Goal: Task Accomplishment & Management: Complete application form

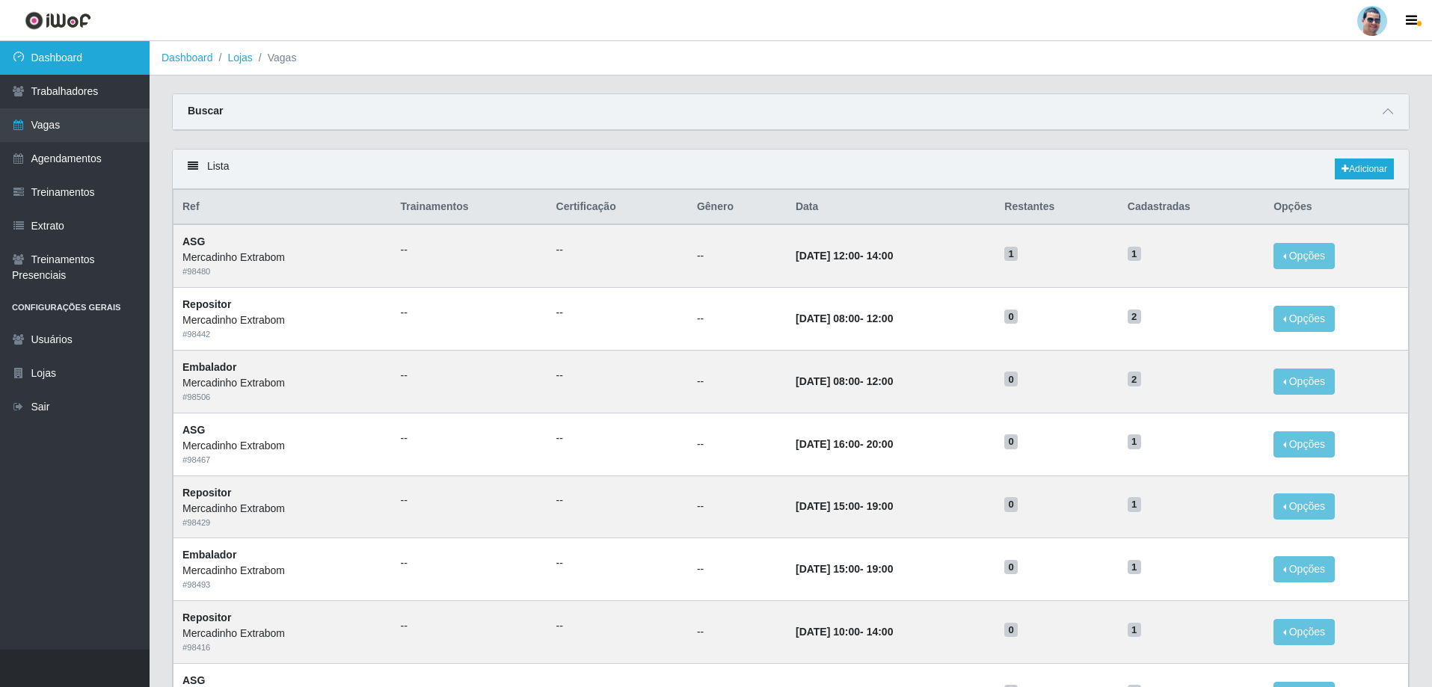
click at [75, 64] on link "Dashboard" at bounding box center [75, 58] width 150 height 34
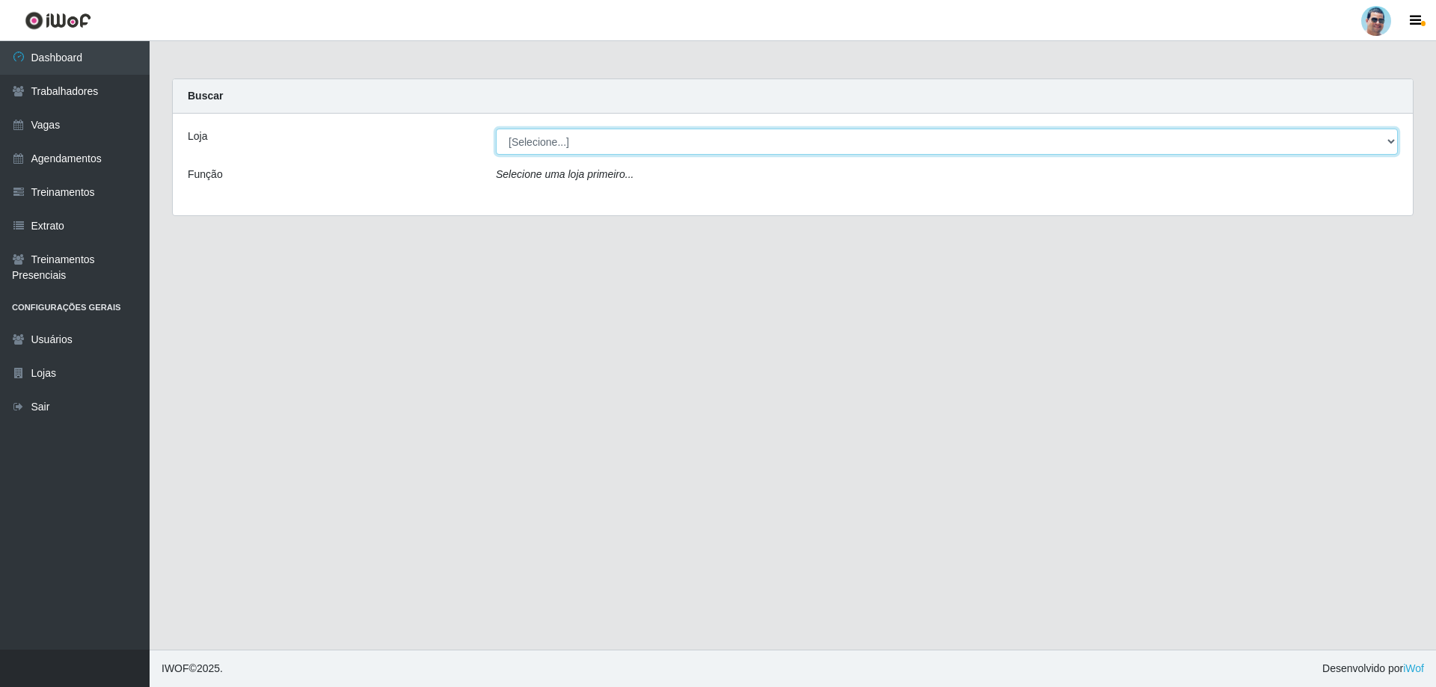
click at [553, 141] on select "[Selecione...] Mercadinho Extrabom" at bounding box center [947, 142] width 902 height 26
select select "175"
click at [496, 129] on select "[Selecione...] Mercadinho Extrabom" at bounding box center [947, 142] width 902 height 26
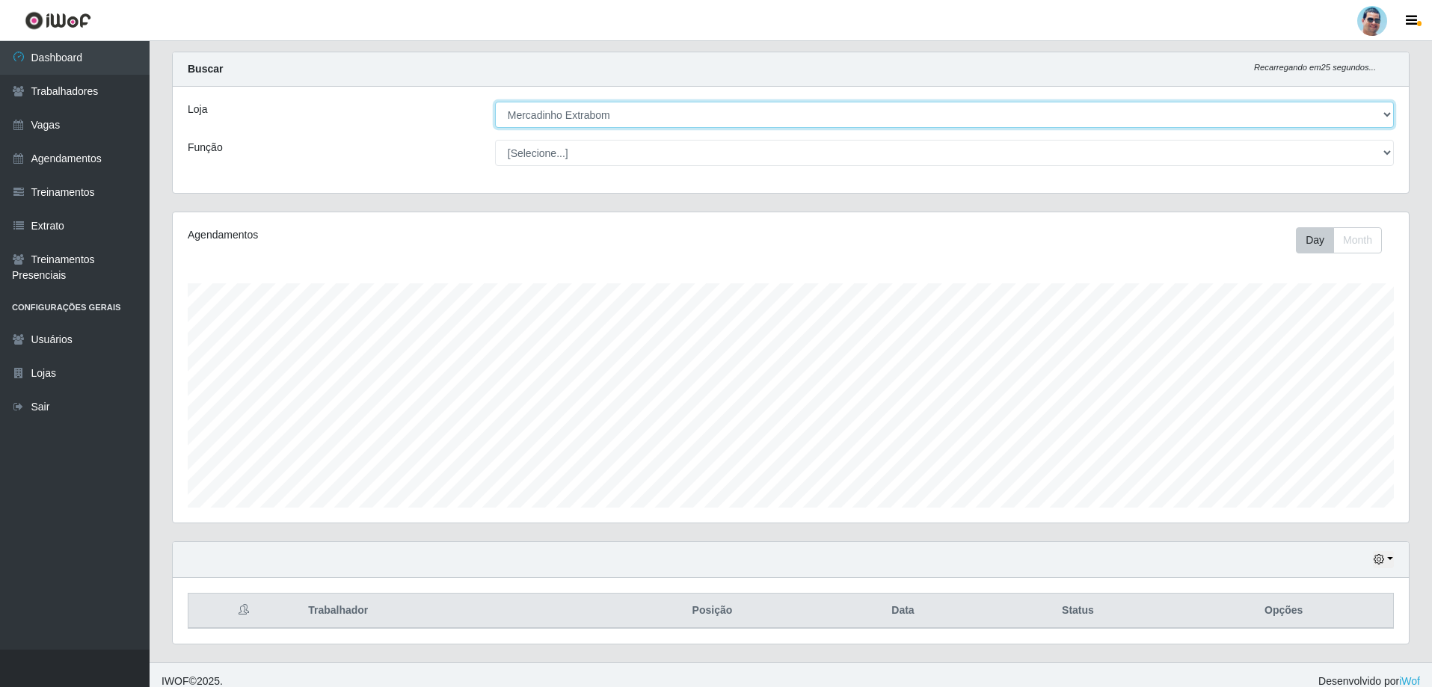
scroll to position [40, 0]
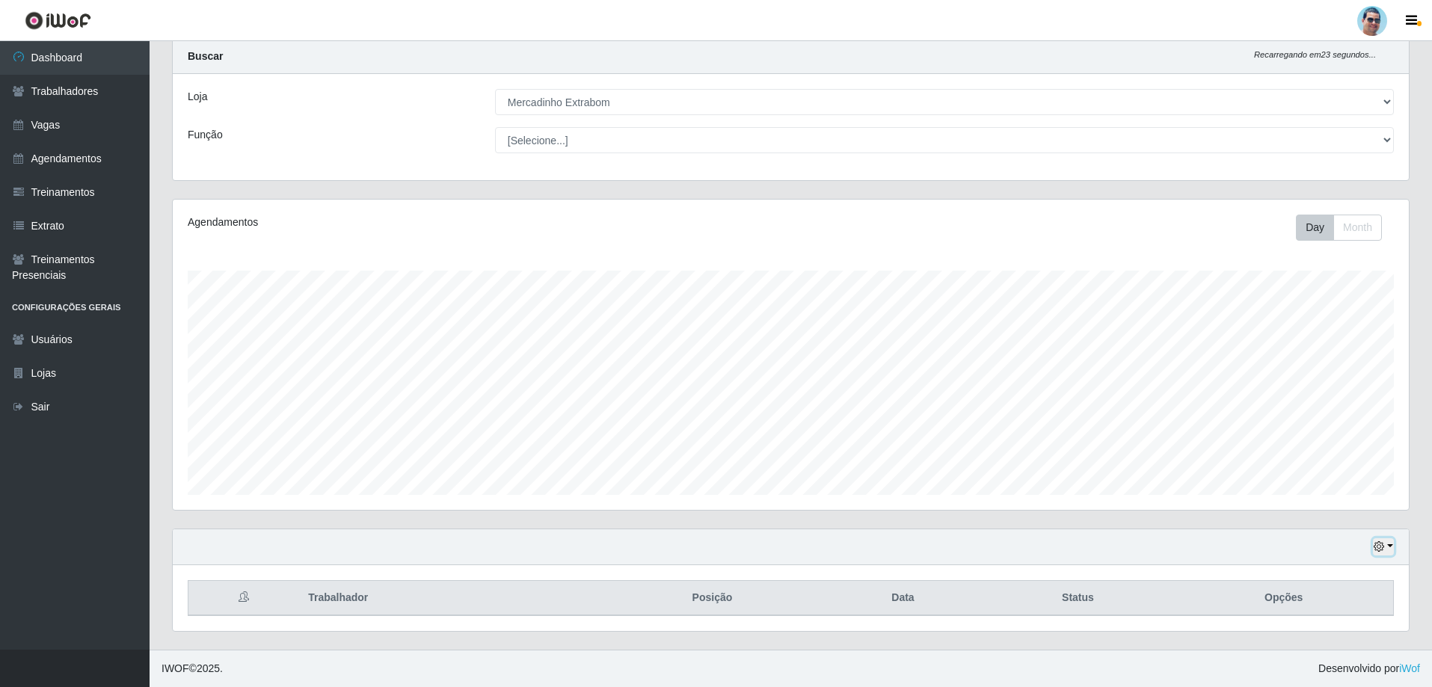
click at [1380, 543] on icon "button" at bounding box center [1378, 546] width 10 height 10
click at [1320, 484] on button "1 Semana" at bounding box center [1334, 491] width 118 height 31
click at [73, 122] on link "Vagas" at bounding box center [75, 125] width 150 height 34
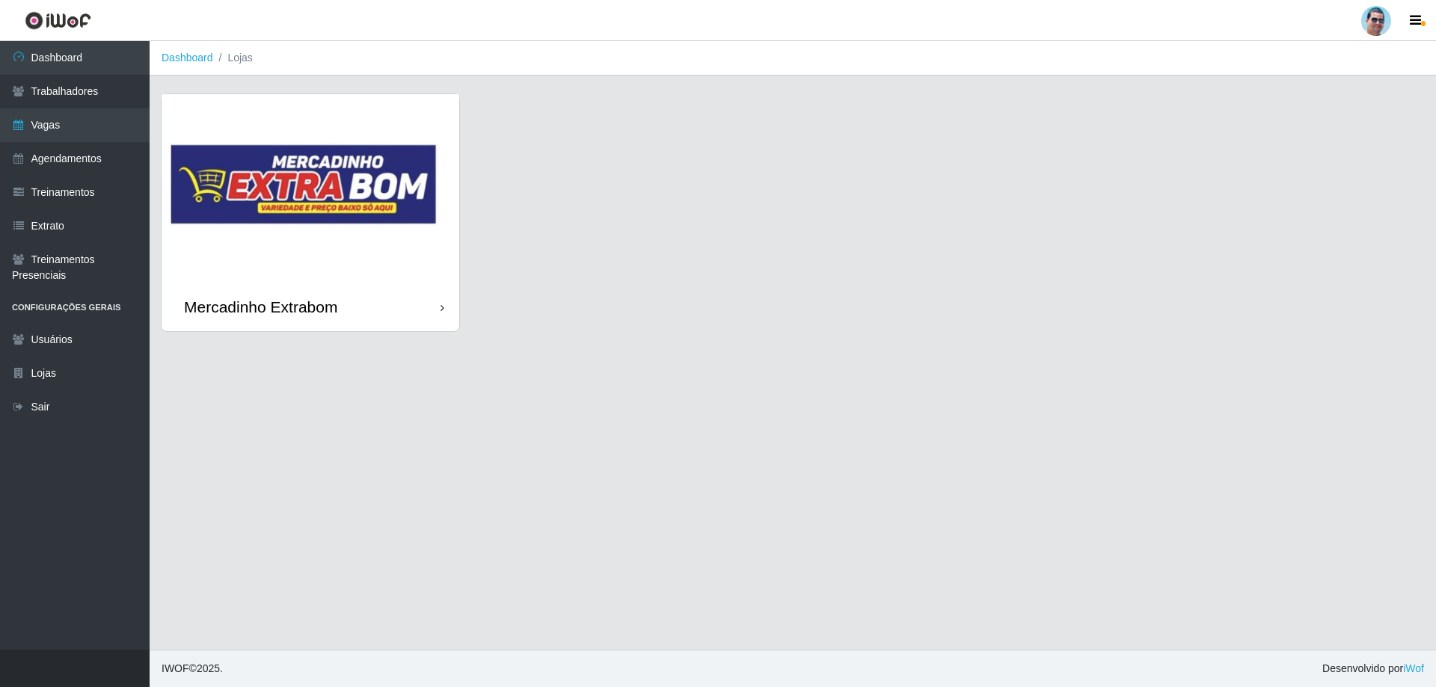
click at [443, 218] on img at bounding box center [310, 188] width 298 height 188
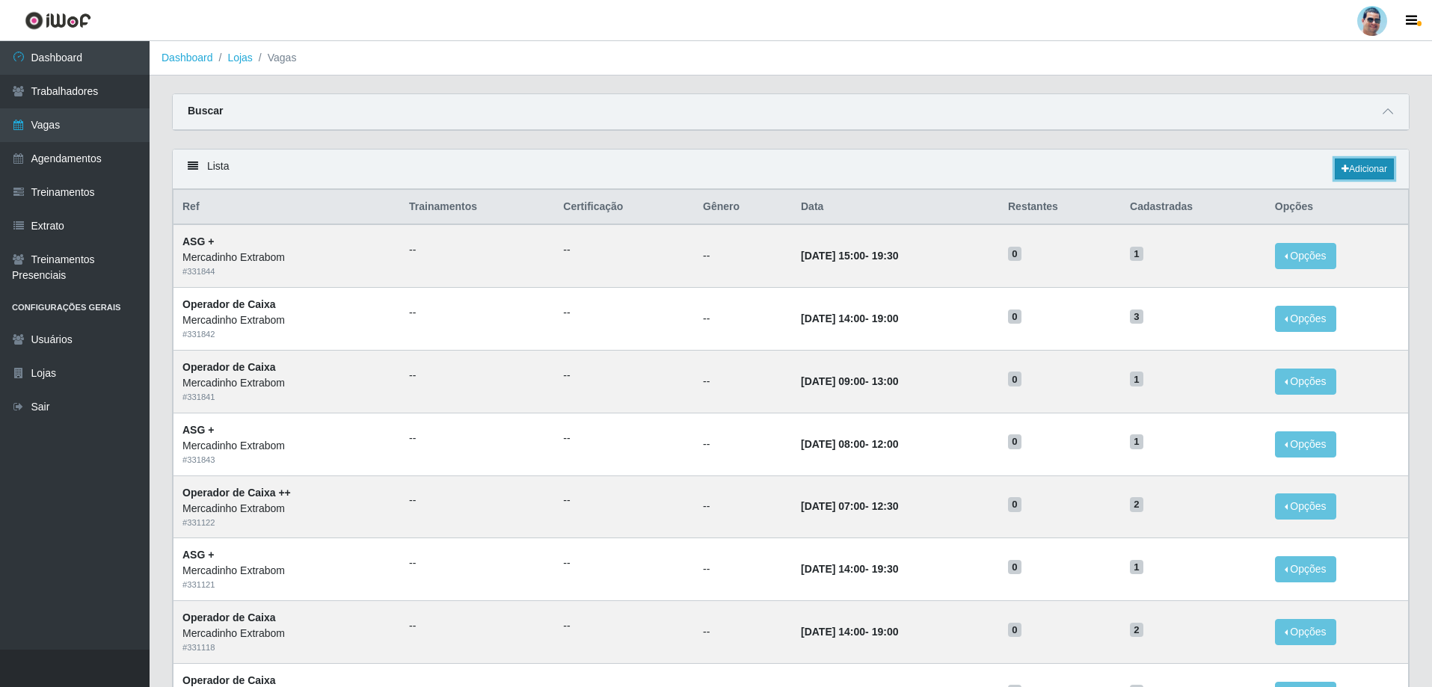
click at [1350, 175] on link "Adicionar" at bounding box center [1364, 169] width 59 height 21
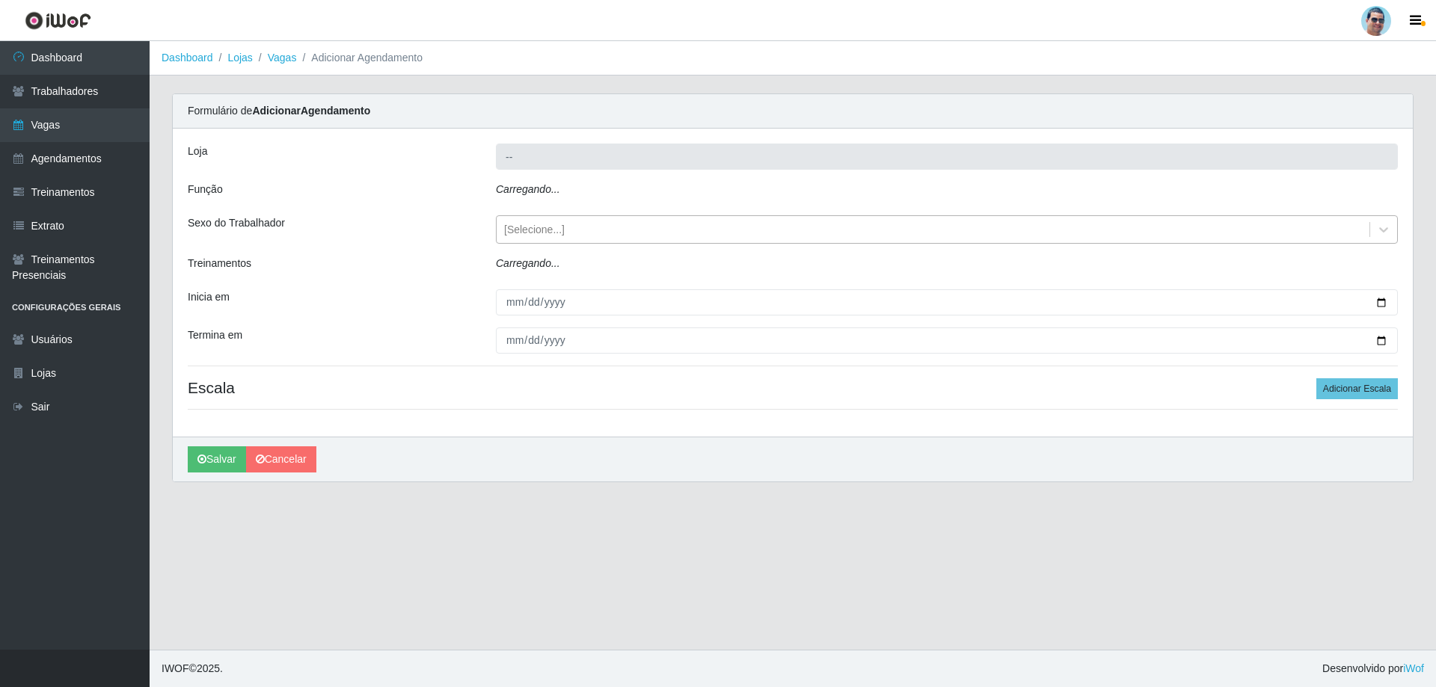
type input "Mercadinho Extrabom"
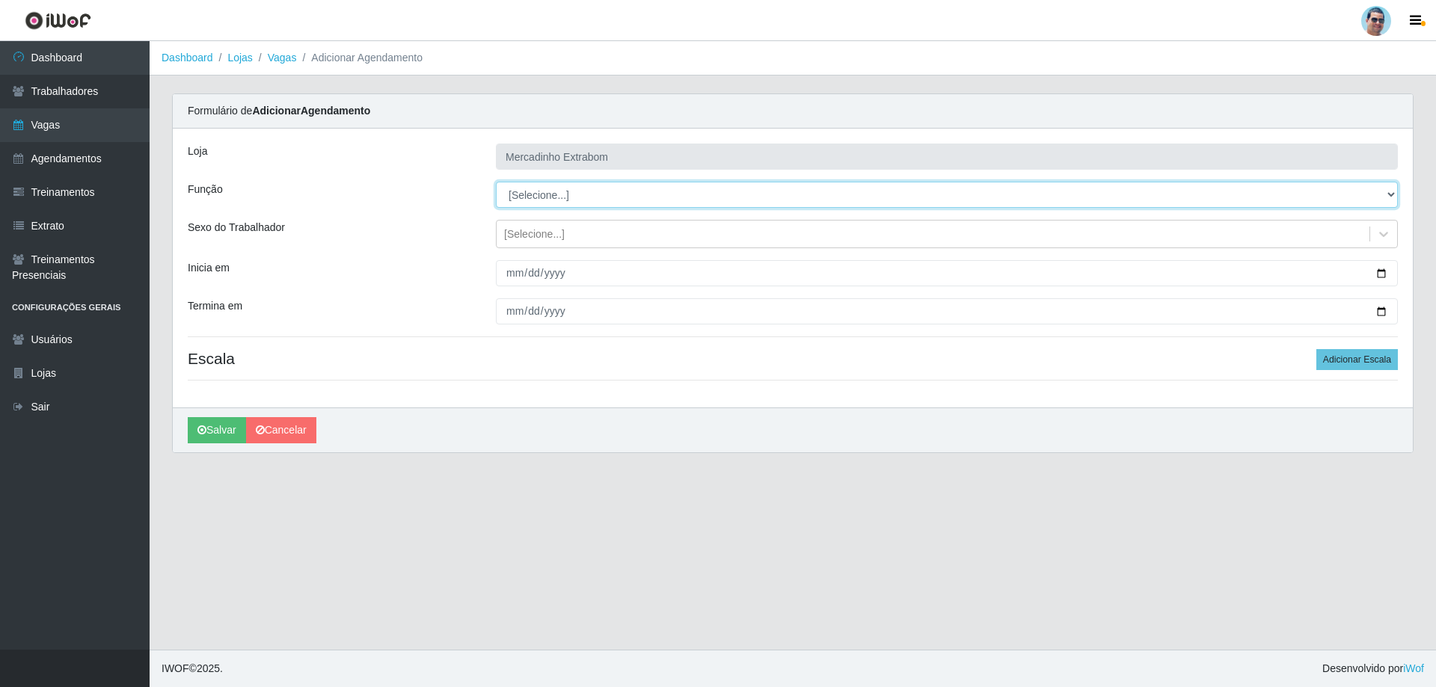
click at [548, 201] on select "[Selecione...] ASG ASG + ASG ++ Balconista Balconista + Balconista ++ Carregado…" at bounding box center [947, 195] width 902 height 26
select select "22"
click at [496, 182] on select "[Selecione...] ASG ASG + ASG ++ Balconista Balconista + Balconista ++ Carregado…" at bounding box center [947, 195] width 902 height 26
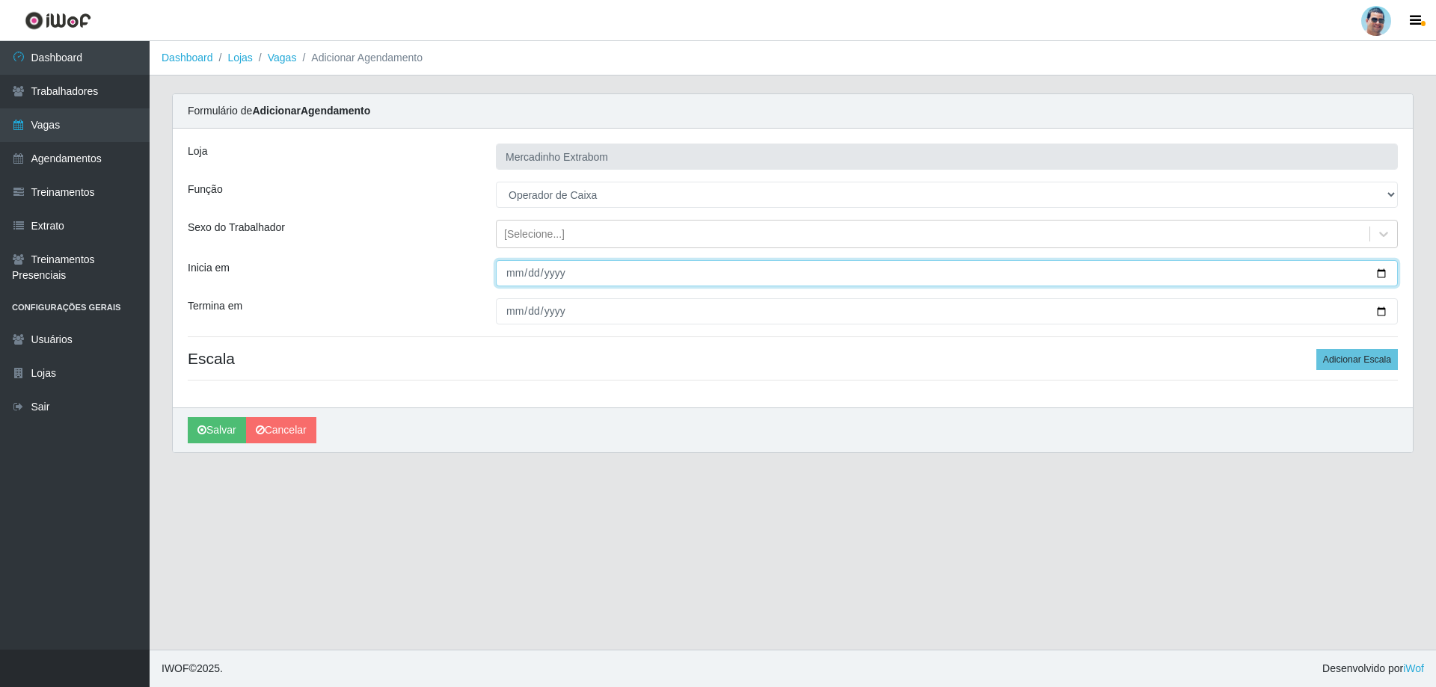
click at [509, 273] on input "Inicia em" at bounding box center [947, 273] width 902 height 26
click at [511, 276] on input "Inicia em" at bounding box center [947, 273] width 902 height 26
type input "[DATE]"
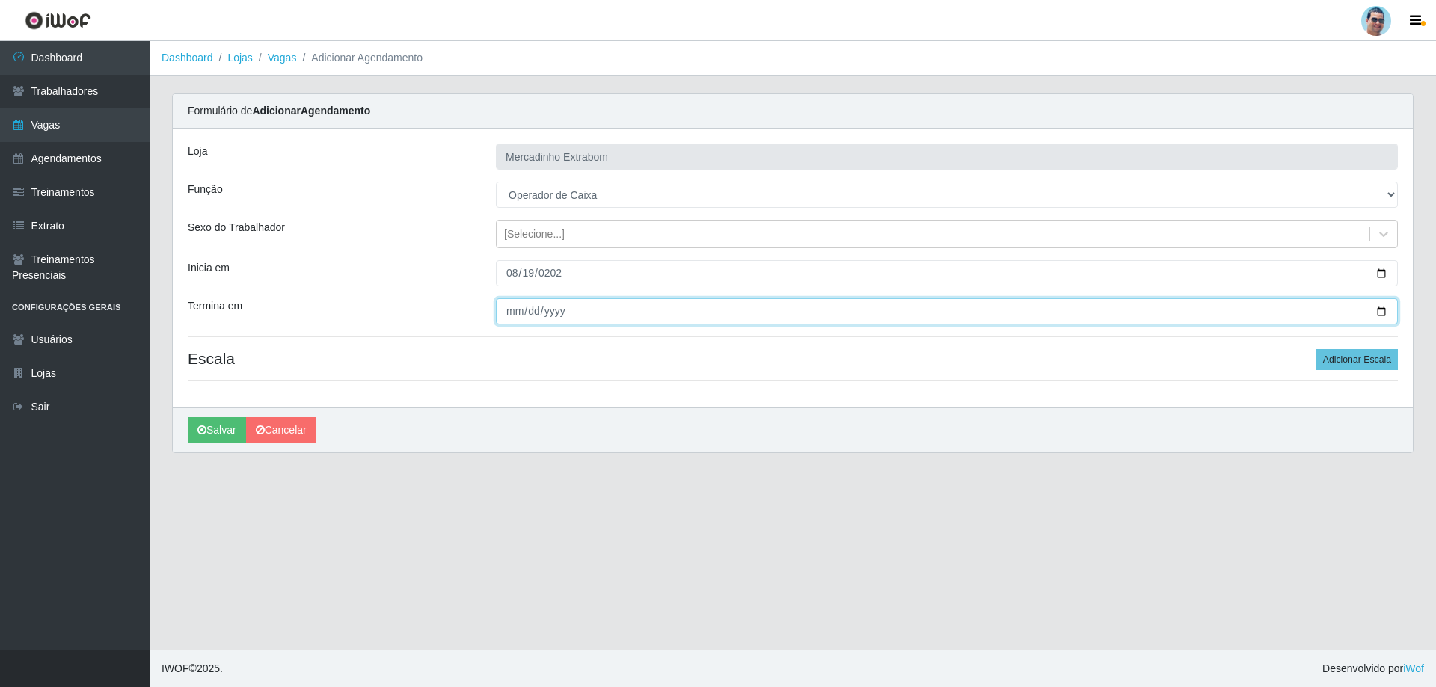
click at [512, 310] on input "Termina em" at bounding box center [947, 311] width 902 height 26
click at [520, 310] on input "Termina em" at bounding box center [947, 311] width 902 height 26
type input "[DATE]"
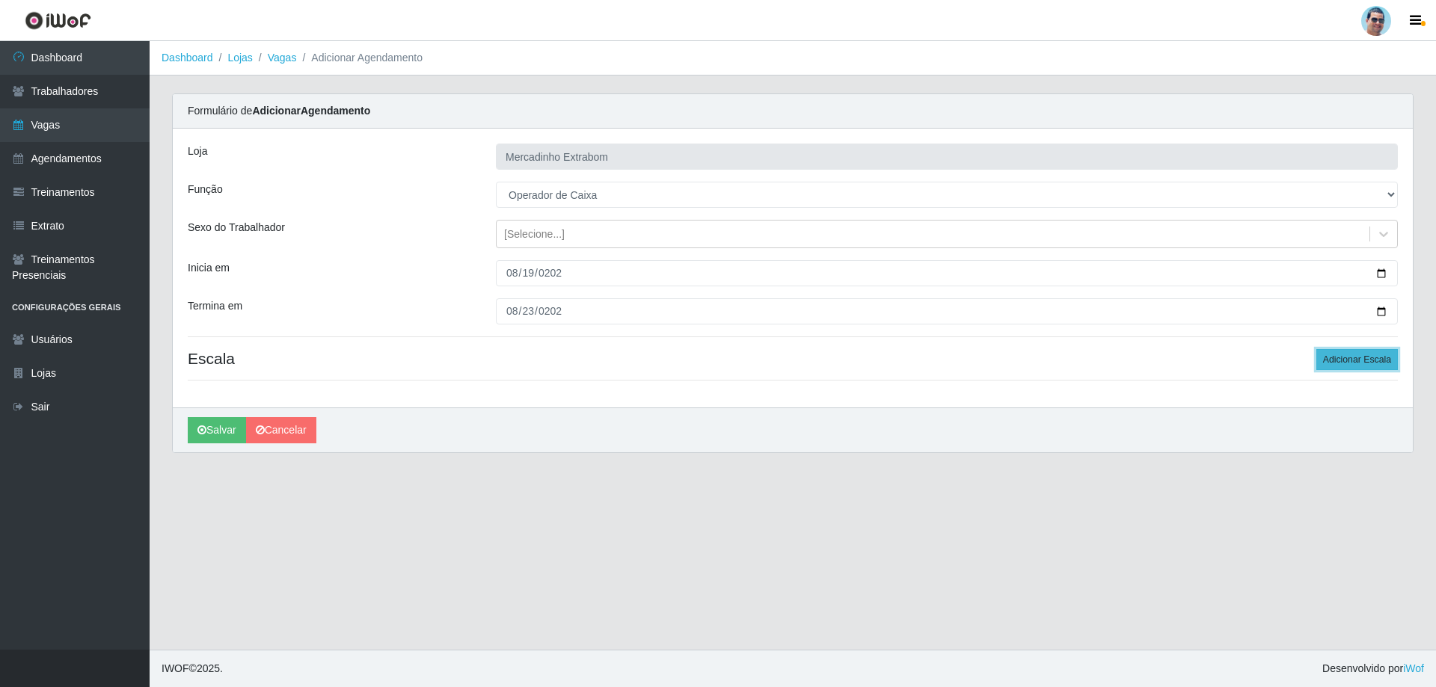
click at [1344, 362] on button "Adicionar Escala" at bounding box center [1356, 359] width 81 height 21
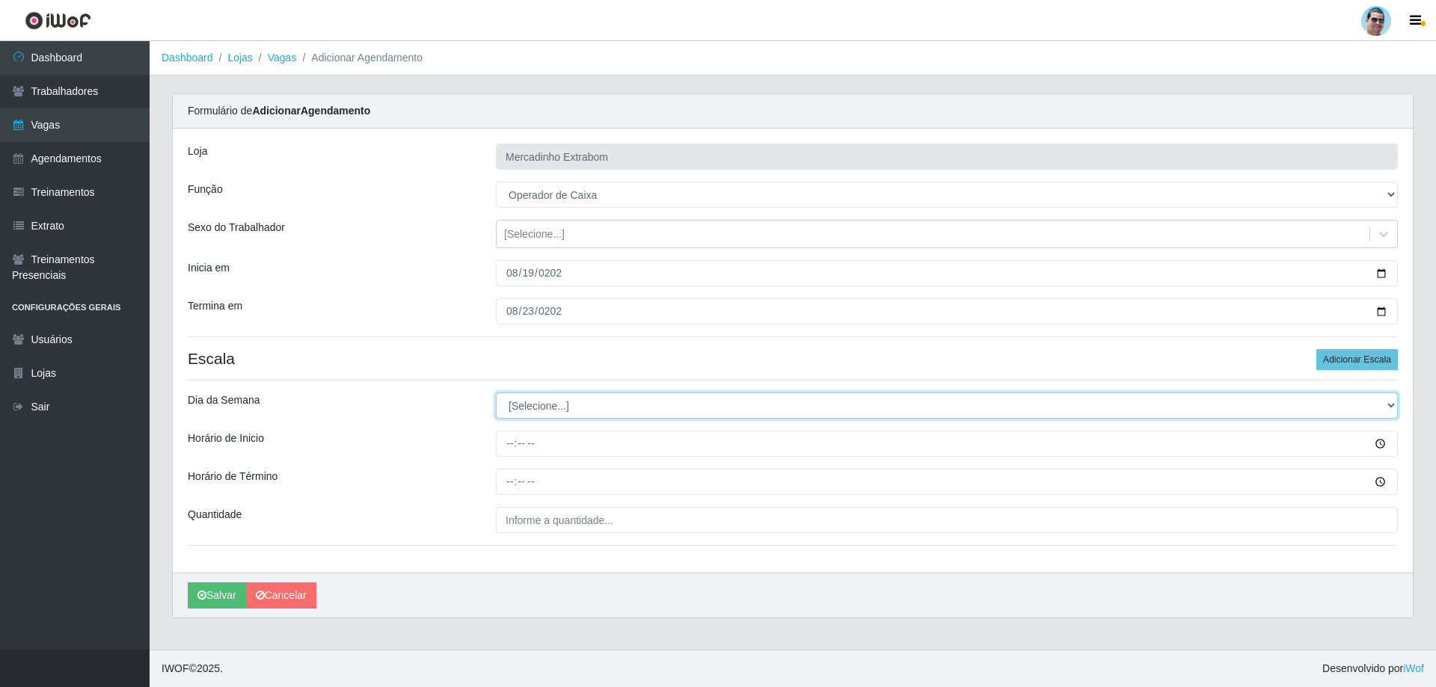
click at [529, 413] on select "[Selecione...] Segunda Terça Quarta Quinta Sexta Sábado Domingo" at bounding box center [947, 406] width 902 height 26
select select "2"
click at [496, 393] on select "[Selecione...] Segunda Terça Quarta Quinta Sexta Sábado Domingo" at bounding box center [947, 406] width 902 height 26
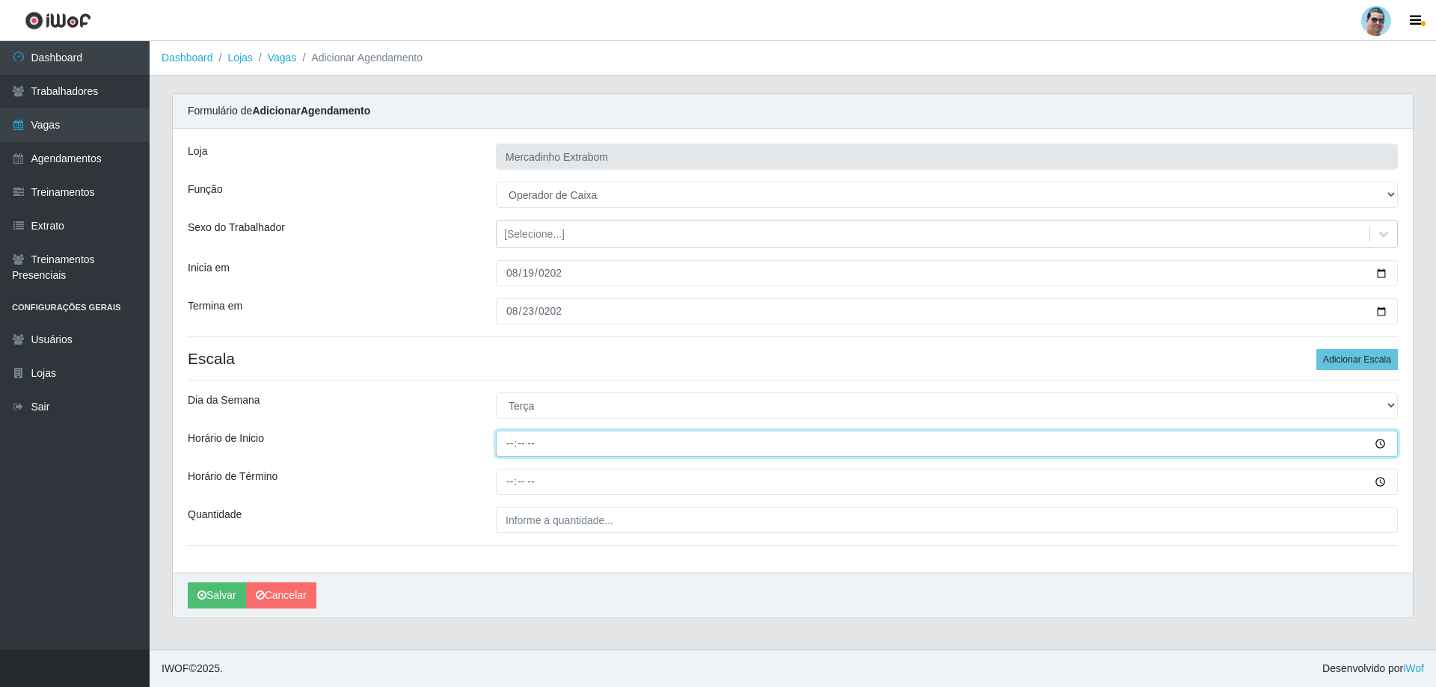
click at [514, 449] on input "Horário de Inicio" at bounding box center [947, 444] width 902 height 26
type input "09:00"
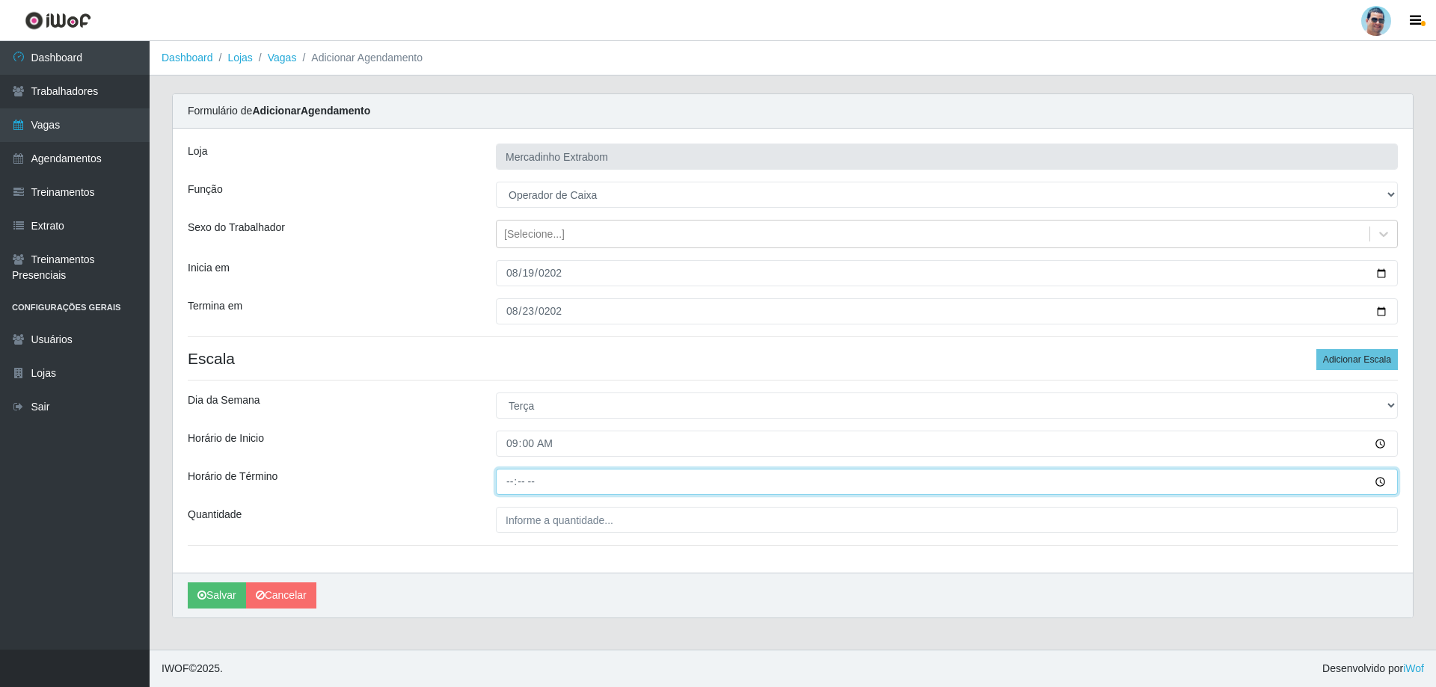
click at [515, 484] on input "Horário de Término" at bounding box center [947, 482] width 902 height 26
type input "13:00"
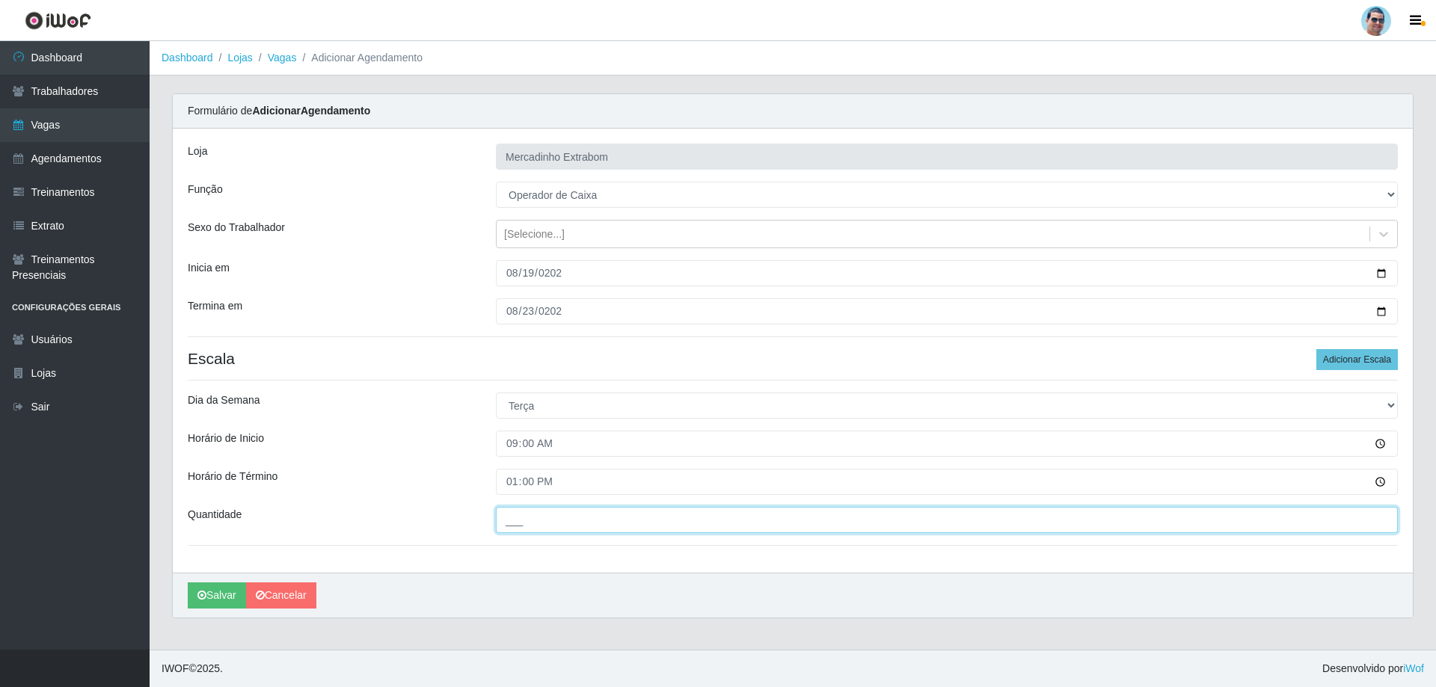
click at [559, 527] on input "___" at bounding box center [947, 520] width 902 height 26
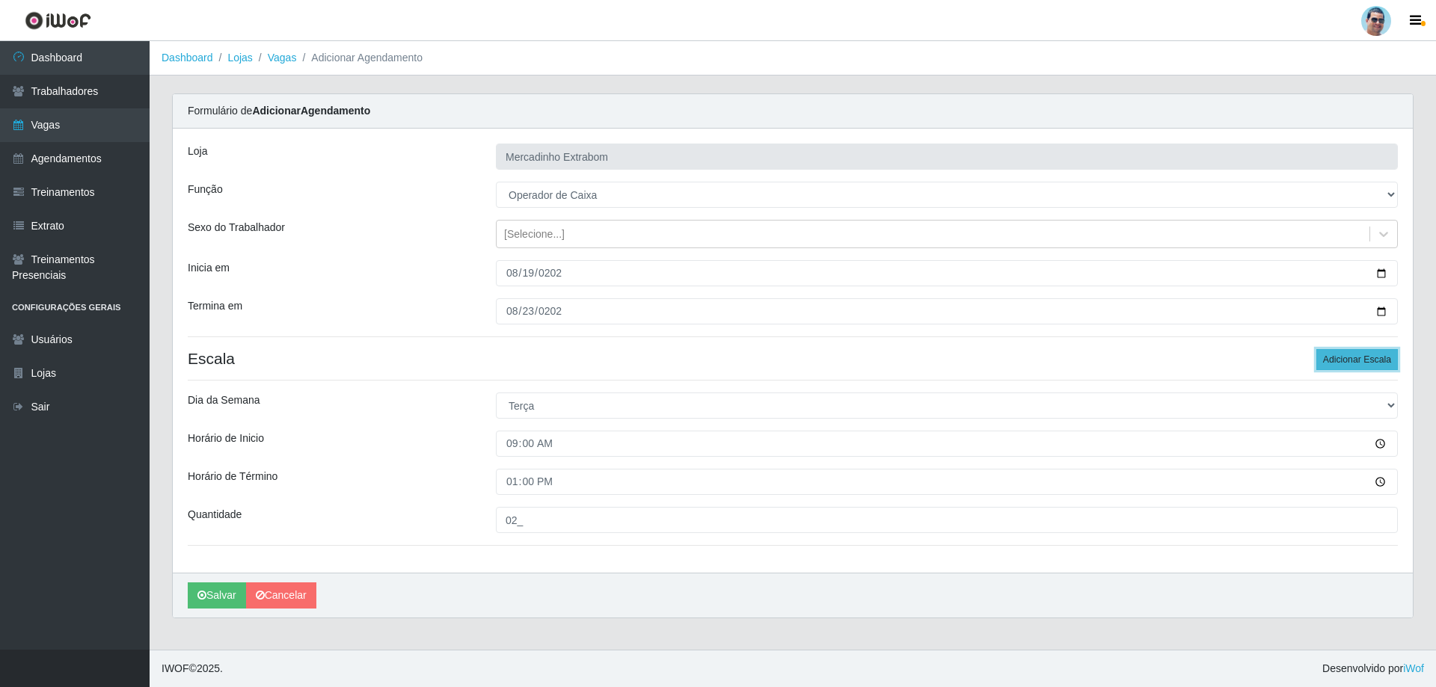
click at [1361, 363] on button "Adicionar Escala" at bounding box center [1356, 359] width 81 height 21
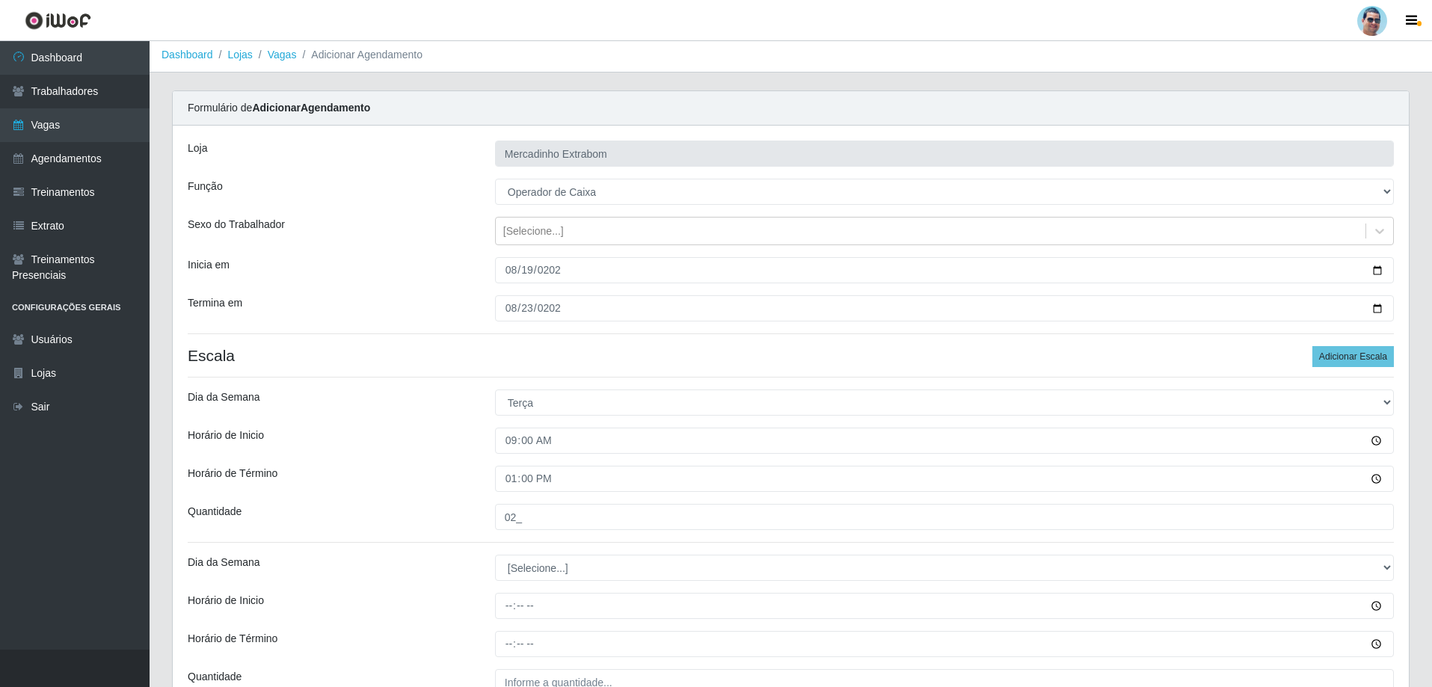
scroll to position [4, 0]
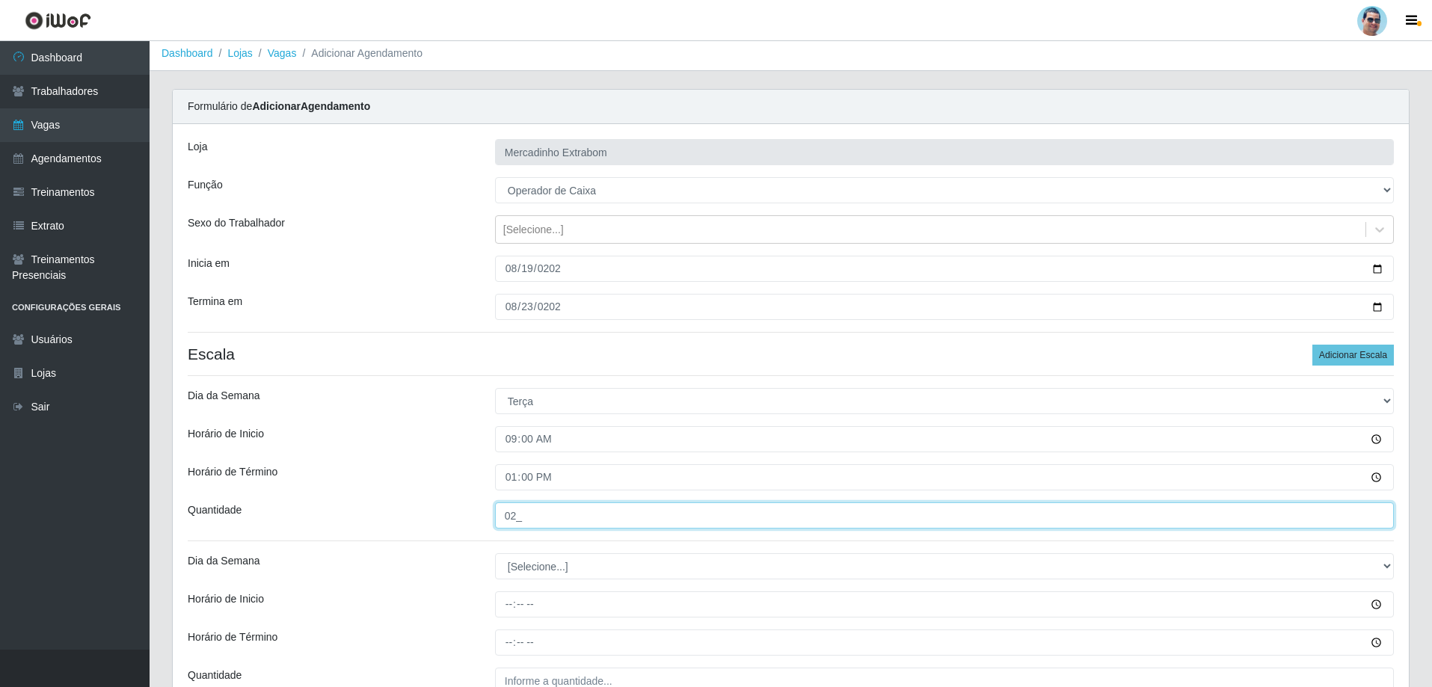
click at [529, 515] on input "02_" at bounding box center [944, 515] width 899 height 26
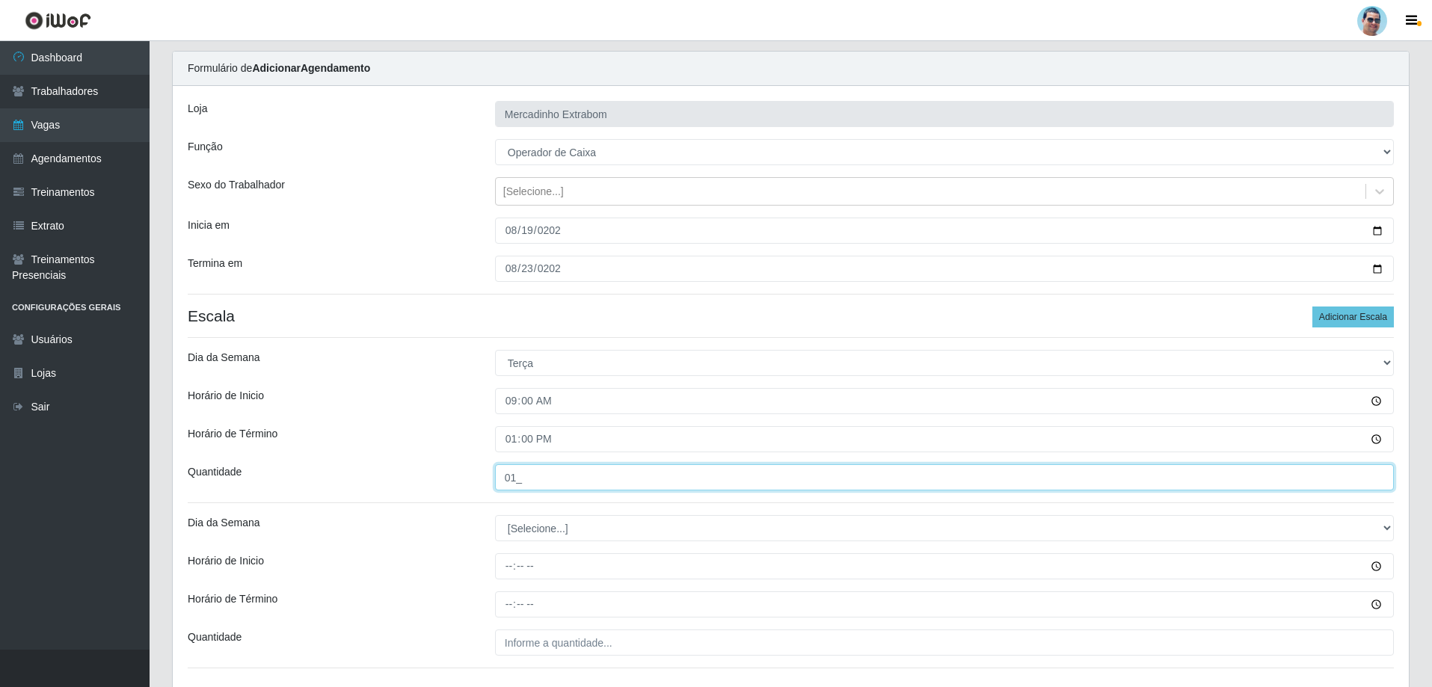
scroll to position [79, 0]
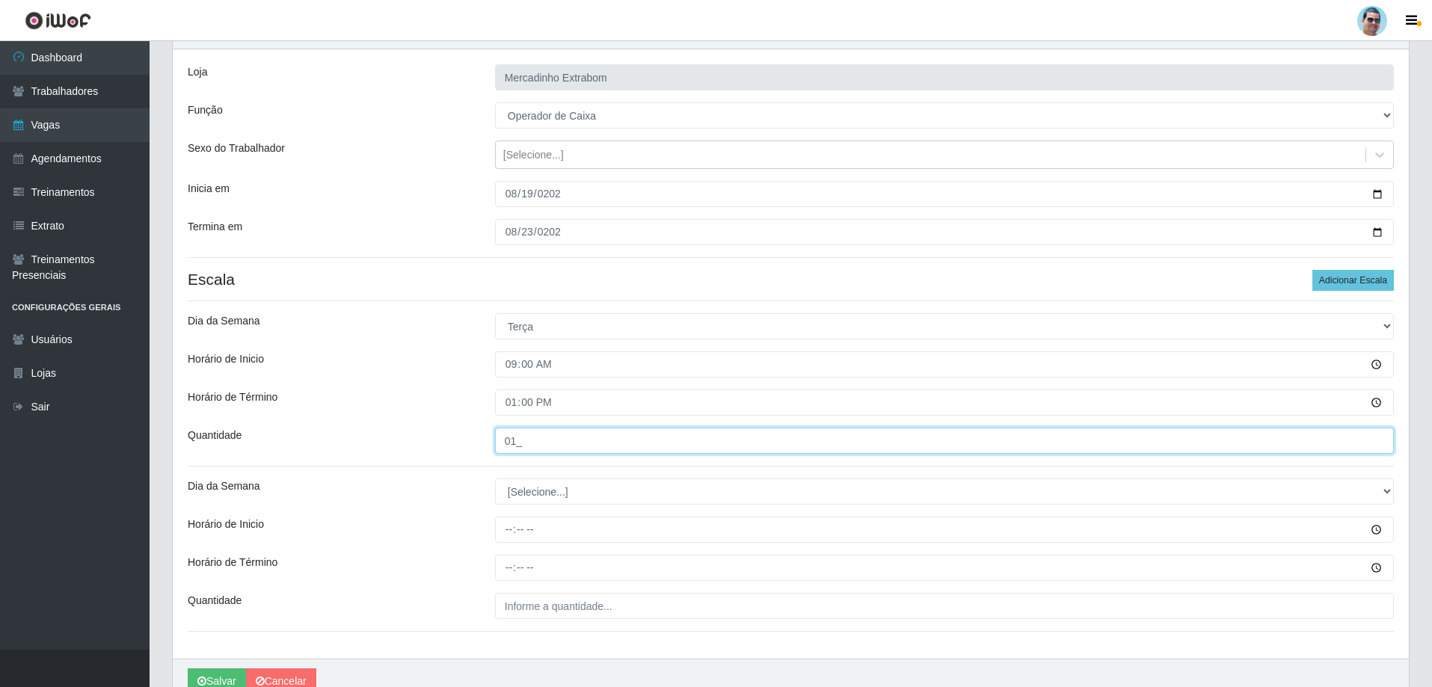
type input "01_"
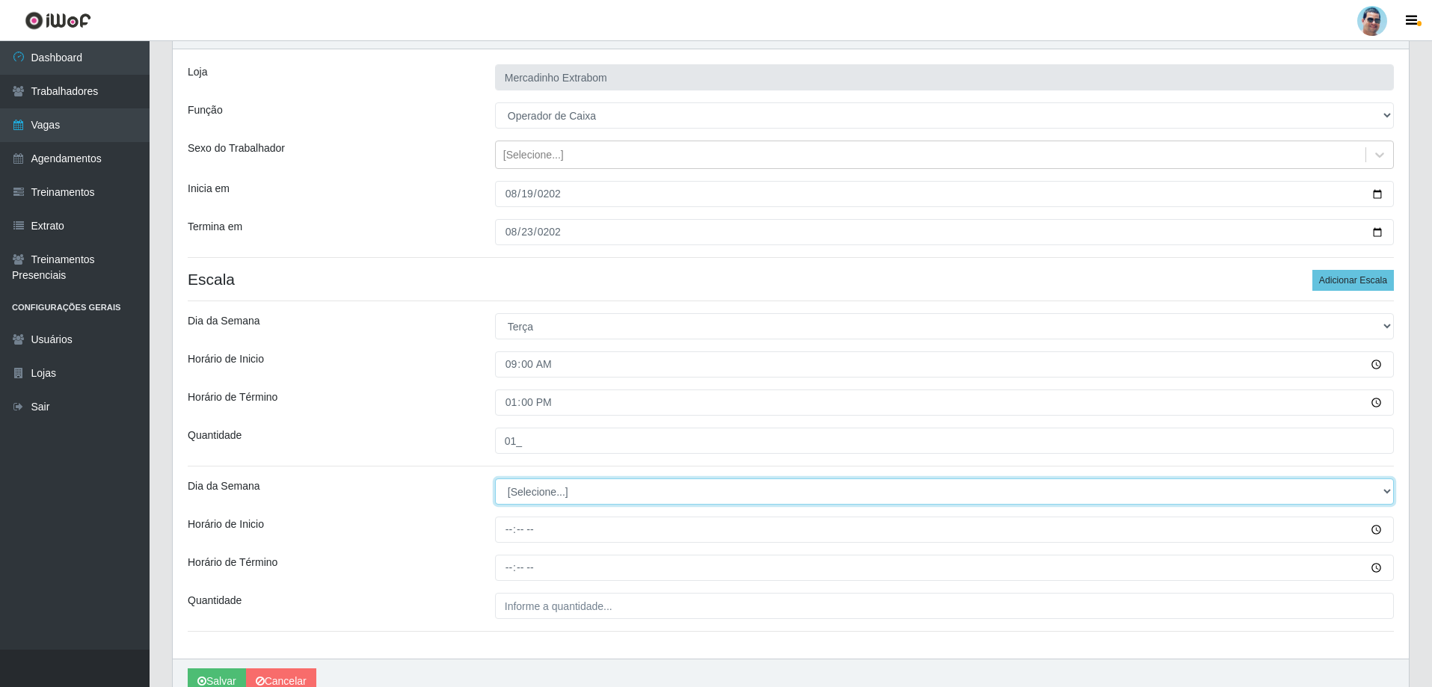
click at [542, 483] on select "[Selecione...] Segunda Terça Quarta Quinta Sexta Sábado Domingo" at bounding box center [944, 492] width 899 height 26
select select "2"
click at [495, 479] on select "[Selecione...] Segunda Terça Quarta Quinta Sexta Sábado Domingo" at bounding box center [944, 492] width 899 height 26
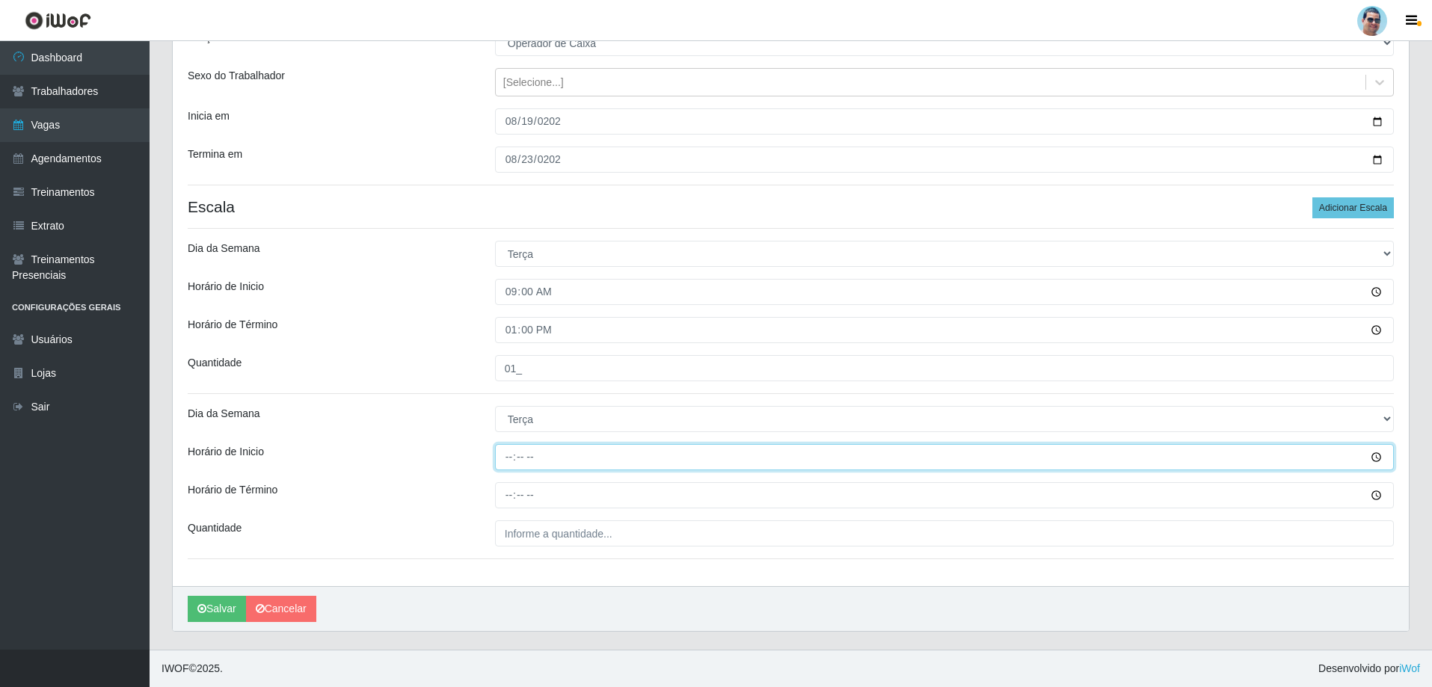
click at [503, 458] on input "Horário de Inicio" at bounding box center [944, 457] width 899 height 26
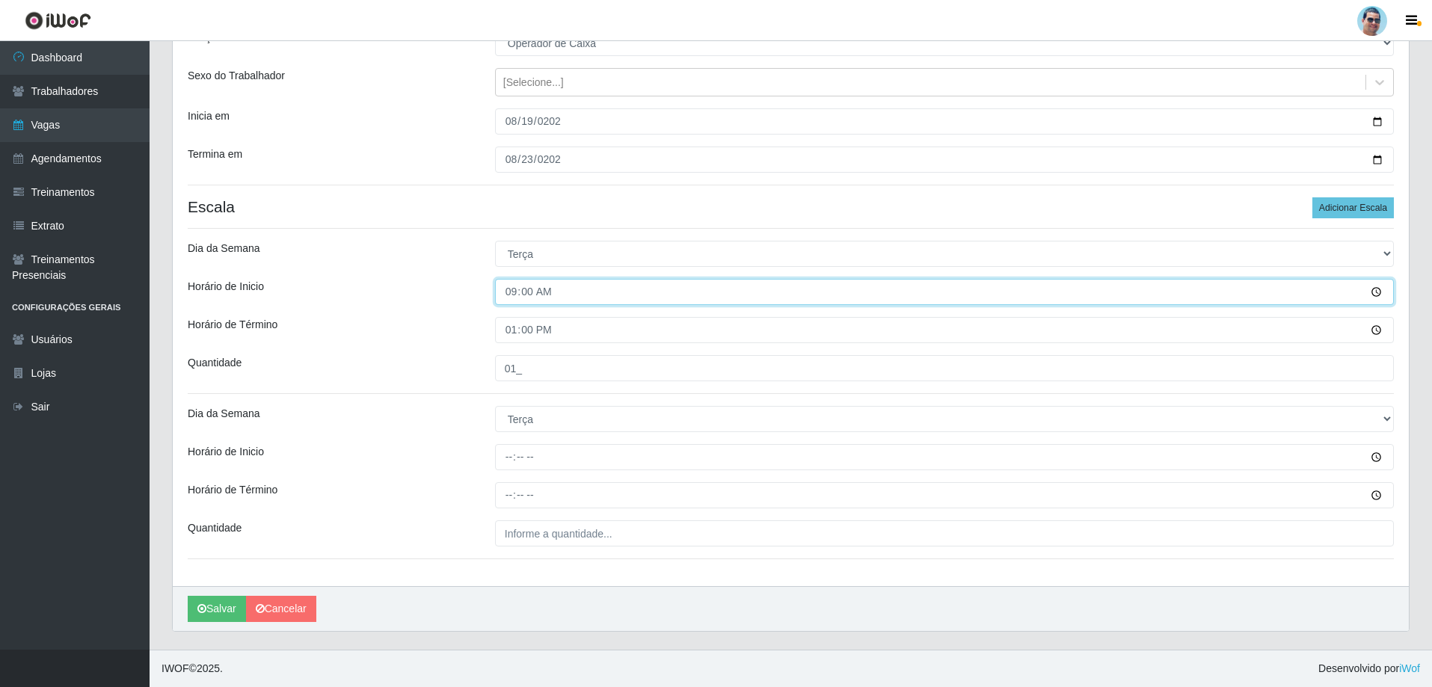
click at [511, 286] on input "09:00" at bounding box center [944, 292] width 899 height 26
type input "08:00"
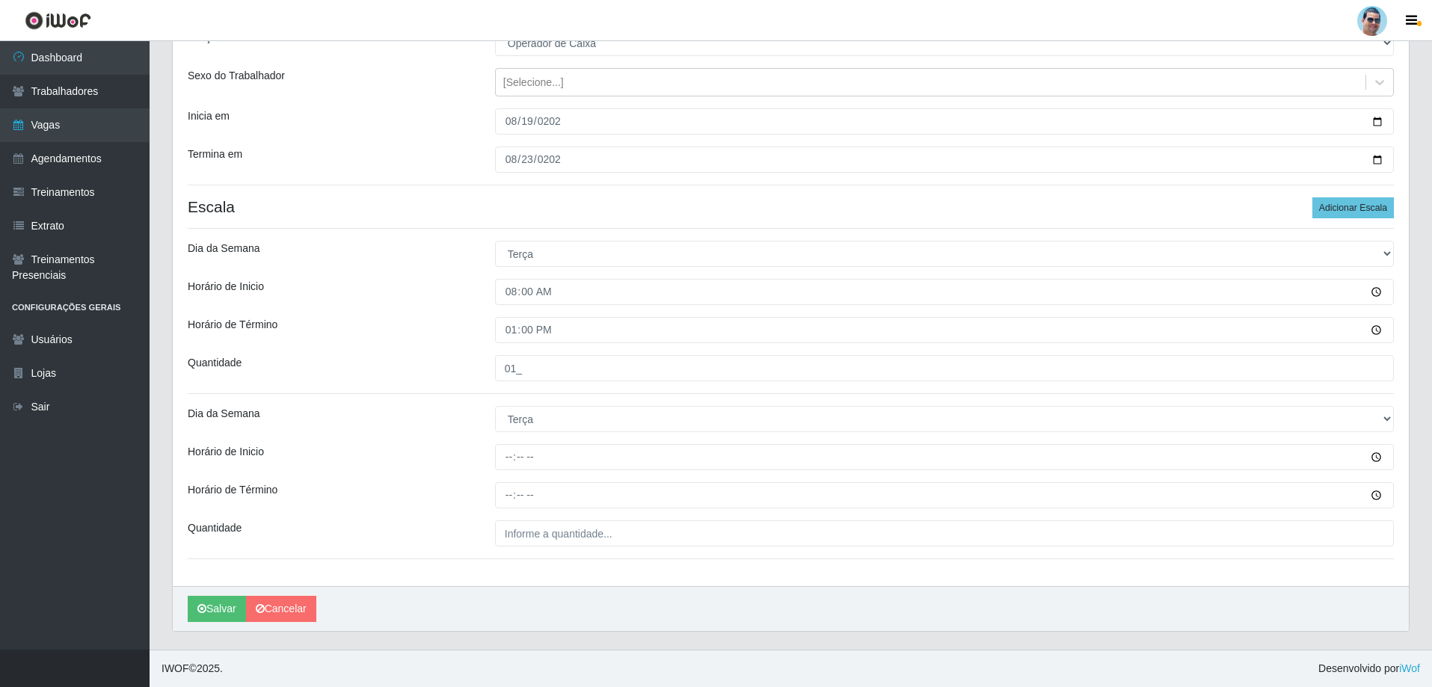
click at [450, 411] on div "Dia da Semana" at bounding box center [329, 419] width 307 height 26
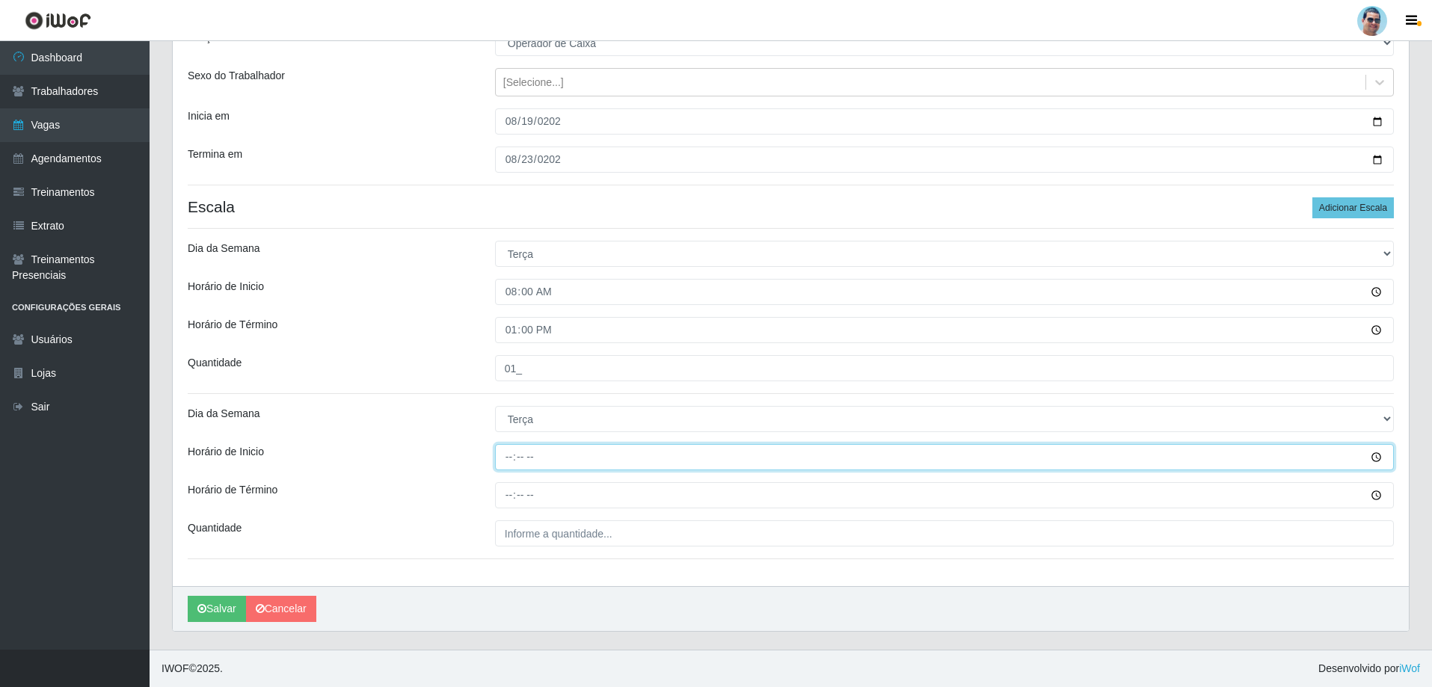
click at [509, 456] on input "Horário de Inicio" at bounding box center [944, 457] width 899 height 26
type input "14:00"
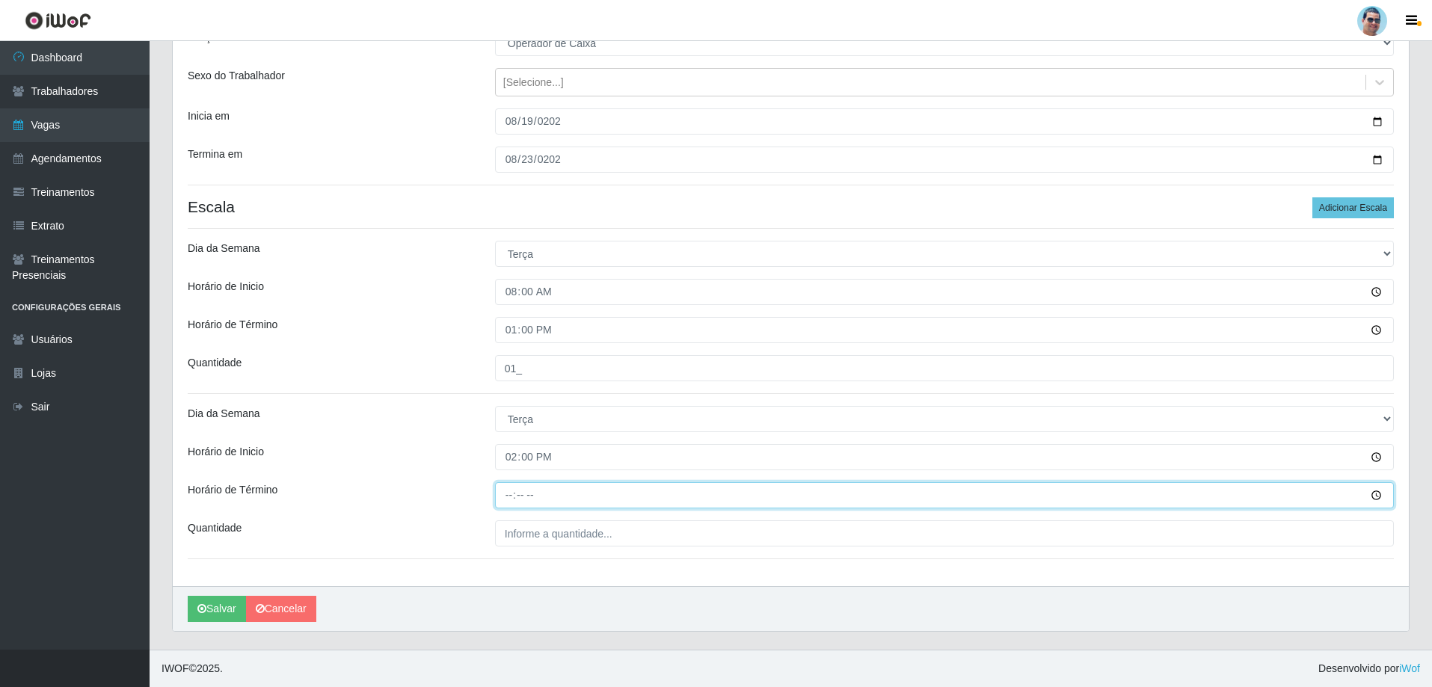
click at [496, 499] on input "Horário de Término" at bounding box center [944, 495] width 899 height 26
type input "19:00"
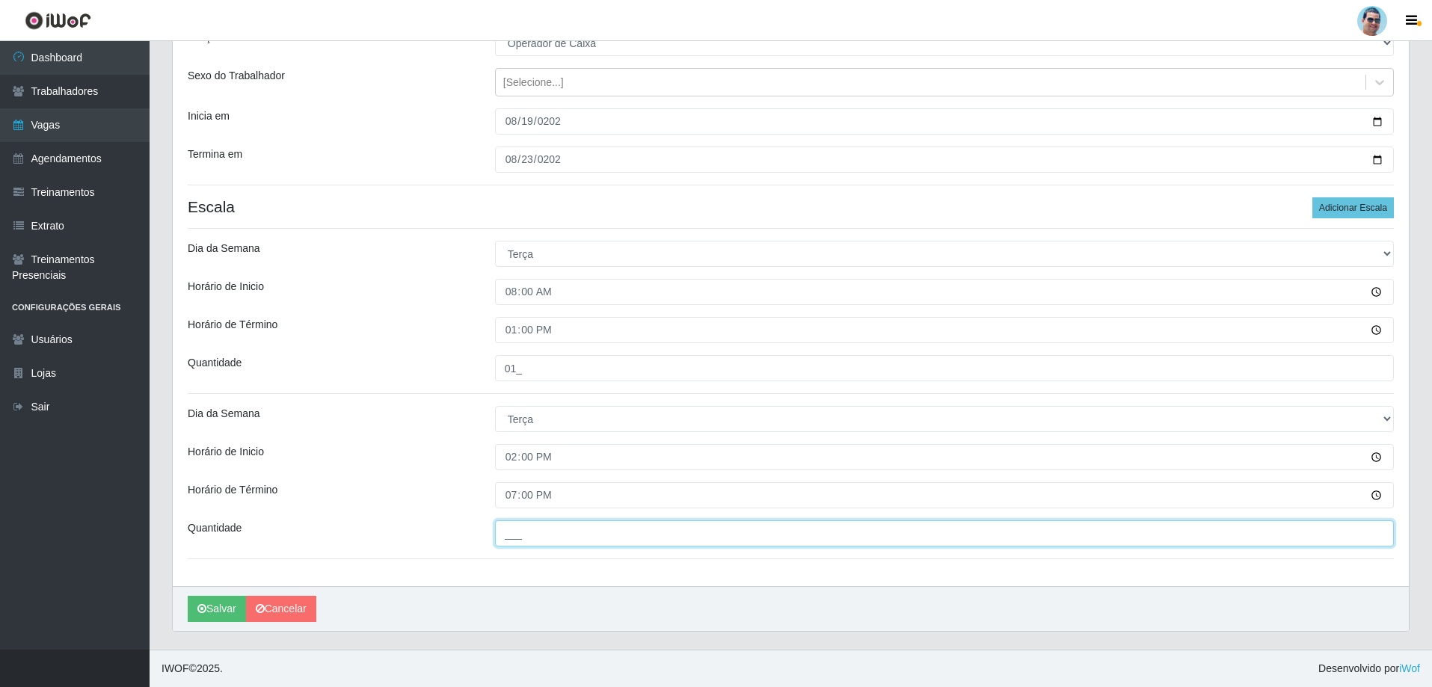
click at [520, 535] on input "___" at bounding box center [944, 533] width 899 height 26
type input "02_"
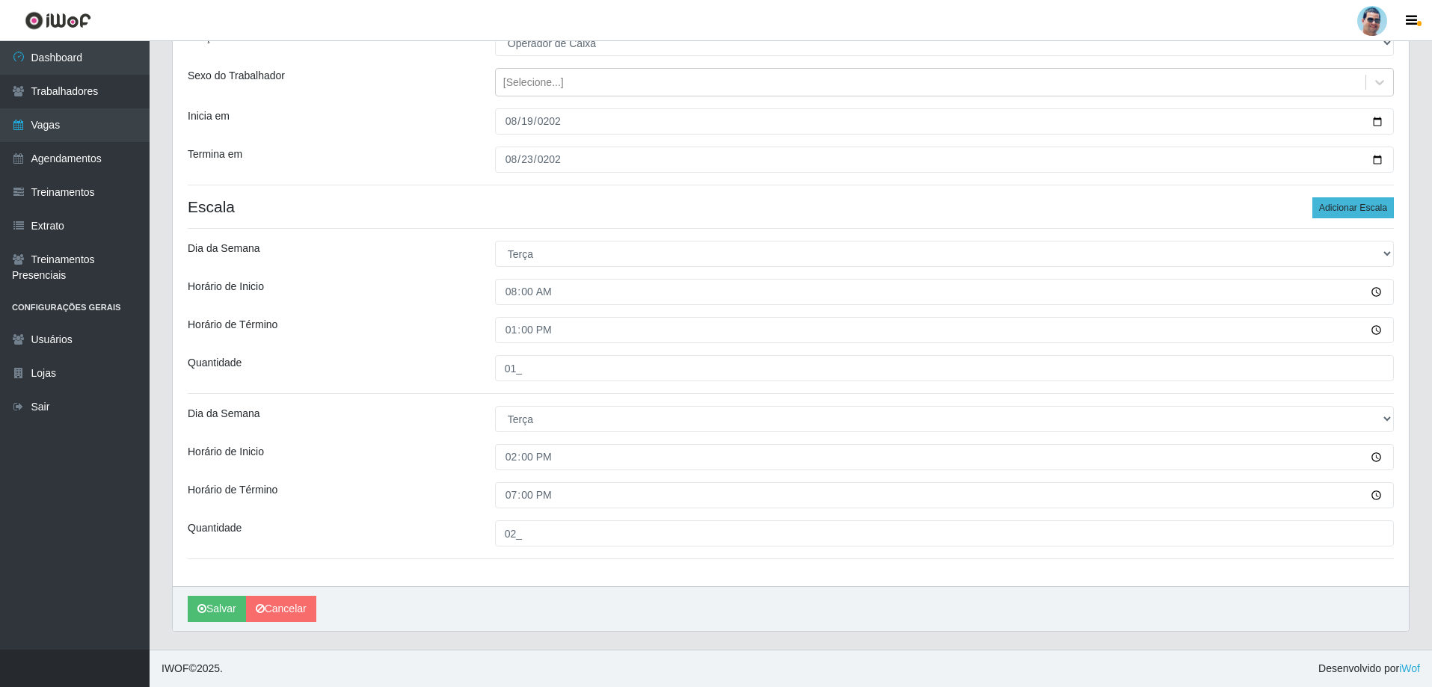
drag, startPoint x: 1327, startPoint y: 199, endPoint x: 1330, endPoint y: 209, distance: 10.2
click at [1328, 202] on div "[PERSON_NAME] Extrabom Função [Selecione...] ASG ASG + ASG ++ Balconista Balcon…" at bounding box center [791, 281] width 1236 height 609
click at [1330, 209] on button "Adicionar Escala" at bounding box center [1352, 207] width 81 height 21
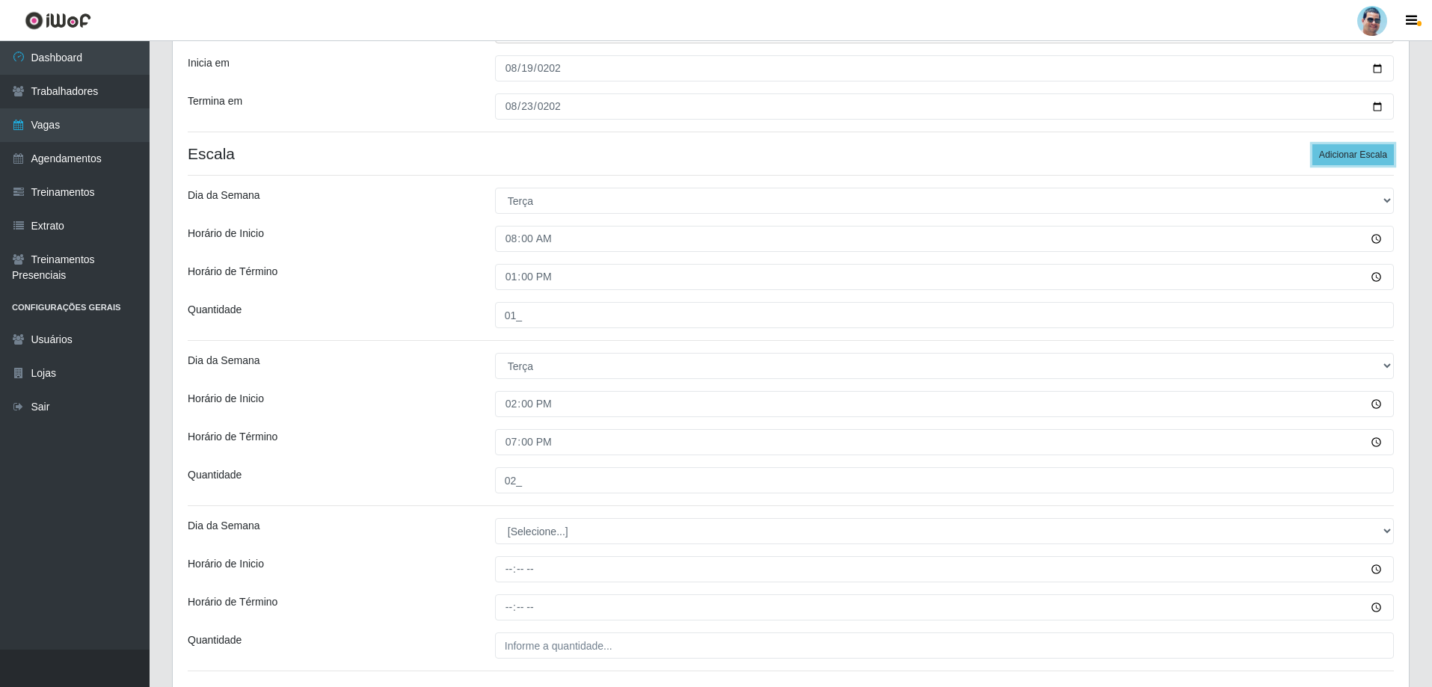
scroll to position [301, 0]
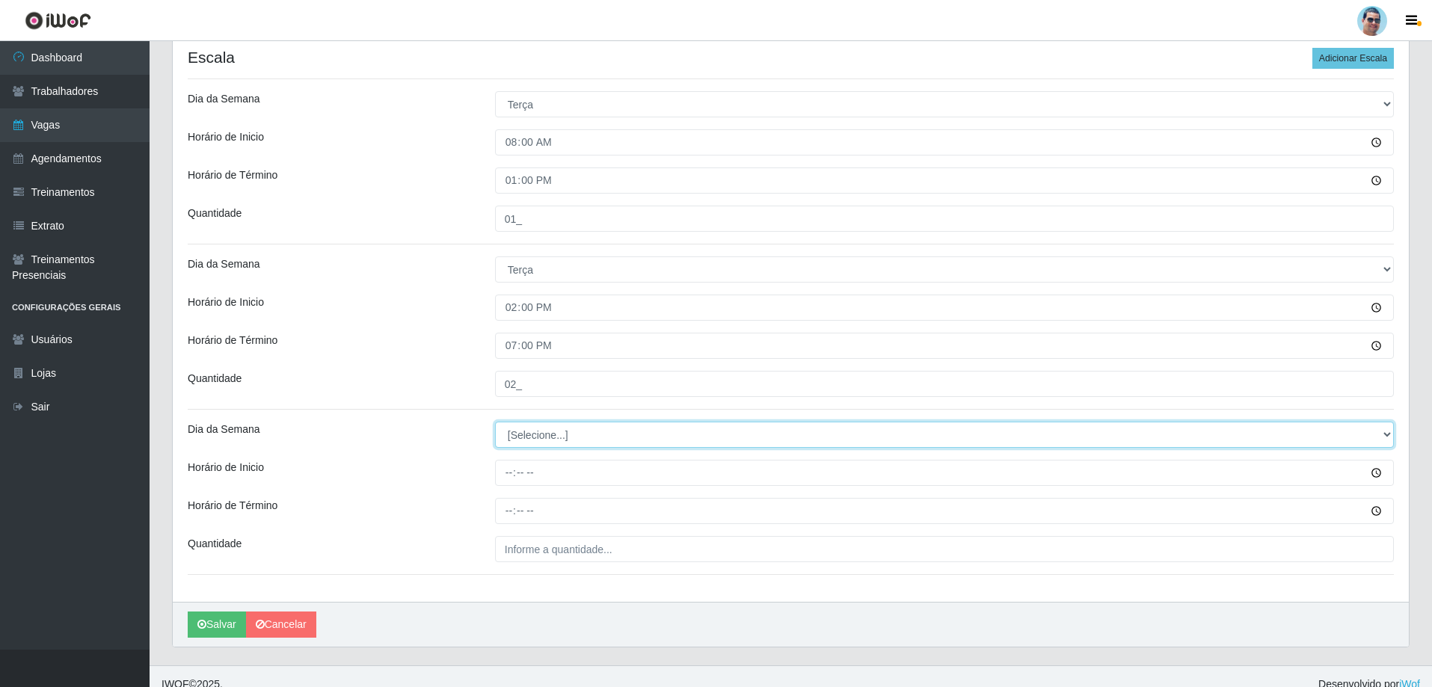
click at [554, 434] on select "[Selecione...] Segunda Terça Quarta Quinta Sexta Sábado Domingo" at bounding box center [944, 435] width 899 height 26
select select "3"
click at [495, 422] on select "[Selecione...] Segunda Terça Quarta Quinta Sexta Sábado Domingo" at bounding box center [944, 435] width 899 height 26
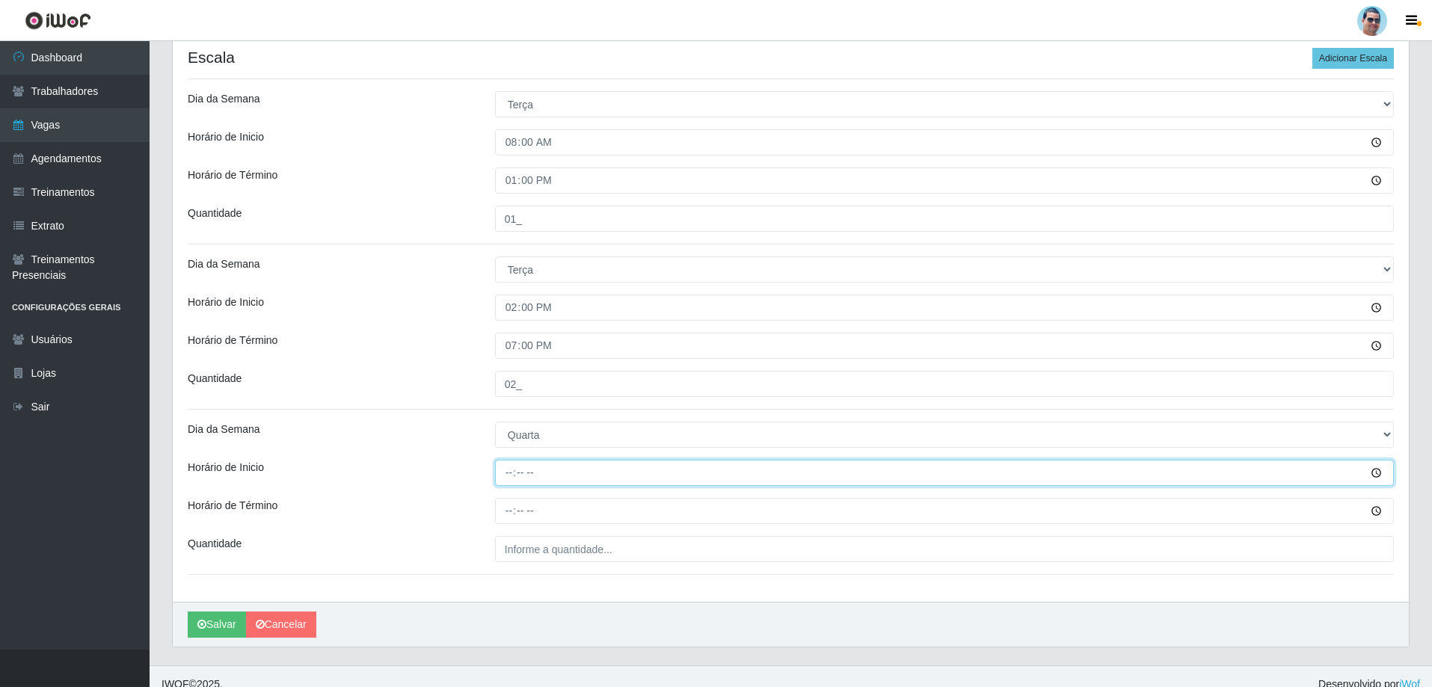
click at [511, 472] on input "Horário de Inicio" at bounding box center [944, 473] width 899 height 26
type input "07:00"
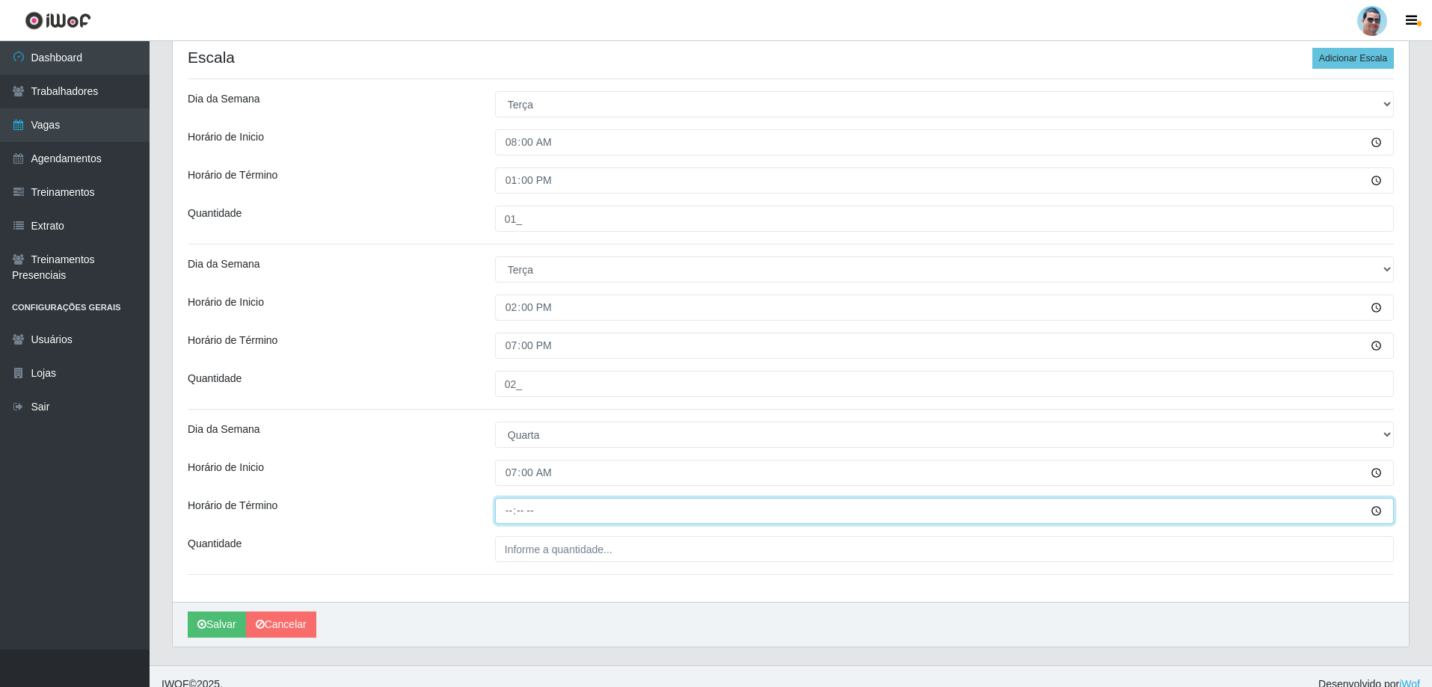
click at [509, 516] on input "Horário de Término" at bounding box center [944, 511] width 899 height 26
type input "13:00"
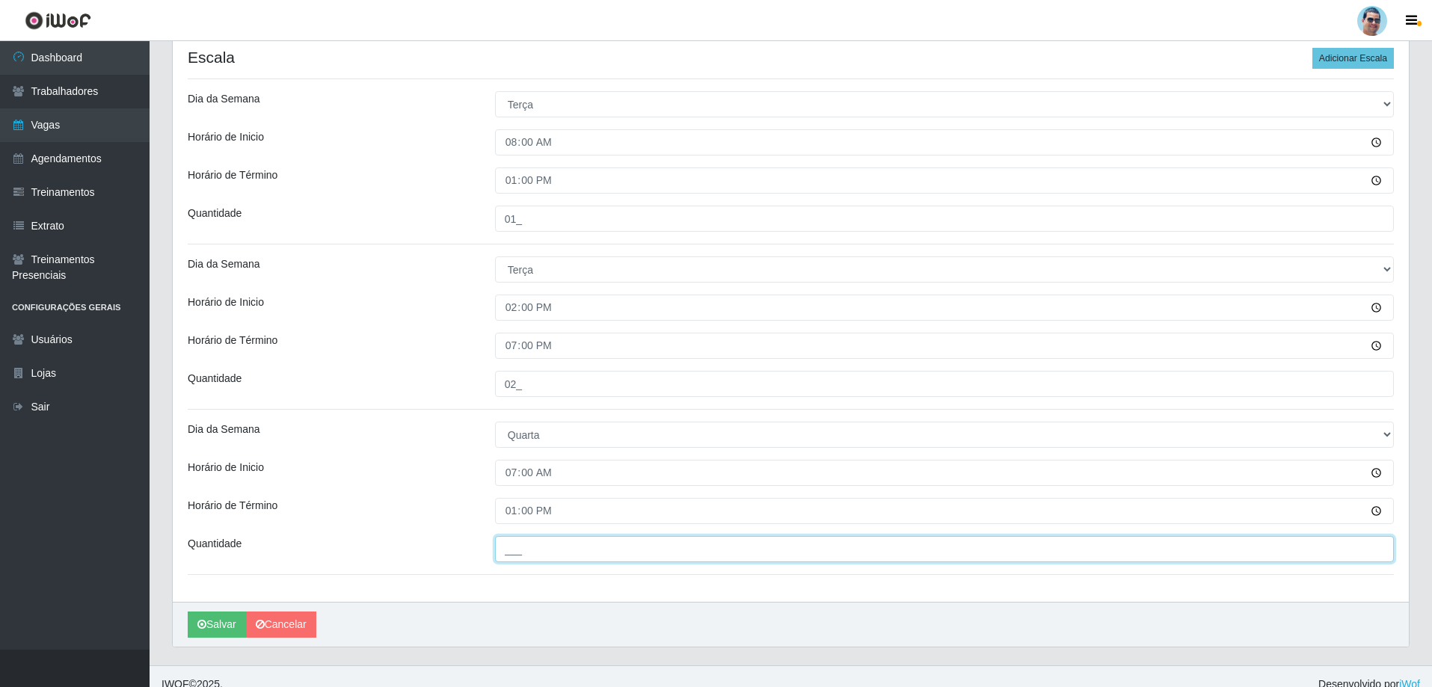
click at [548, 542] on input "___" at bounding box center [944, 549] width 899 height 26
type input "01_"
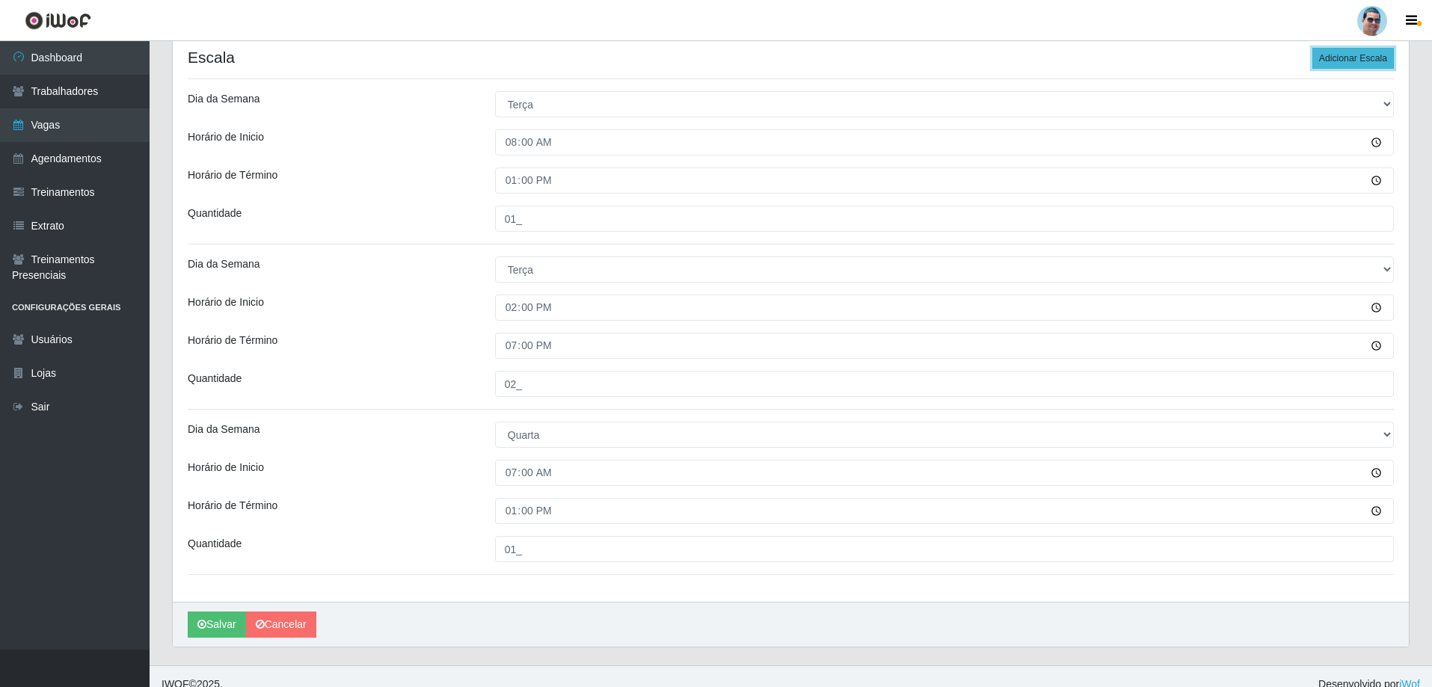
click at [1332, 49] on button "Adicionar Escala" at bounding box center [1352, 58] width 81 height 21
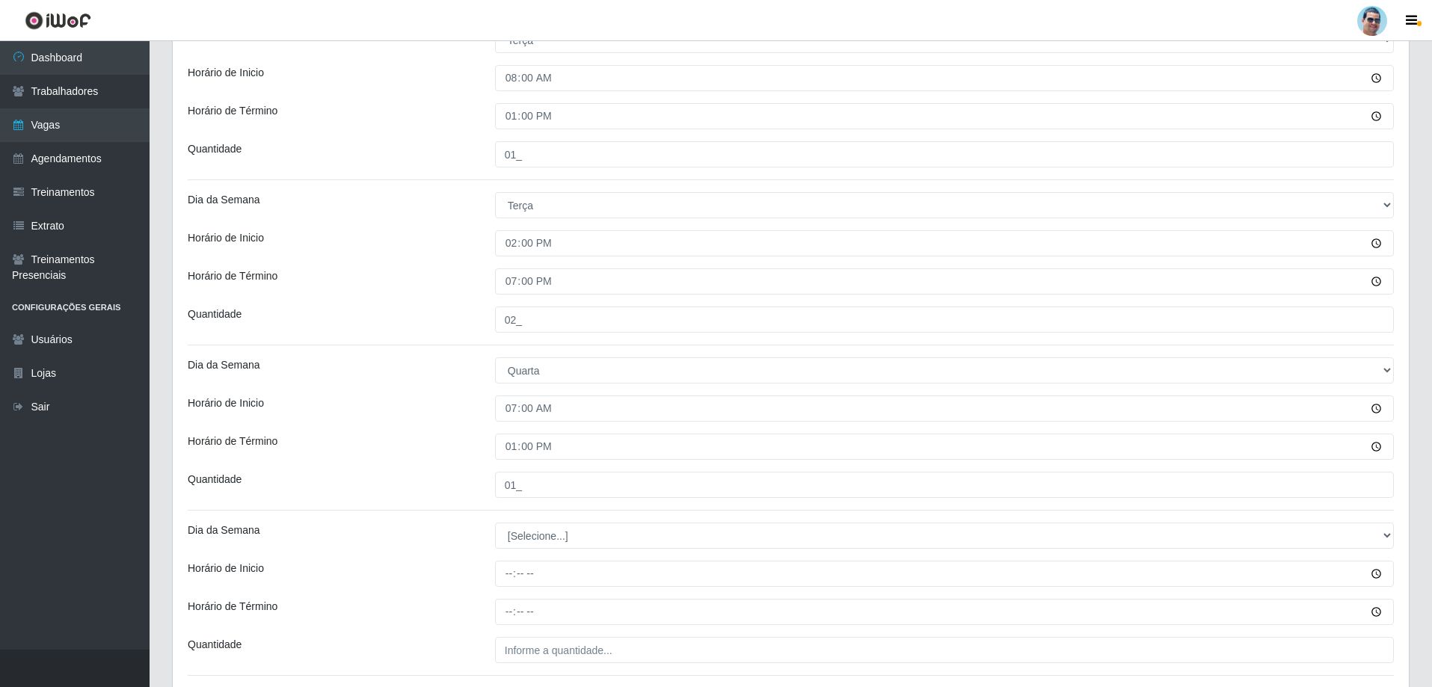
scroll to position [451, 0]
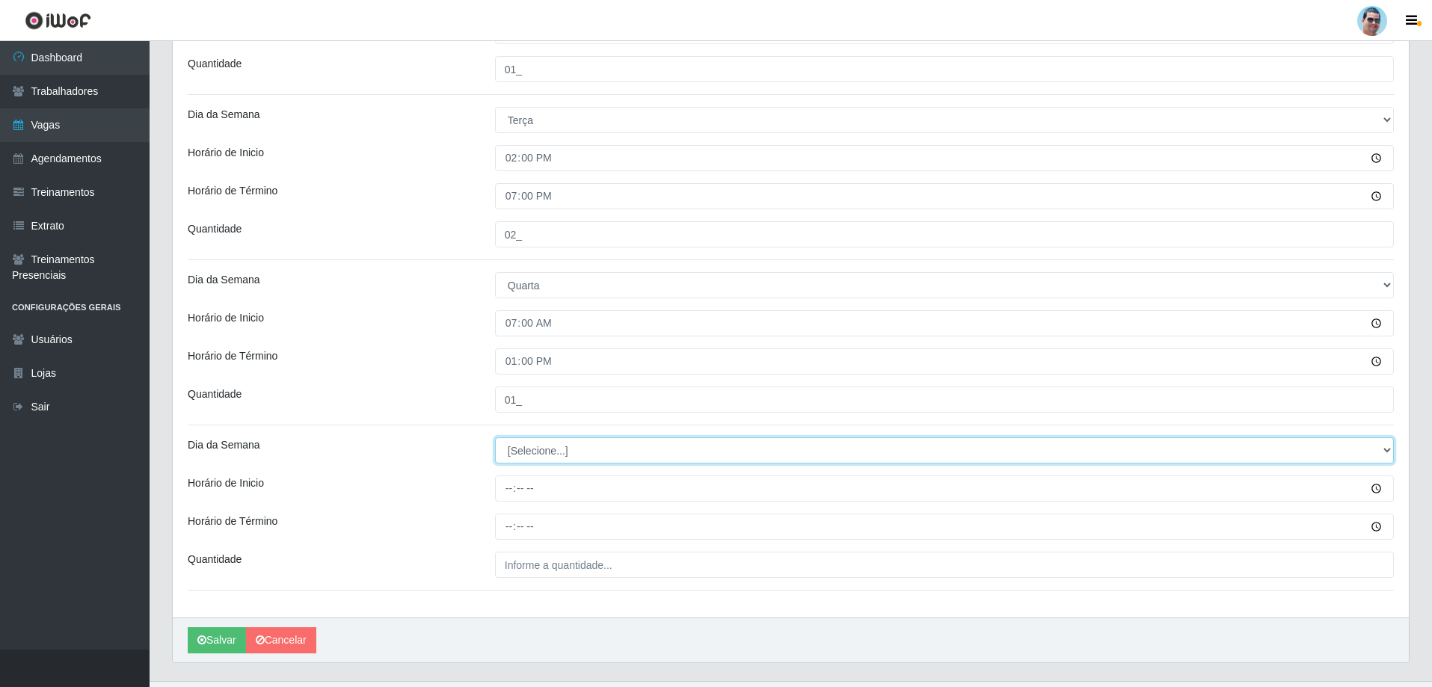
click at [529, 455] on select "[Selecione...] Segunda Terça Quarta Quinta Sexta Sábado Domingo" at bounding box center [944, 450] width 899 height 26
select select "3"
click at [495, 437] on select "[Selecione...] Segunda Terça Quarta Quinta Sexta Sábado Domingo" at bounding box center [944, 450] width 899 height 26
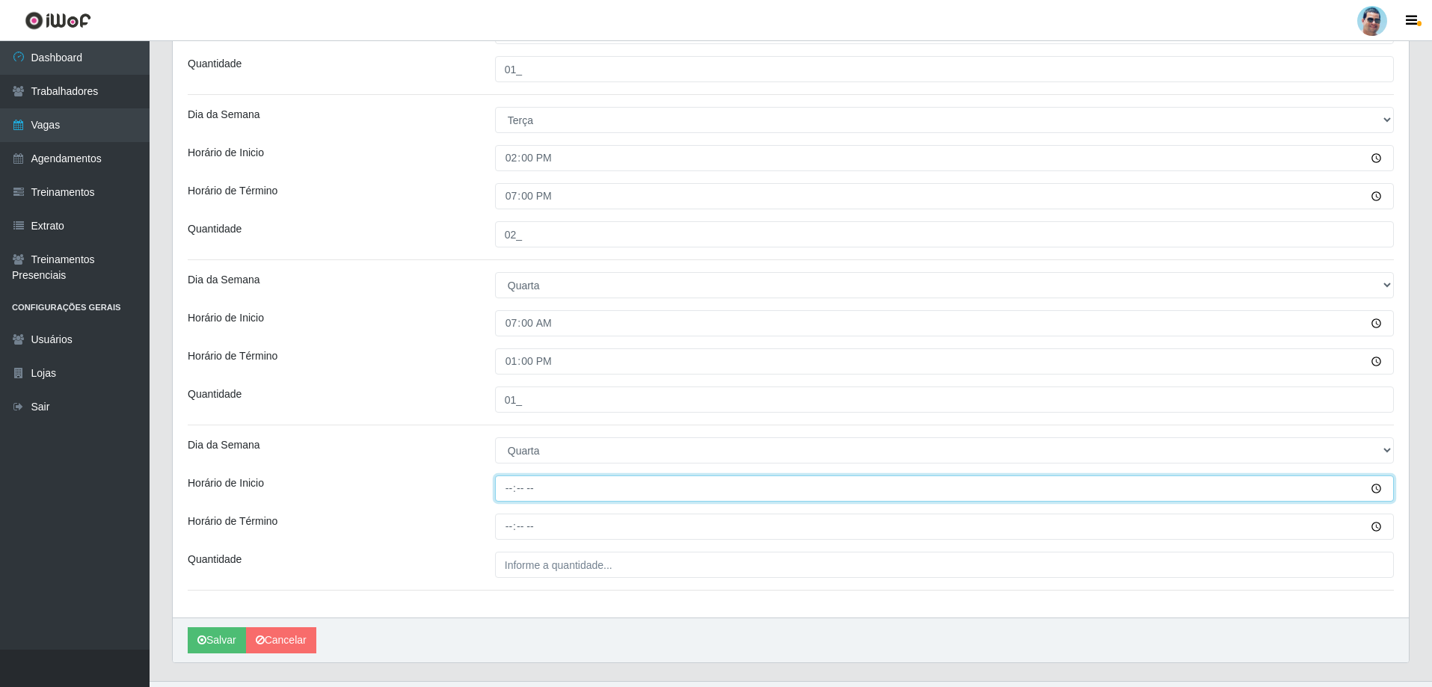
click at [509, 492] on input "Horário de Inicio" at bounding box center [944, 489] width 899 height 26
type input "13:00"
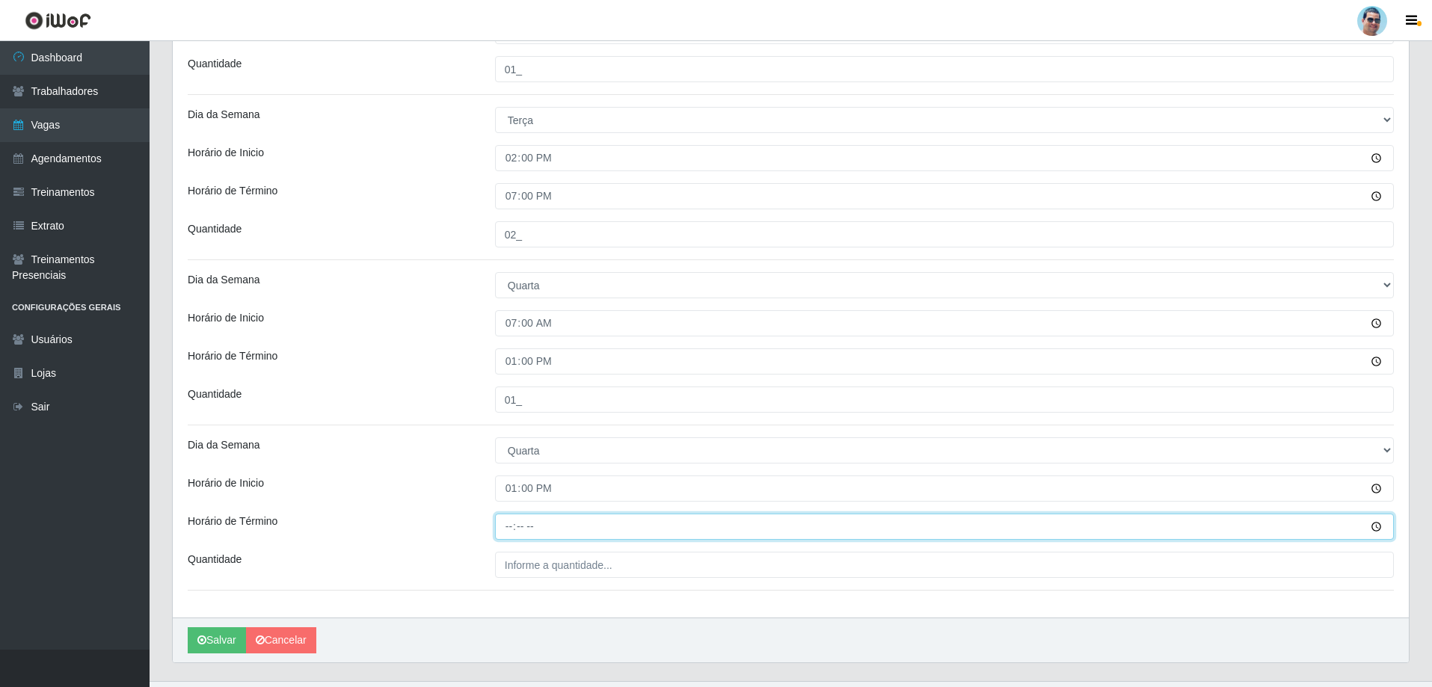
click at [500, 523] on input "Horário de Término" at bounding box center [944, 527] width 899 height 26
click at [517, 530] on input "19:00" at bounding box center [944, 527] width 899 height 26
click at [513, 526] on input "19:00" at bounding box center [944, 527] width 899 height 26
type input "18:00"
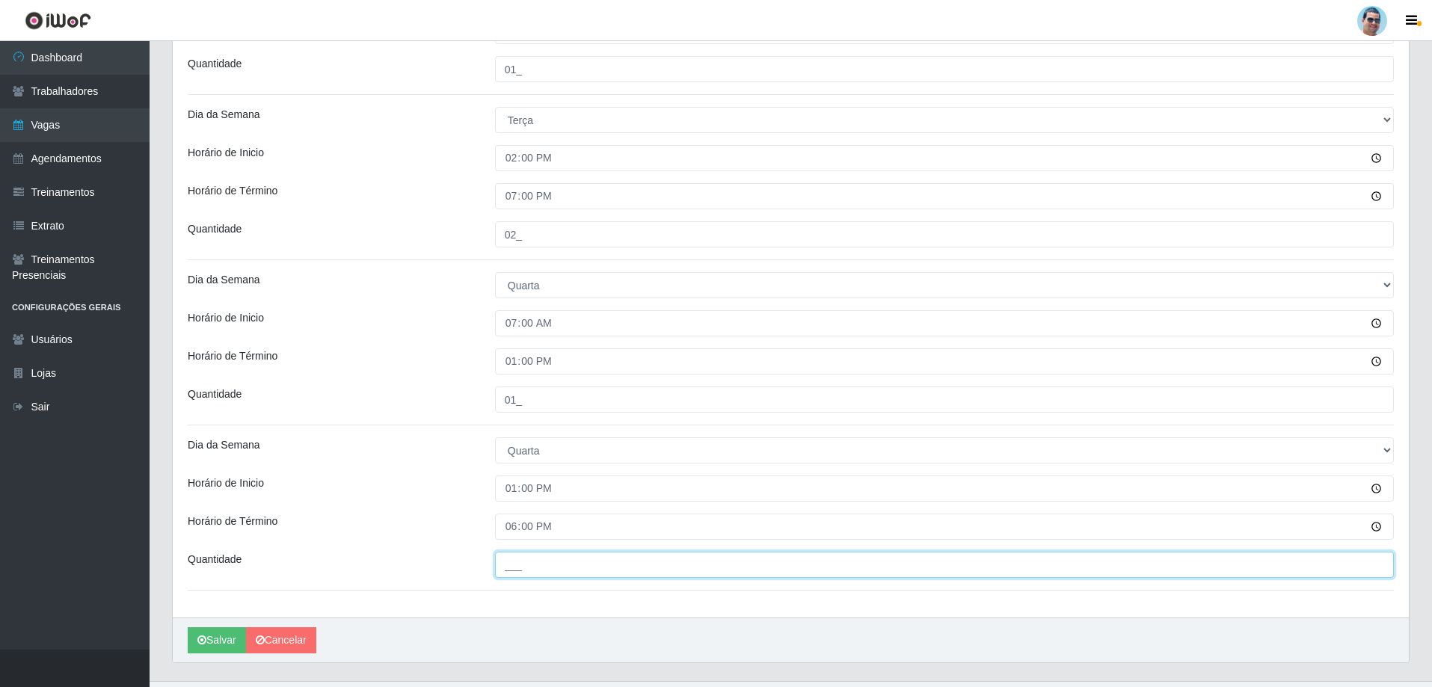
click at [535, 576] on input "___" at bounding box center [944, 565] width 899 height 26
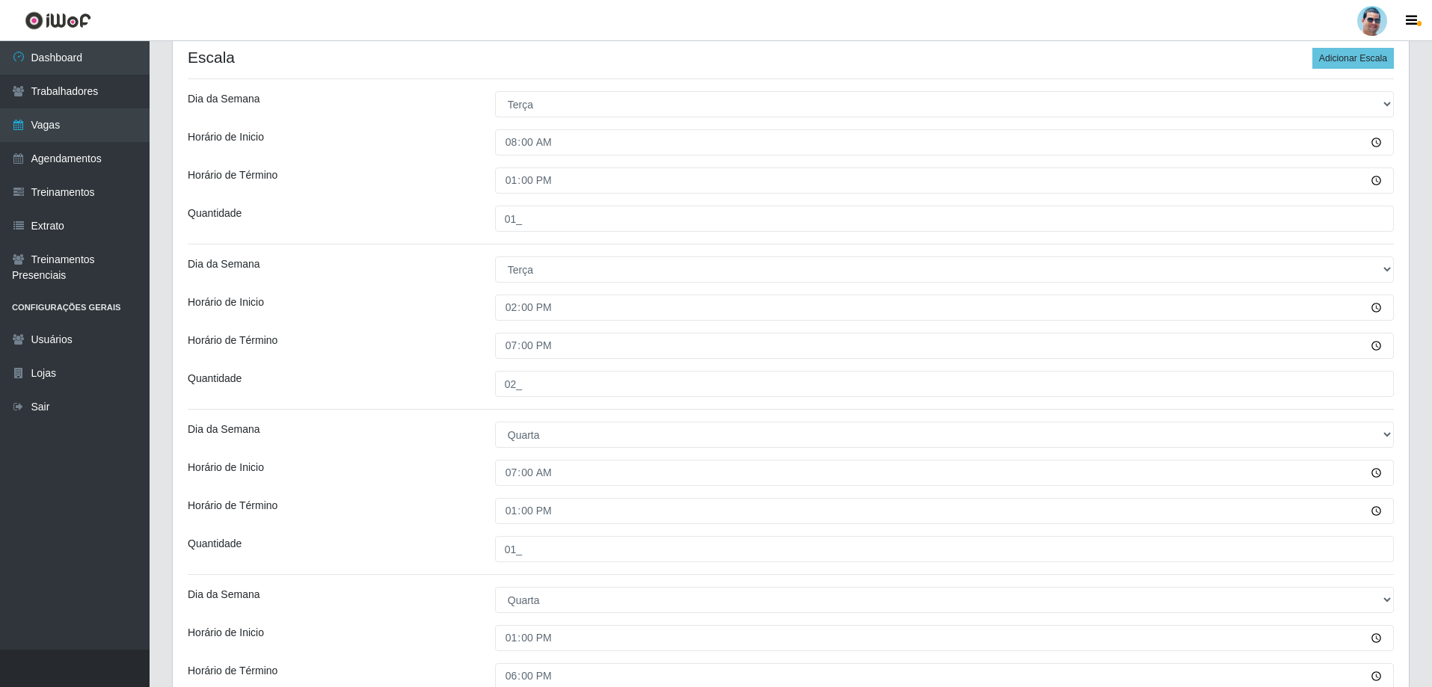
scroll to position [227, 0]
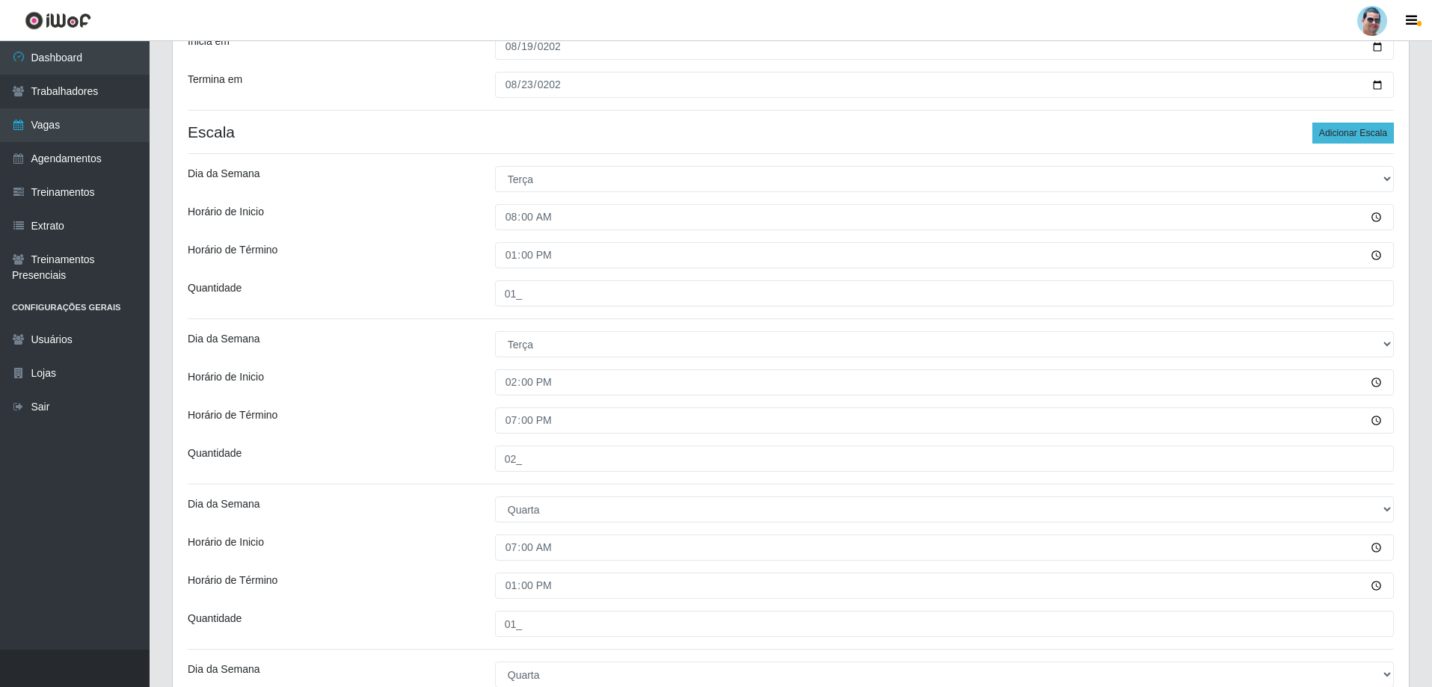
type input "01_"
click at [1352, 132] on button "Adicionar Escala" at bounding box center [1352, 133] width 81 height 21
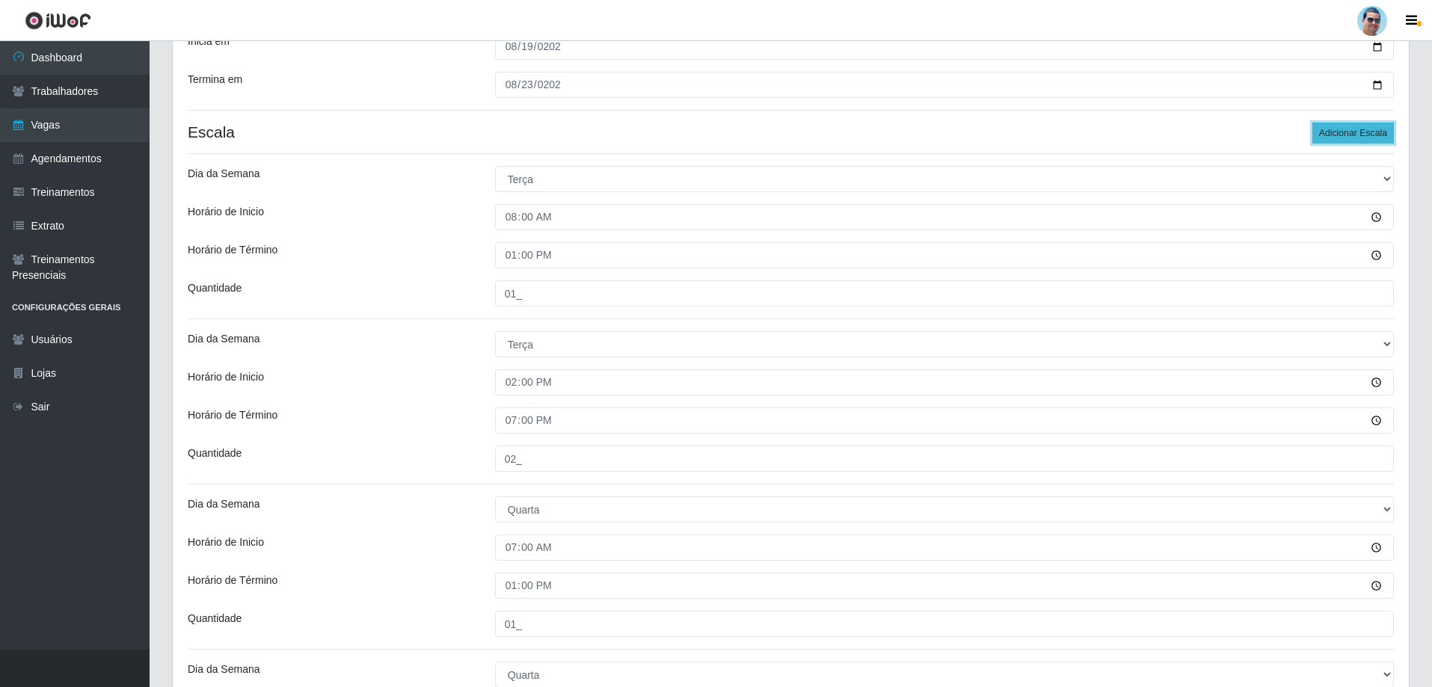
click at [1352, 132] on button "Adicionar Escala" at bounding box center [1352, 133] width 81 height 21
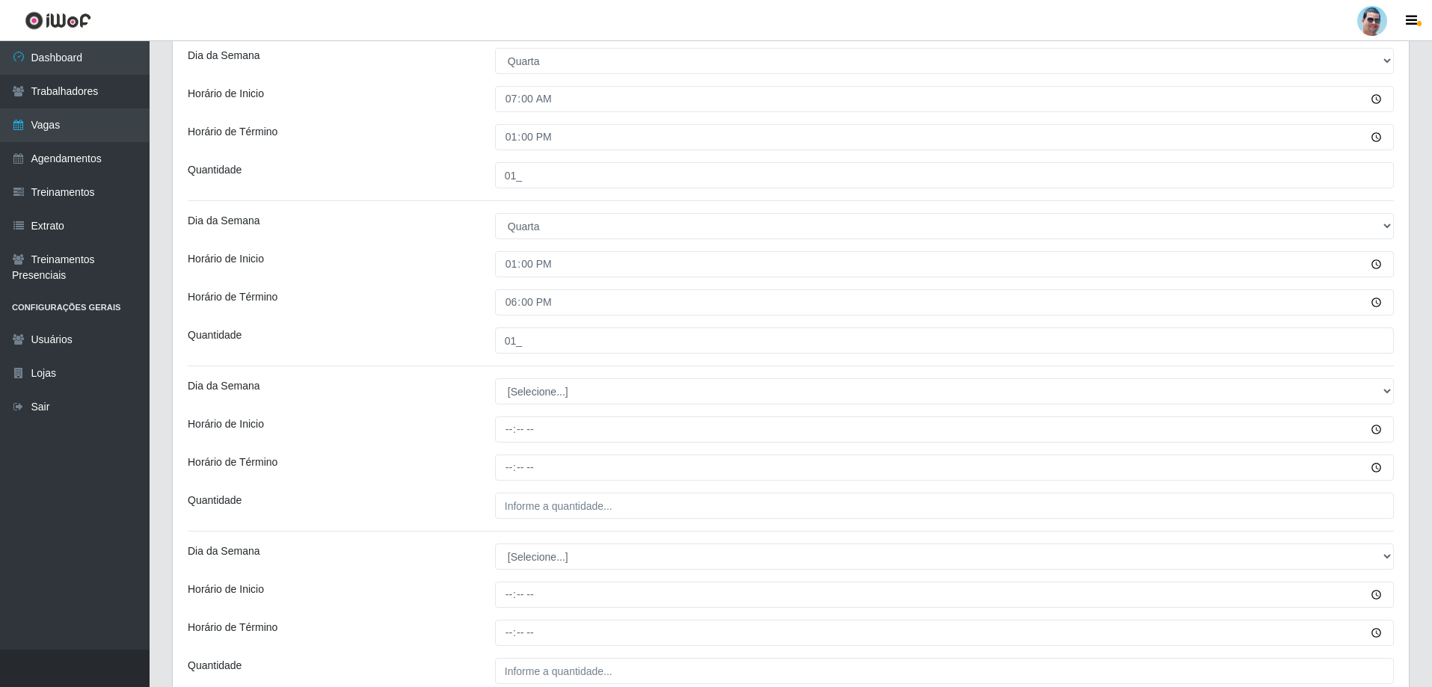
scroll to position [750, 0]
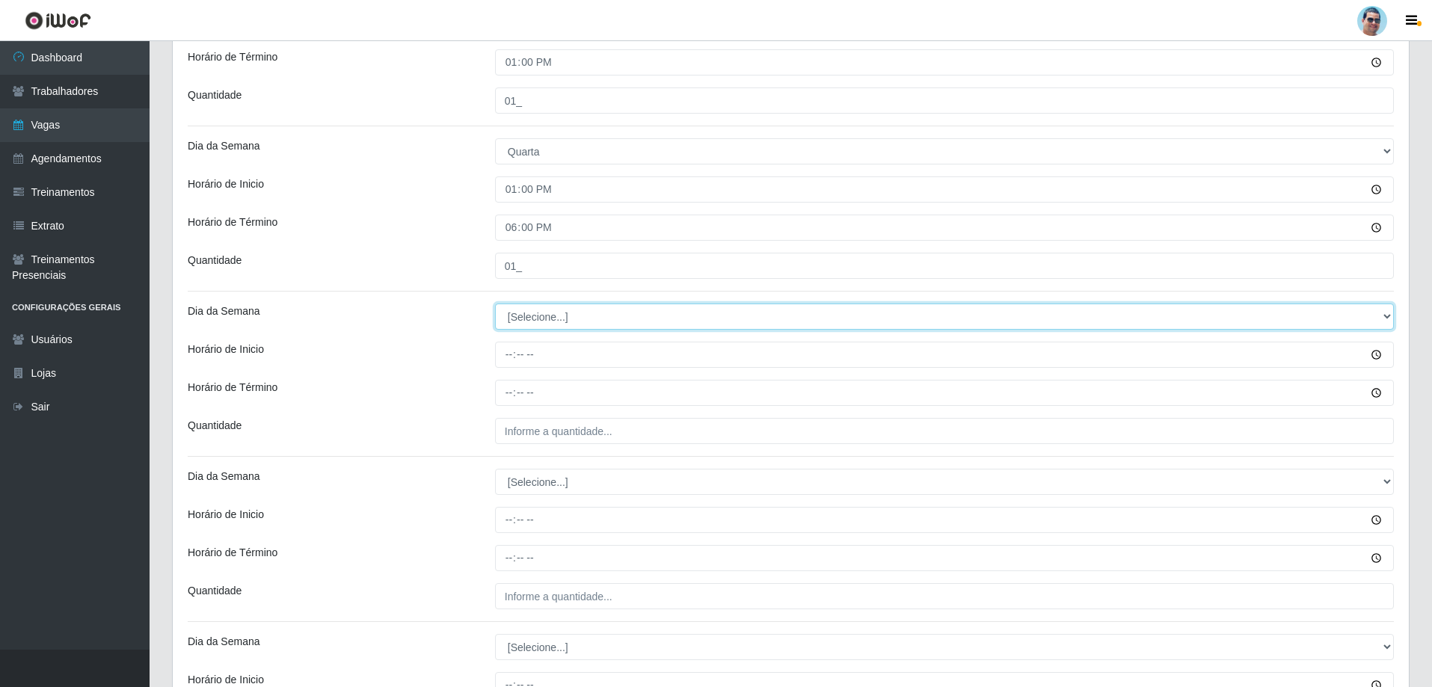
click at [530, 319] on select "[Selecione...] Segunda Terça Quarta Quinta Sexta Sábado Domingo" at bounding box center [944, 317] width 899 height 26
select select "3"
click at [495, 304] on select "[Selecione...] Segunda Terça Quarta Quinta Sexta Sábado Domingo" at bounding box center [944, 317] width 899 height 26
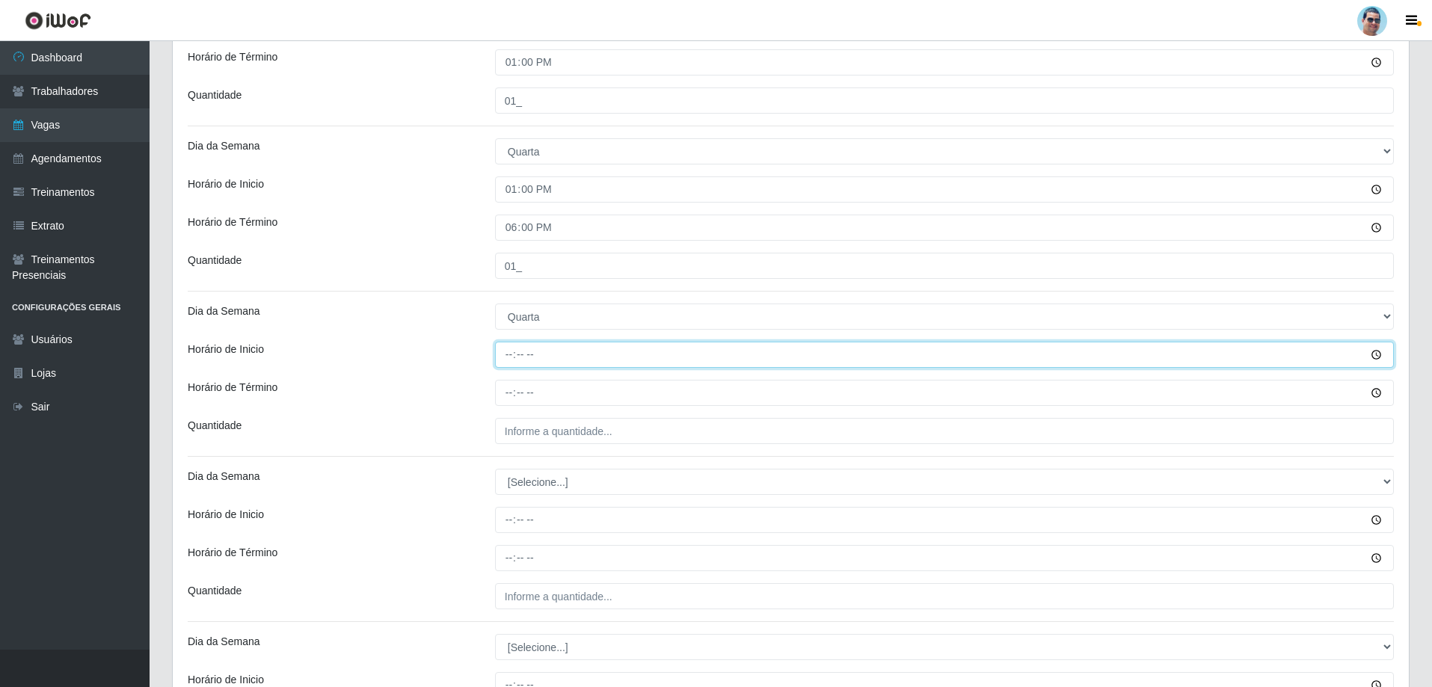
click at [507, 358] on input "Horário de Inicio" at bounding box center [944, 355] width 899 height 26
type input "14:00"
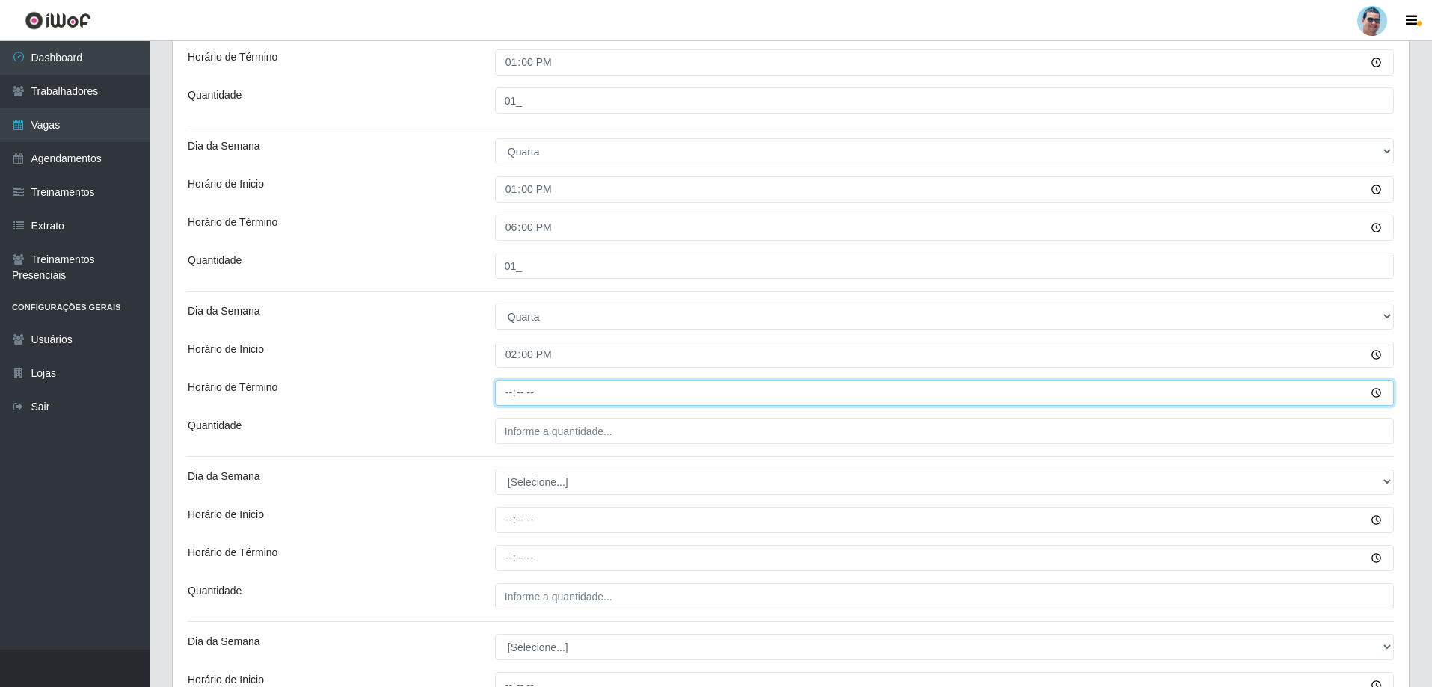
click at [511, 389] on input "Horário de Término" at bounding box center [944, 393] width 899 height 26
type input "19:00"
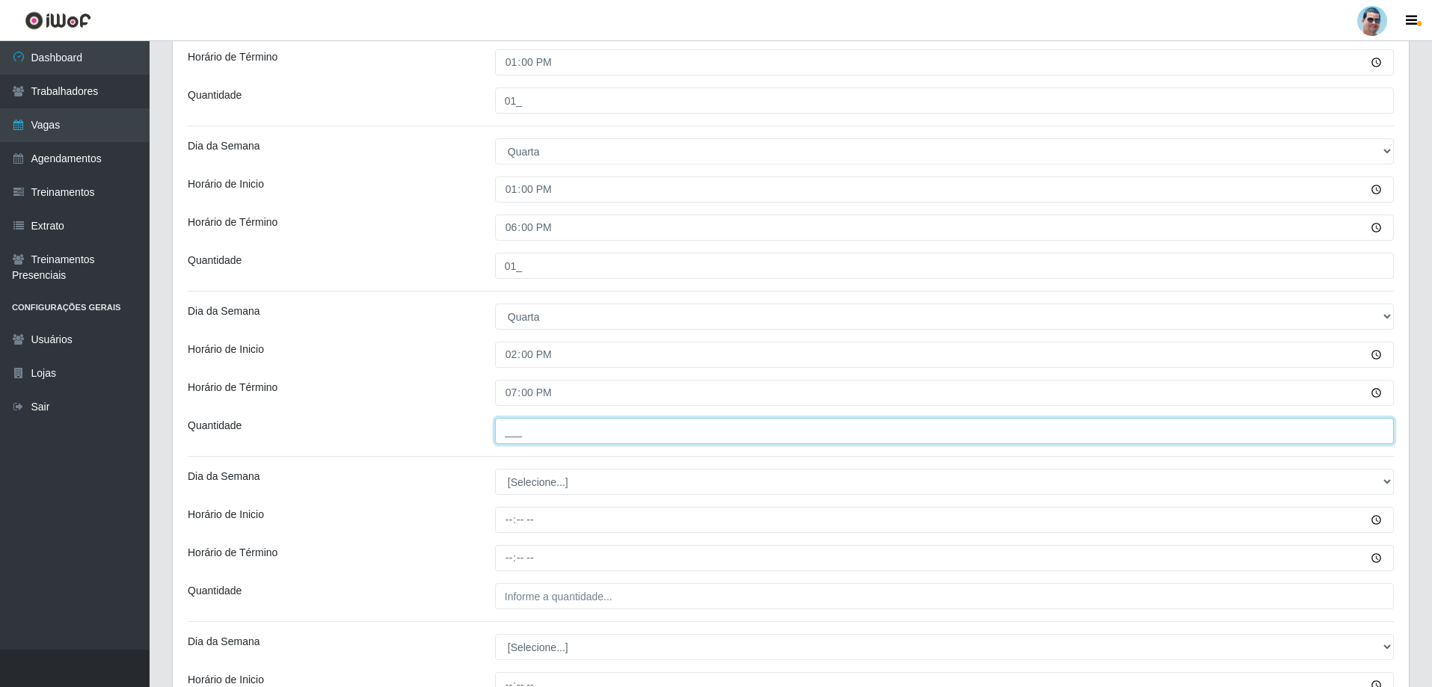
click at [569, 440] on input "___" at bounding box center [944, 431] width 899 height 26
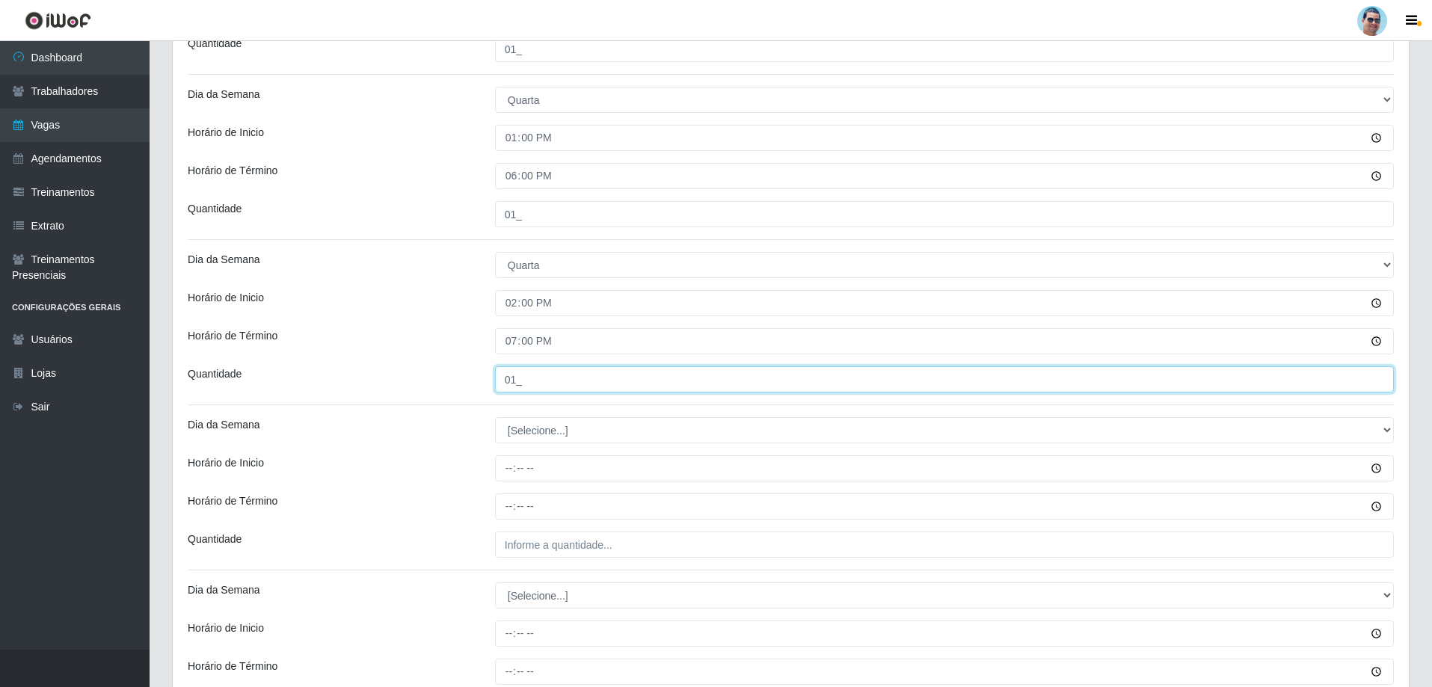
scroll to position [825, 0]
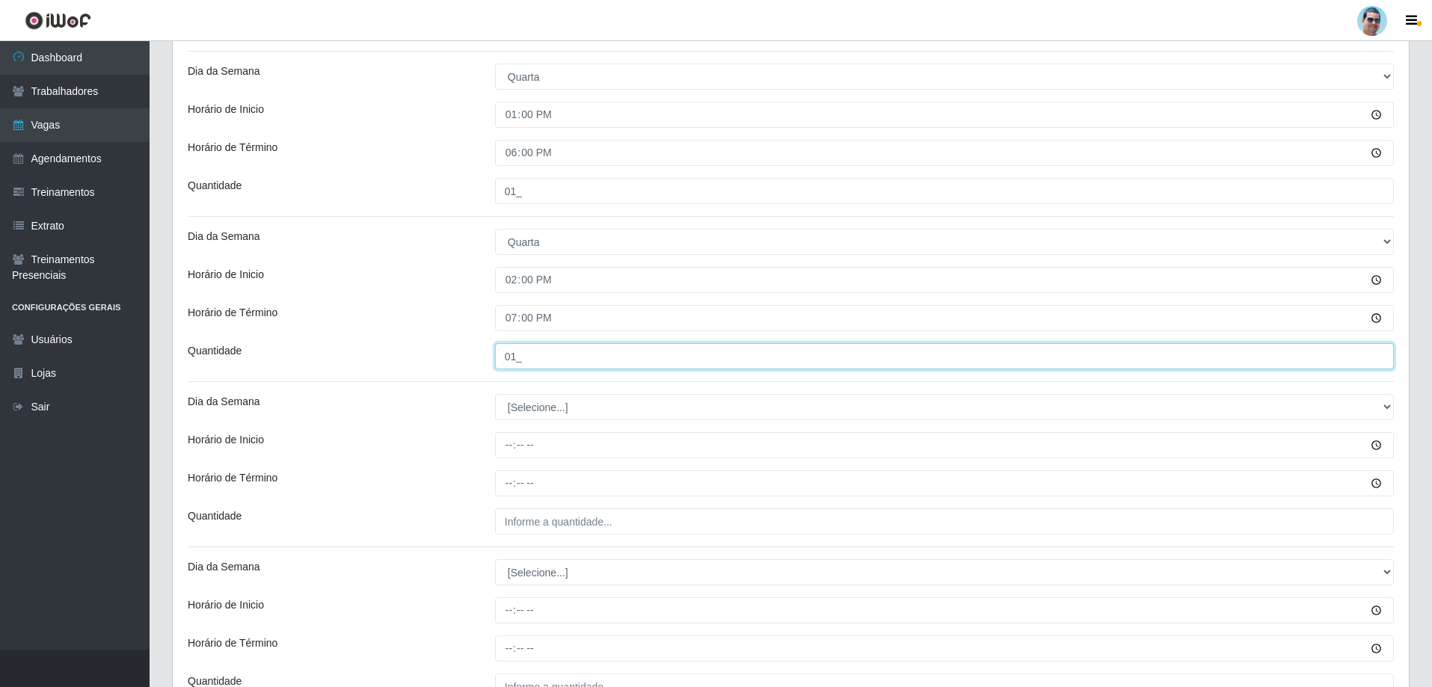
type input "01_"
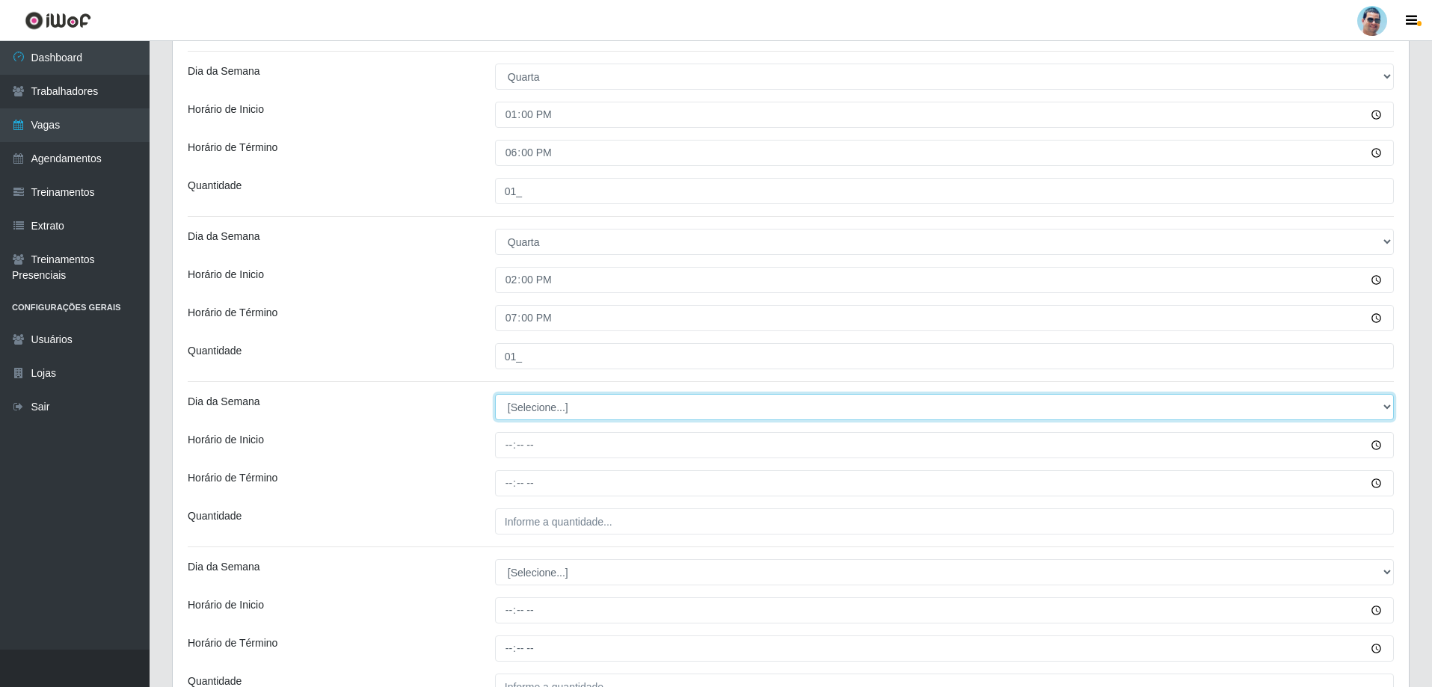
click at [517, 410] on select "[Selecione...] Segunda Terça Quarta Quinta Sexta Sábado Domingo" at bounding box center [944, 407] width 899 height 26
select select "3"
click at [495, 394] on select "[Selecione...] Segunda Terça Quarta Quinta Sexta Sábado Domingo" at bounding box center [944, 407] width 899 height 26
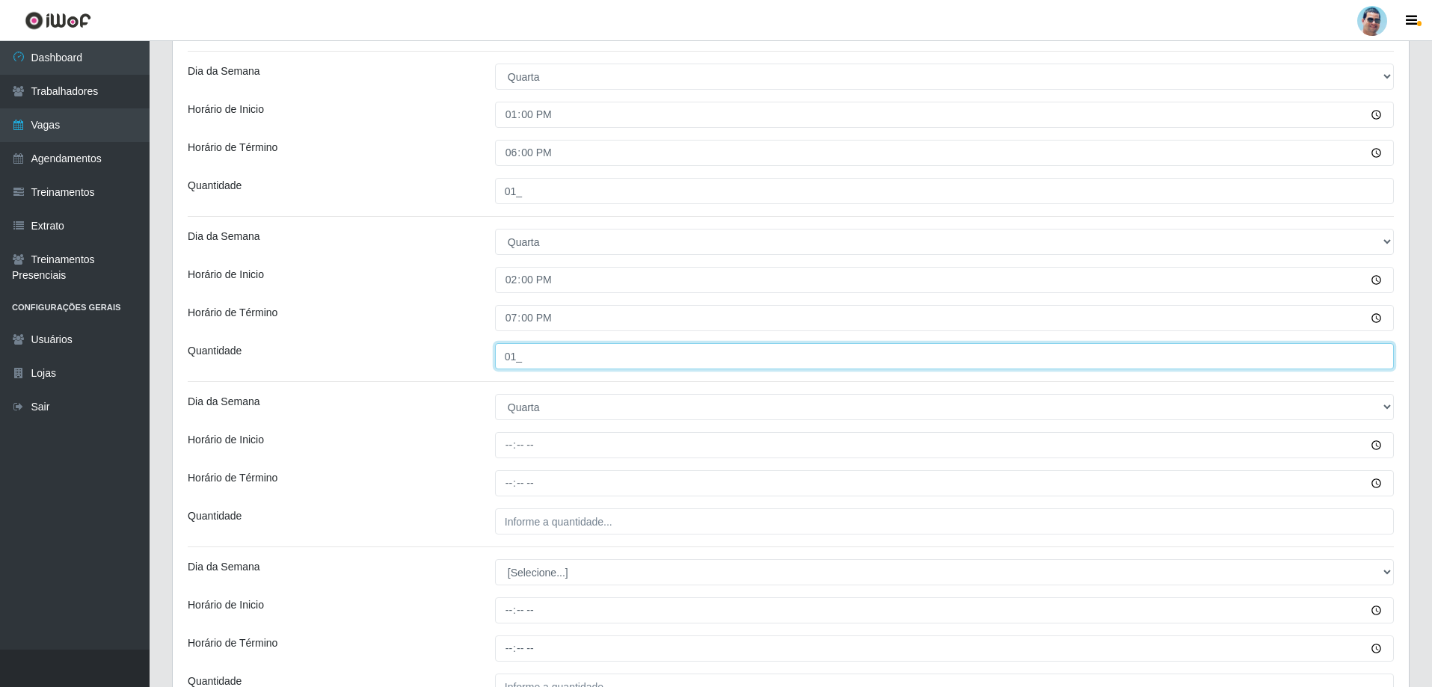
click at [517, 358] on input "01_" at bounding box center [944, 356] width 899 height 26
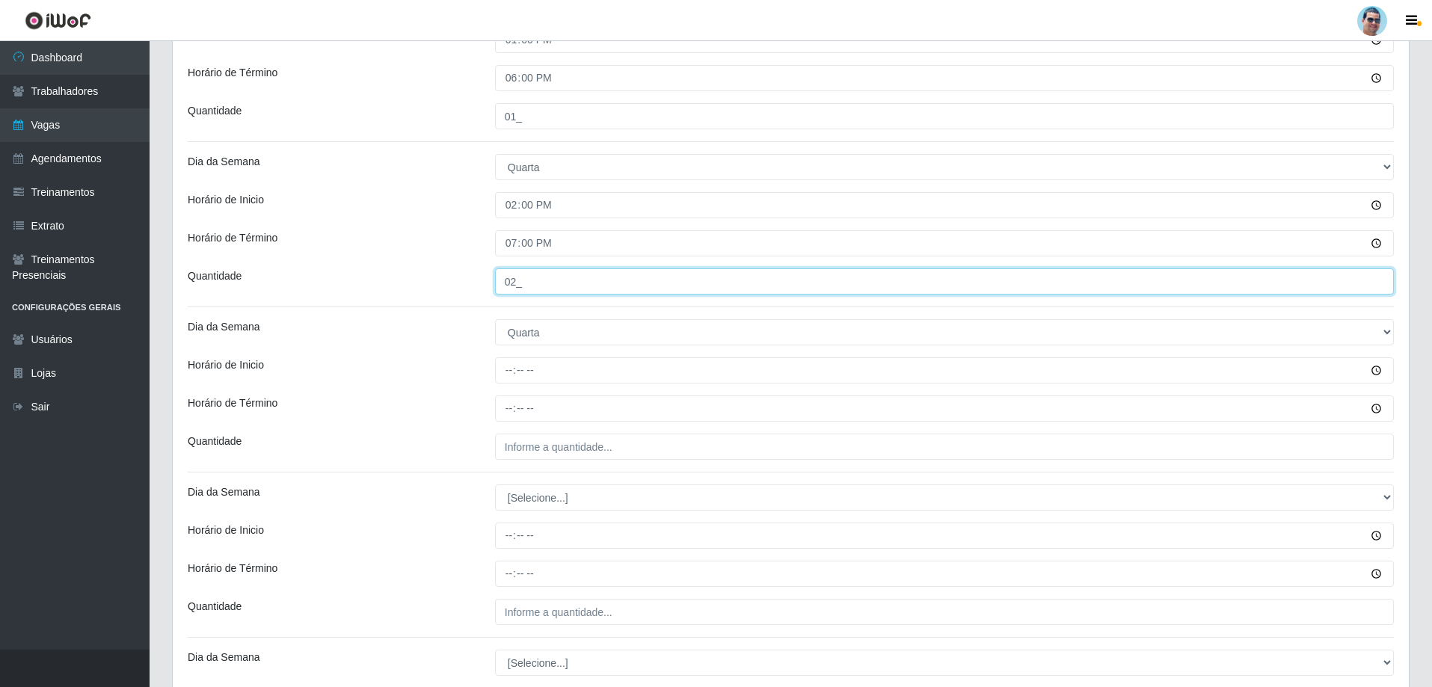
type input "02_"
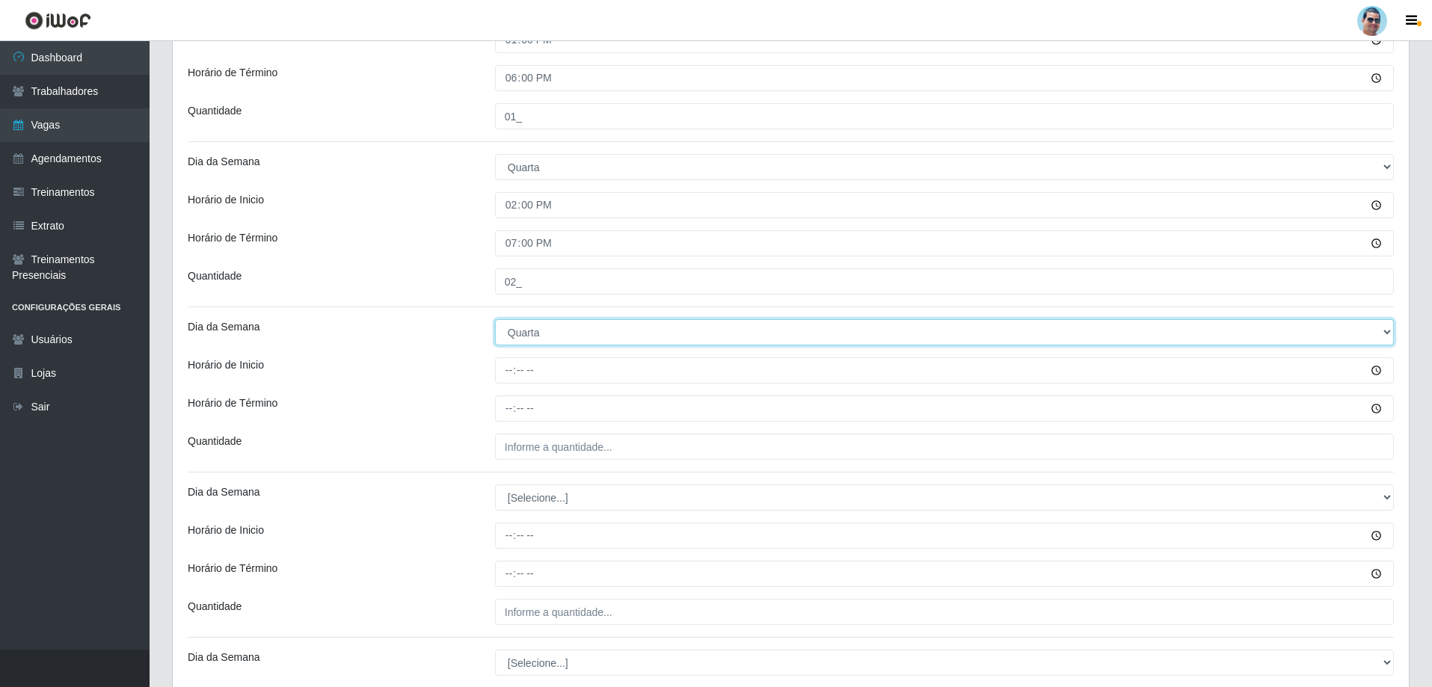
click at [520, 336] on select "[Selecione...] Segunda Terça Quarta Quinta Sexta Sábado Domingo" at bounding box center [944, 332] width 899 height 26
select select "4"
click at [495, 319] on select "[Selecione...] Segunda Terça Quarta Quinta Sexta Sábado Domingo" at bounding box center [944, 332] width 899 height 26
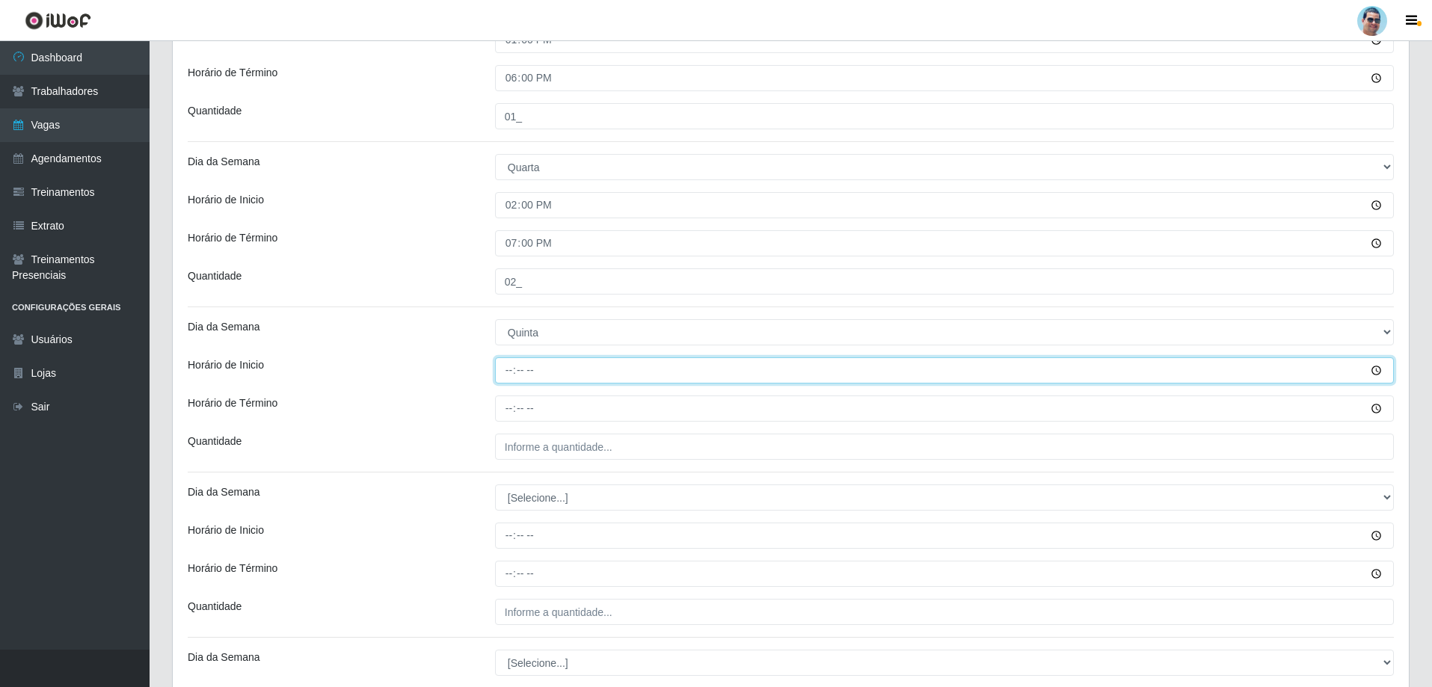
click at [503, 363] on input "Horário de Inicio" at bounding box center [944, 370] width 899 height 26
type input "08:00"
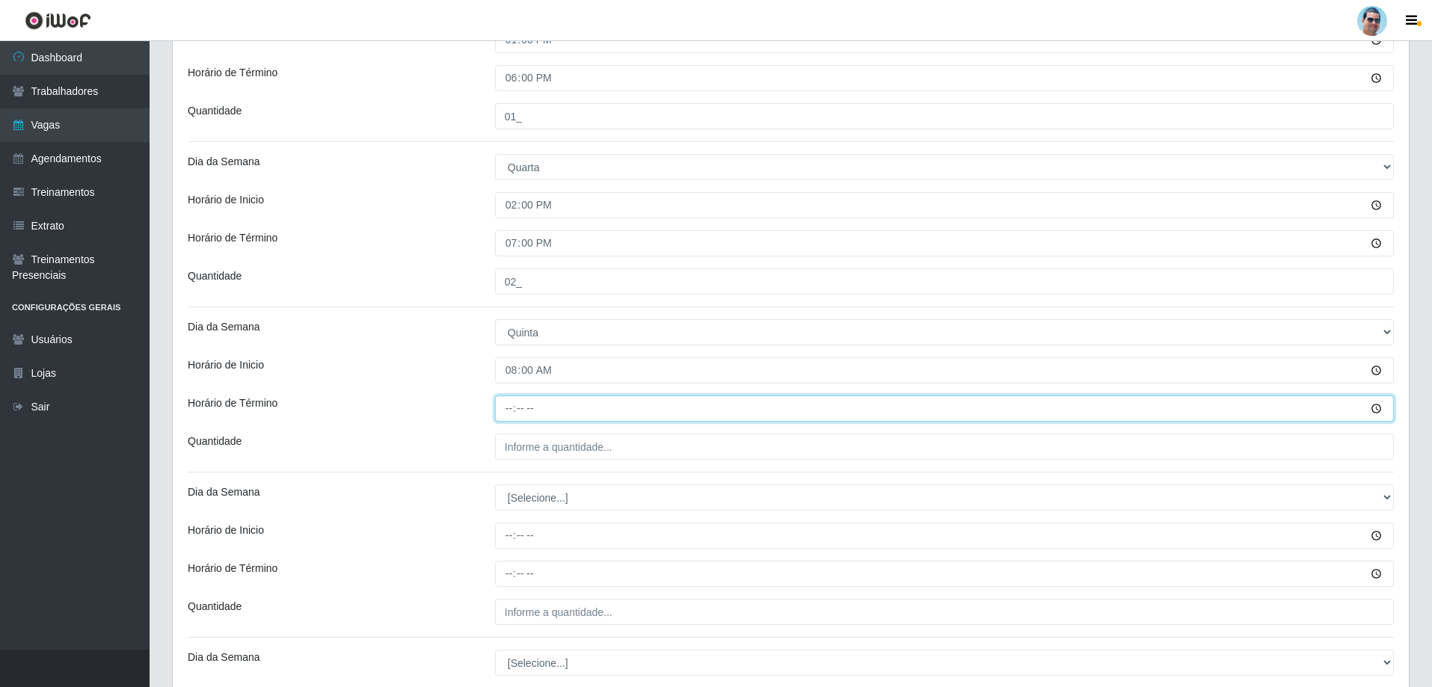
click at [514, 413] on input "Horário de Término" at bounding box center [944, 409] width 899 height 26
type input "13:00"
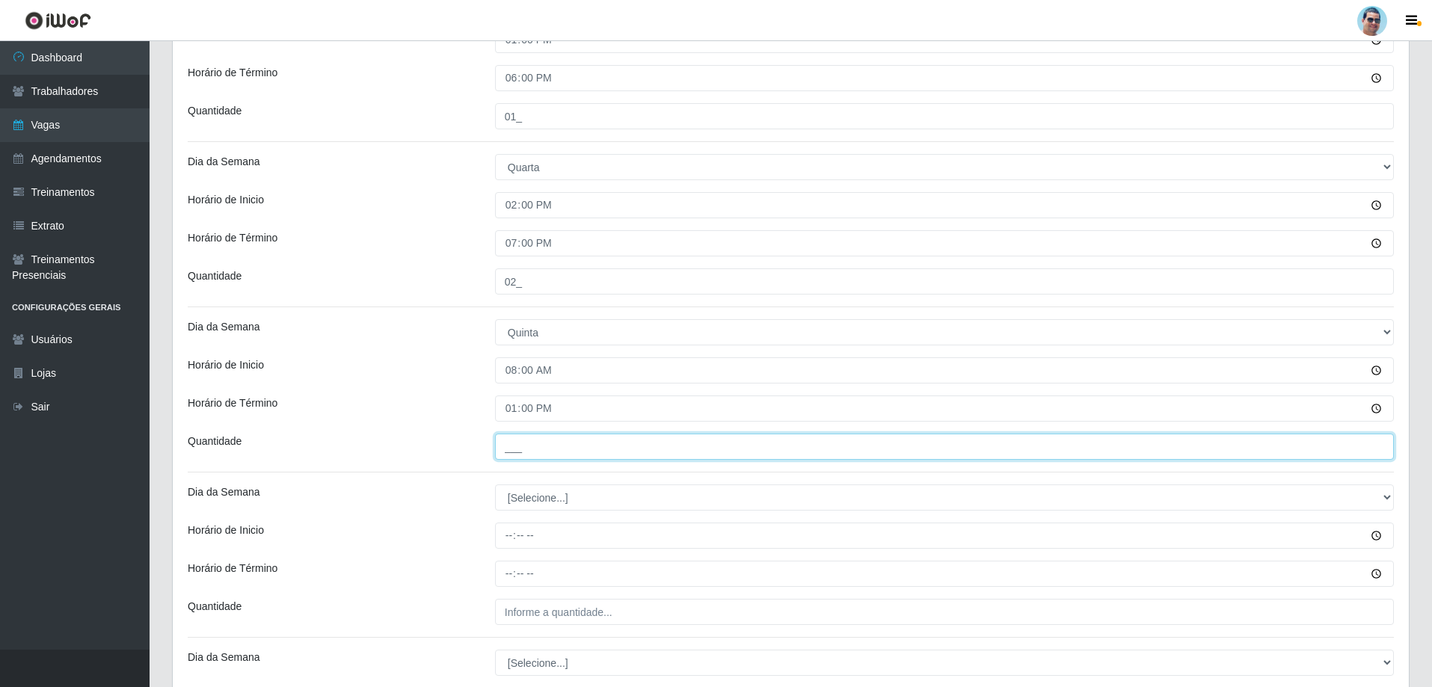
click at [509, 436] on input "___" at bounding box center [944, 447] width 899 height 26
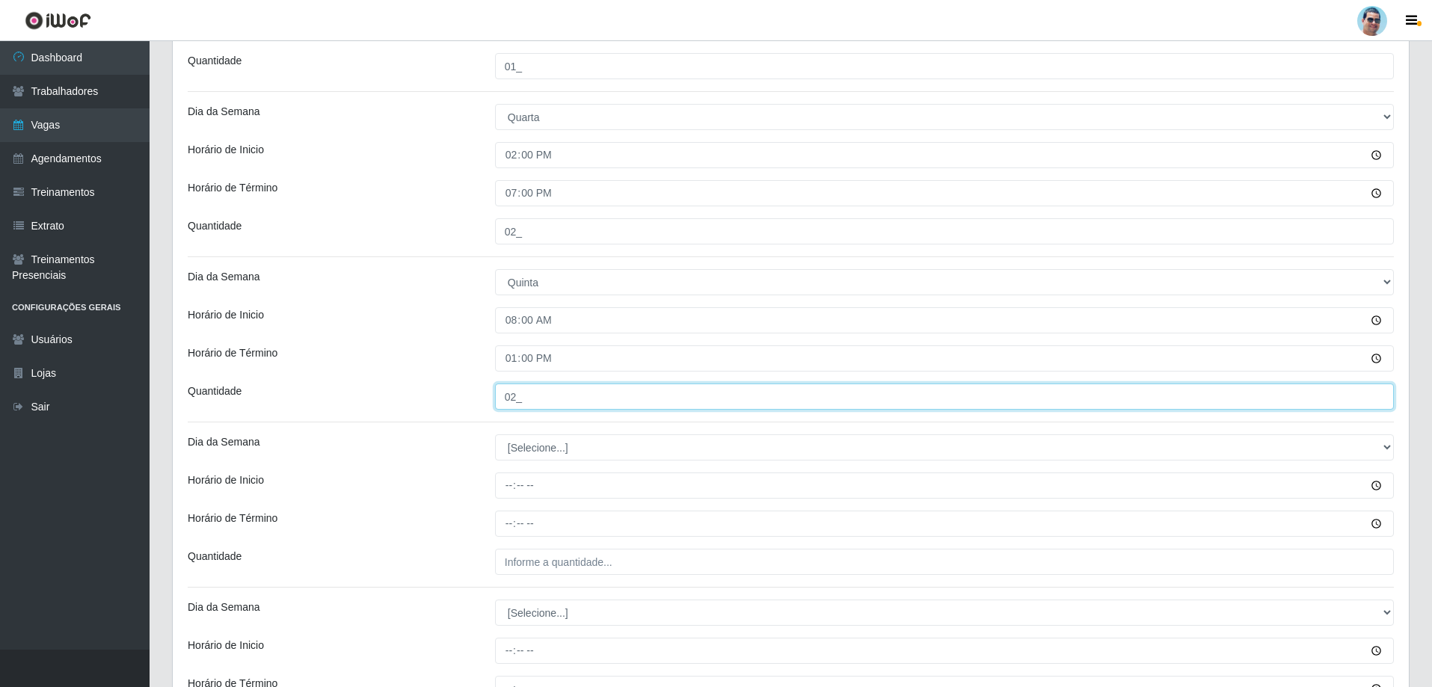
scroll to position [974, 0]
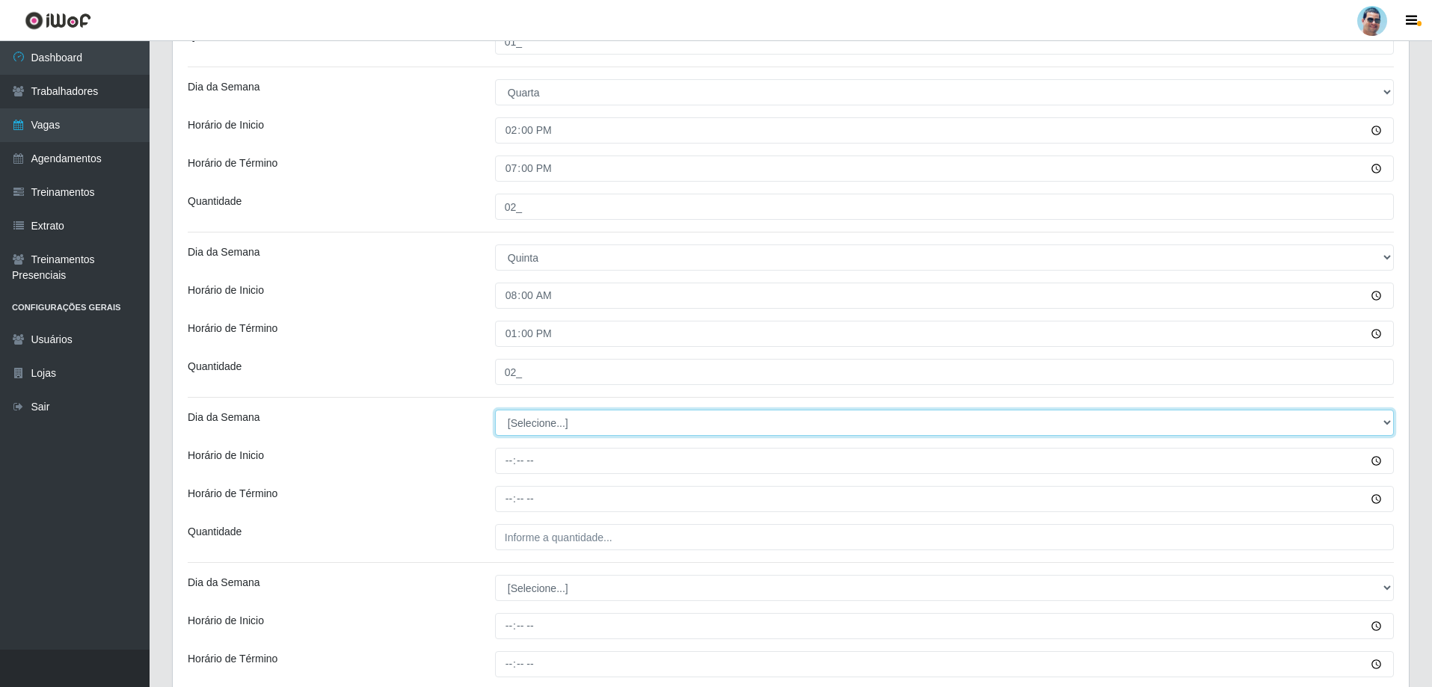
click at [538, 416] on select "[Selecione...] Segunda Terça Quarta Quinta Sexta Sábado Domingo" at bounding box center [944, 423] width 899 height 26
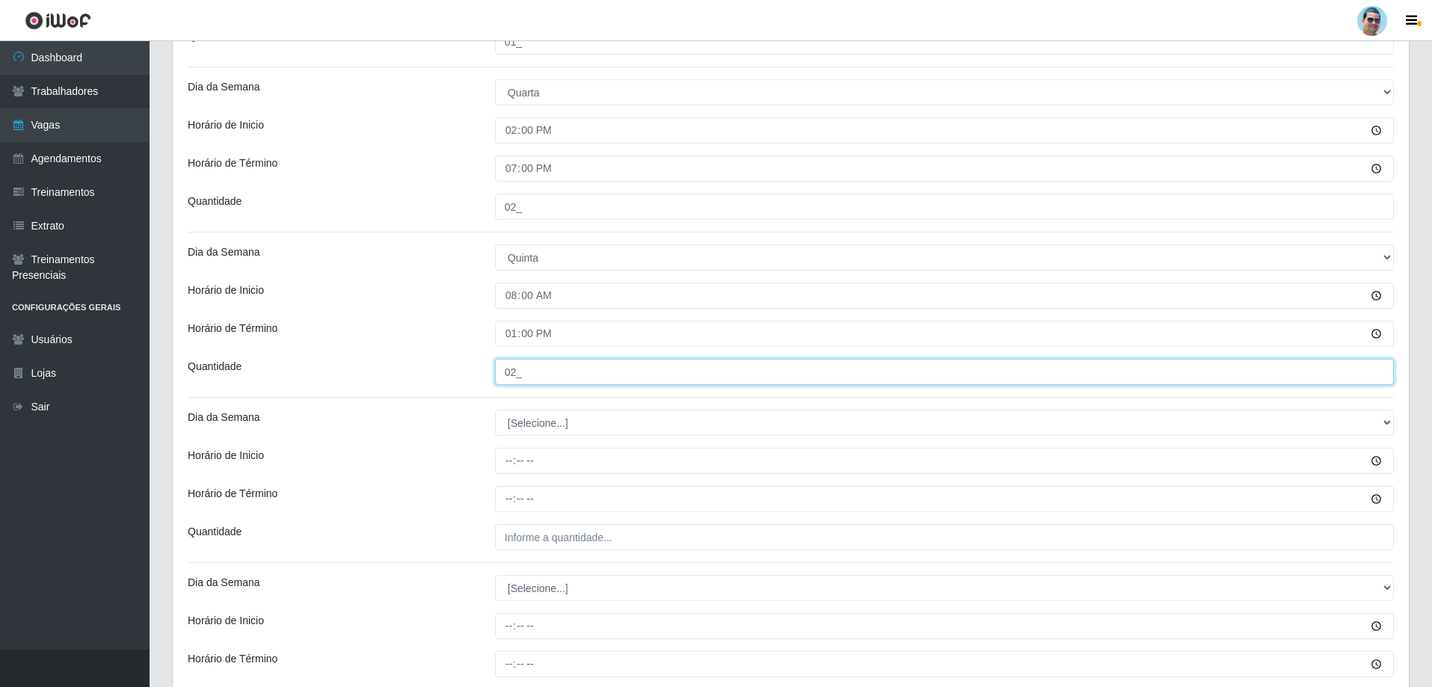
click at [518, 380] on input "02_" at bounding box center [944, 372] width 899 height 26
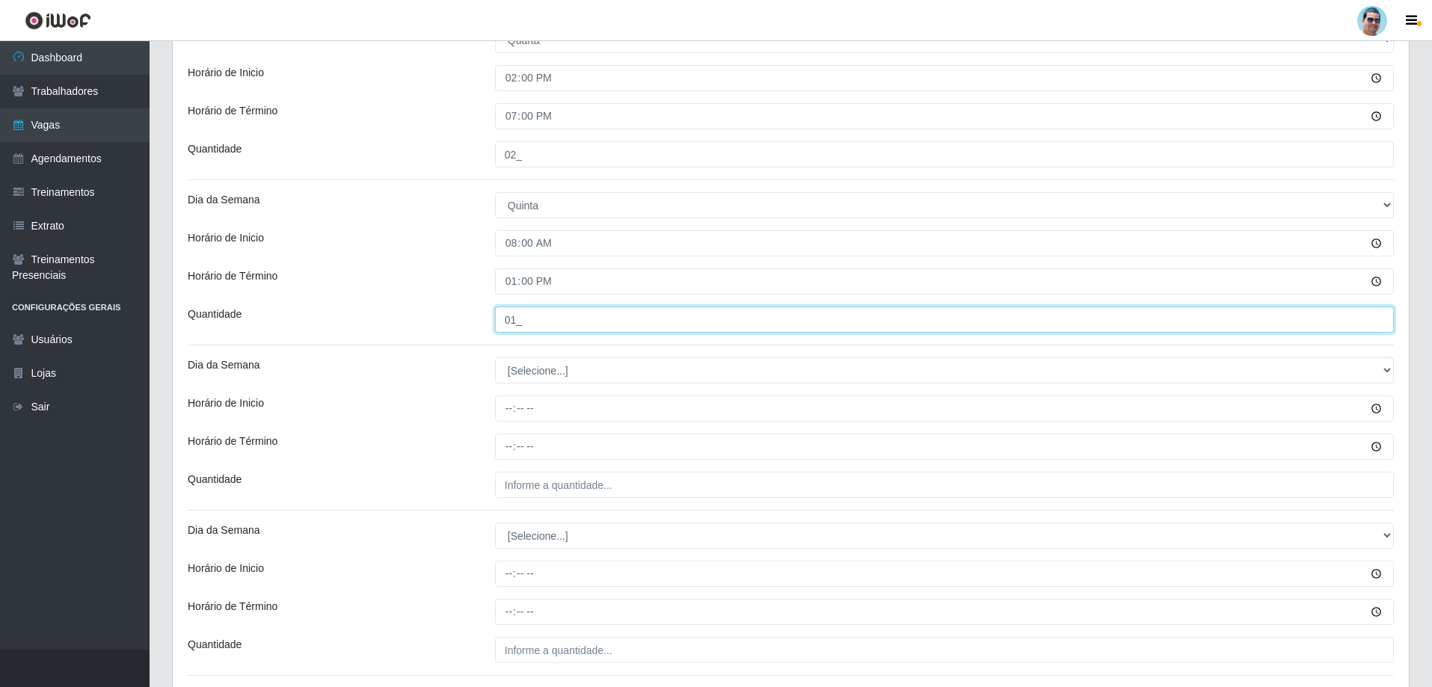
scroll to position [1049, 0]
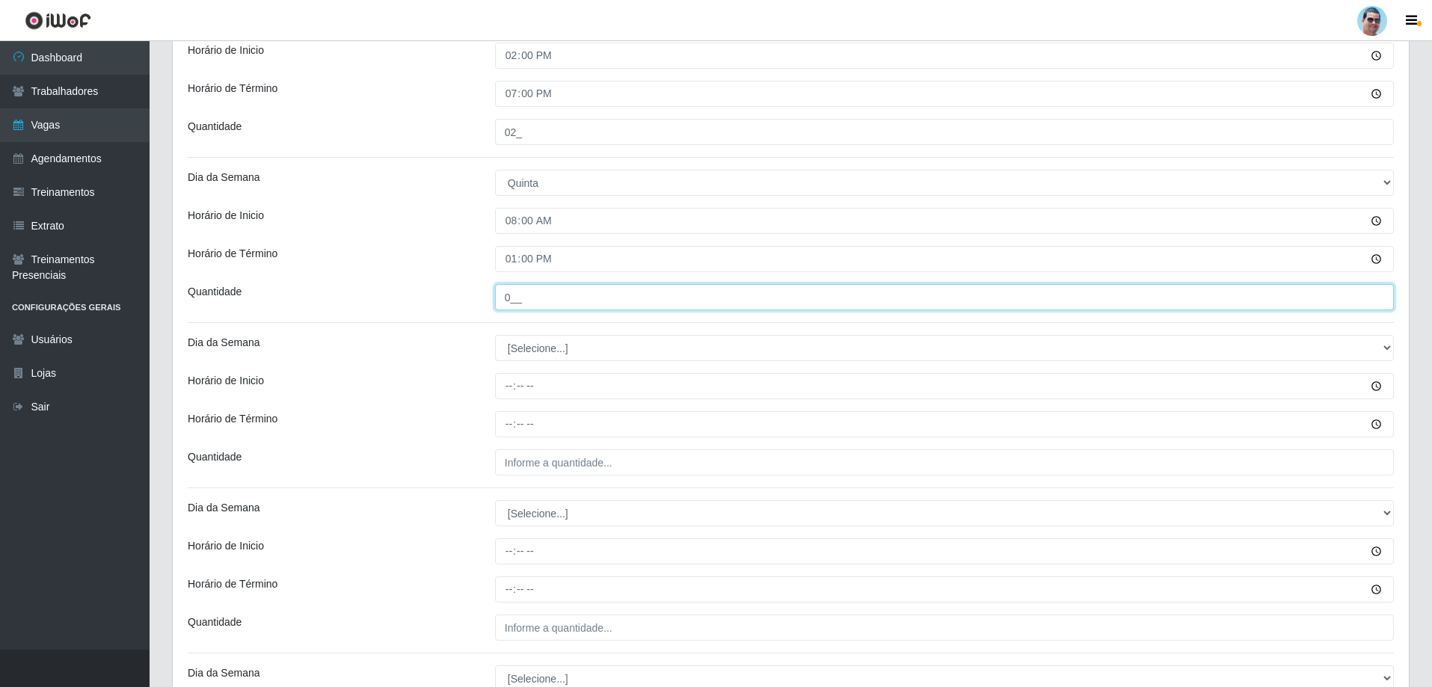
type input "02_"
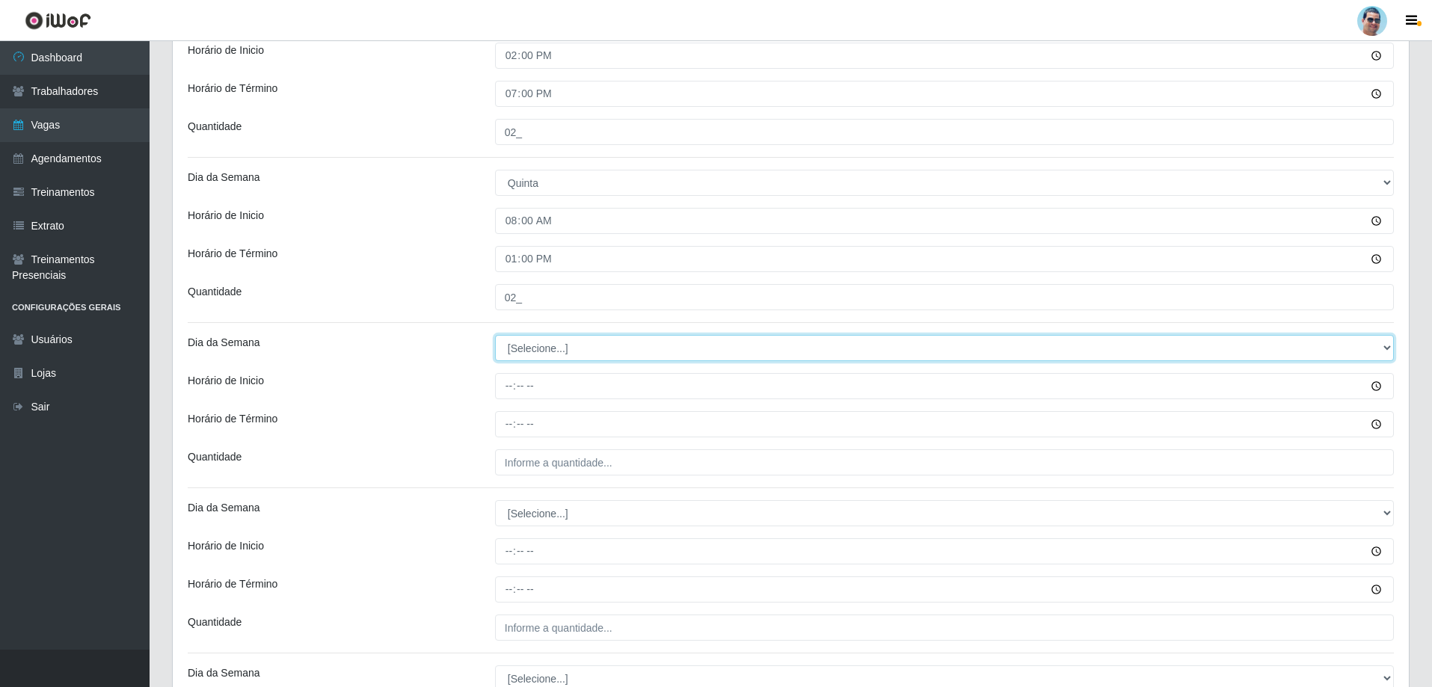
click at [505, 348] on select "[Selecione...] Segunda Terça Quarta Quinta Sexta Sábado Domingo" at bounding box center [944, 348] width 899 height 26
select select "4"
click at [495, 335] on select "[Selecione...] Segunda Terça Quarta Quinta Sexta Sábado Domingo" at bounding box center [944, 348] width 899 height 26
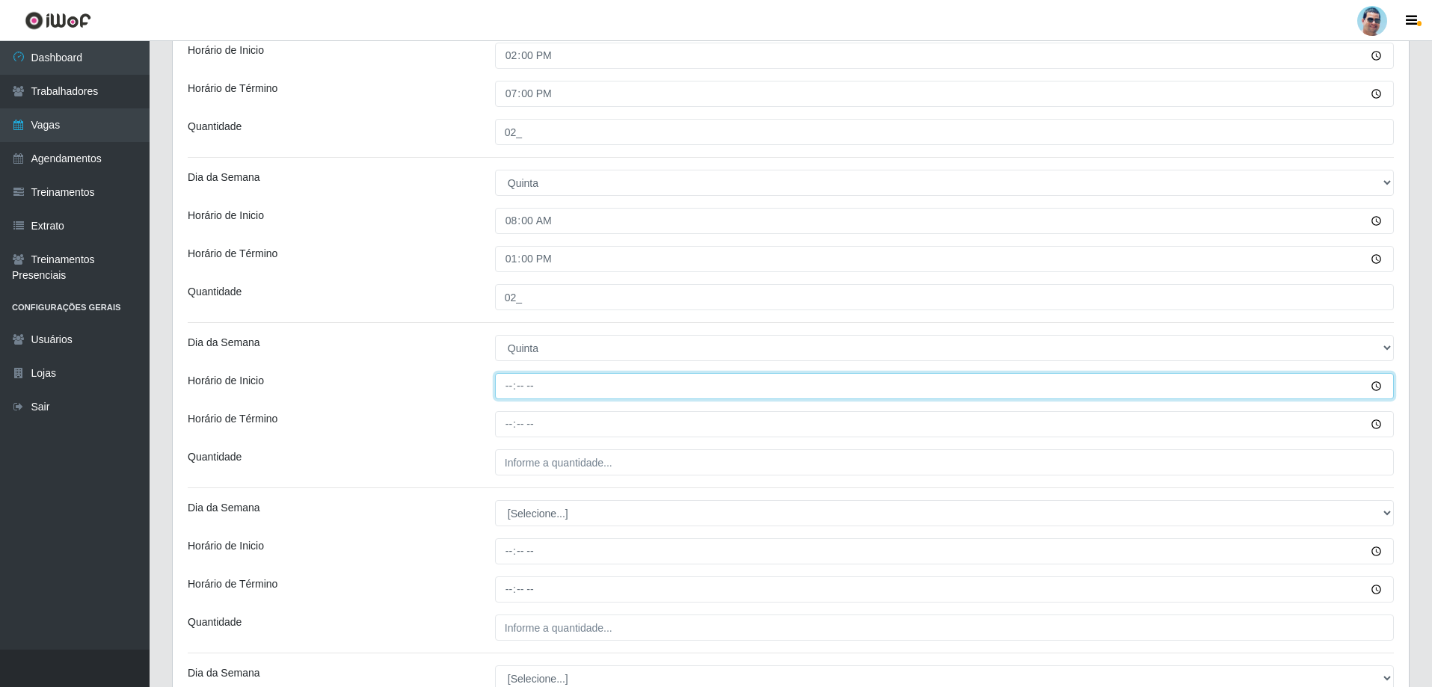
click at [508, 387] on input "Horário de Inicio" at bounding box center [944, 386] width 899 height 26
type input "14:00"
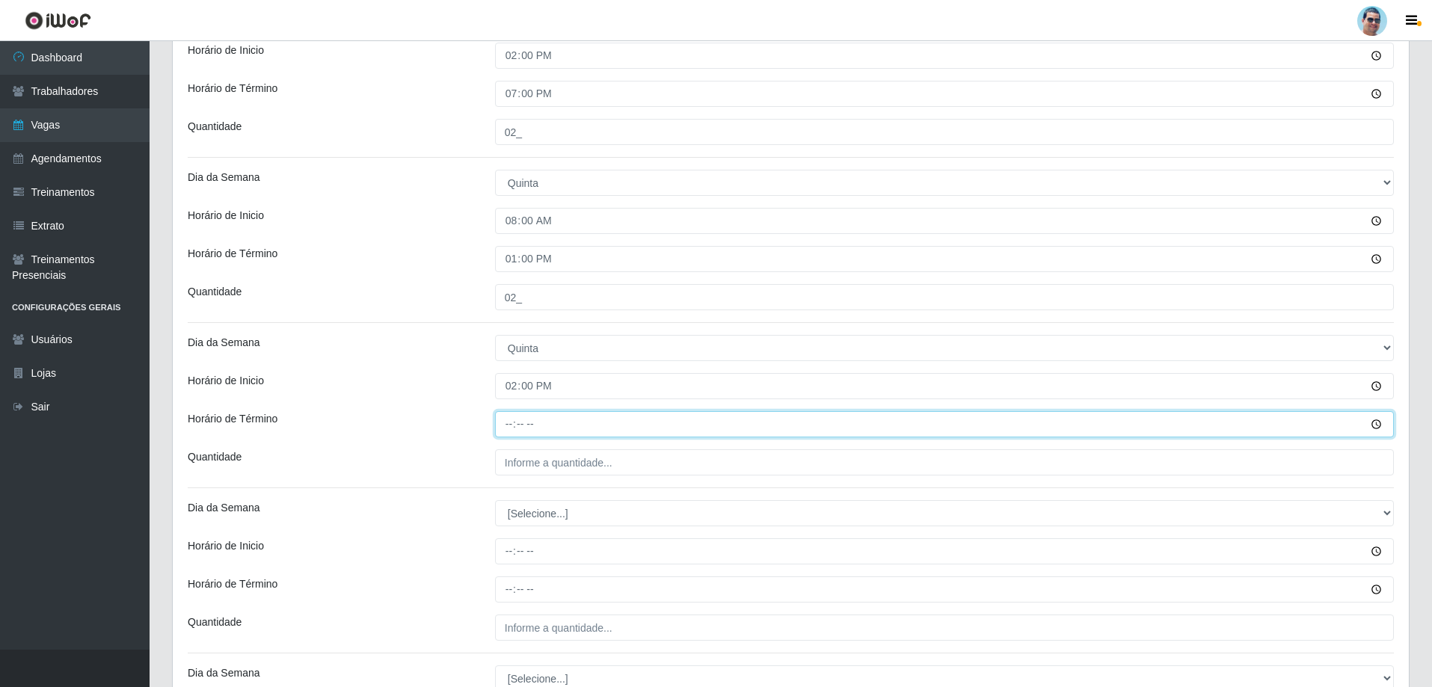
click at [512, 425] on input "Horário de Término" at bounding box center [944, 424] width 899 height 26
type input "19:00"
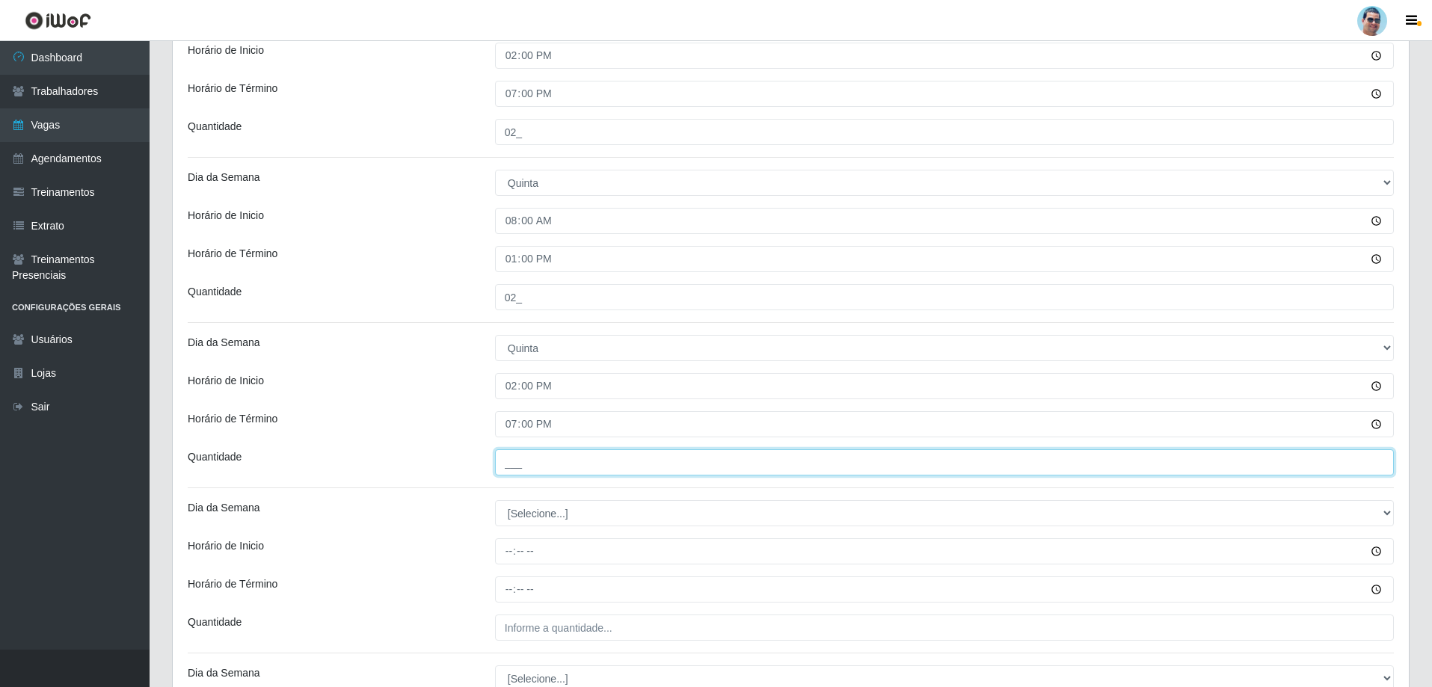
click at [577, 458] on input "___" at bounding box center [944, 462] width 899 height 26
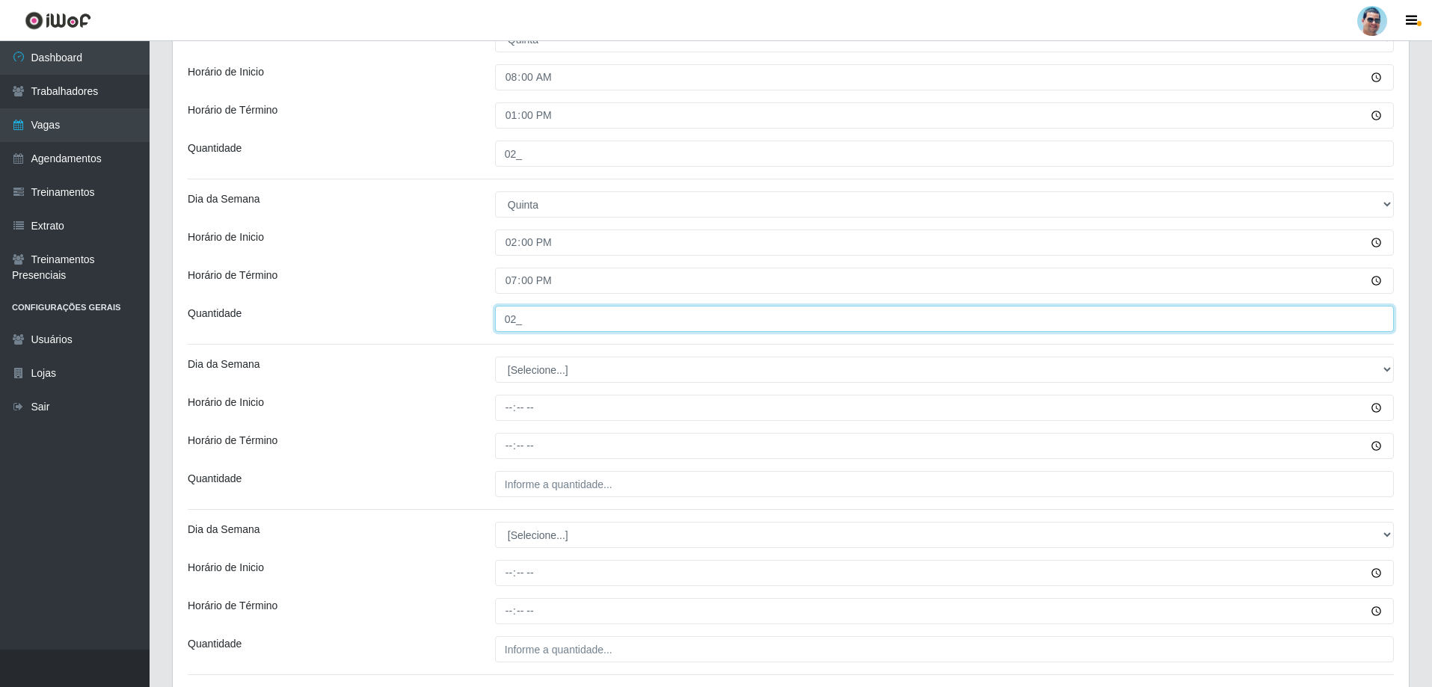
scroll to position [1199, 0]
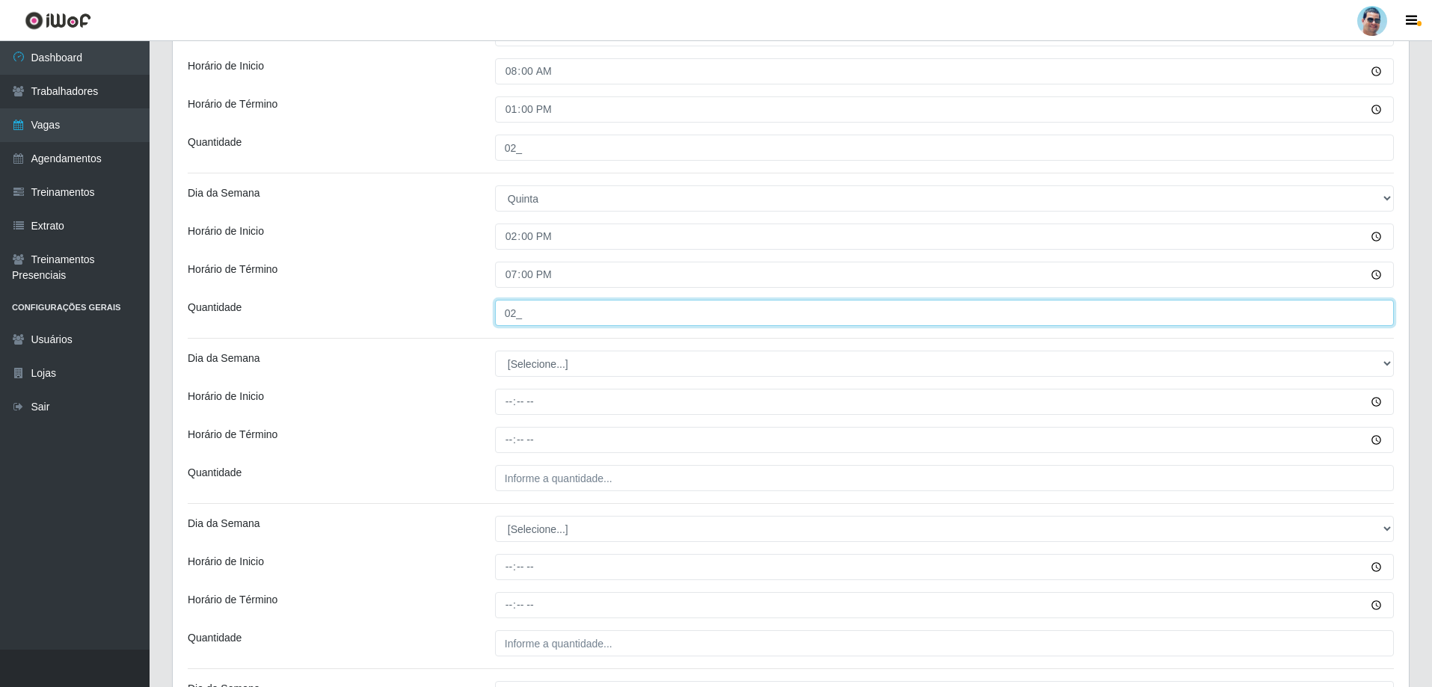
type input "02_"
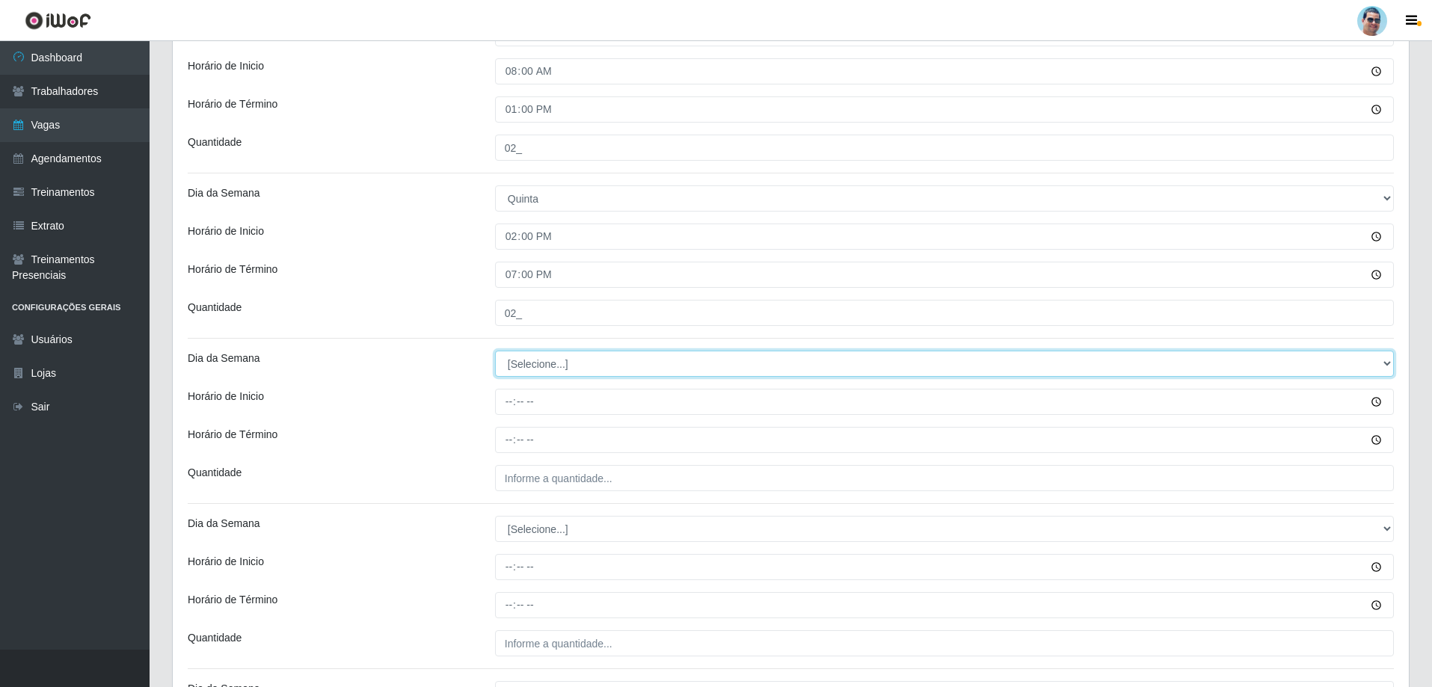
click at [539, 368] on select "[Selecione...] Segunda Terça Quarta Quinta Sexta Sábado Domingo" at bounding box center [944, 364] width 899 height 26
select select "5"
click at [495, 351] on select "[Selecione...] Segunda Terça Quarta Quinta Sexta Sábado Domingo" at bounding box center [944, 364] width 899 height 26
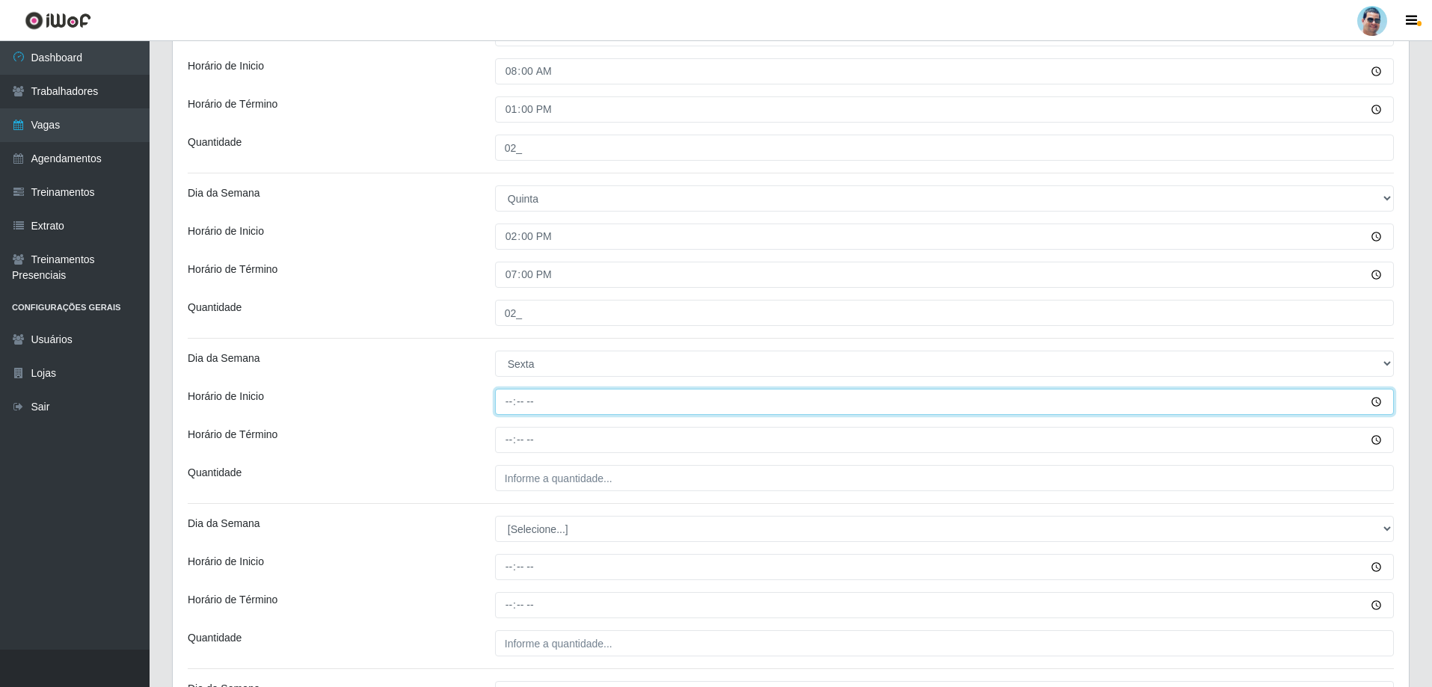
click at [509, 399] on input "Horário de Inicio" at bounding box center [944, 402] width 899 height 26
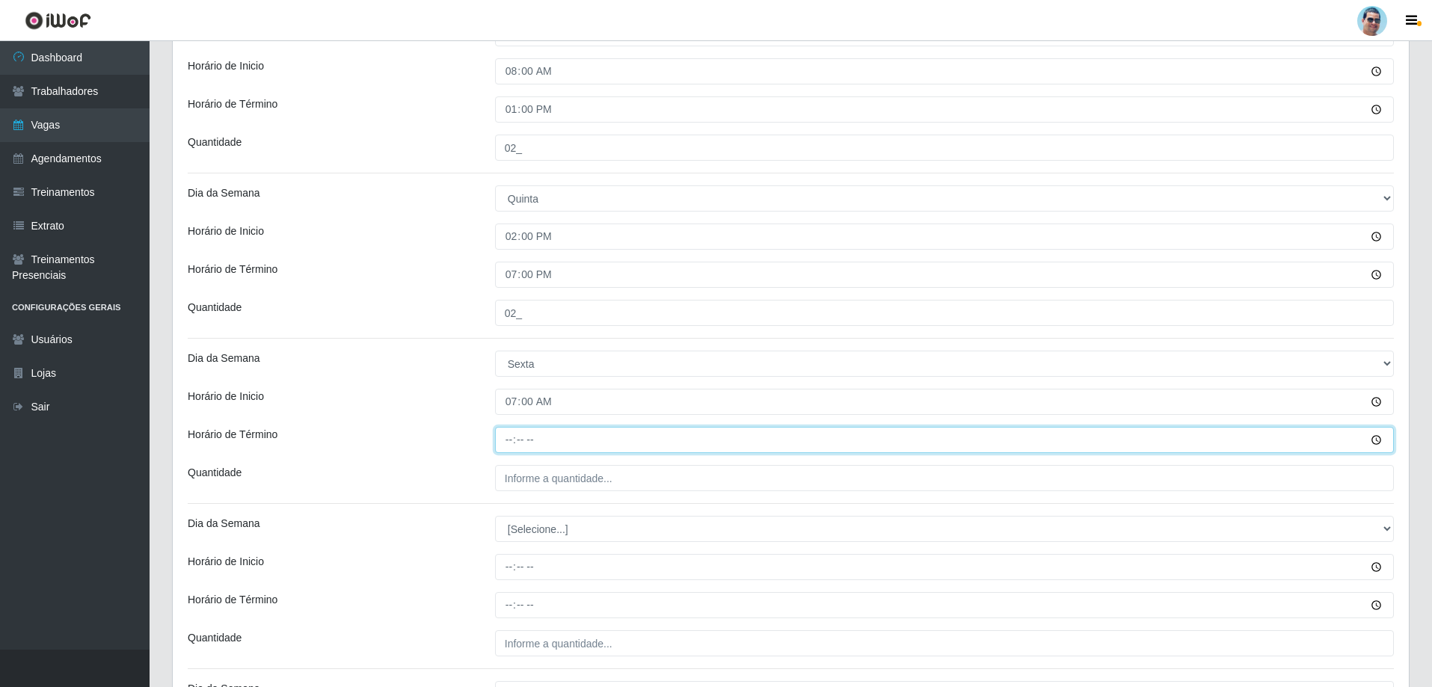
click at [505, 439] on input "Horário de Término" at bounding box center [944, 440] width 899 height 26
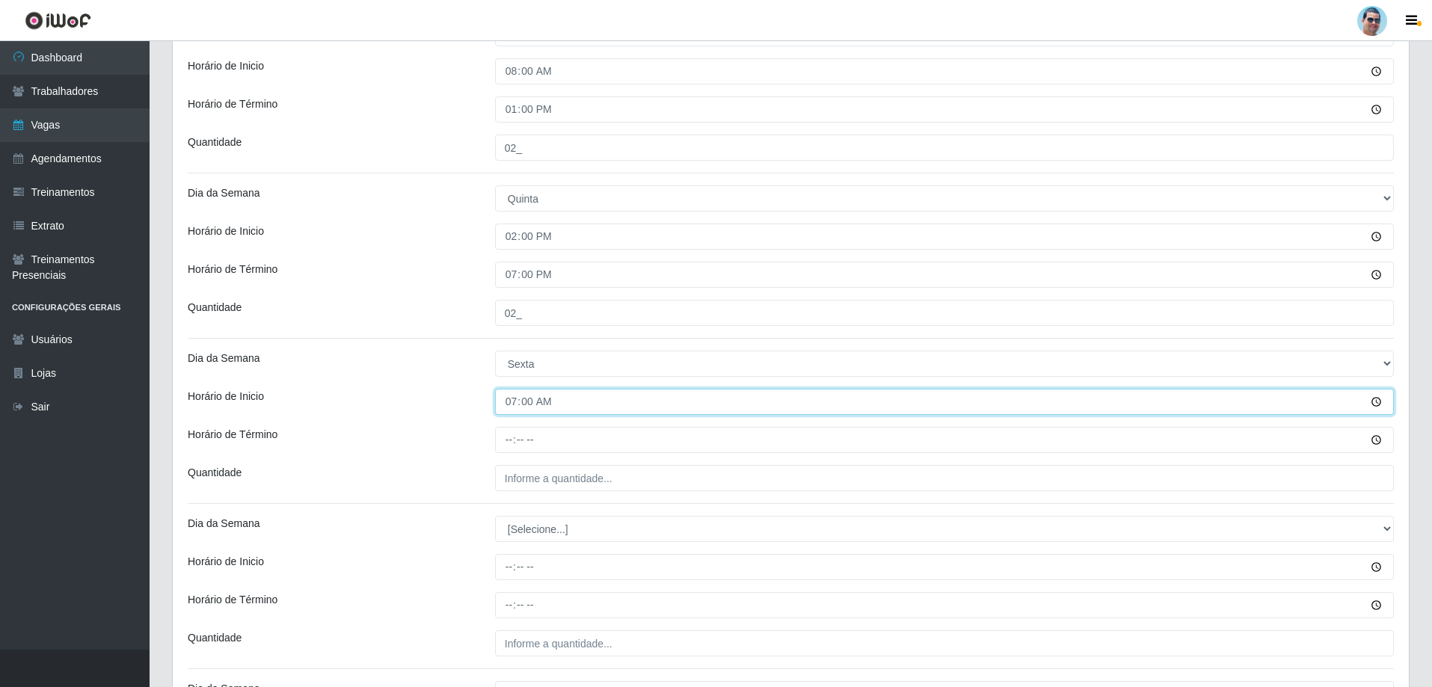
click at [516, 400] on input "07:00" at bounding box center [944, 402] width 899 height 26
type input "08:00"
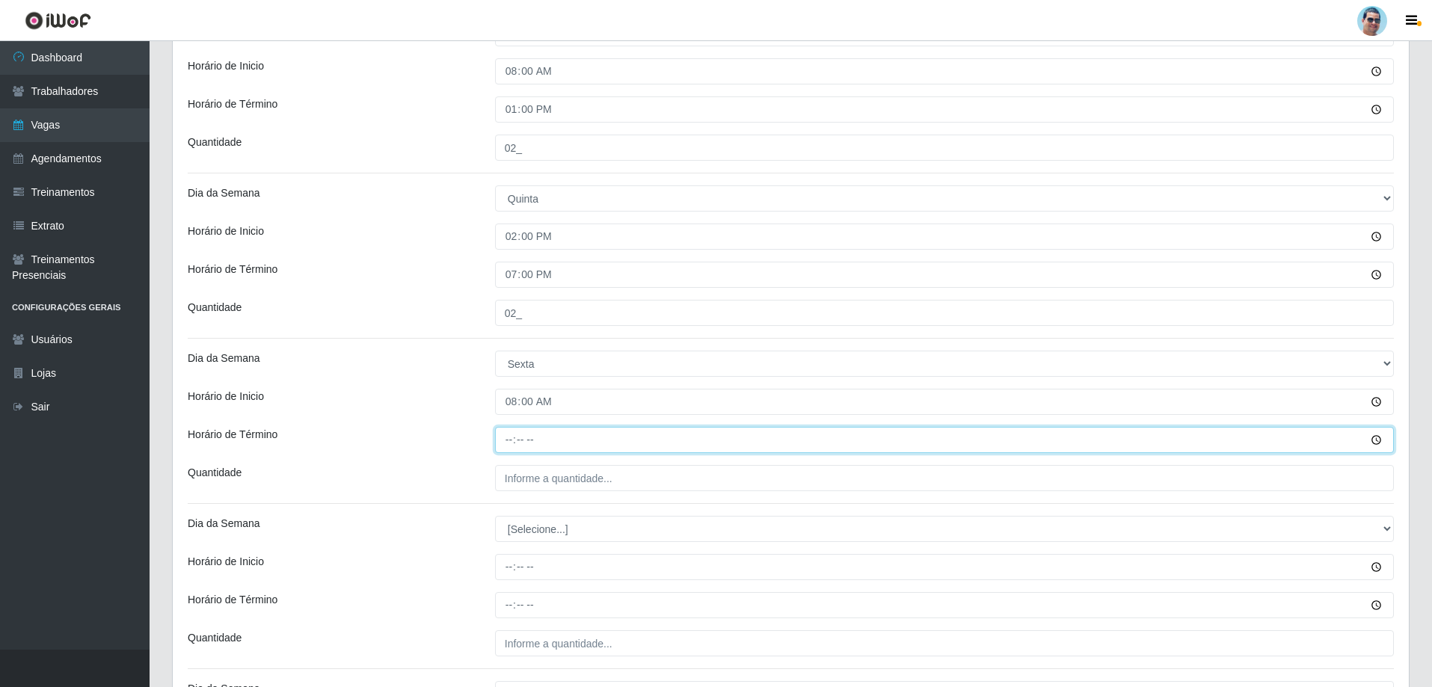
click at [510, 438] on input "Horário de Término" at bounding box center [944, 440] width 899 height 26
type input "13:00"
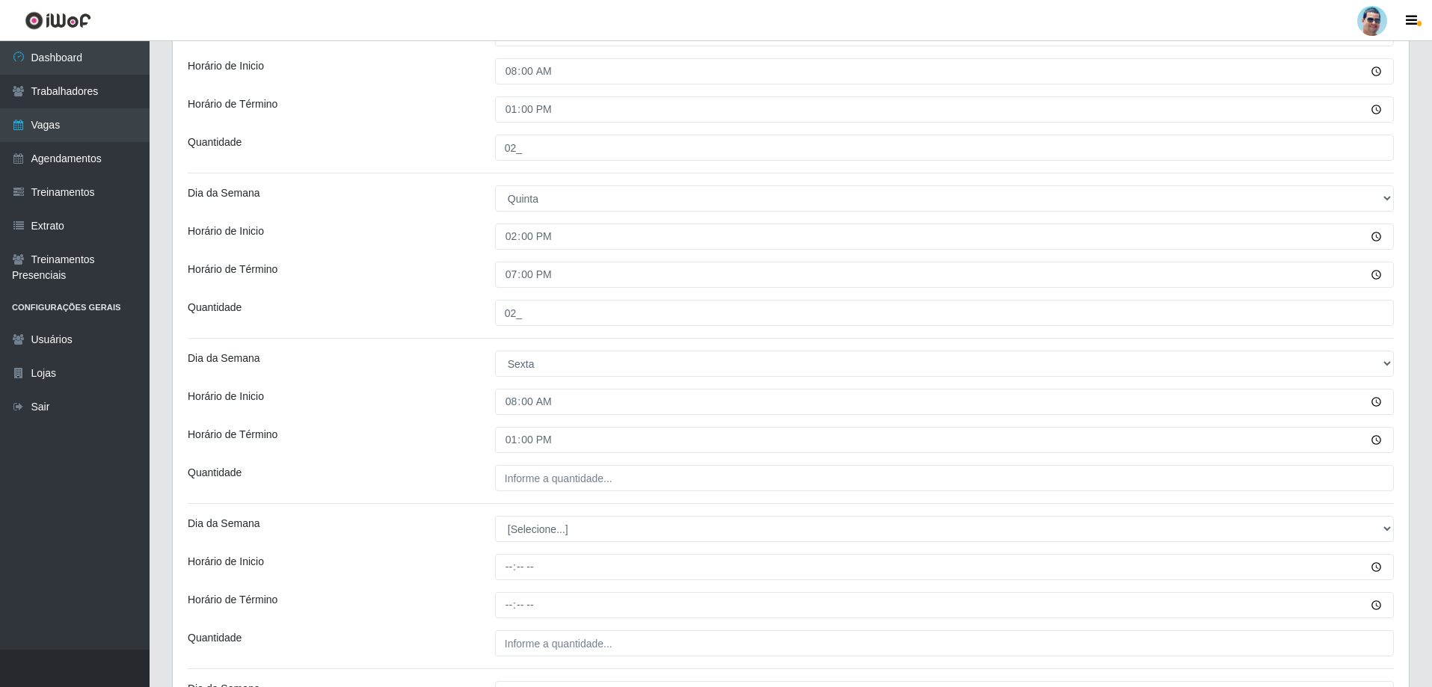
click at [545, 479] on input "___" at bounding box center [944, 478] width 899 height 26
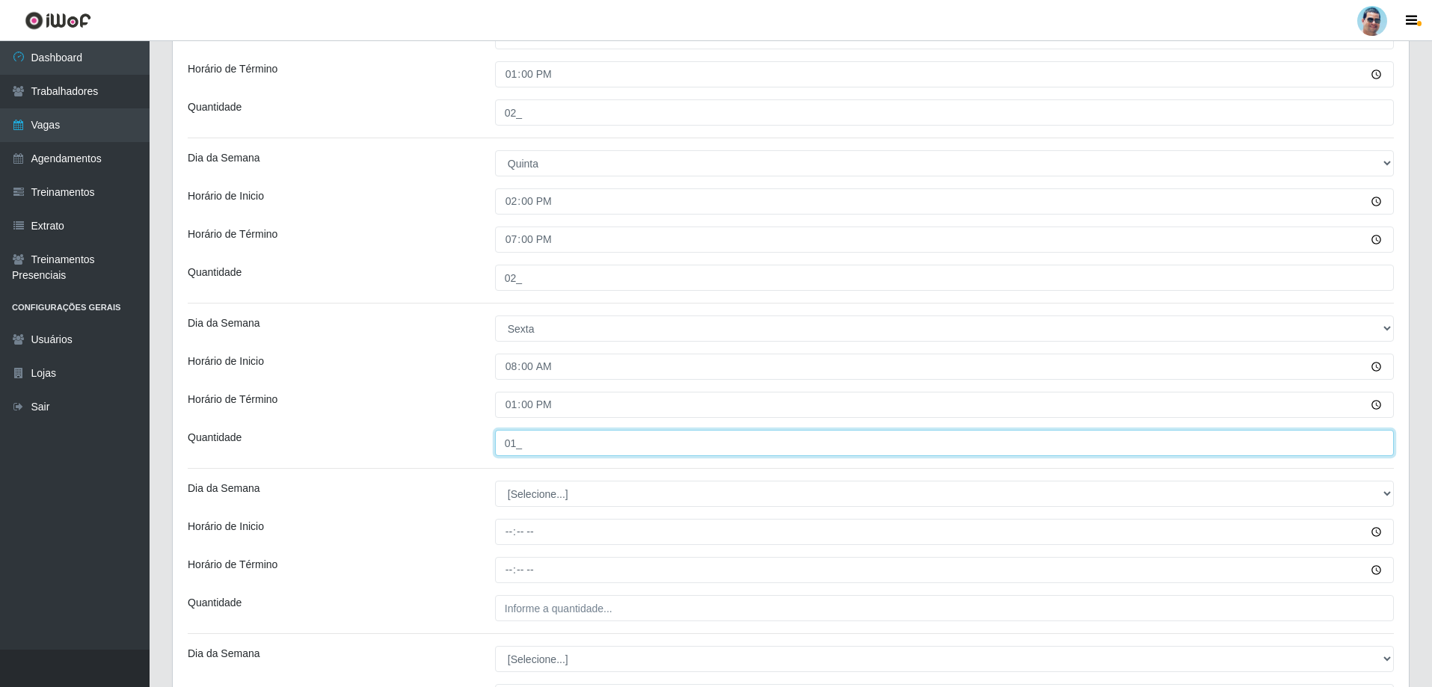
type input "01_"
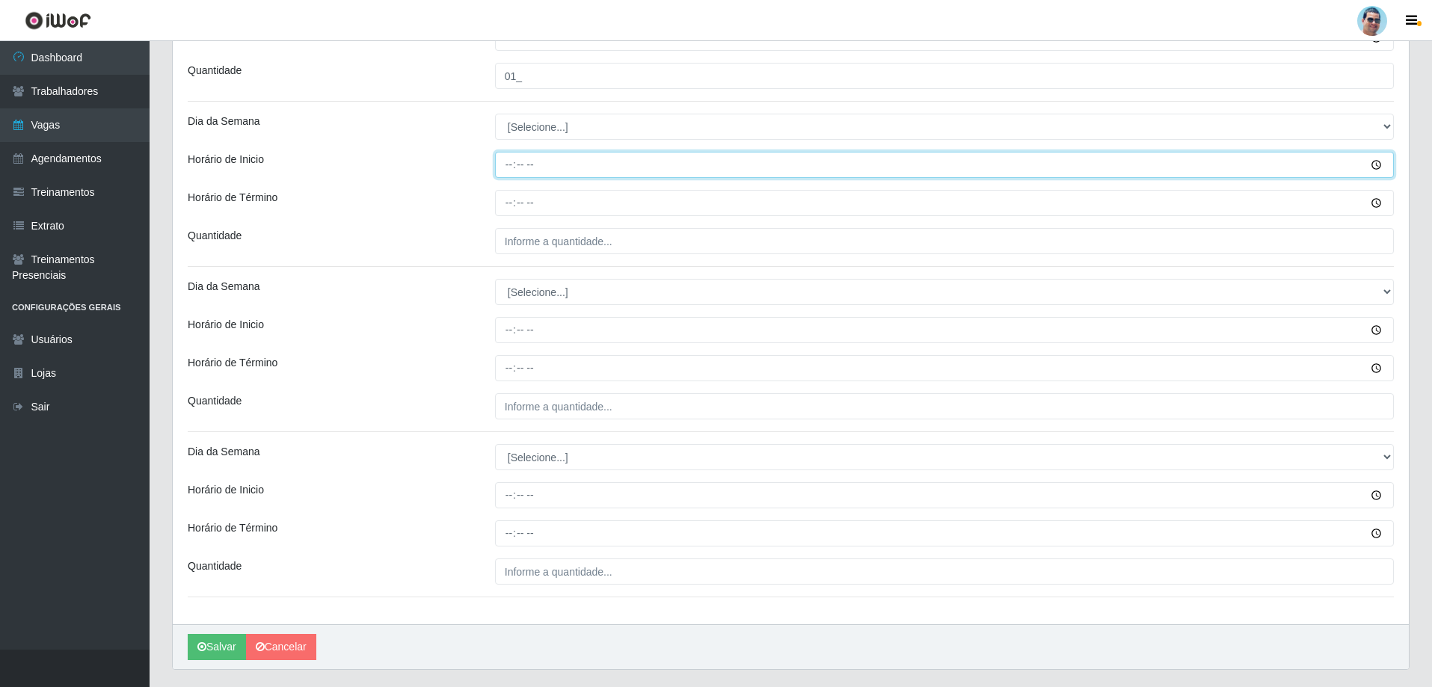
scroll to position [1604, 0]
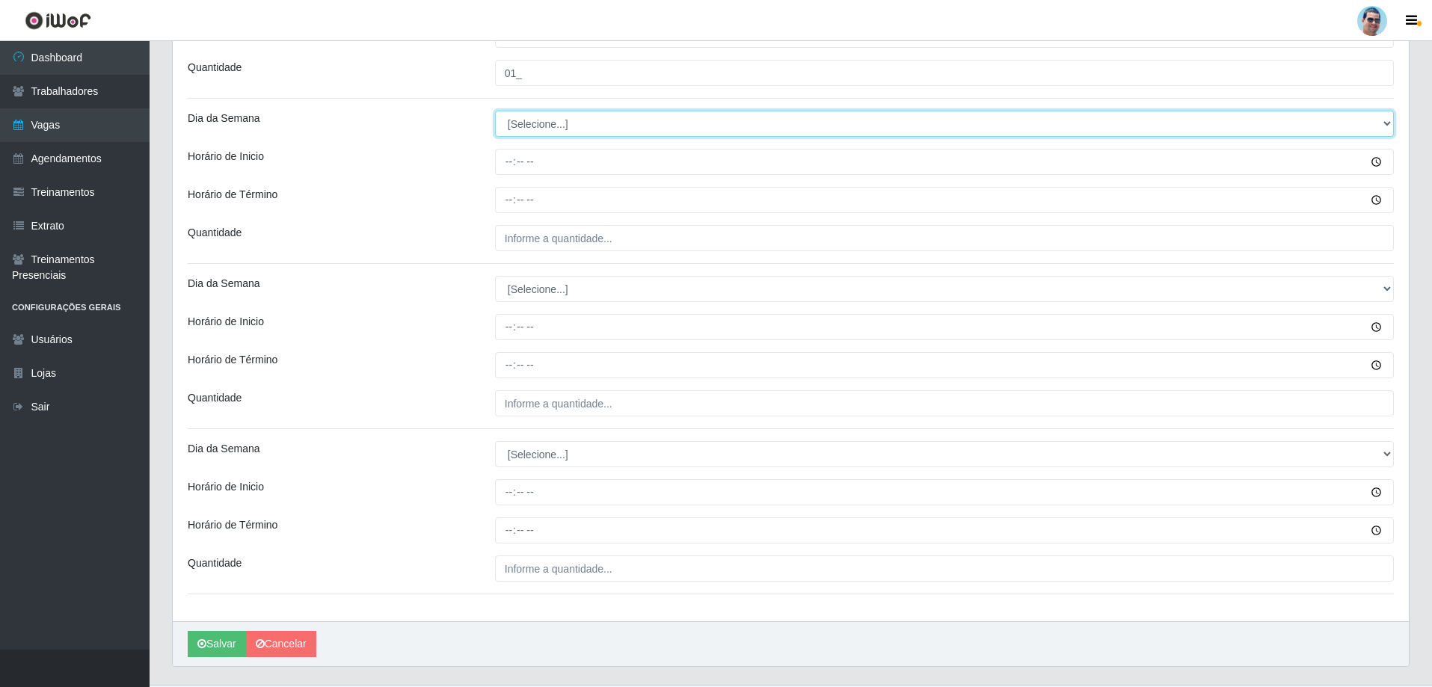
click at [535, 129] on select "[Selecione...] Segunda Terça Quarta Quinta Sexta Sábado Domingo" at bounding box center [944, 124] width 899 height 26
select select "5"
click at [495, 111] on select "[Selecione...] Segunda Terça Quarta Quinta Sexta Sábado Domingo" at bounding box center [944, 124] width 899 height 26
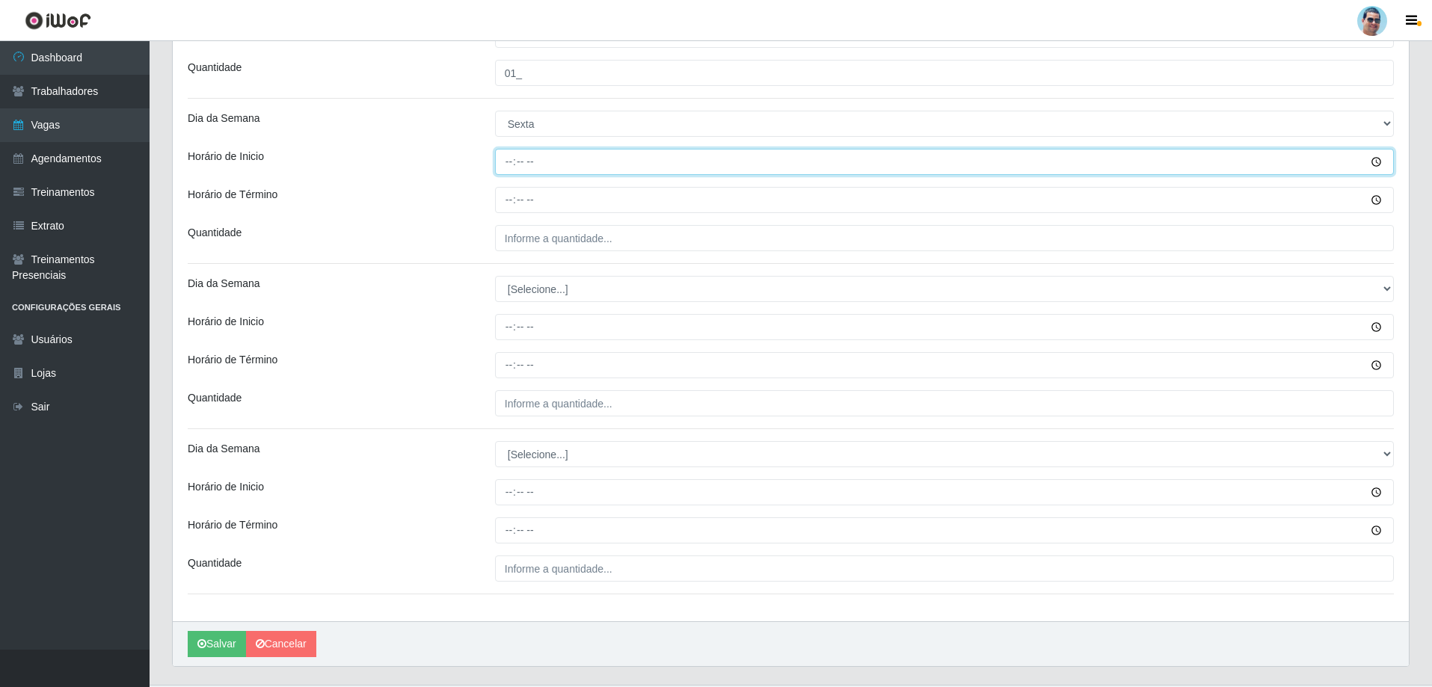
click at [502, 162] on input "Horário de Inicio" at bounding box center [944, 162] width 899 height 26
type input "14:00"
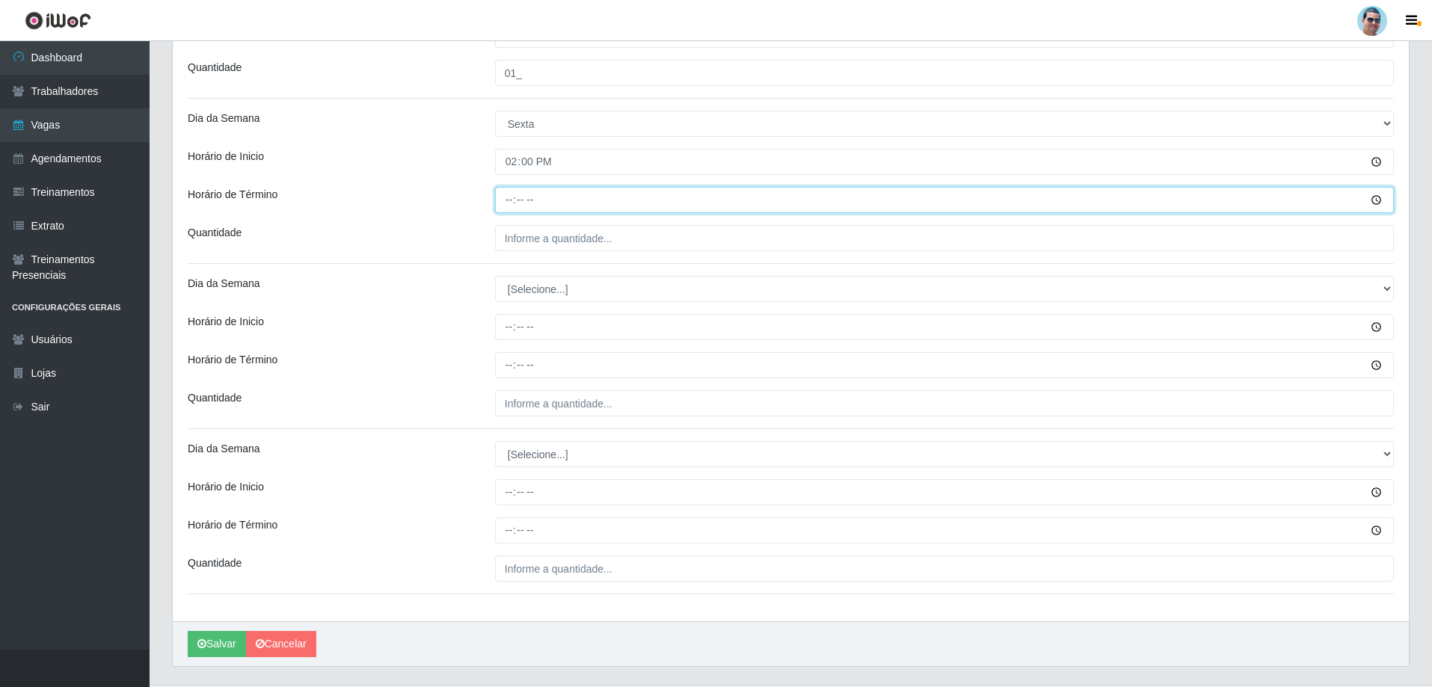
click at [505, 194] on input "Horário de Término" at bounding box center [944, 200] width 899 height 26
type input "19:00"
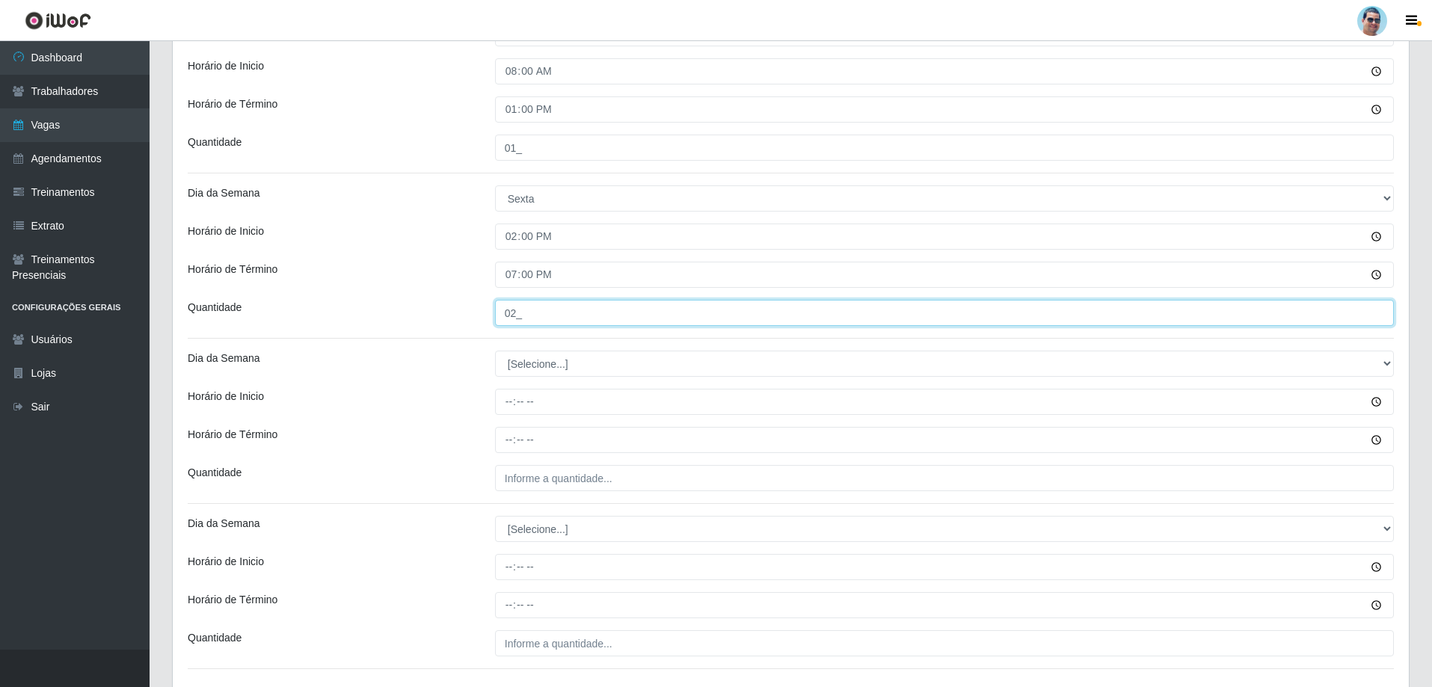
scroll to position [1454, 0]
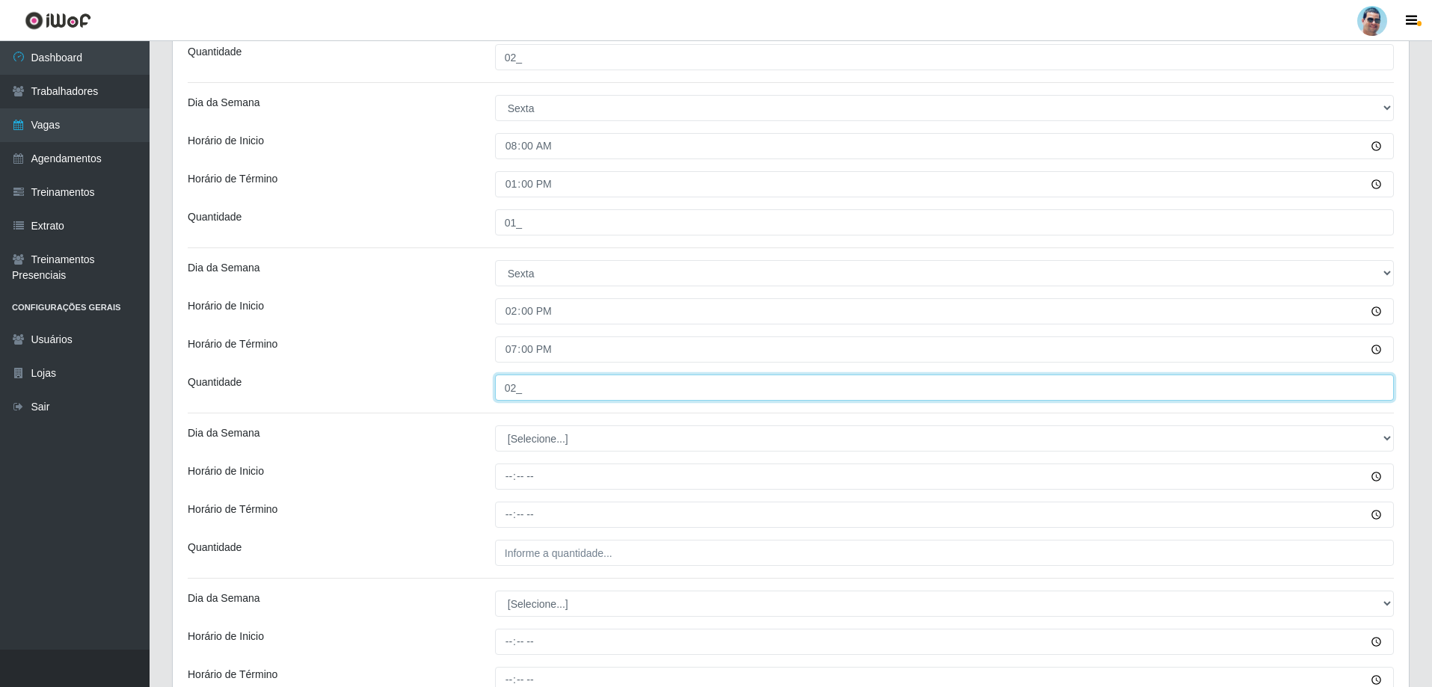
type input "02_"
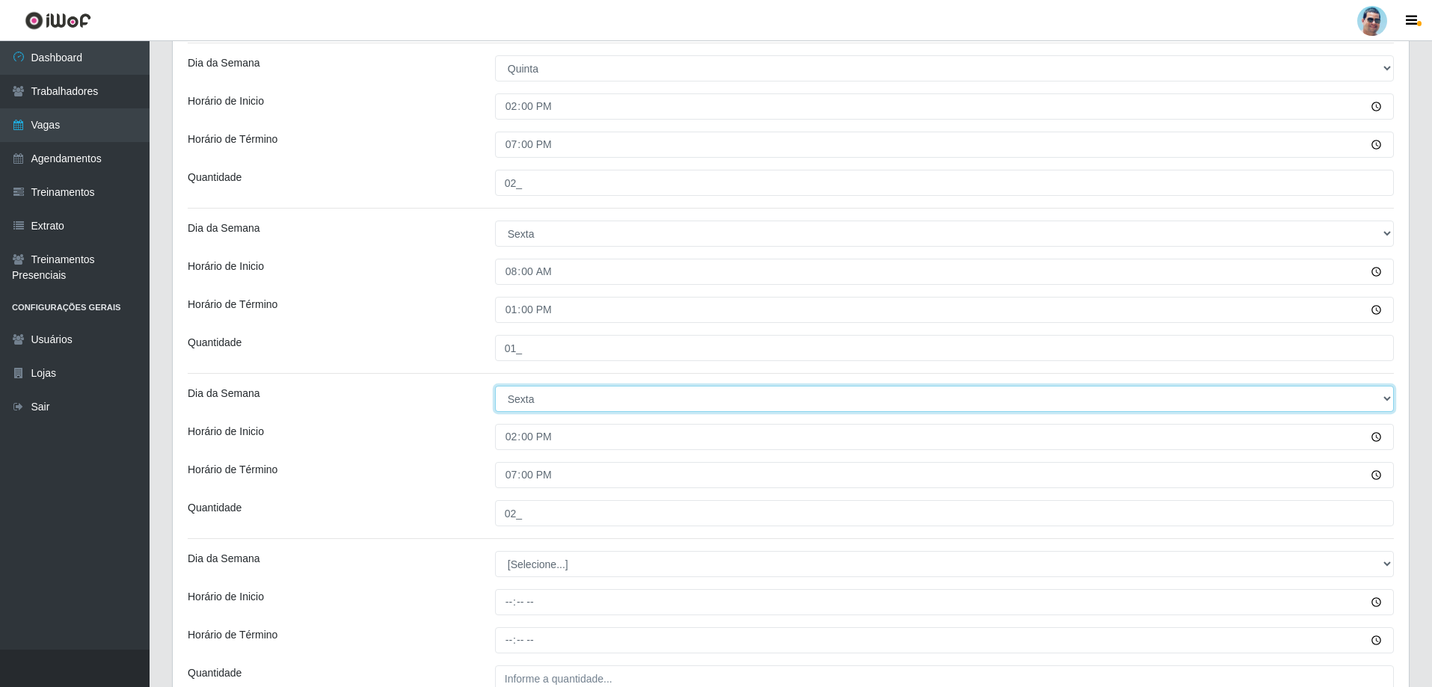
scroll to position [1305, 0]
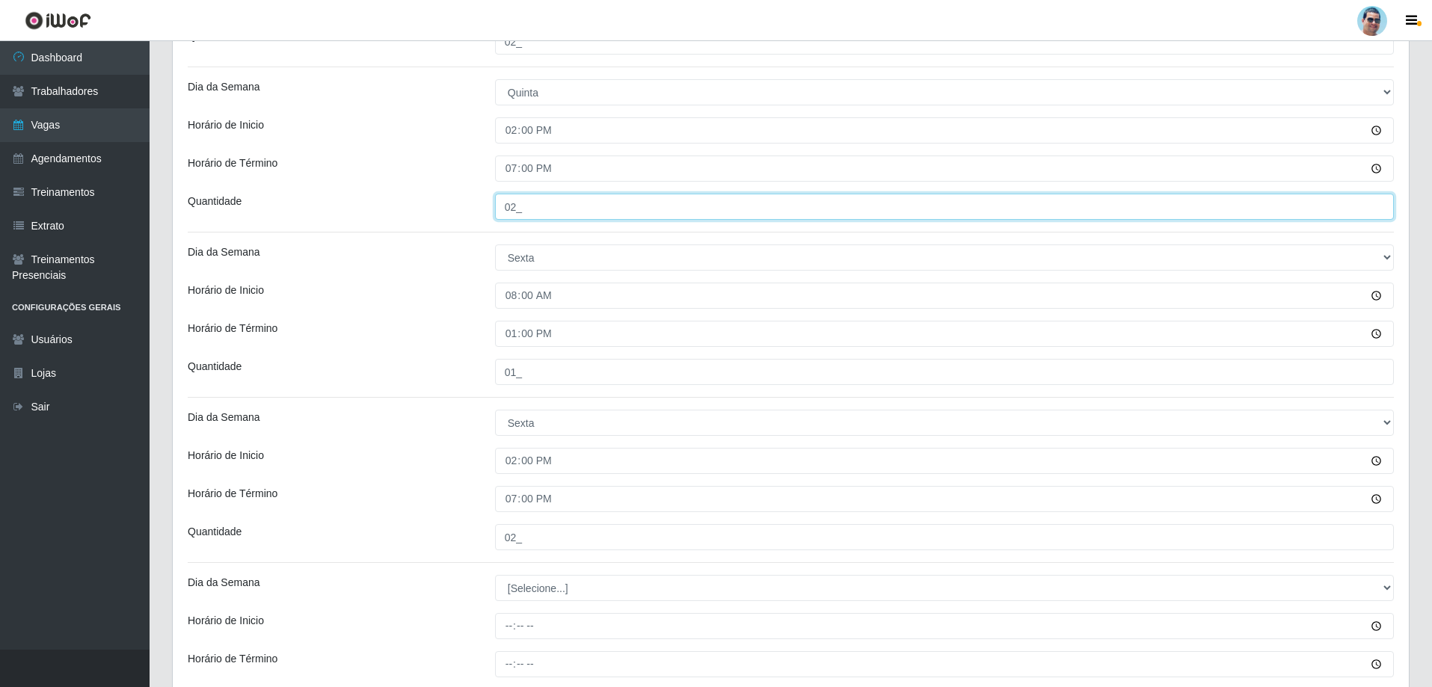
click at [521, 206] on input "02_" at bounding box center [944, 207] width 899 height 26
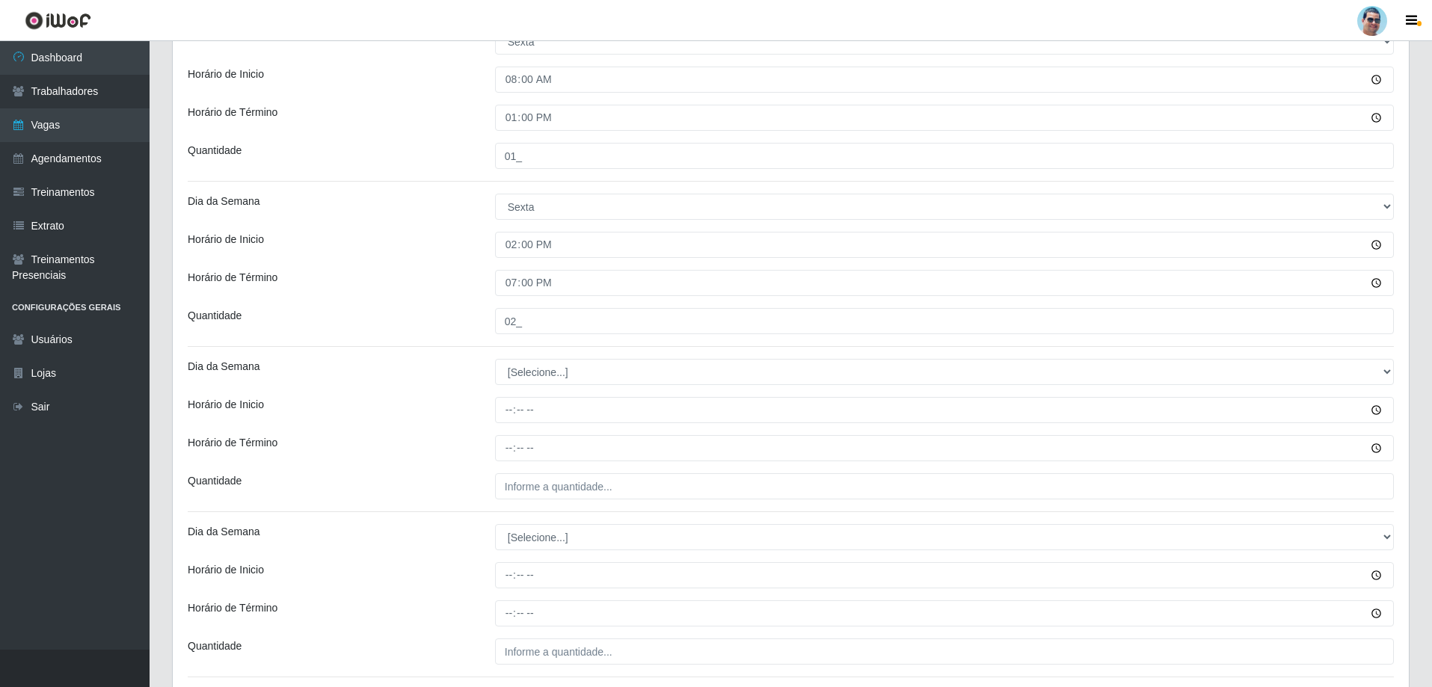
scroll to position [1529, 0]
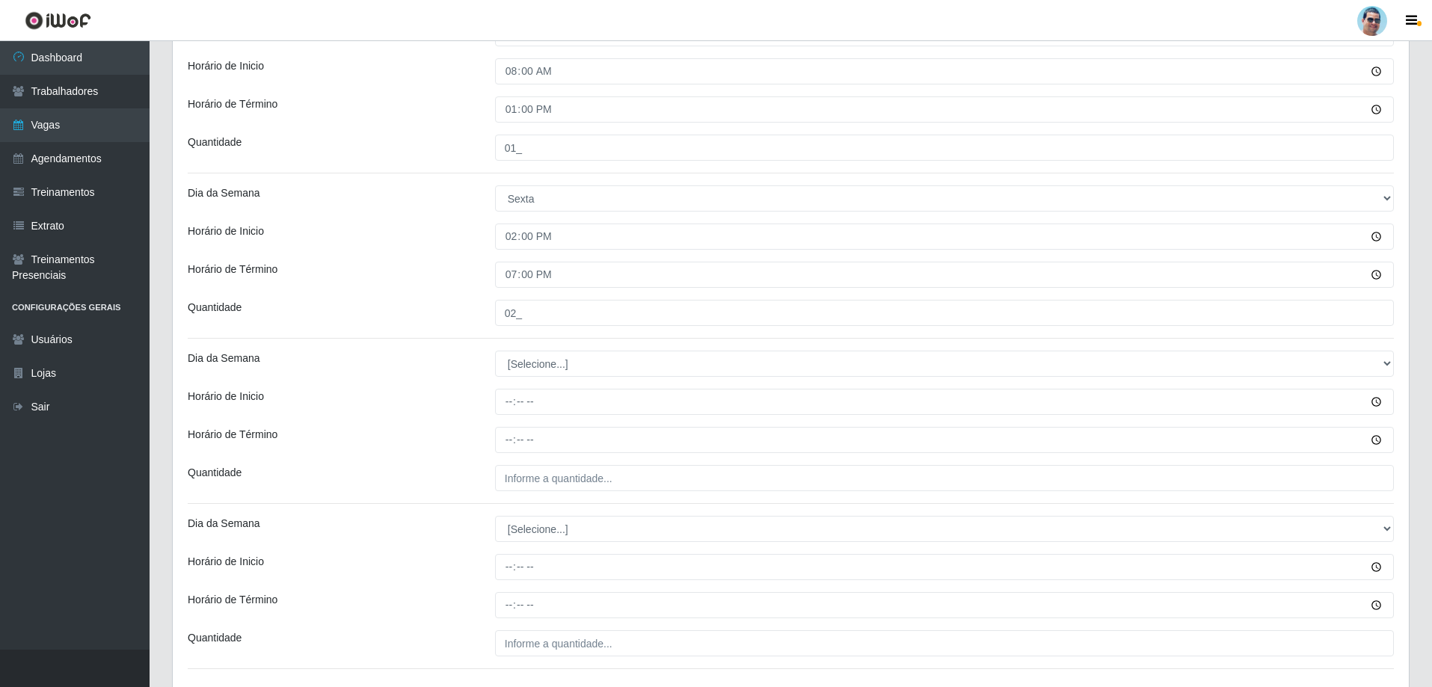
click at [484, 318] on div "02_" at bounding box center [944, 313] width 921 height 26
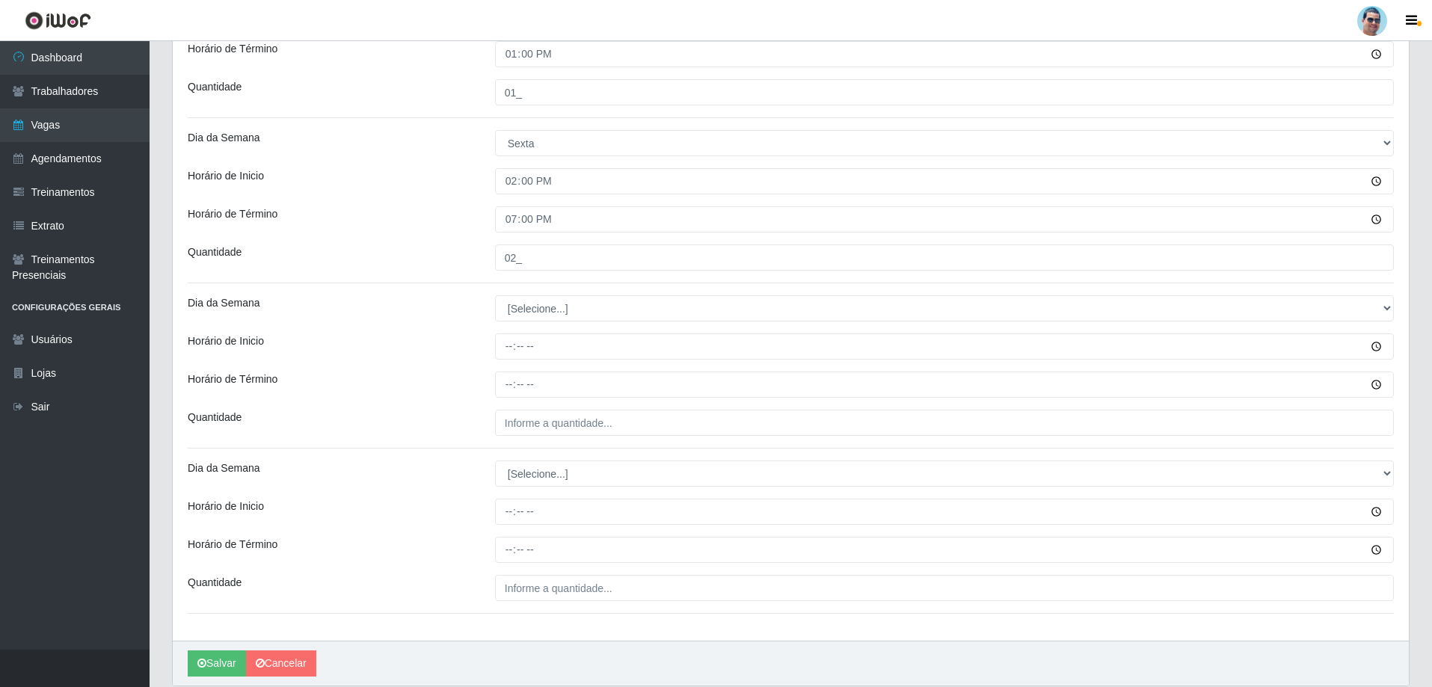
scroll to position [1604, 0]
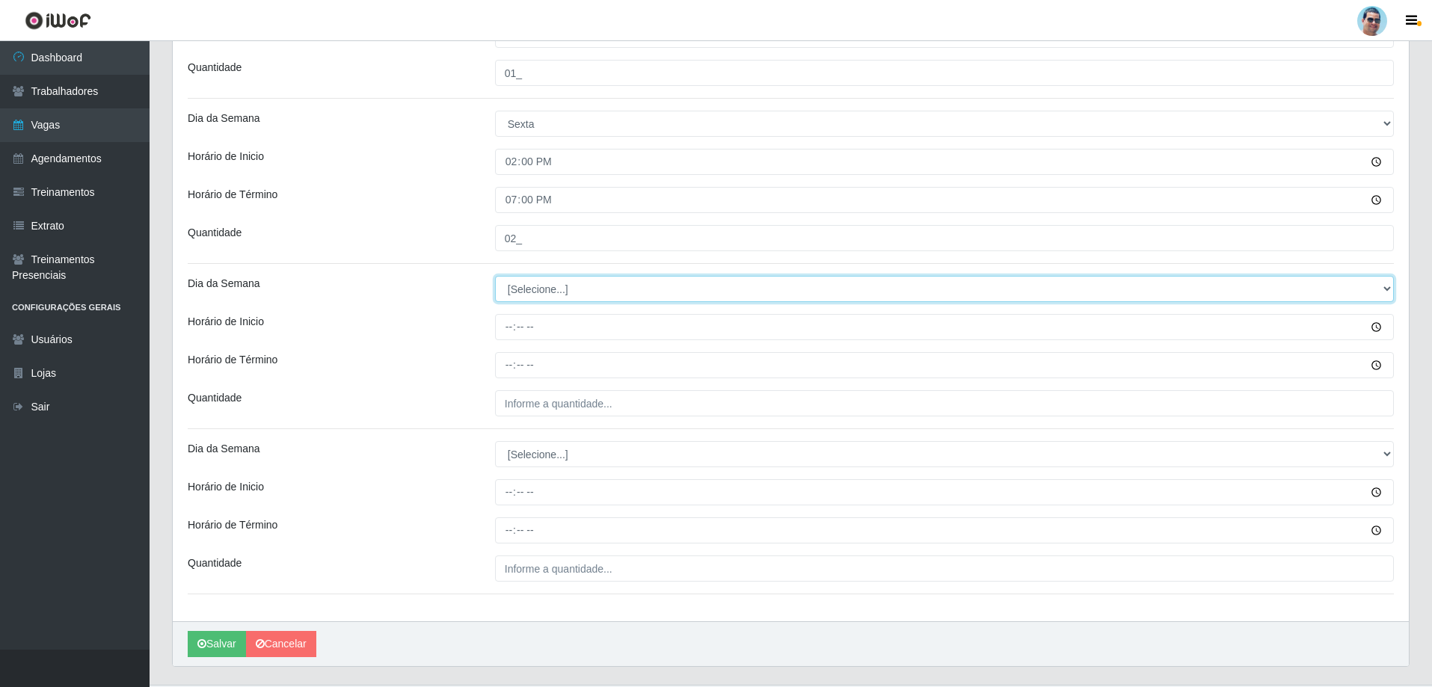
click at [532, 292] on select "[Selecione...] Segunda Terça Quarta Quinta Sexta Sábado Domingo" at bounding box center [944, 289] width 899 height 26
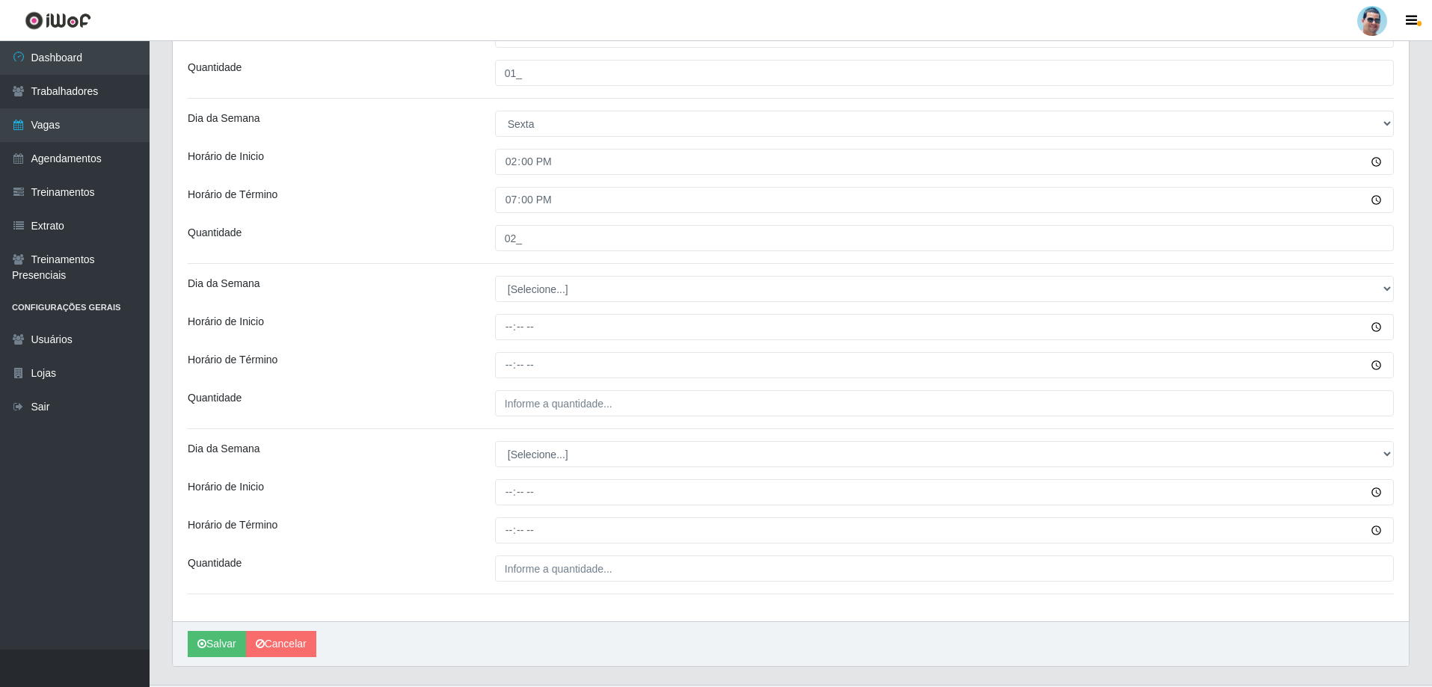
click at [429, 284] on div "Dia da Semana" at bounding box center [329, 289] width 307 height 26
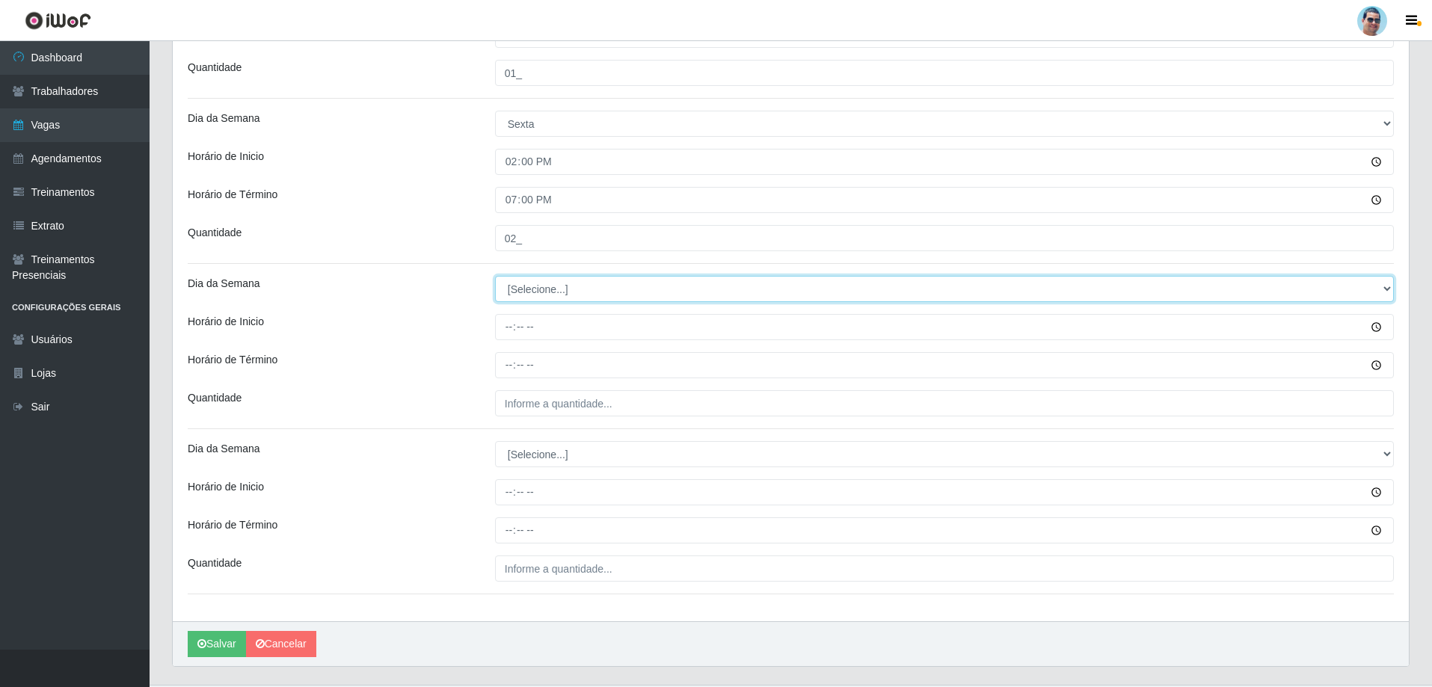
click at [539, 289] on select "[Selecione...] Segunda Terça Quarta Quinta Sexta Sábado Domingo" at bounding box center [944, 289] width 899 height 26
select select "6"
click at [495, 276] on select "[Selecione...] Segunda Terça Quarta Quinta Sexta Sábado Domingo" at bounding box center [944, 289] width 899 height 26
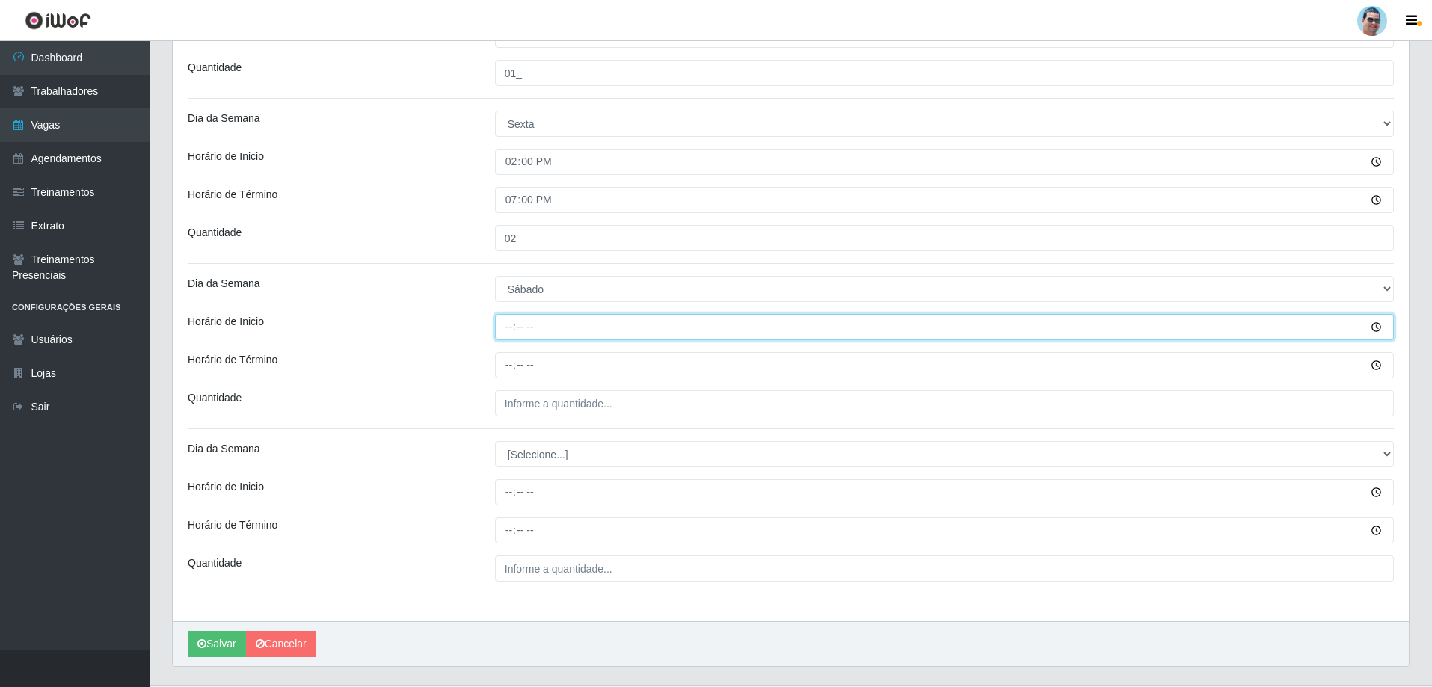
click at [506, 318] on input "Horário de Inicio" at bounding box center [944, 327] width 899 height 26
type input "07:00"
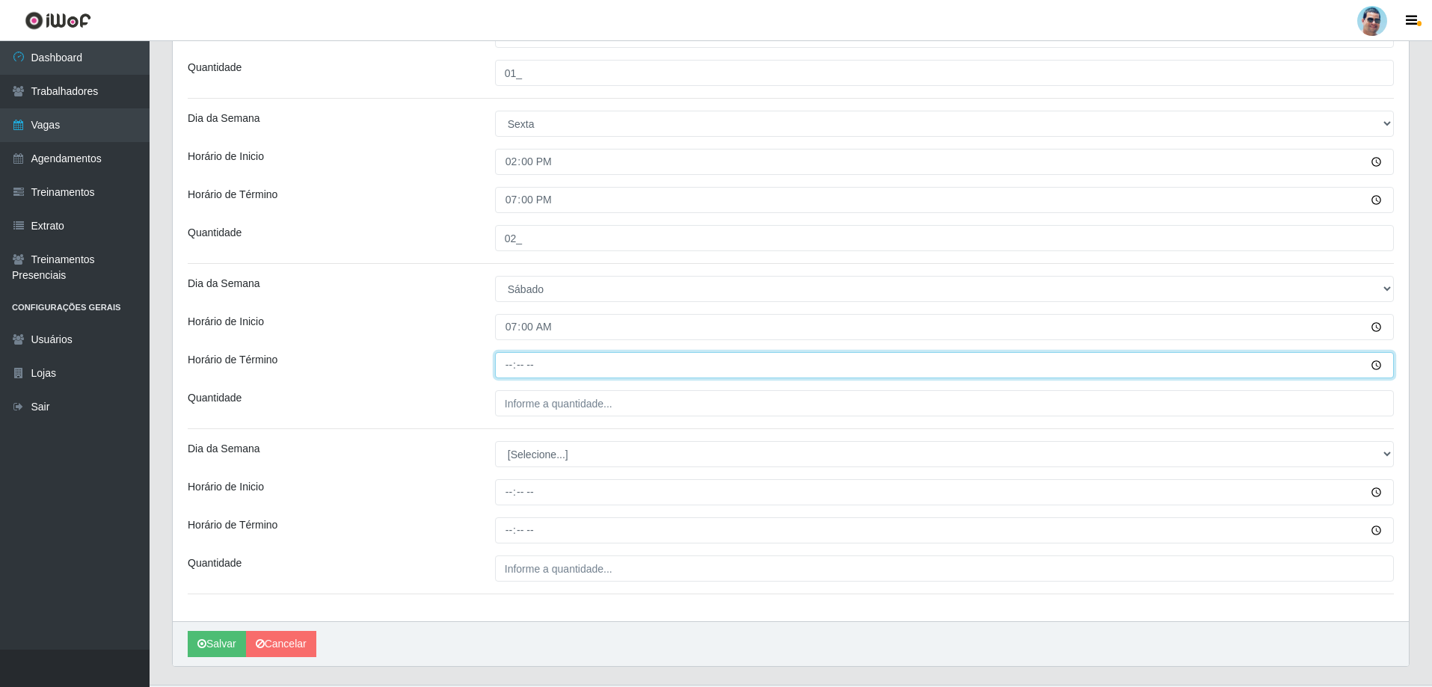
click at [512, 361] on input "Horário de Término" at bounding box center [944, 365] width 899 height 26
type input "13:00"
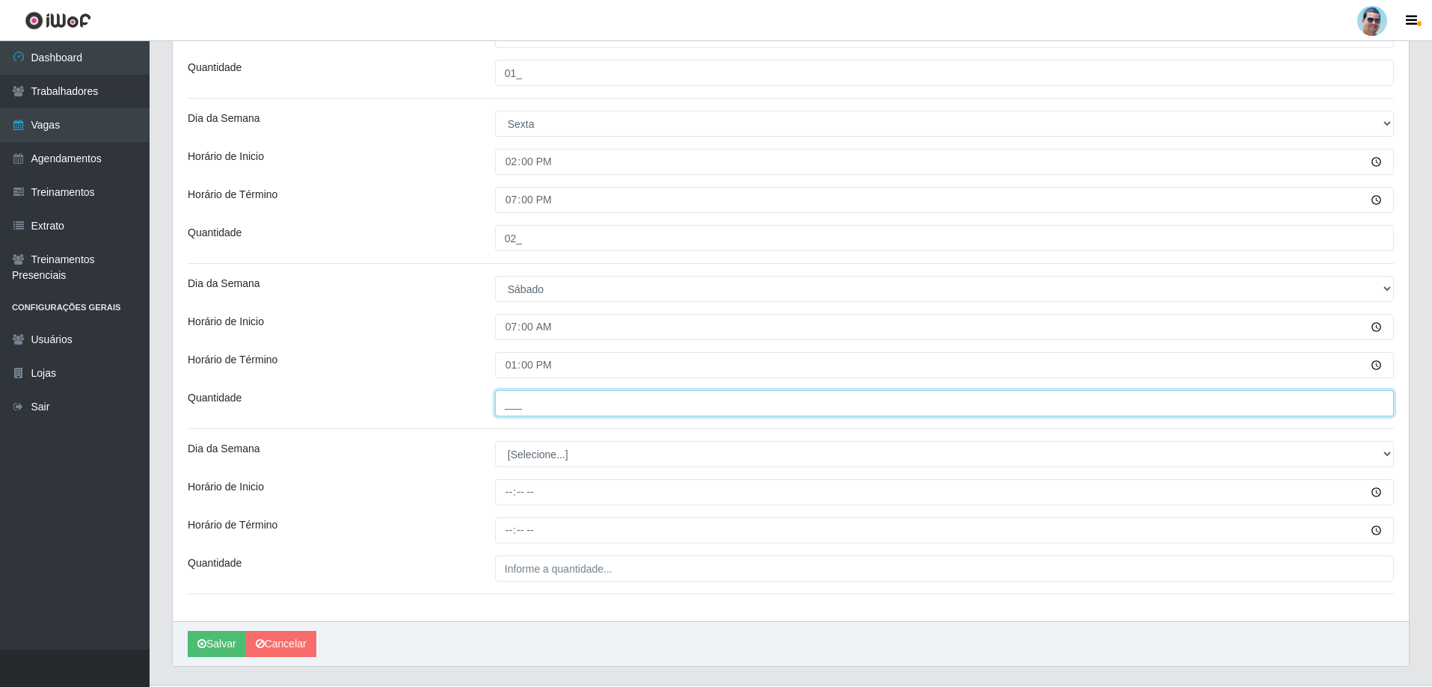
click at [529, 401] on input "___" at bounding box center [944, 403] width 899 height 26
type input "02_"
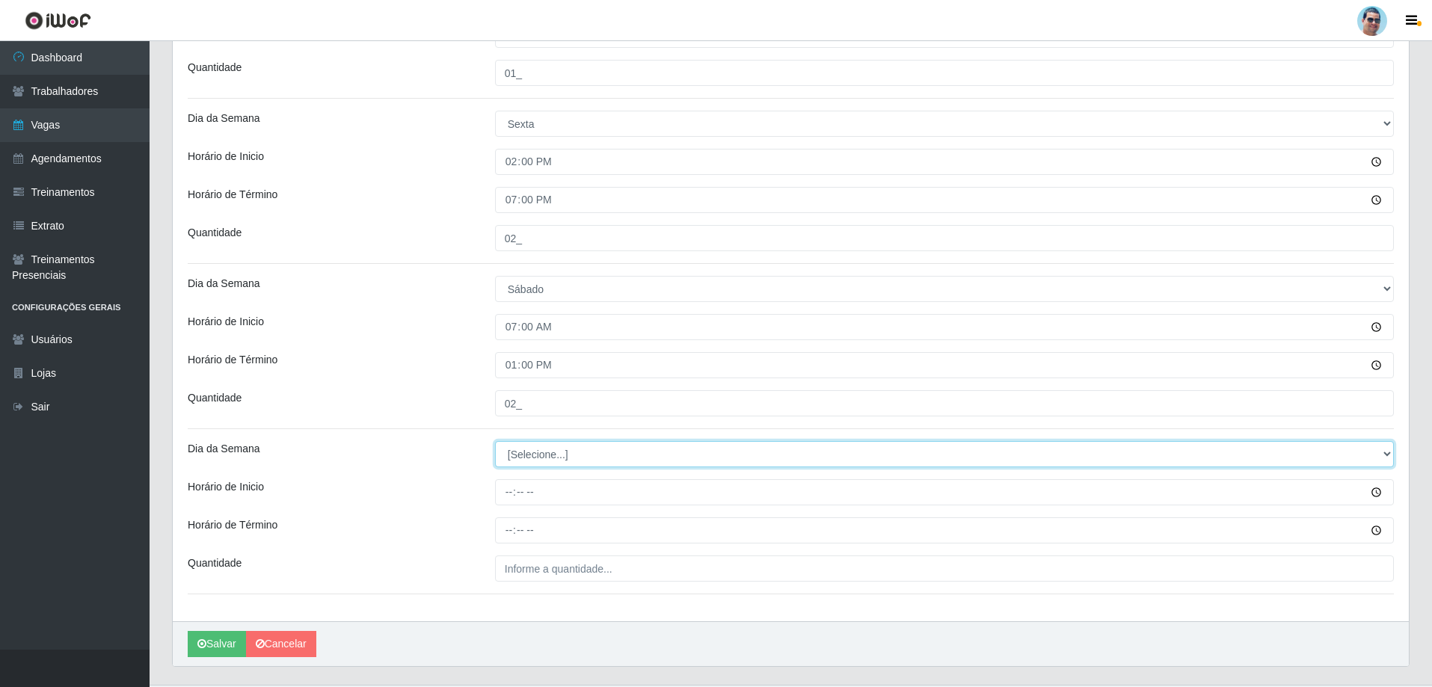
click at [522, 449] on select "[Selecione...] Segunda Terça Quarta Quinta Sexta Sábado Domingo" at bounding box center [944, 454] width 899 height 26
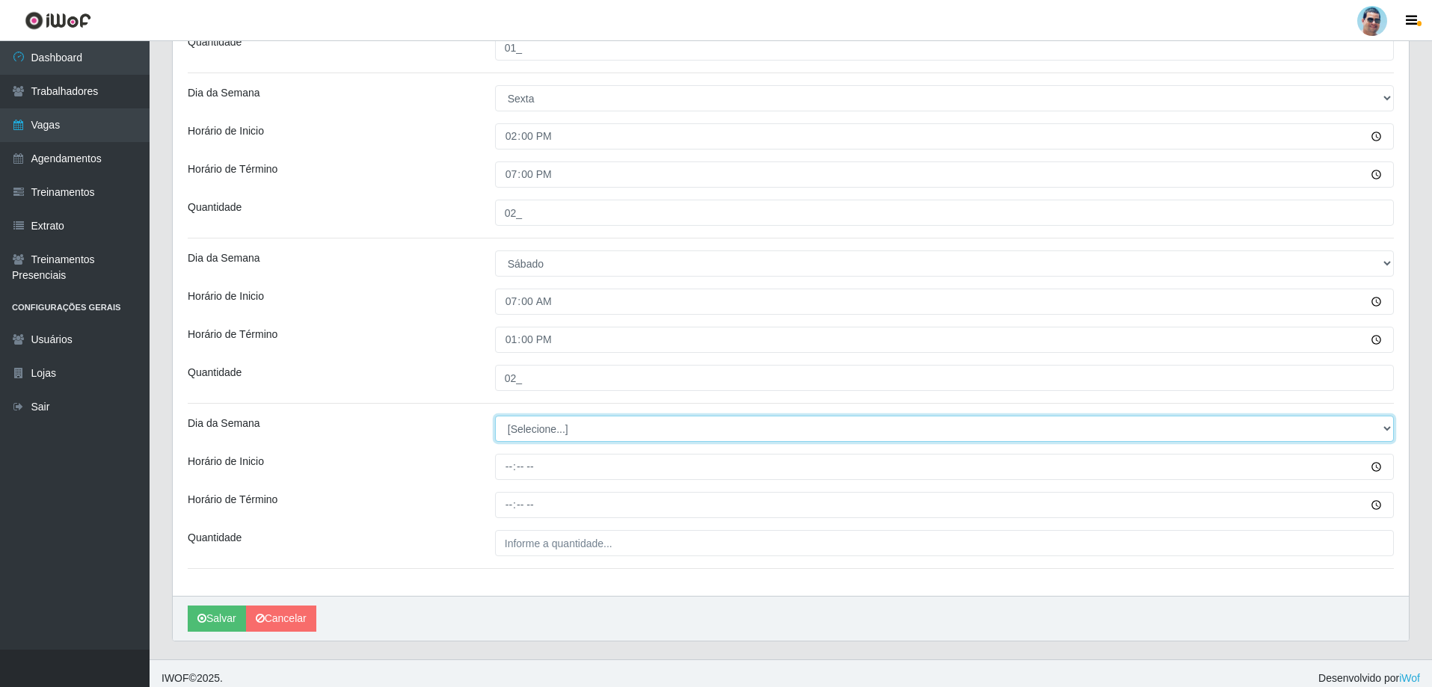
scroll to position [1639, 0]
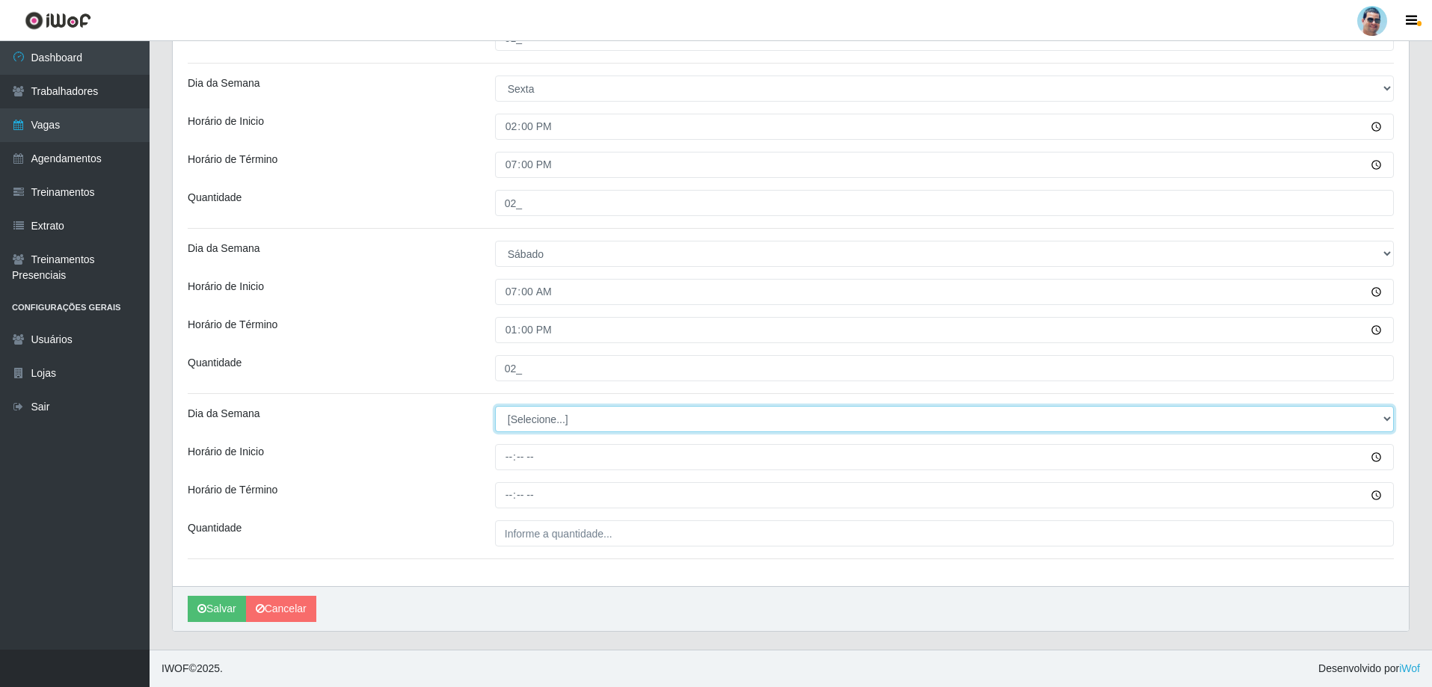
click at [553, 430] on select "[Selecione...] Segunda Terça Quarta Quinta Sexta Sábado Domingo" at bounding box center [944, 419] width 899 height 26
select select "6"
click at [495, 406] on select "[Selecione...] Segunda Terça Quarta Quinta Sexta Sábado Domingo" at bounding box center [944, 419] width 899 height 26
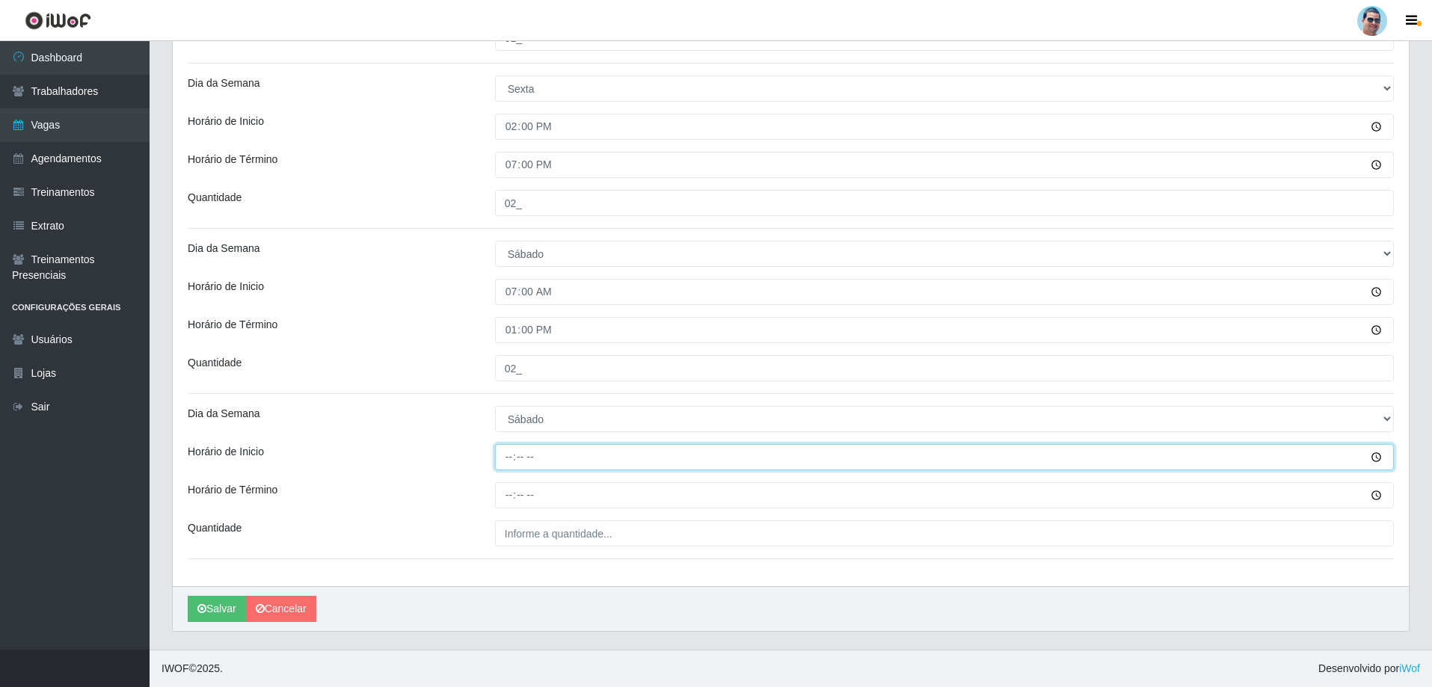
click at [512, 466] on input "Horário de Inicio" at bounding box center [944, 457] width 899 height 26
click at [516, 467] on input "14:00" at bounding box center [944, 457] width 899 height 26
click at [511, 454] on input "14:00" at bounding box center [944, 457] width 899 height 26
type input "13:00"
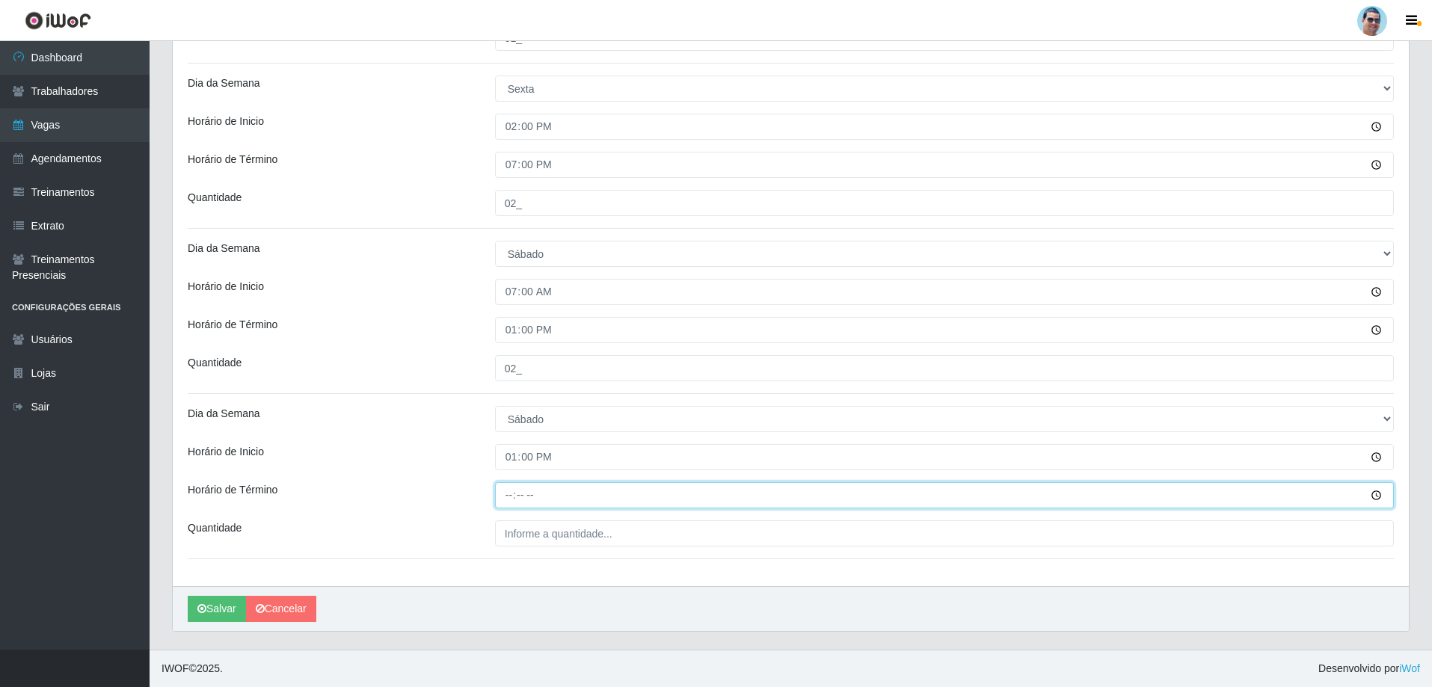
click at [510, 499] on input "Horário de Término" at bounding box center [944, 495] width 899 height 26
type input "19:00"
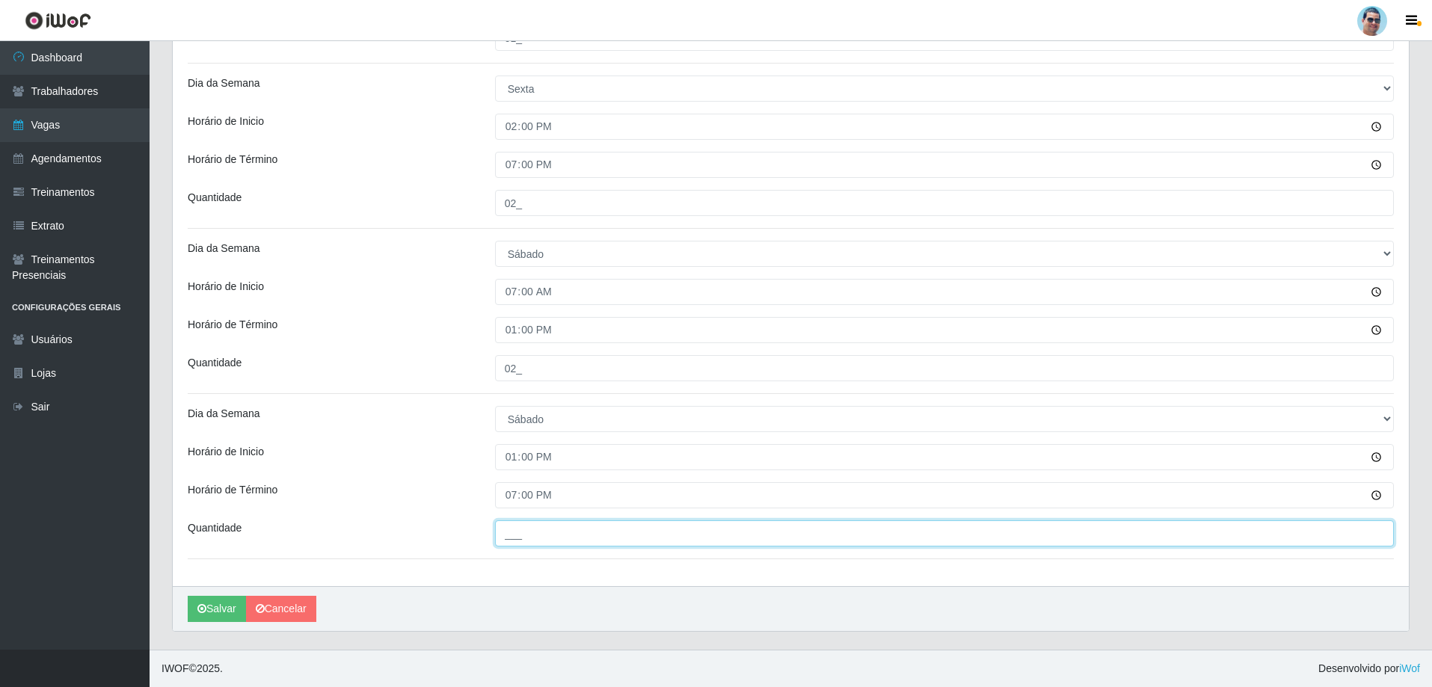
click at [545, 529] on input "___" at bounding box center [944, 533] width 899 height 26
type input "01_"
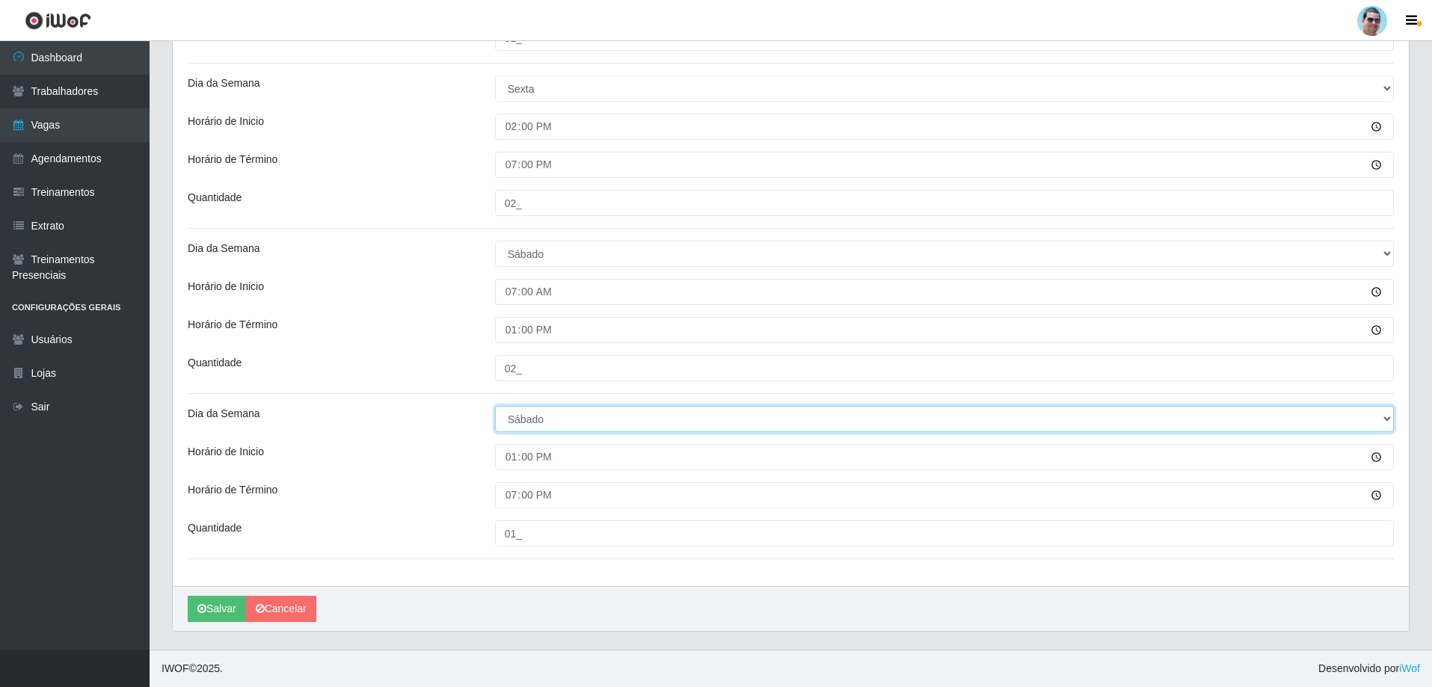
drag, startPoint x: 818, startPoint y: 416, endPoint x: 843, endPoint y: 406, distance: 26.5
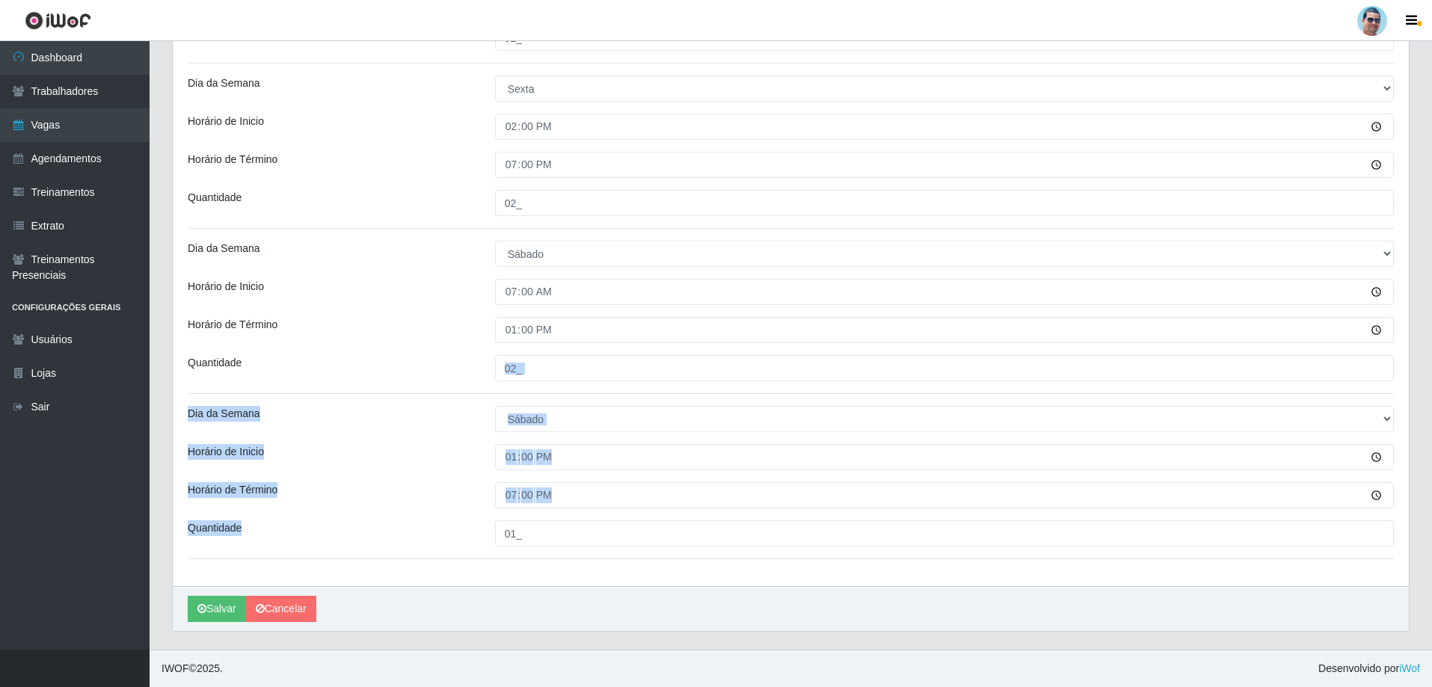
drag, startPoint x: 1415, startPoint y: 541, endPoint x: 1393, endPoint y: 352, distance: 189.7
drag, startPoint x: 1425, startPoint y: 601, endPoint x: 1418, endPoint y: 474, distance: 127.3
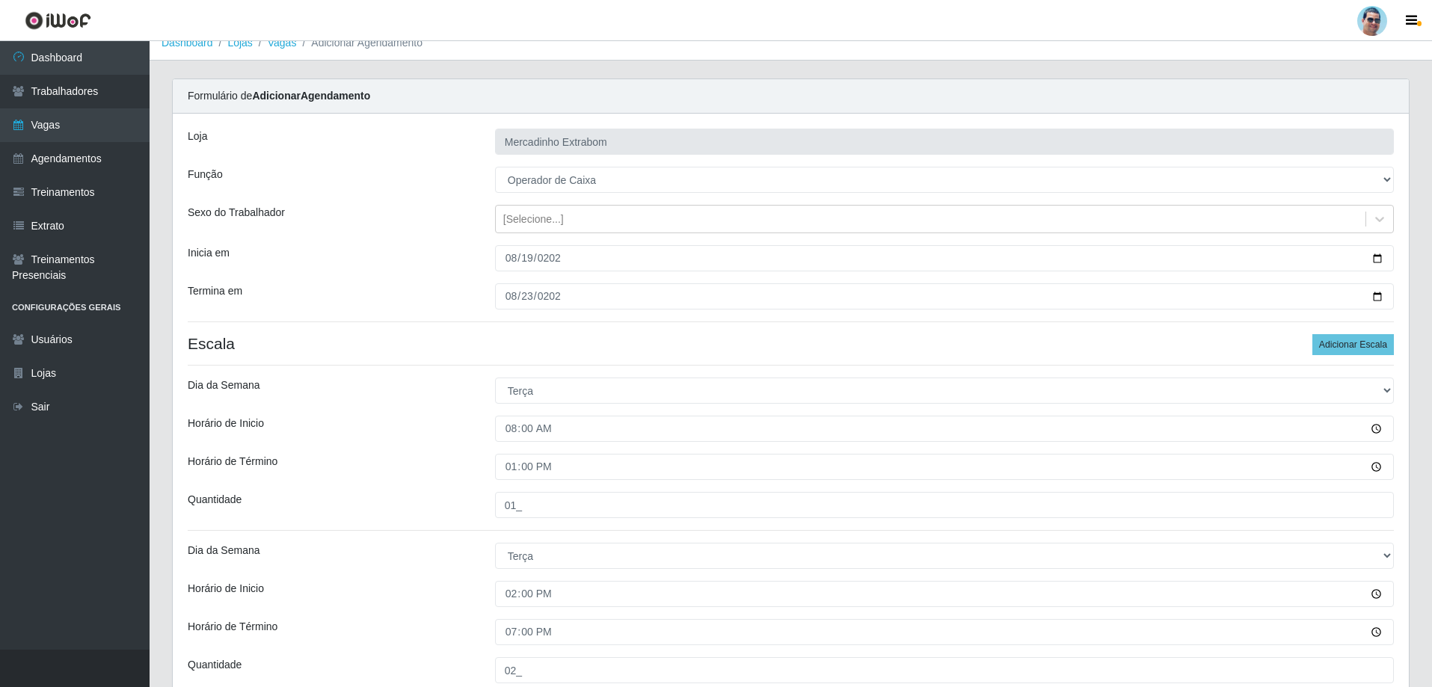
scroll to position [0, 0]
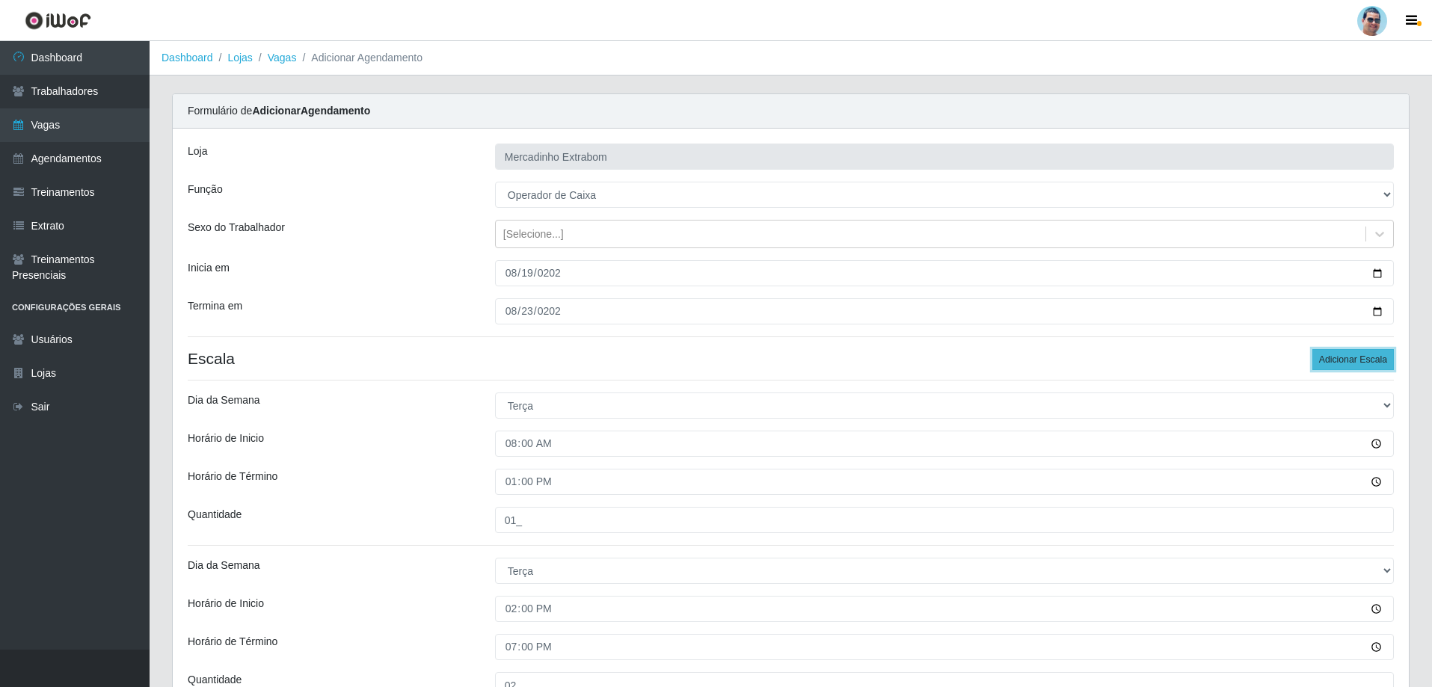
click at [1352, 356] on button "Adicionar Escala" at bounding box center [1352, 359] width 81 height 21
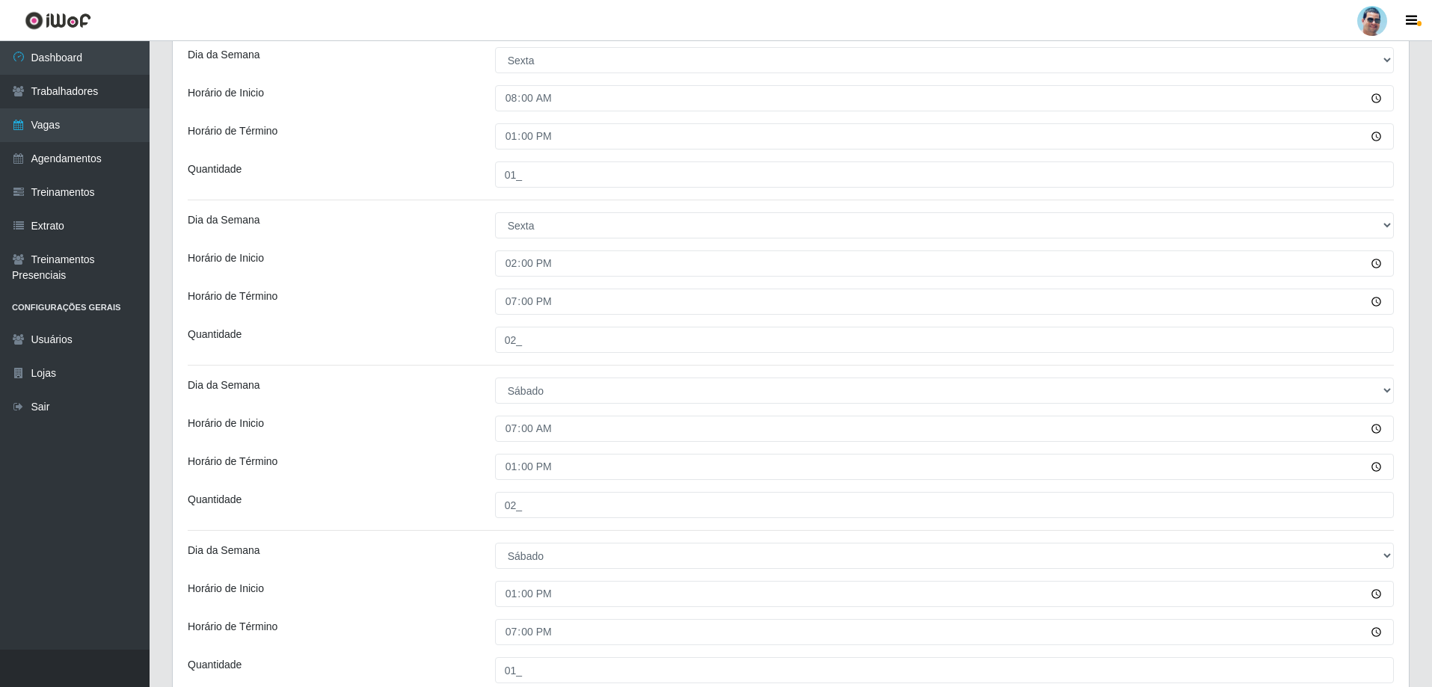
scroll to position [1804, 0]
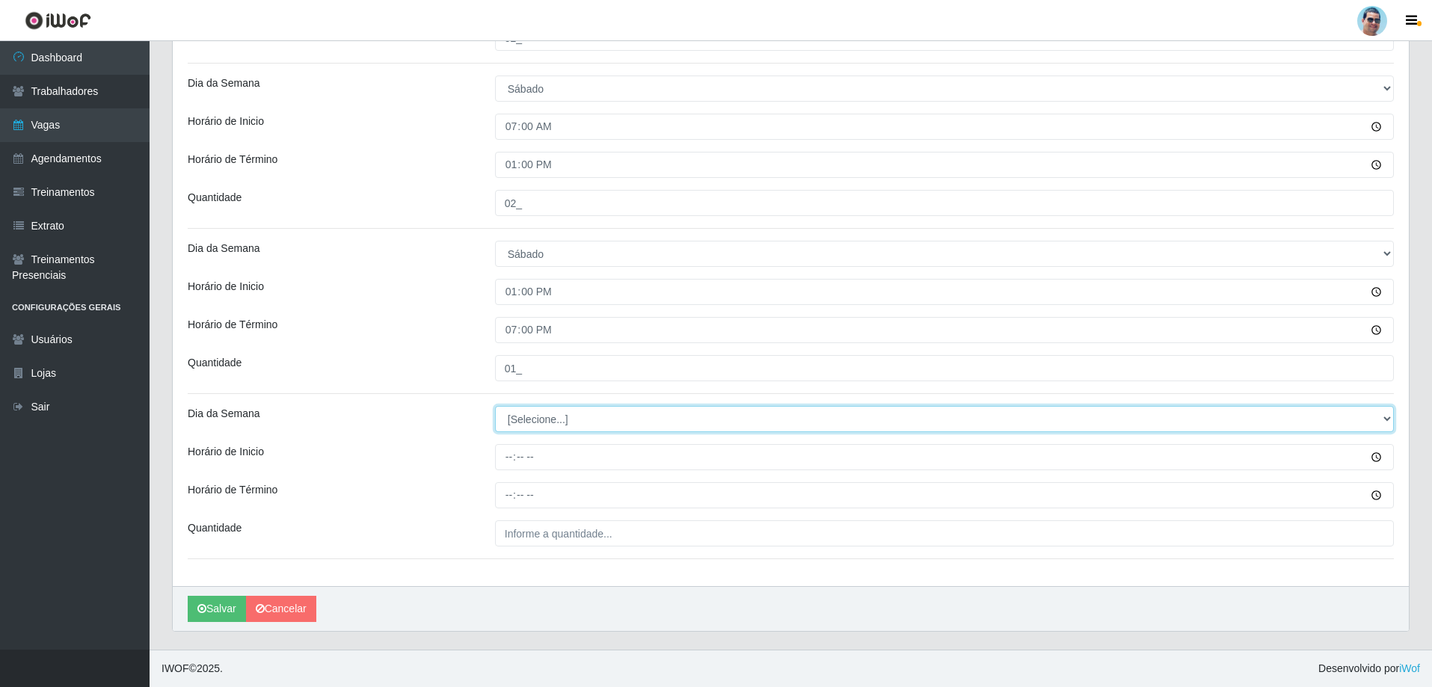
click at [524, 425] on select "[Selecione...] Segunda Terça Quarta Quinta Sexta Sábado Domingo" at bounding box center [944, 419] width 899 height 26
select select "6"
click at [495, 406] on select "[Selecione...] Segunda Terça Quarta Quinta Sexta Sábado Domingo" at bounding box center [944, 419] width 899 height 26
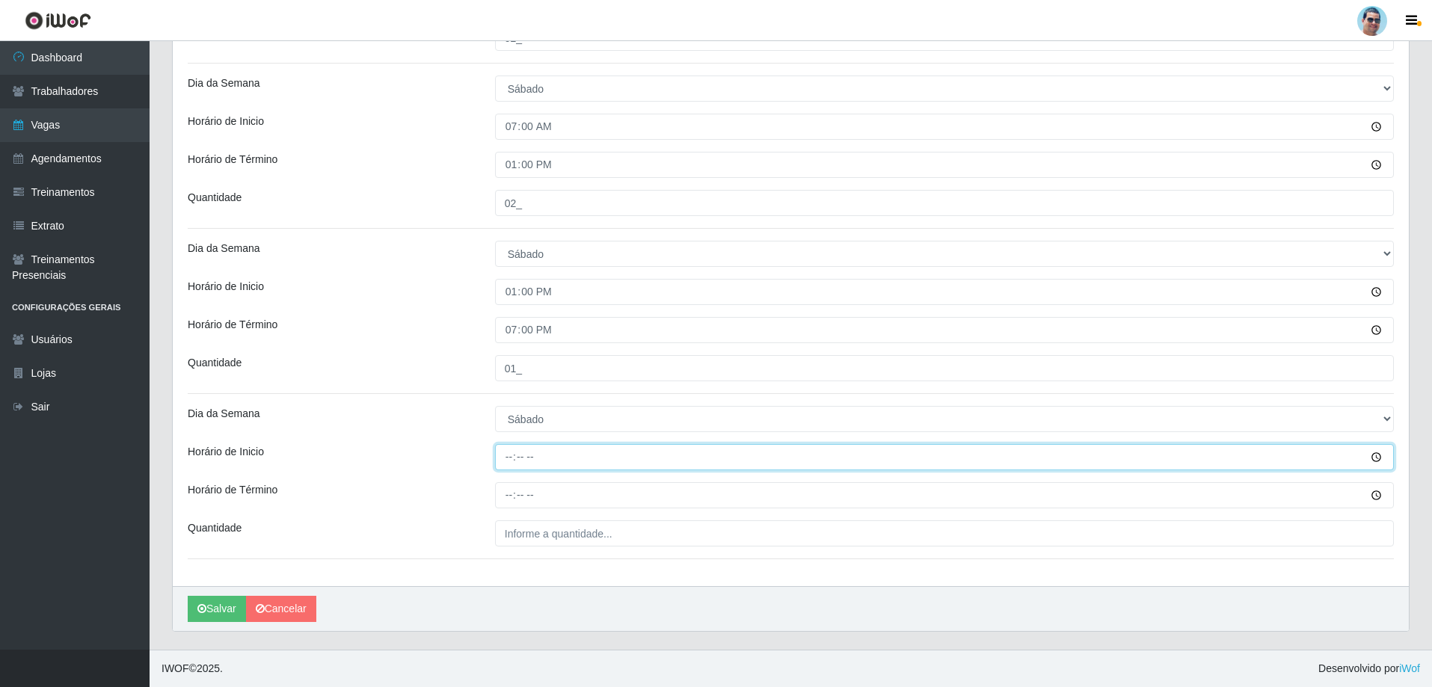
click at [507, 455] on input "Horário de Inicio" at bounding box center [944, 457] width 899 height 26
type input "14:00"
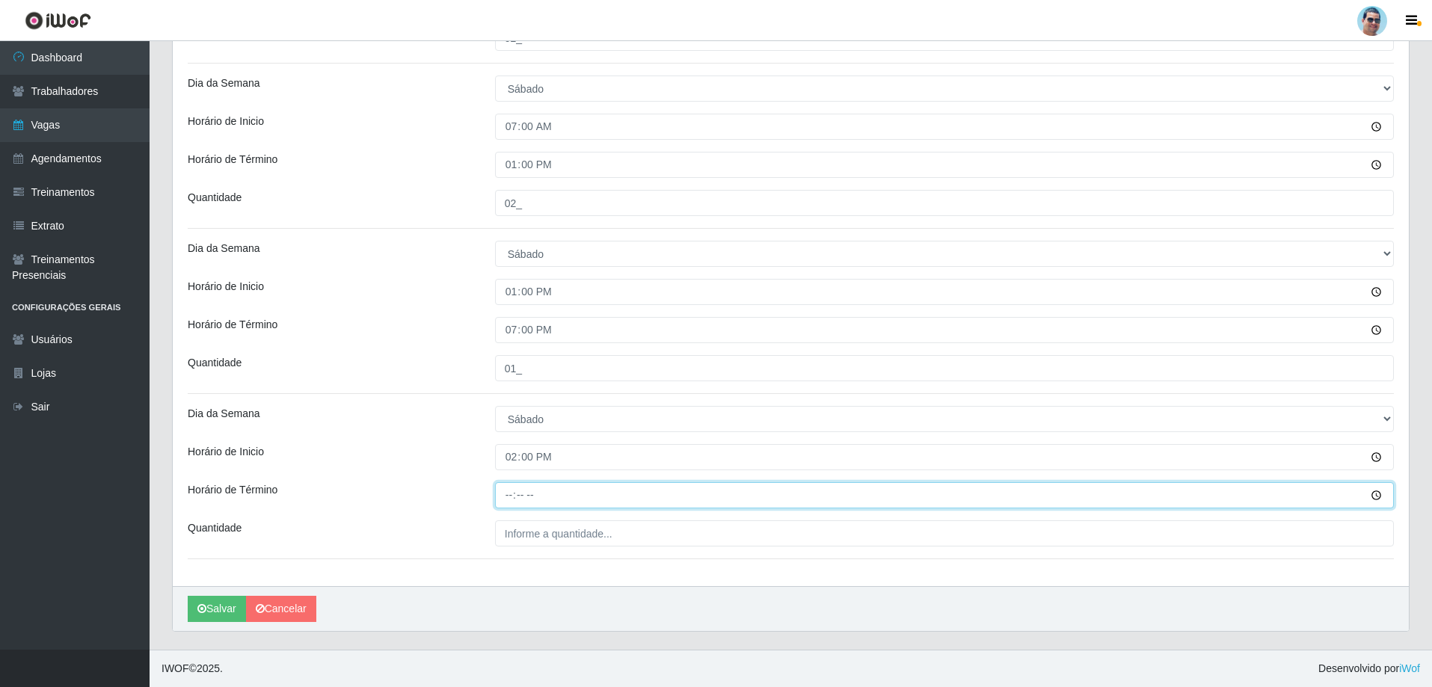
click at [508, 494] on input "Horário de Término" at bounding box center [944, 495] width 899 height 26
type input "19:00"
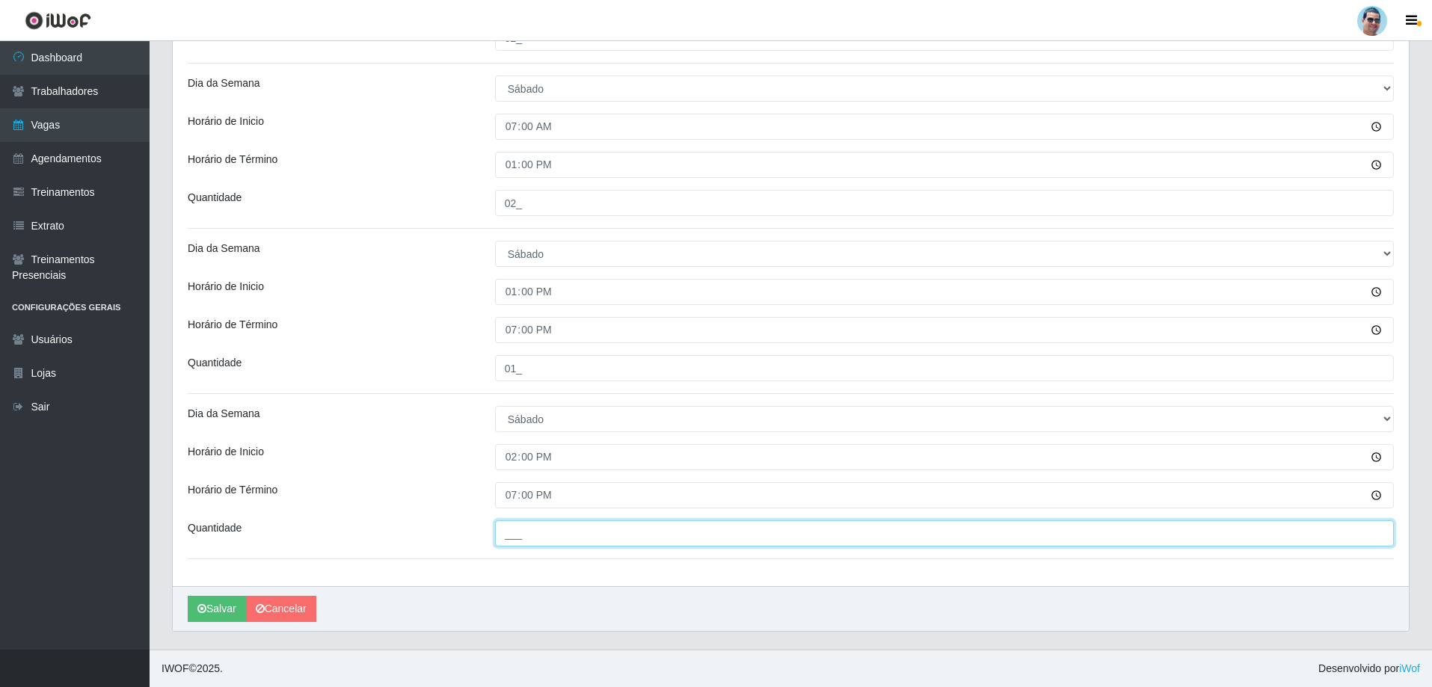
click at [530, 532] on input "___" at bounding box center [944, 533] width 899 height 26
type input "01_"
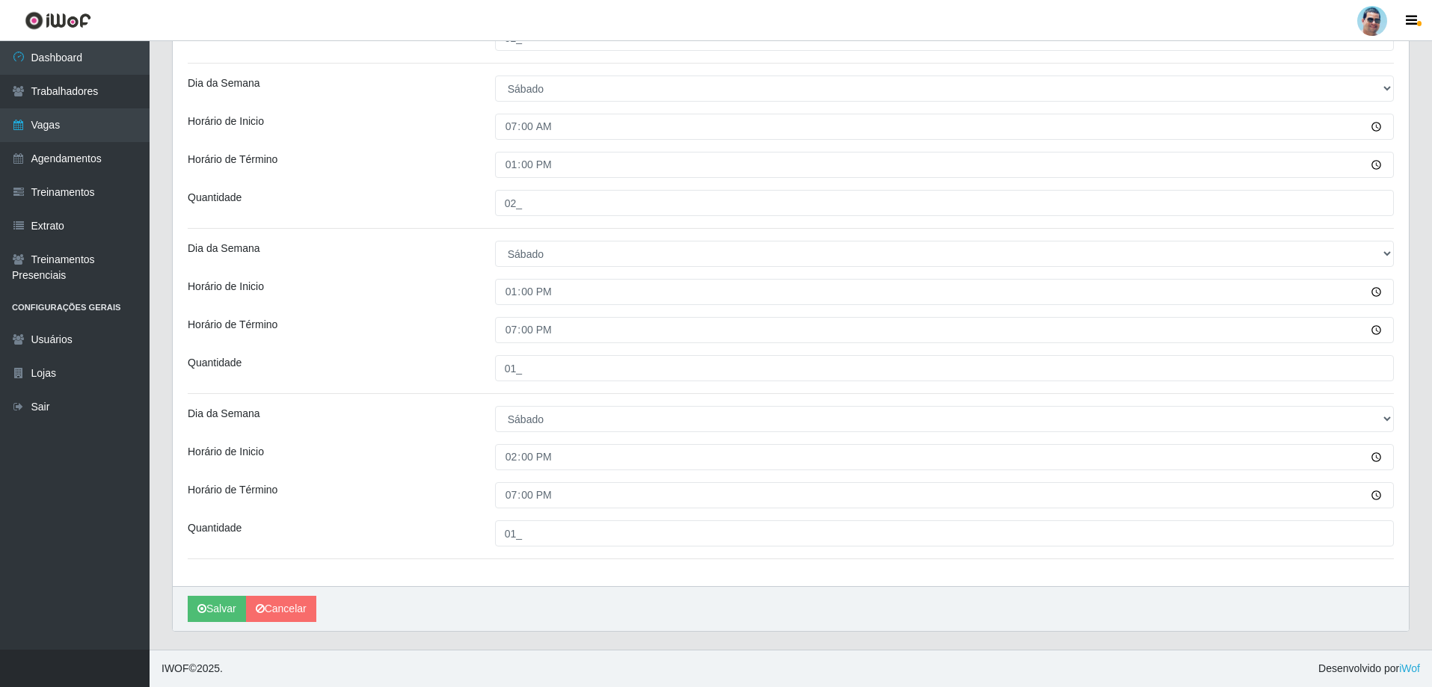
click at [486, 458] on div "14:00" at bounding box center [944, 457] width 921 height 26
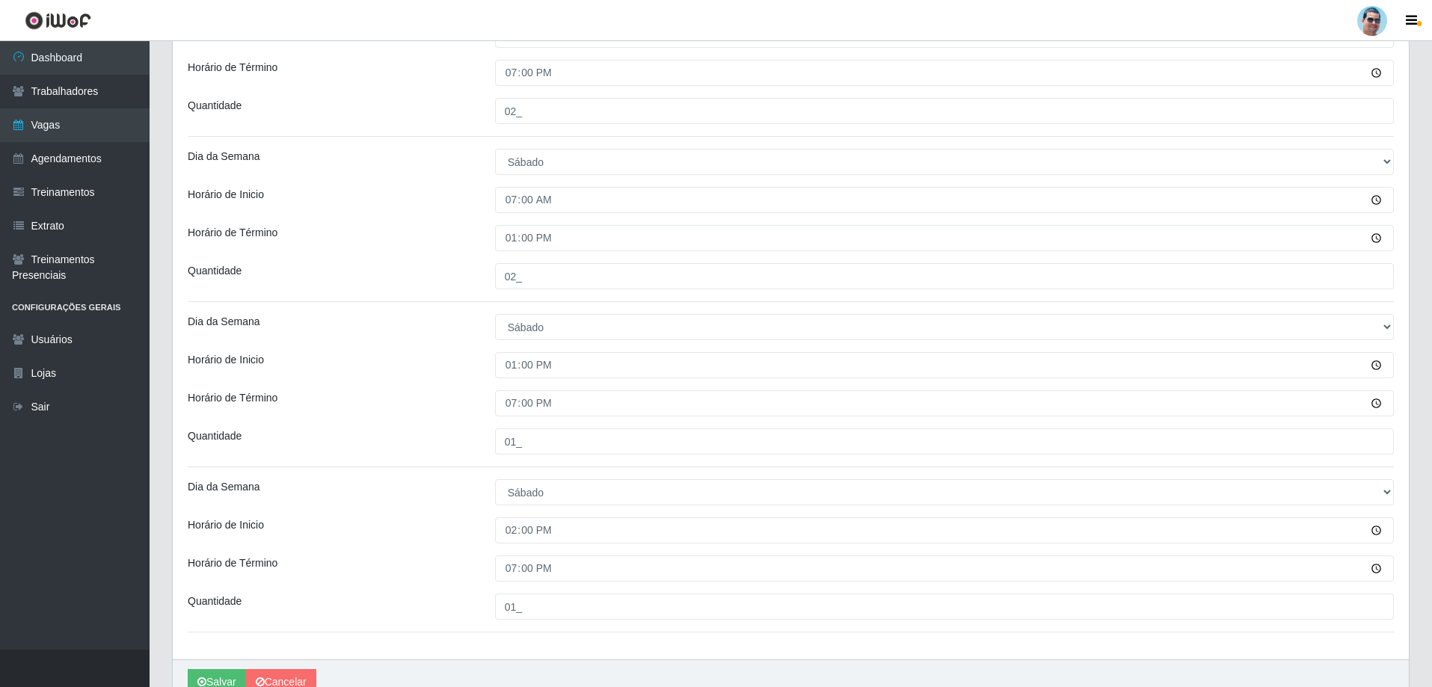
scroll to position [1729, 0]
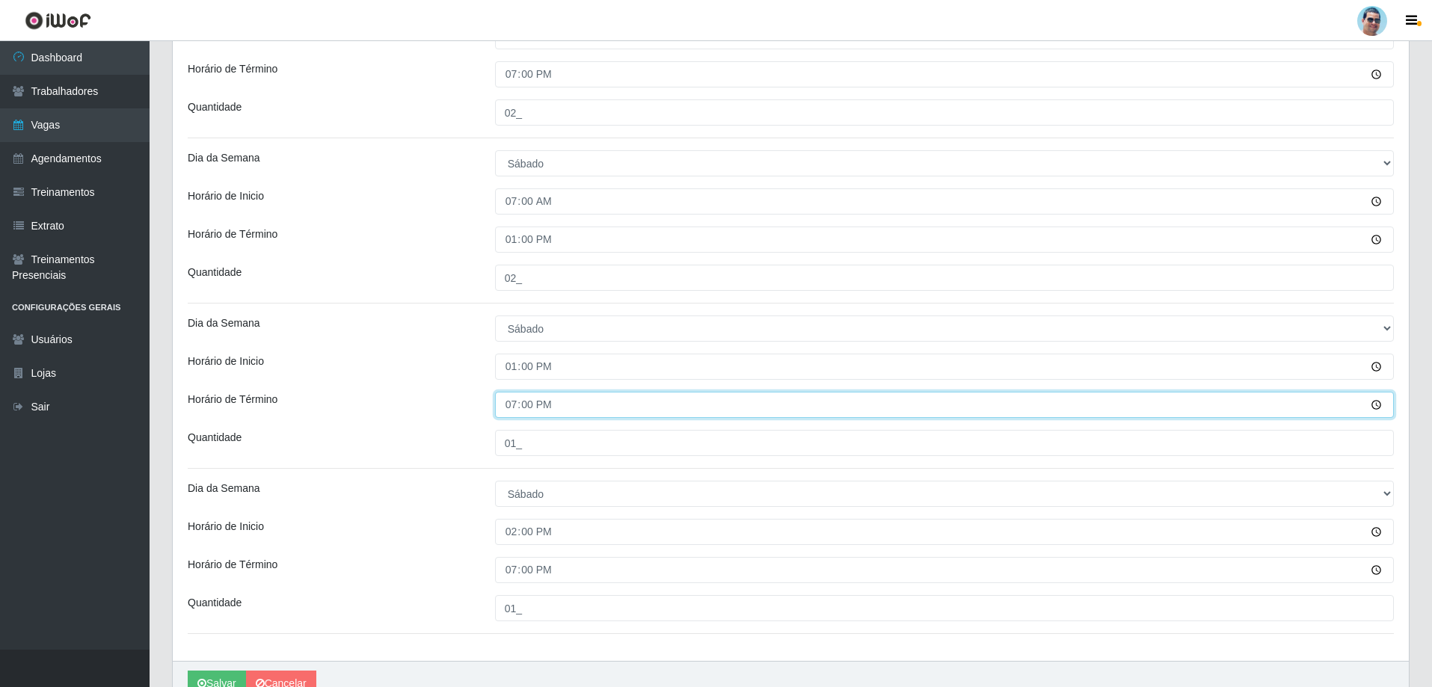
click at [508, 407] on input "19:00" at bounding box center [944, 405] width 899 height 26
type input "18:00"
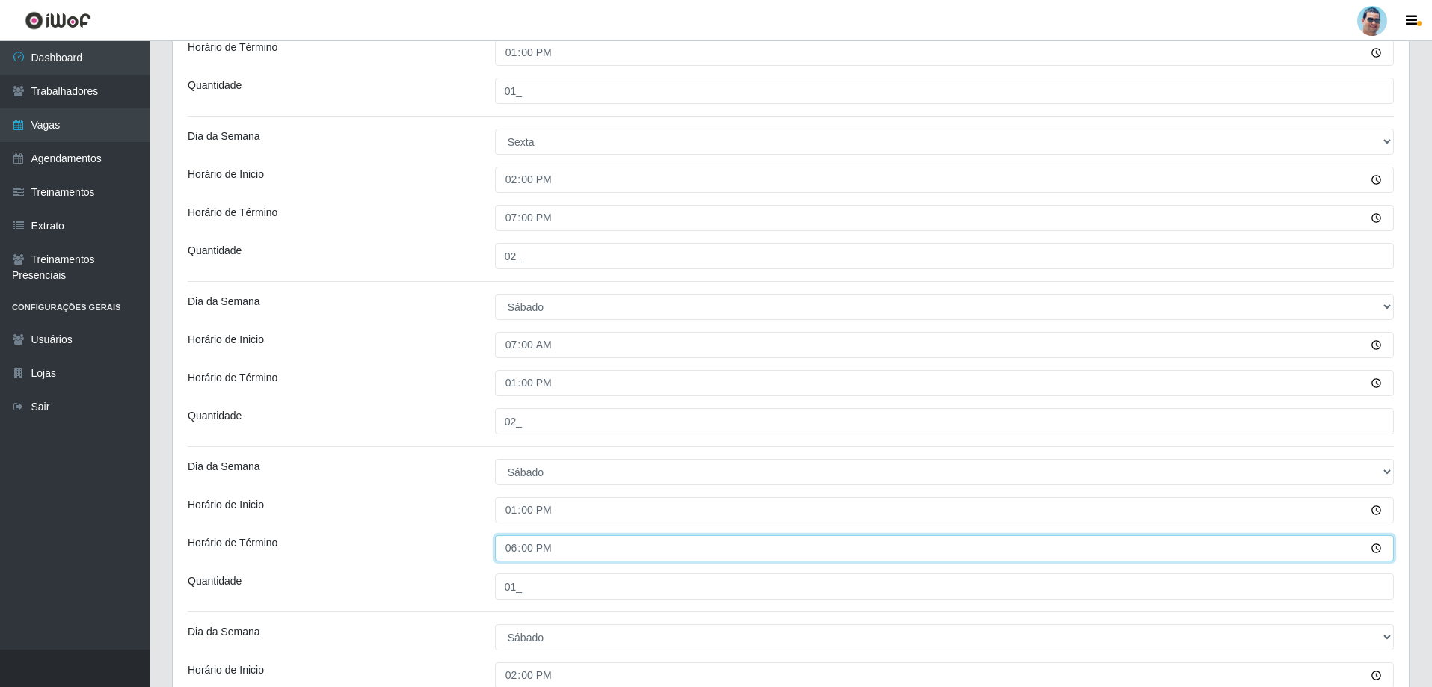
scroll to position [1580, 0]
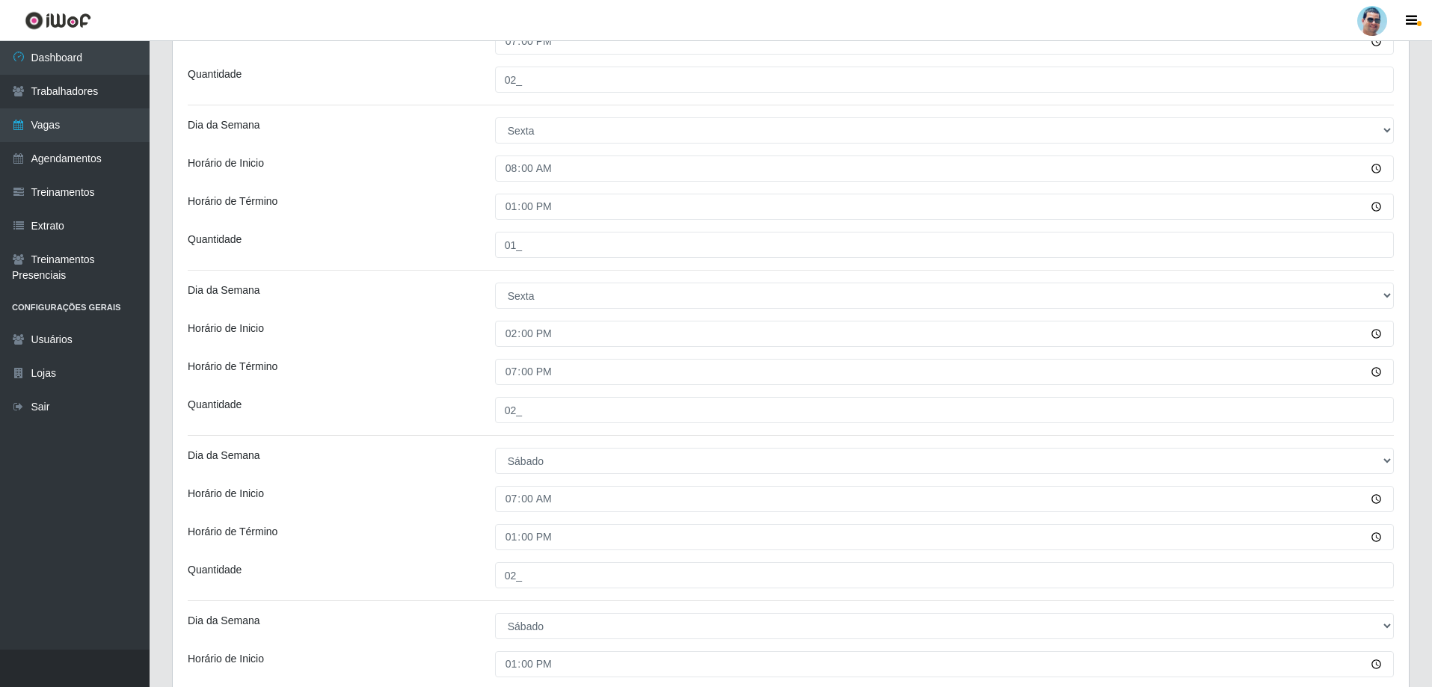
scroll to position [1430, 0]
click at [616, 298] on select "[Selecione...] Segunda Terça Quarta Quinta Sexta Sábado Domingo" at bounding box center [944, 297] width 899 height 26
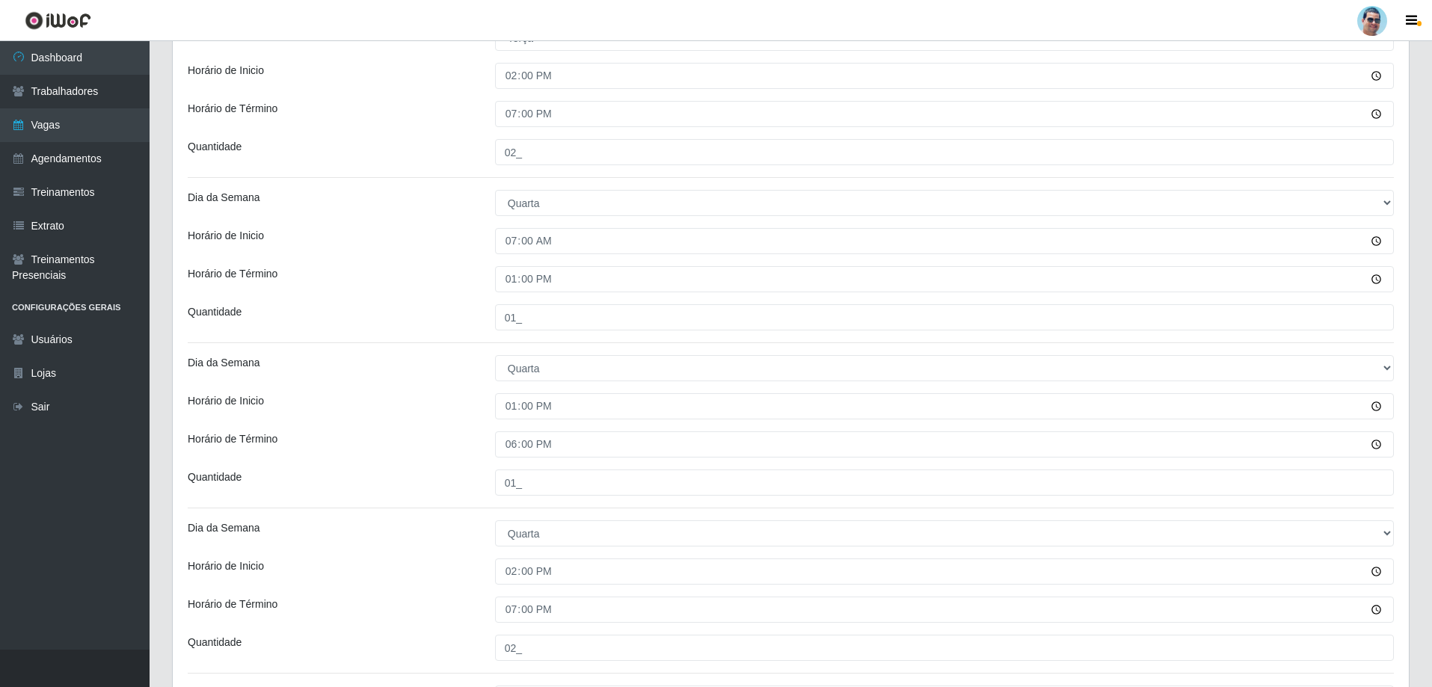
scroll to position [458, 0]
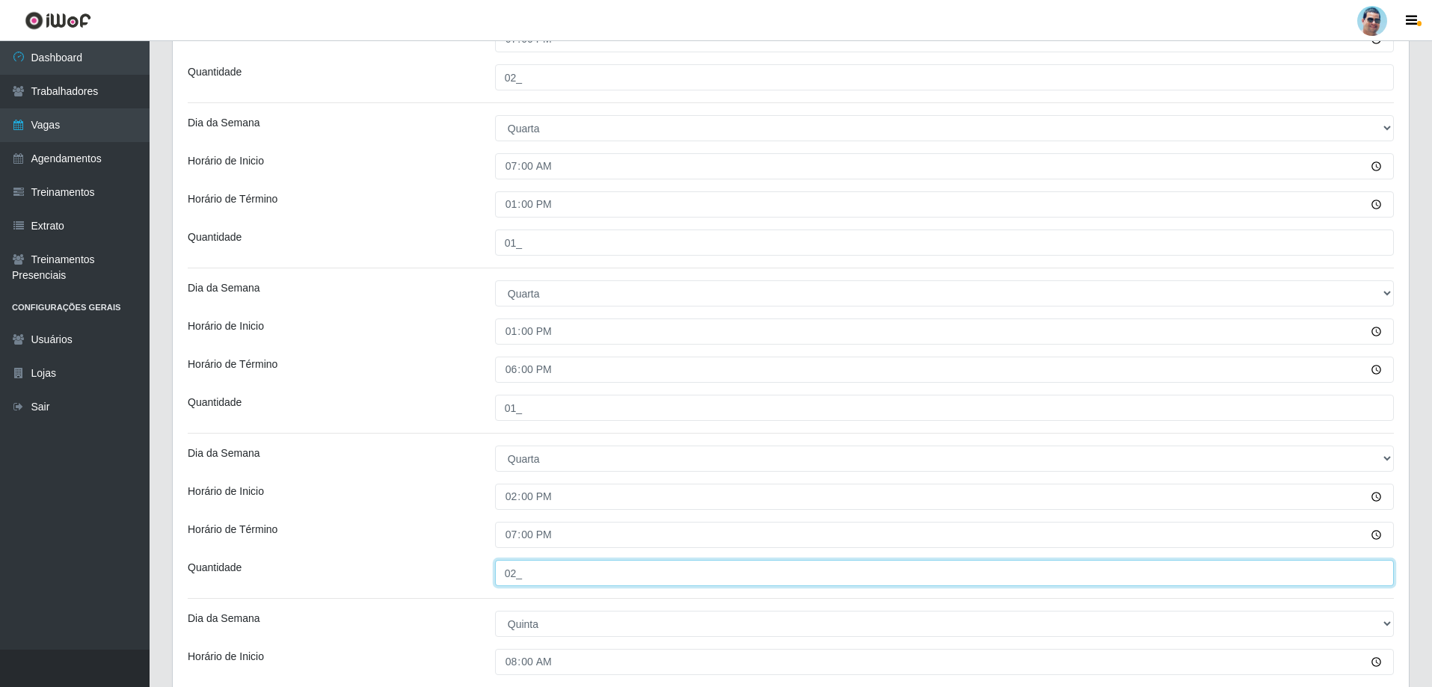
scroll to position [757, 0]
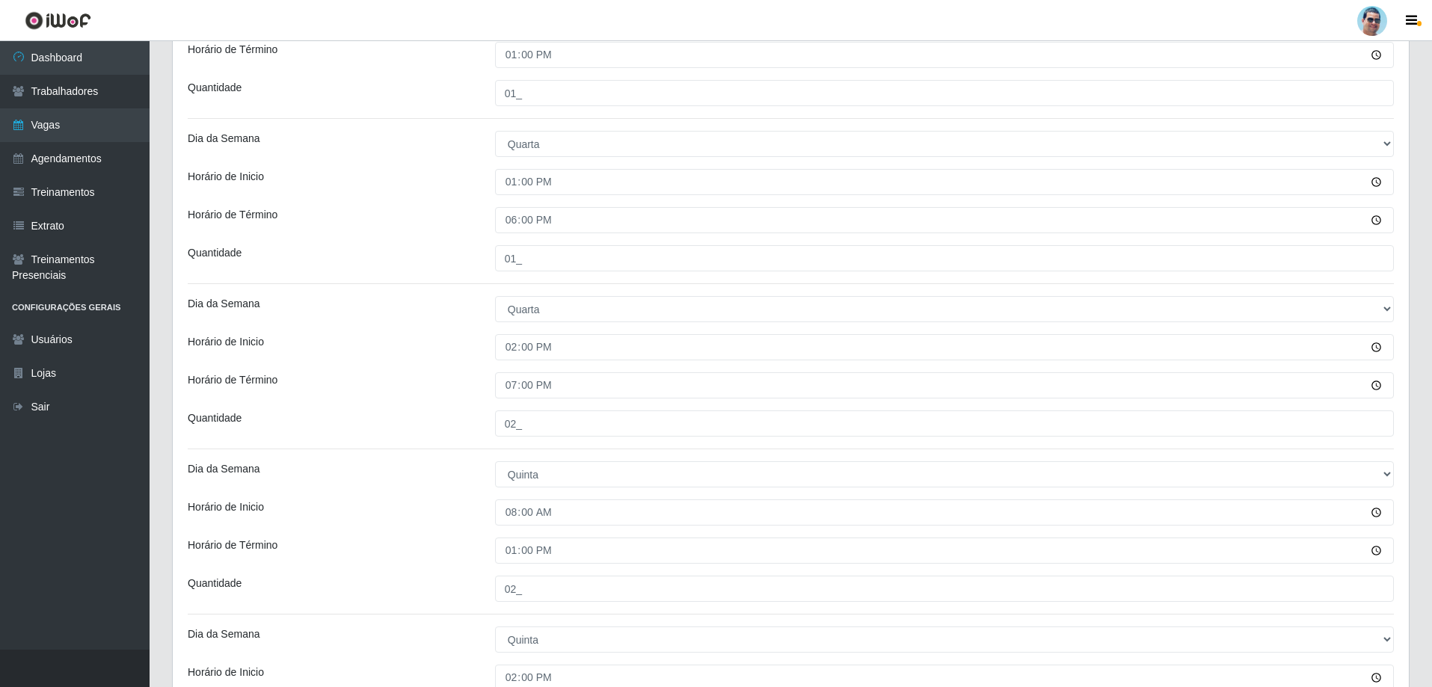
click at [393, 550] on div "Horário de Término" at bounding box center [329, 551] width 307 height 26
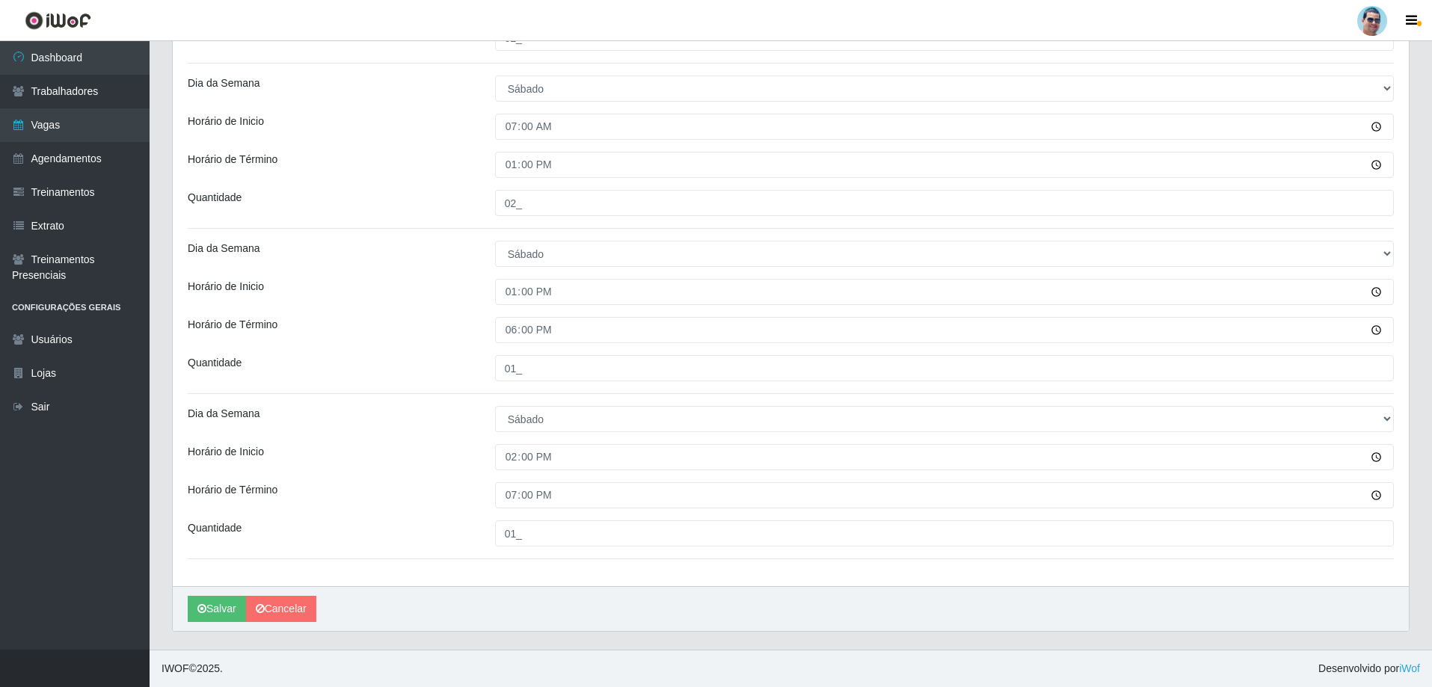
scroll to position [1797, 0]
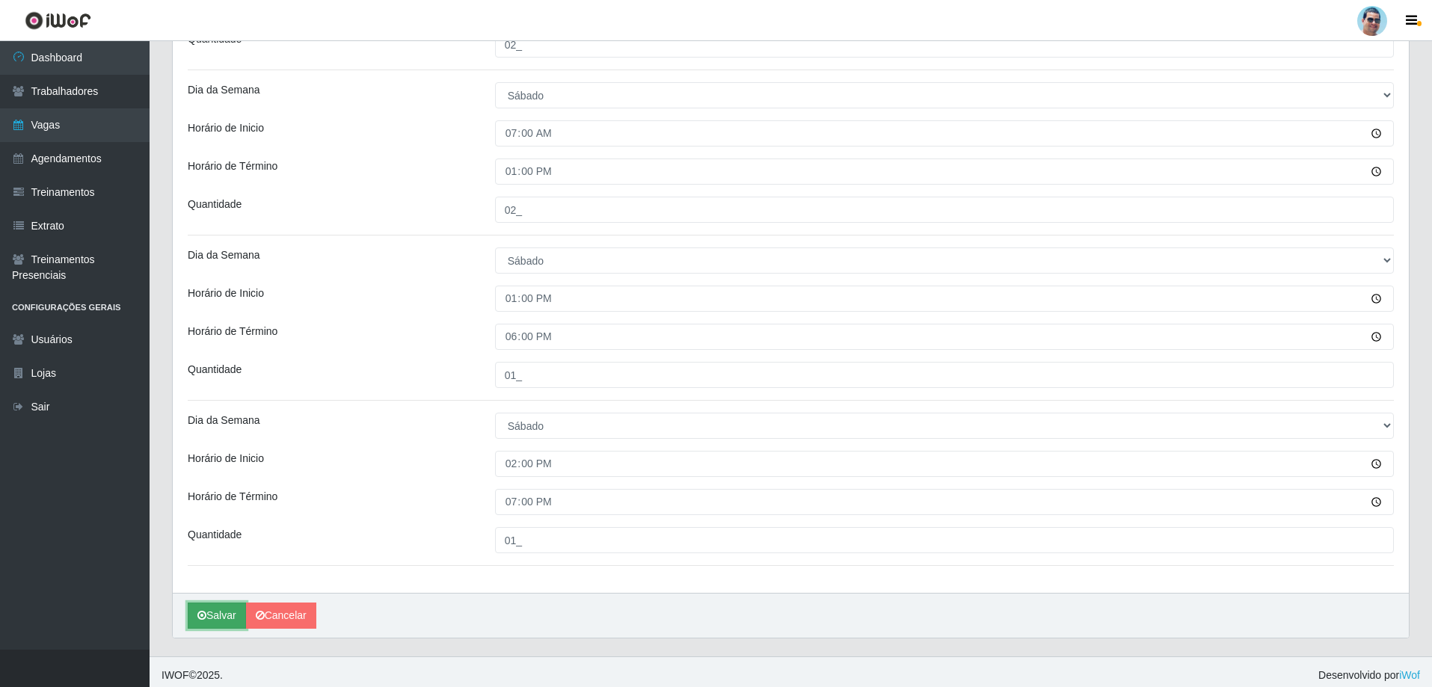
click at [209, 614] on button "Salvar" at bounding box center [217, 616] width 58 height 26
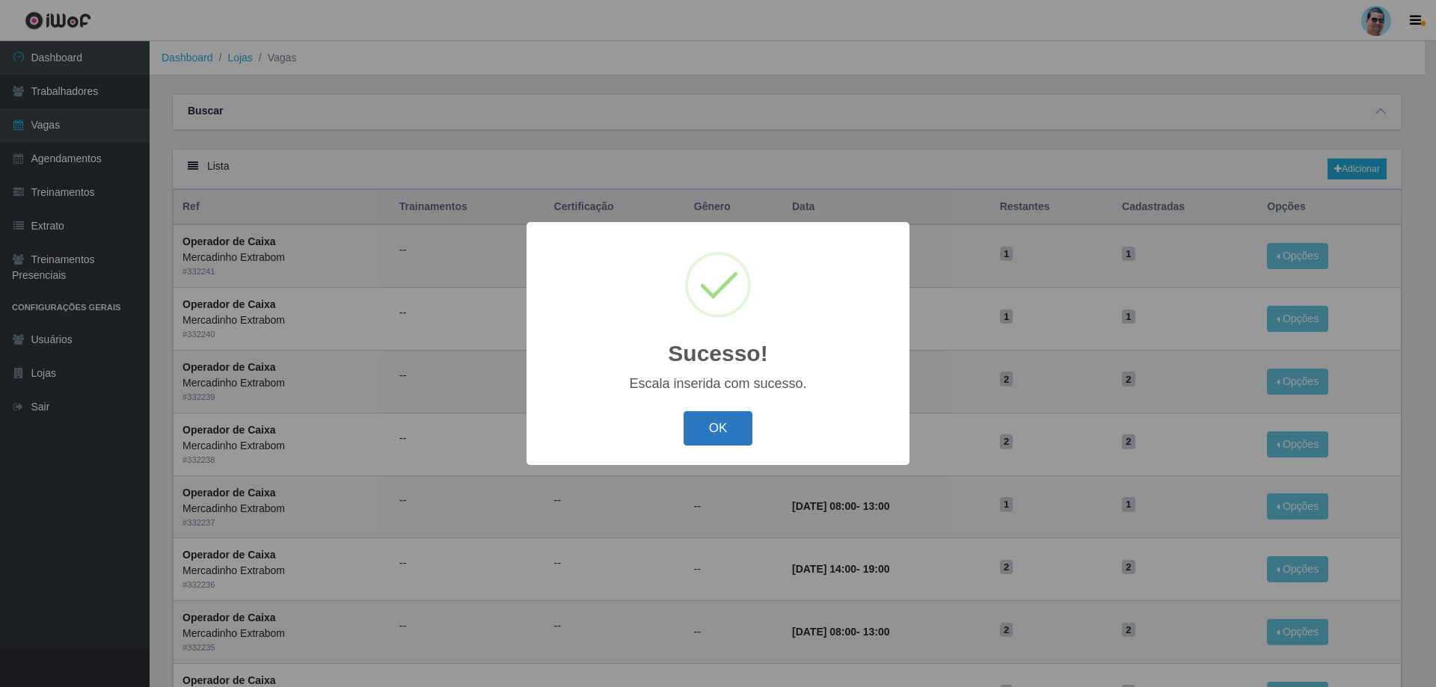
click at [701, 424] on button "OK" at bounding box center [718, 428] width 70 height 35
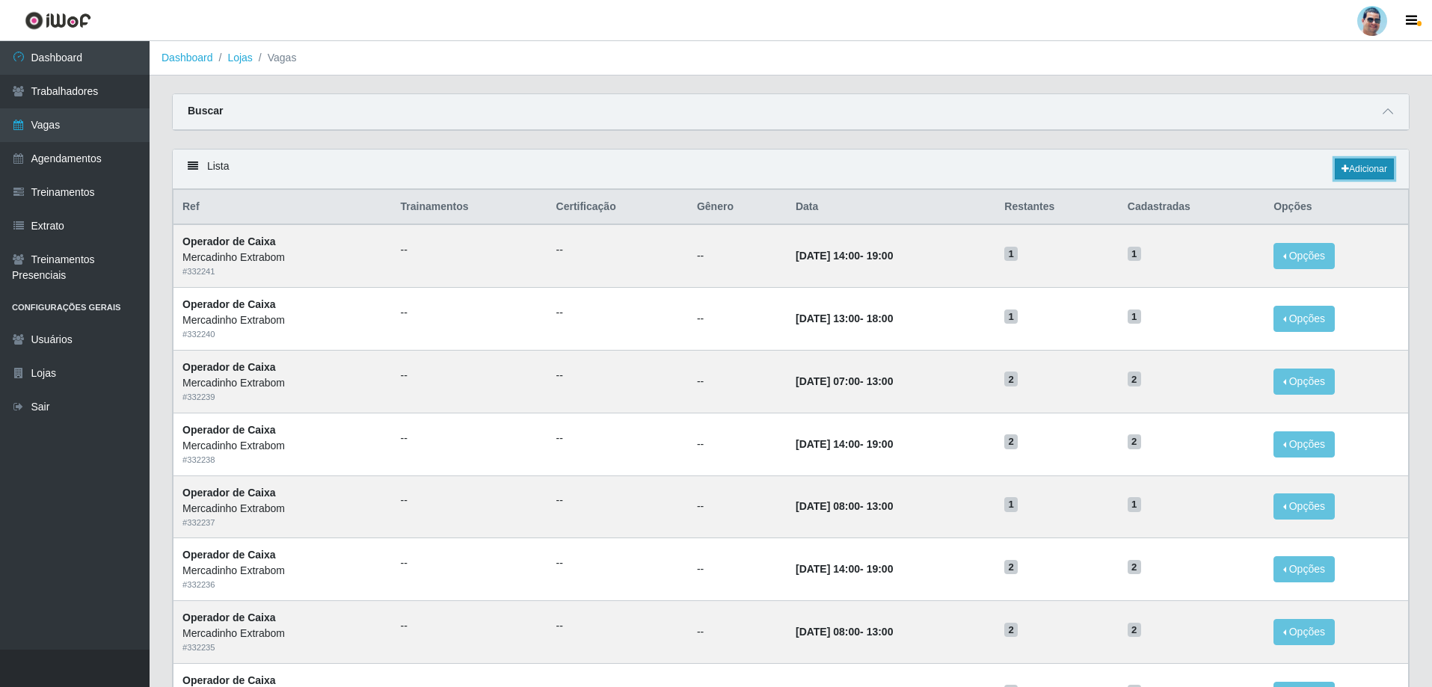
click at [1343, 173] on icon at bounding box center [1344, 168] width 7 height 9
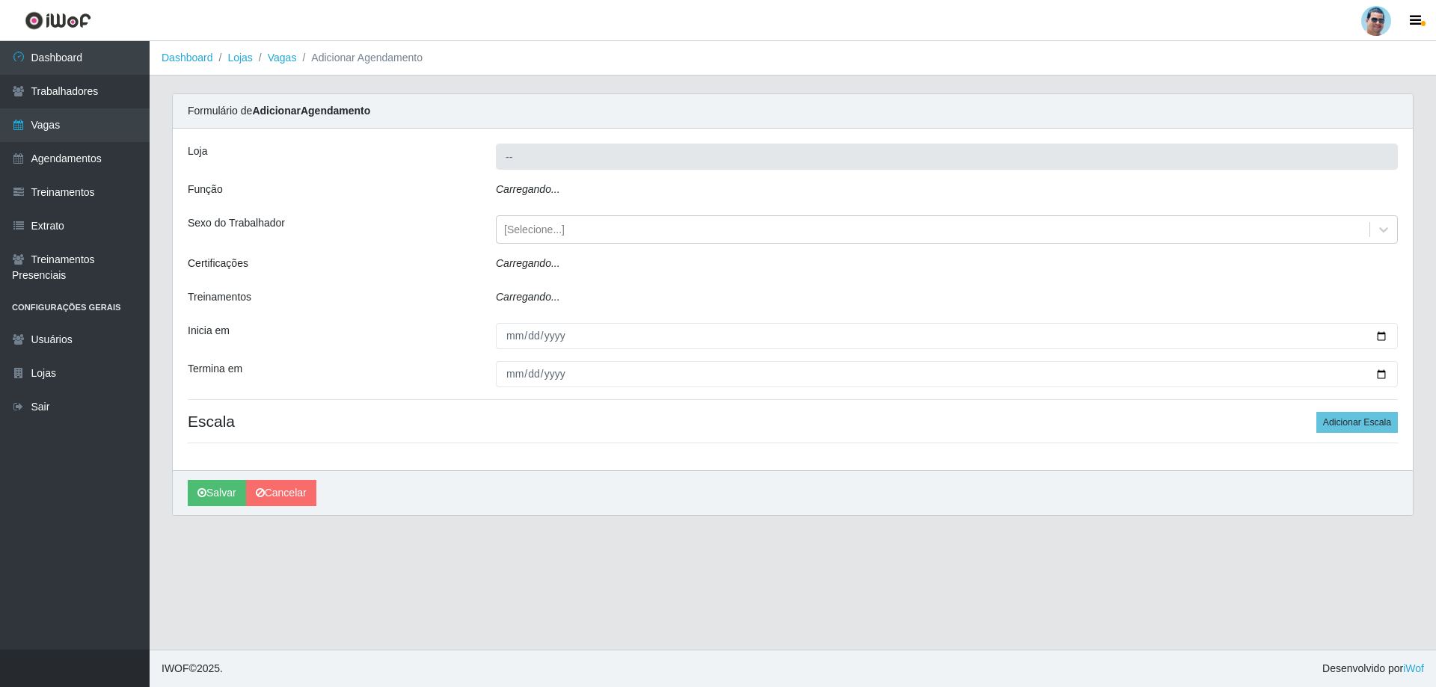
type input "Mercadinho Extrabom"
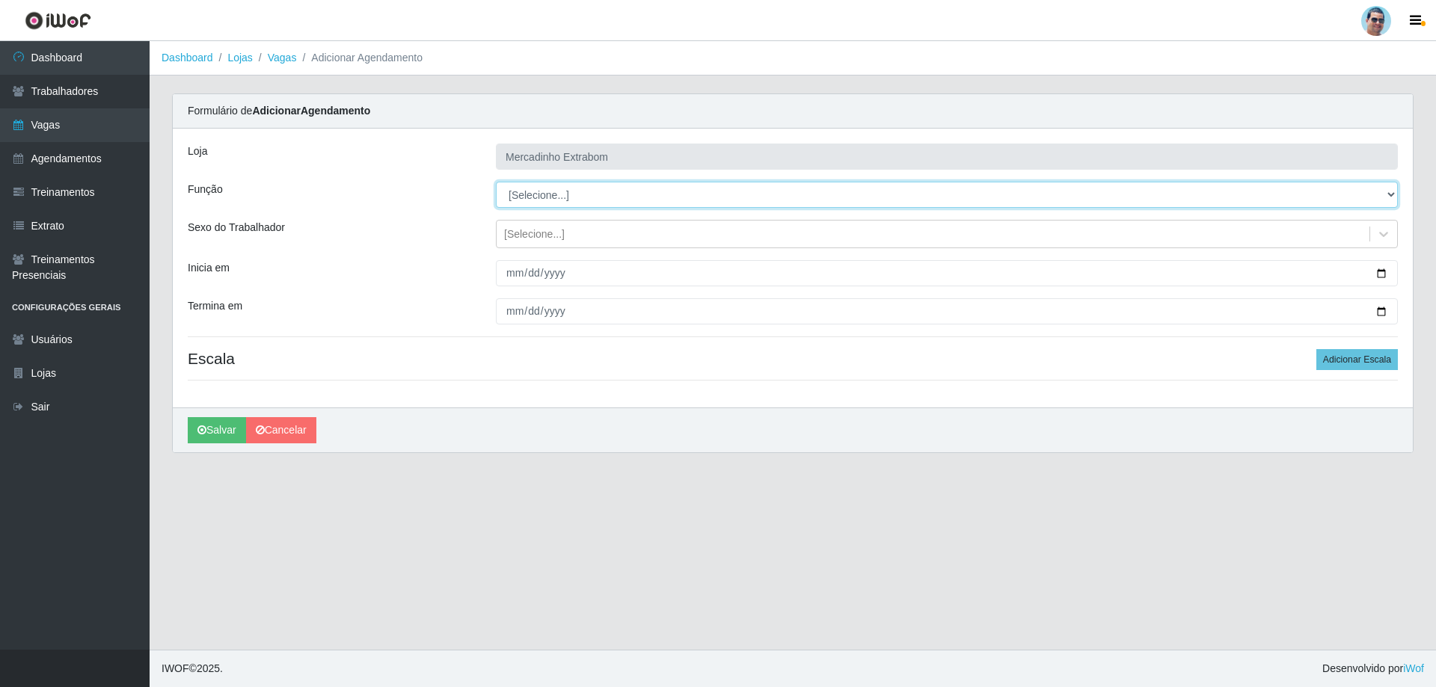
click at [584, 198] on select "[Selecione...] ASG ASG + ASG ++ Balconista Balconista + Balconista ++ Carregado…" at bounding box center [947, 195] width 902 height 26
select select "79"
click at [496, 182] on select "[Selecione...] ASG ASG + ASG ++ Balconista Balconista + Balconista ++ Carregado…" at bounding box center [947, 195] width 902 height 26
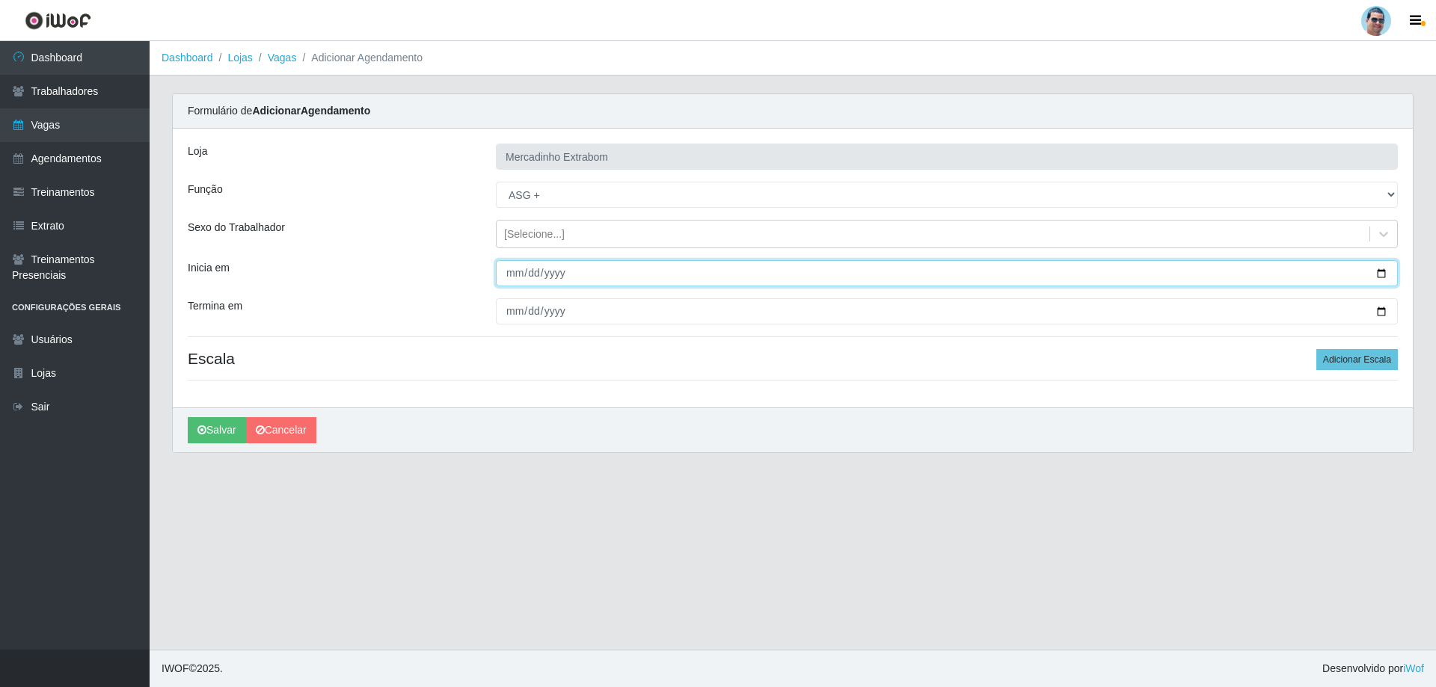
click at [502, 270] on input "Inicia em" at bounding box center [947, 273] width 902 height 26
type input "[DATE]"
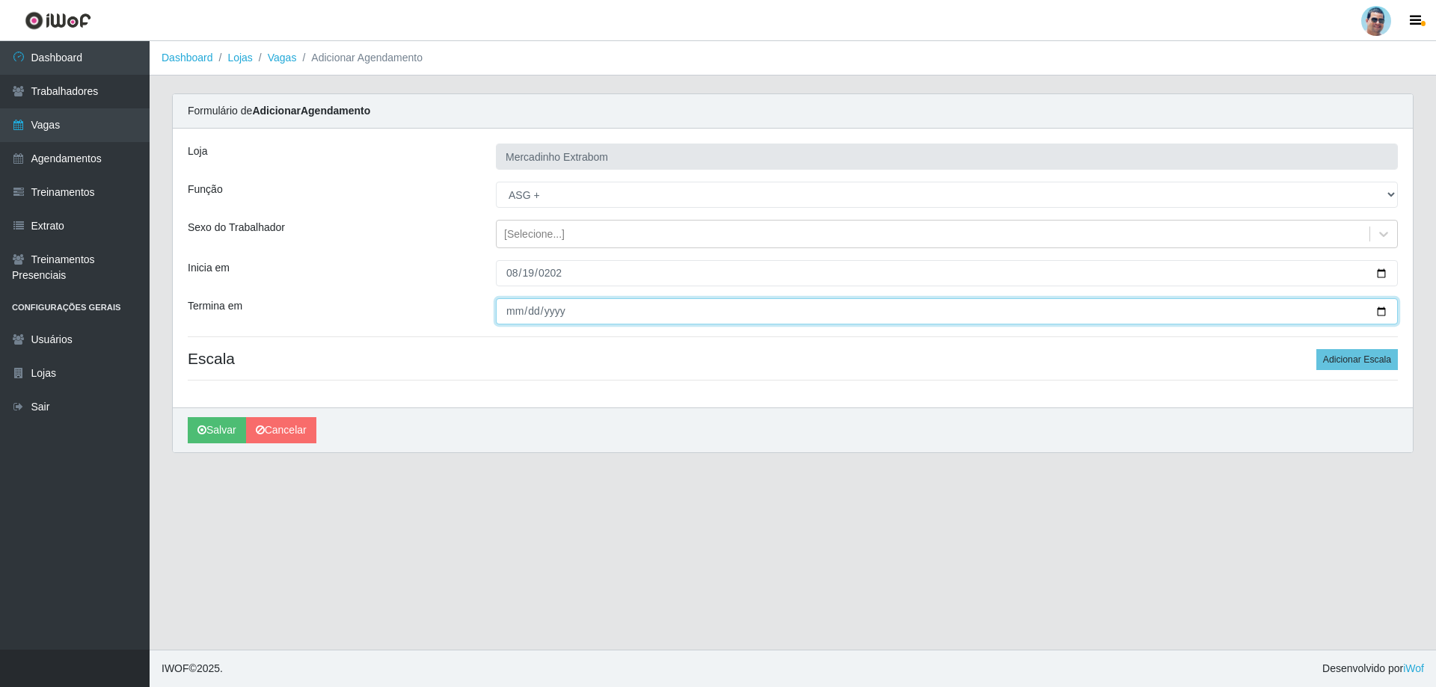
click at [520, 305] on input "Termina em" at bounding box center [947, 311] width 902 height 26
type input "[DATE]"
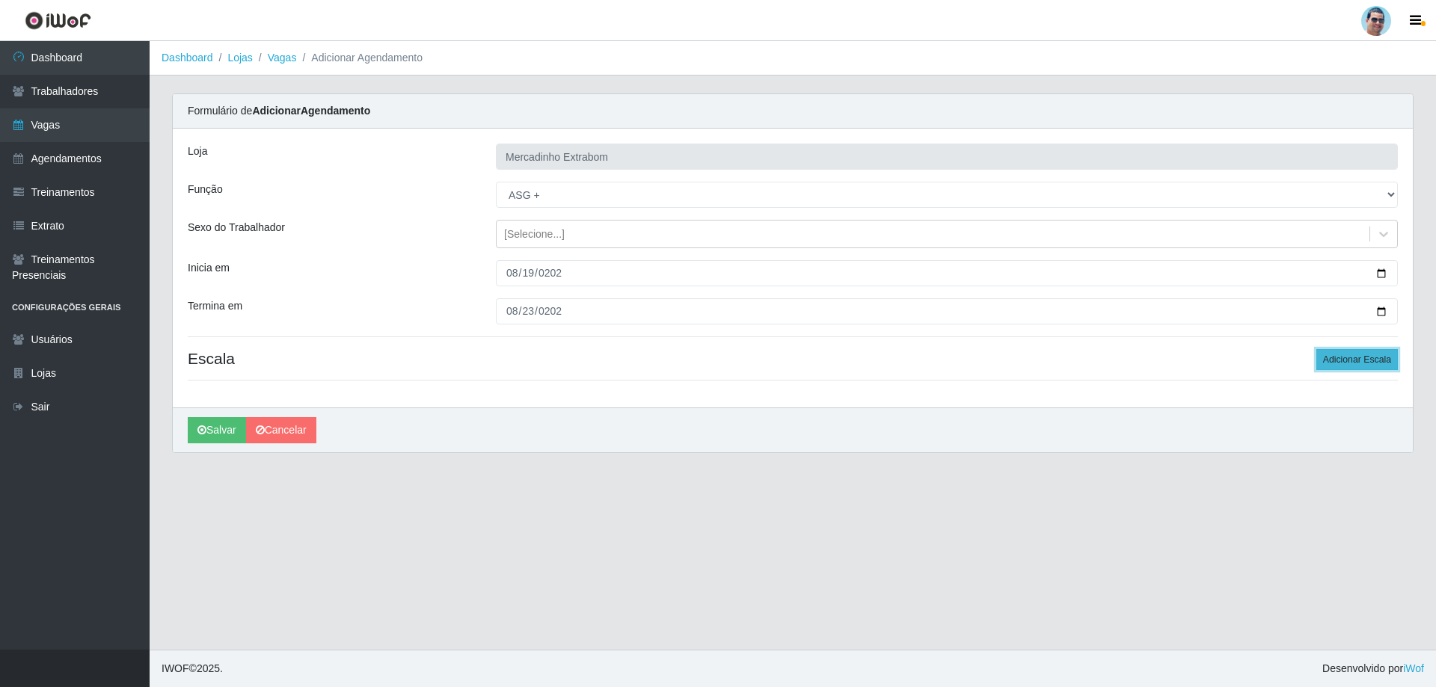
click at [1341, 360] on button "Adicionar Escala" at bounding box center [1356, 359] width 81 height 21
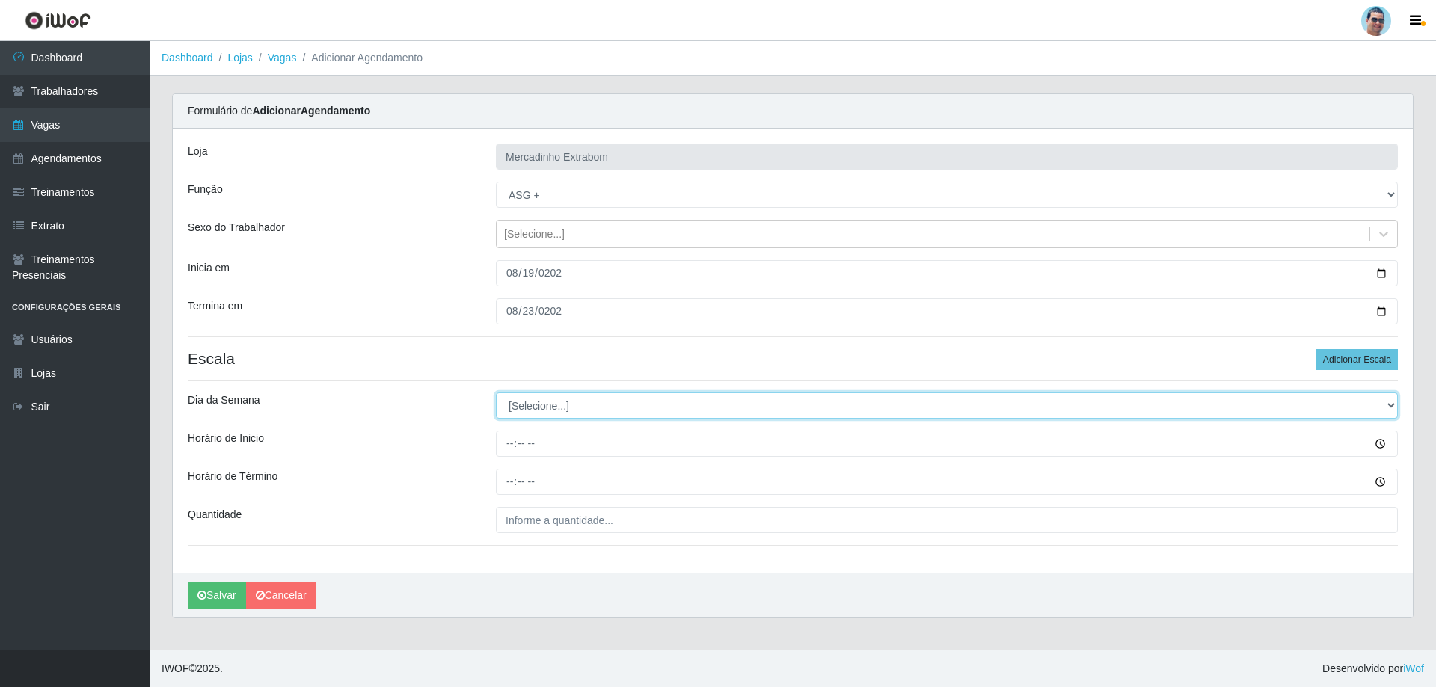
click at [534, 407] on select "[Selecione...] Segunda Terça Quarta Quinta Sexta Sábado Domingo" at bounding box center [947, 406] width 902 height 26
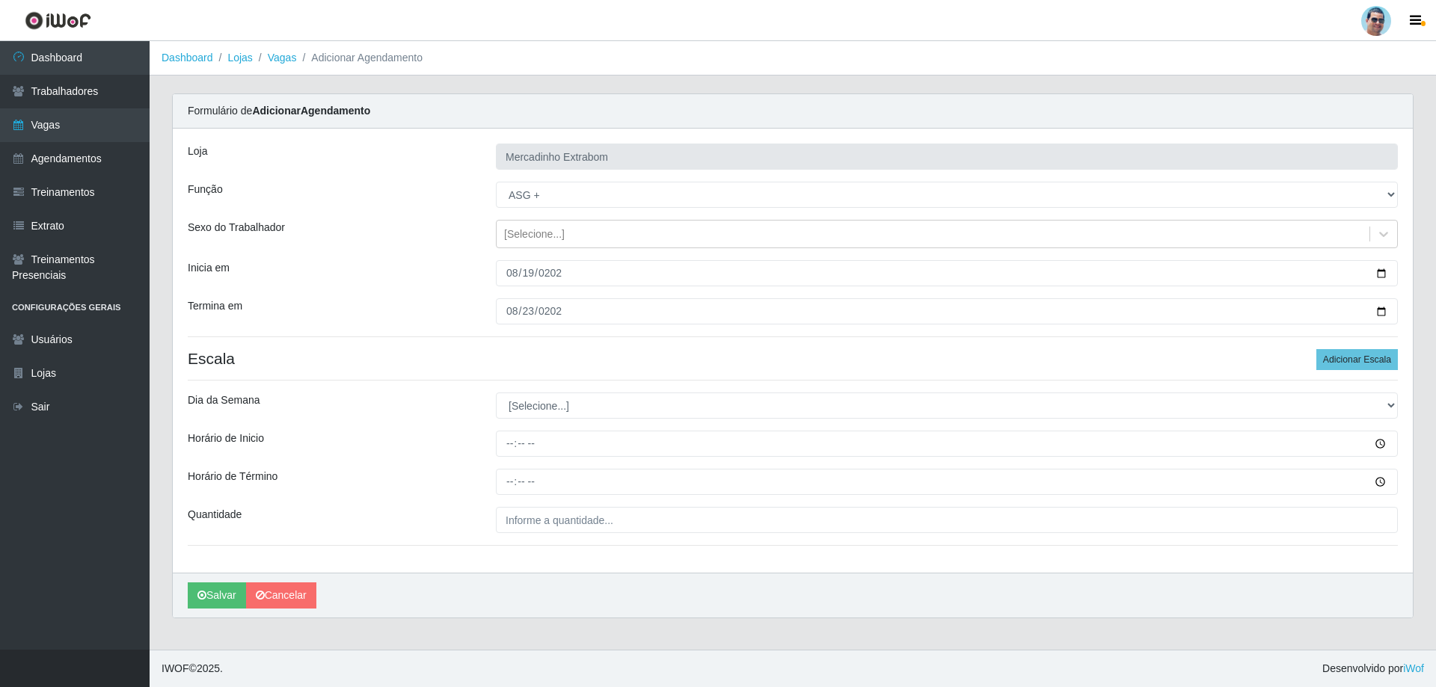
drag, startPoint x: 1098, startPoint y: 363, endPoint x: 1137, endPoint y: 362, distance: 38.9
click at [1099, 362] on h4 "Escala Adicionar Escala" at bounding box center [793, 358] width 1210 height 19
click at [1335, 362] on button "Adicionar Escala" at bounding box center [1356, 359] width 81 height 21
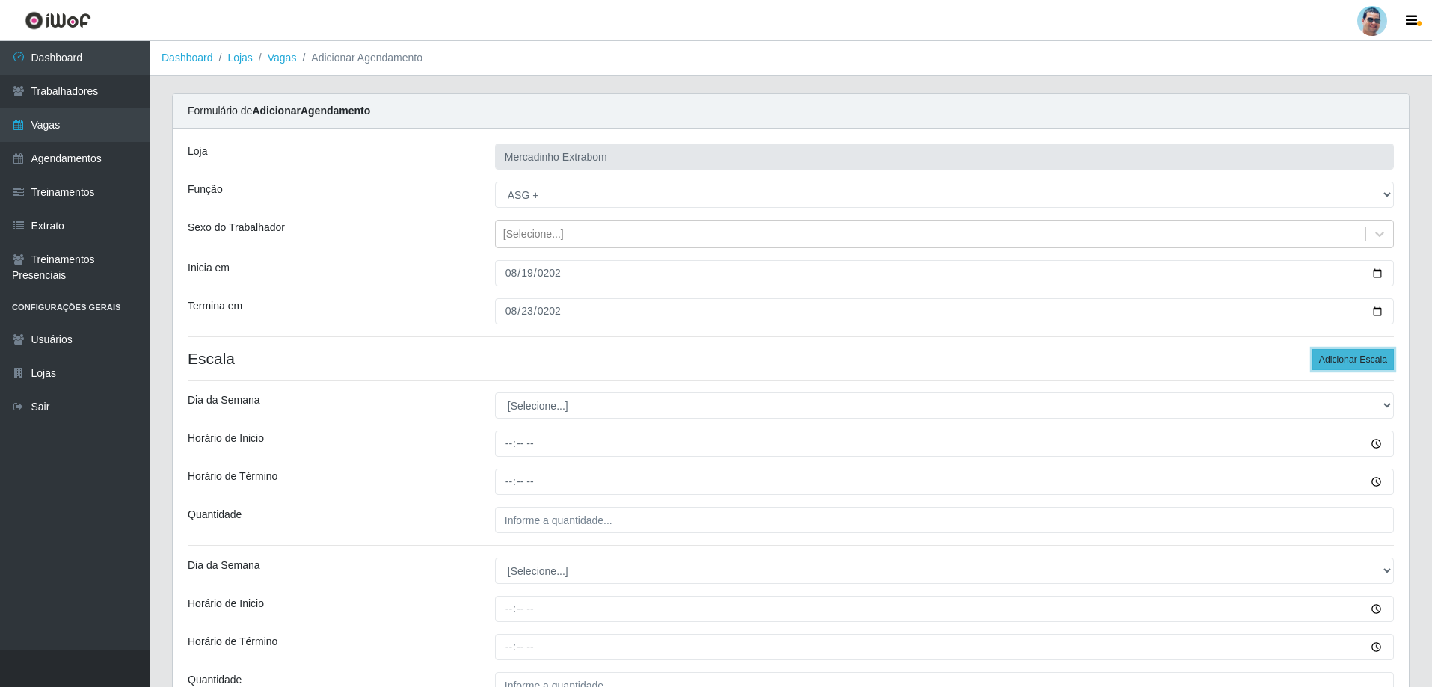
click at [1335, 360] on button "Adicionar Escala" at bounding box center [1352, 359] width 81 height 21
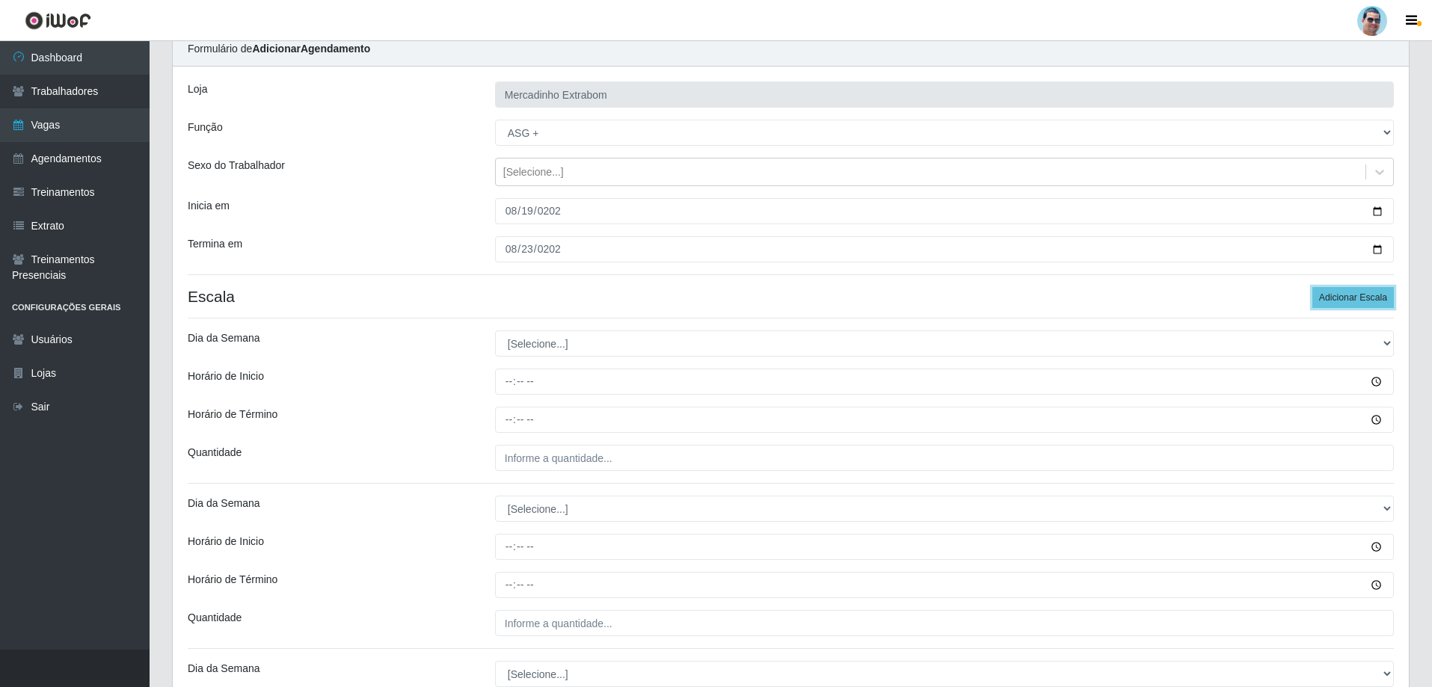
scroll to position [150, 0]
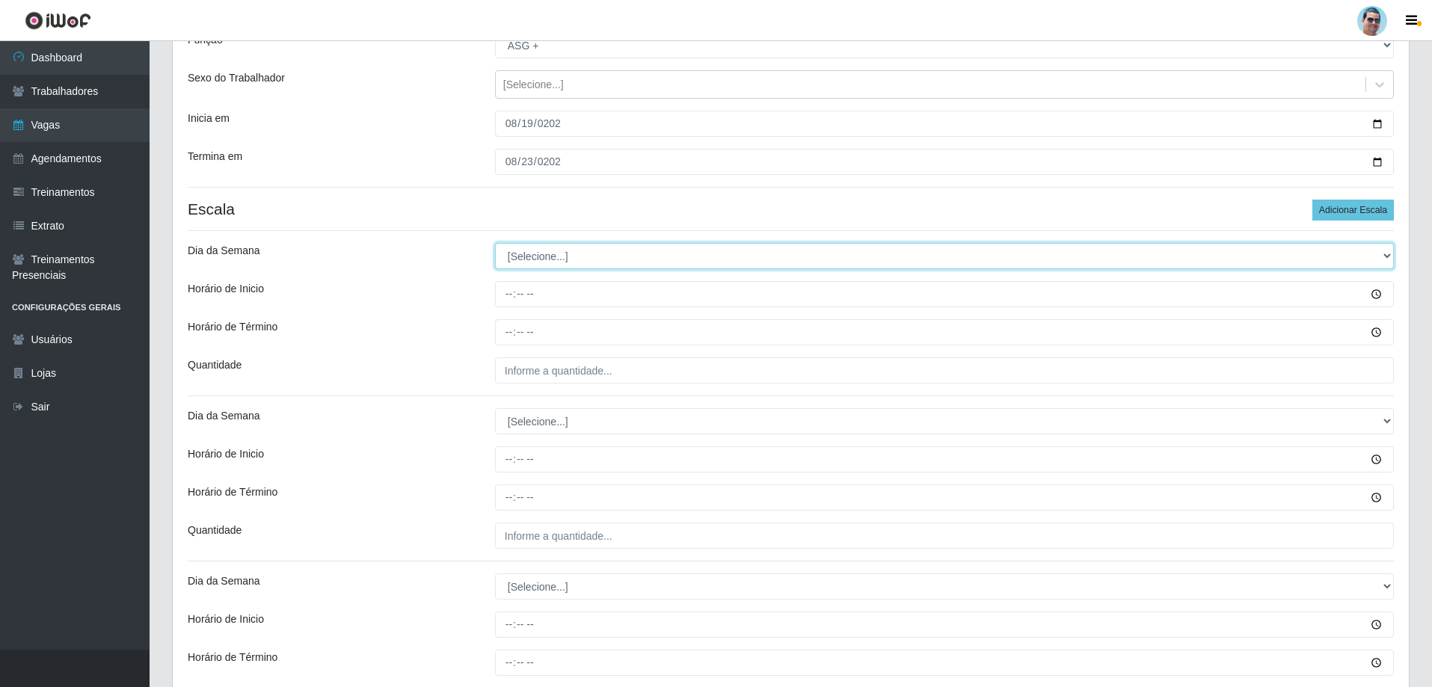
drag, startPoint x: 553, startPoint y: 259, endPoint x: 564, endPoint y: 259, distance: 11.2
click at [553, 259] on select "[Selecione...] Segunda Terça Quarta Quinta Sexta Sábado Domingo" at bounding box center [944, 256] width 899 height 26
select select "2"
click at [495, 243] on select "[Selecione...] Segunda Terça Quarta Quinta Sexta Sábado Domingo" at bounding box center [944, 256] width 899 height 26
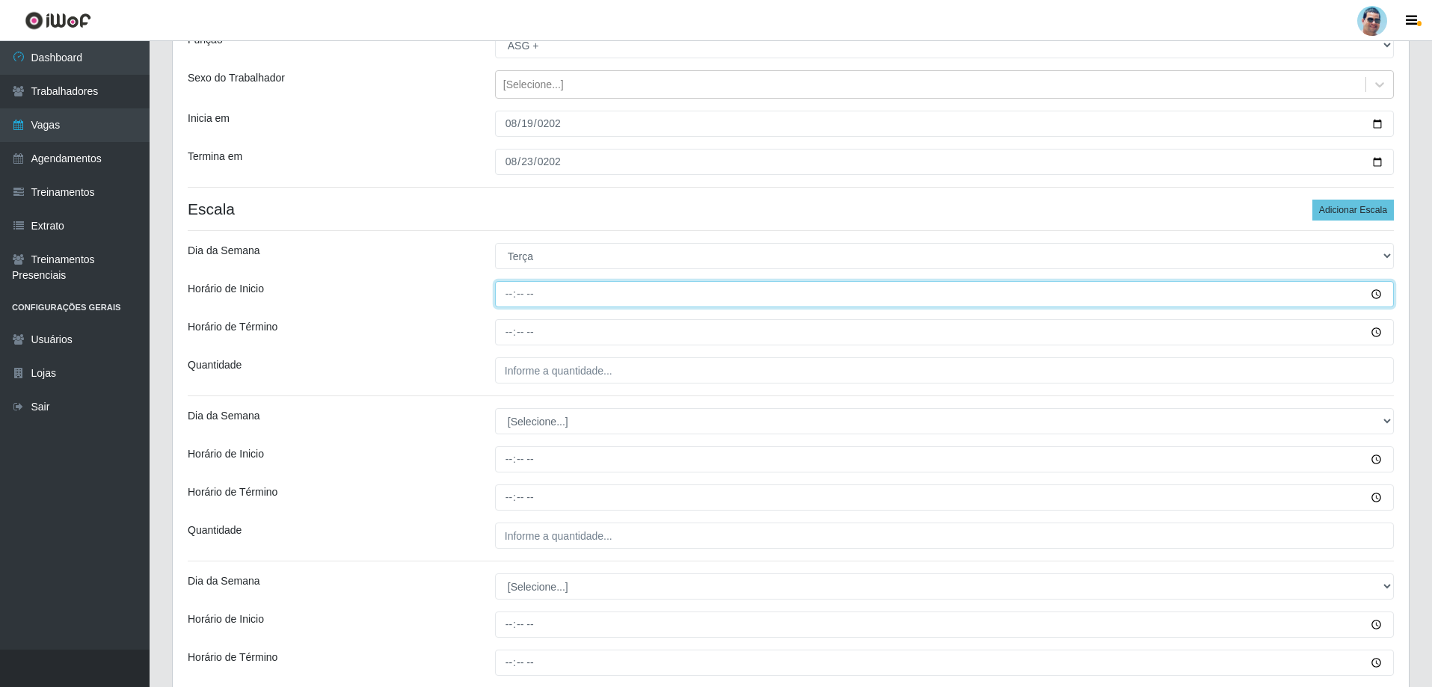
click at [511, 293] on input "Horário de Inicio" at bounding box center [944, 294] width 899 height 26
type input "15:00"
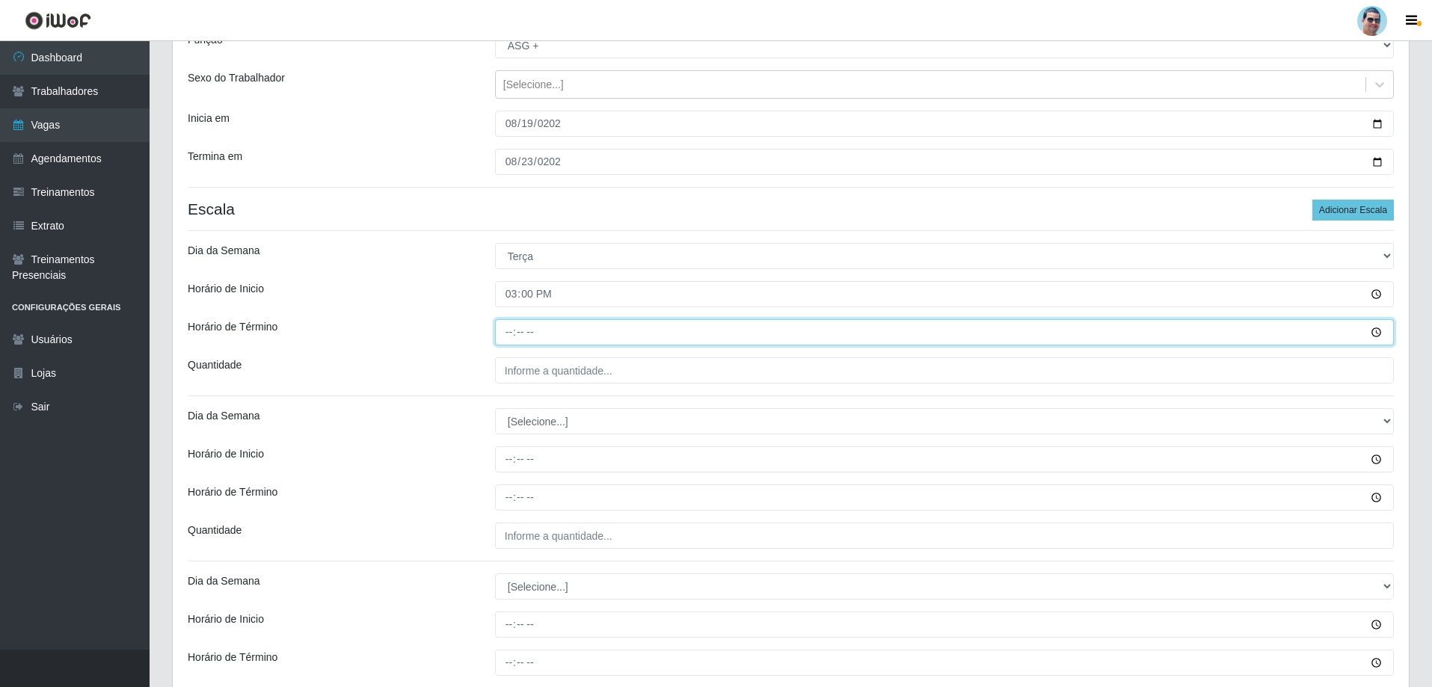
click at [509, 328] on input "Horário de Término" at bounding box center [944, 332] width 899 height 26
click at [510, 329] on input "Horário de Término" at bounding box center [944, 332] width 899 height 26
type input "19:30"
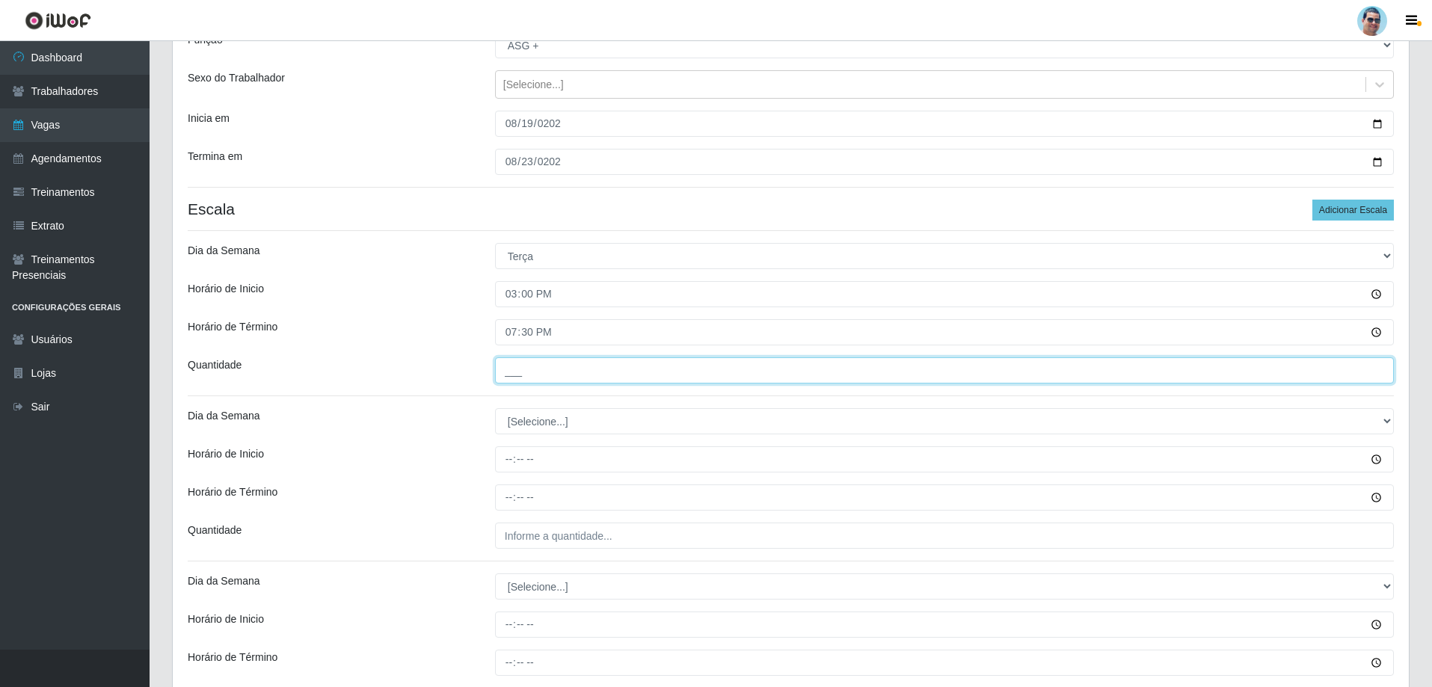
click at [537, 362] on input "___" at bounding box center [944, 370] width 899 height 26
type input "01_"
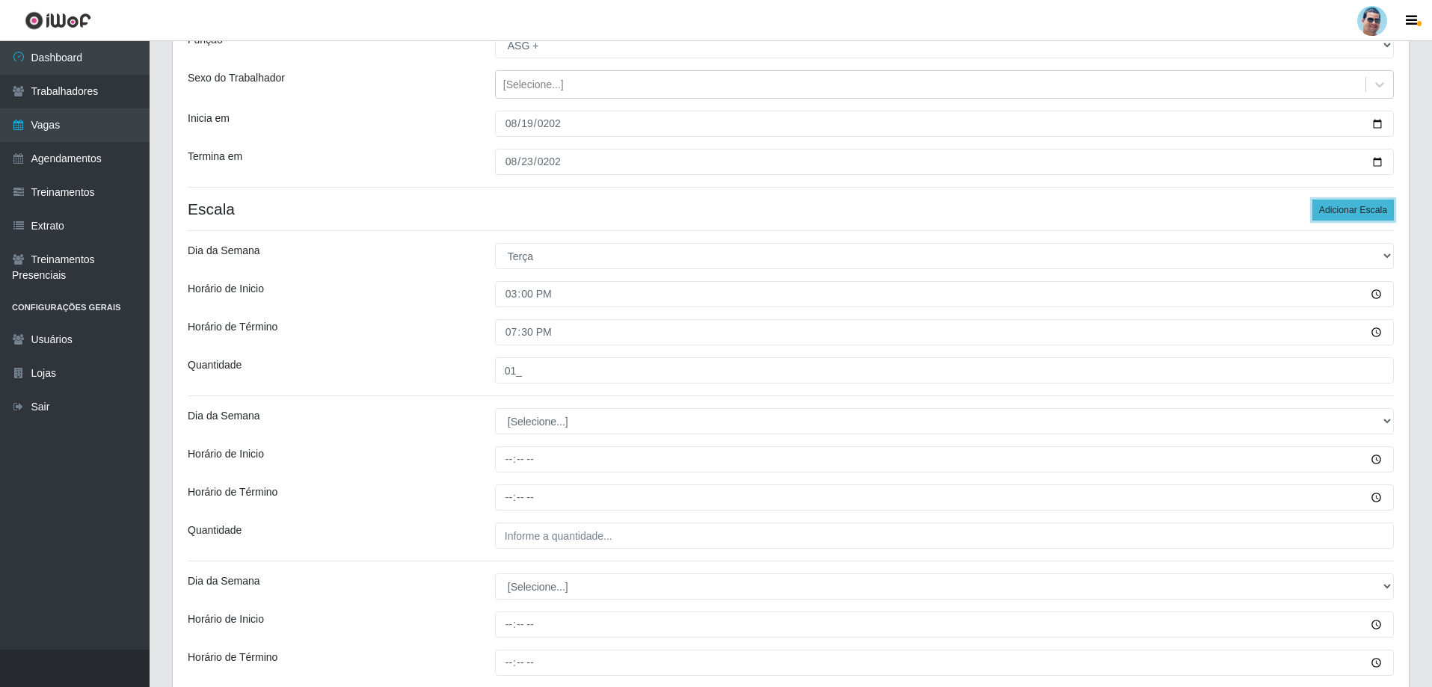
click at [1354, 206] on button "Adicionar Escala" at bounding box center [1352, 210] width 81 height 21
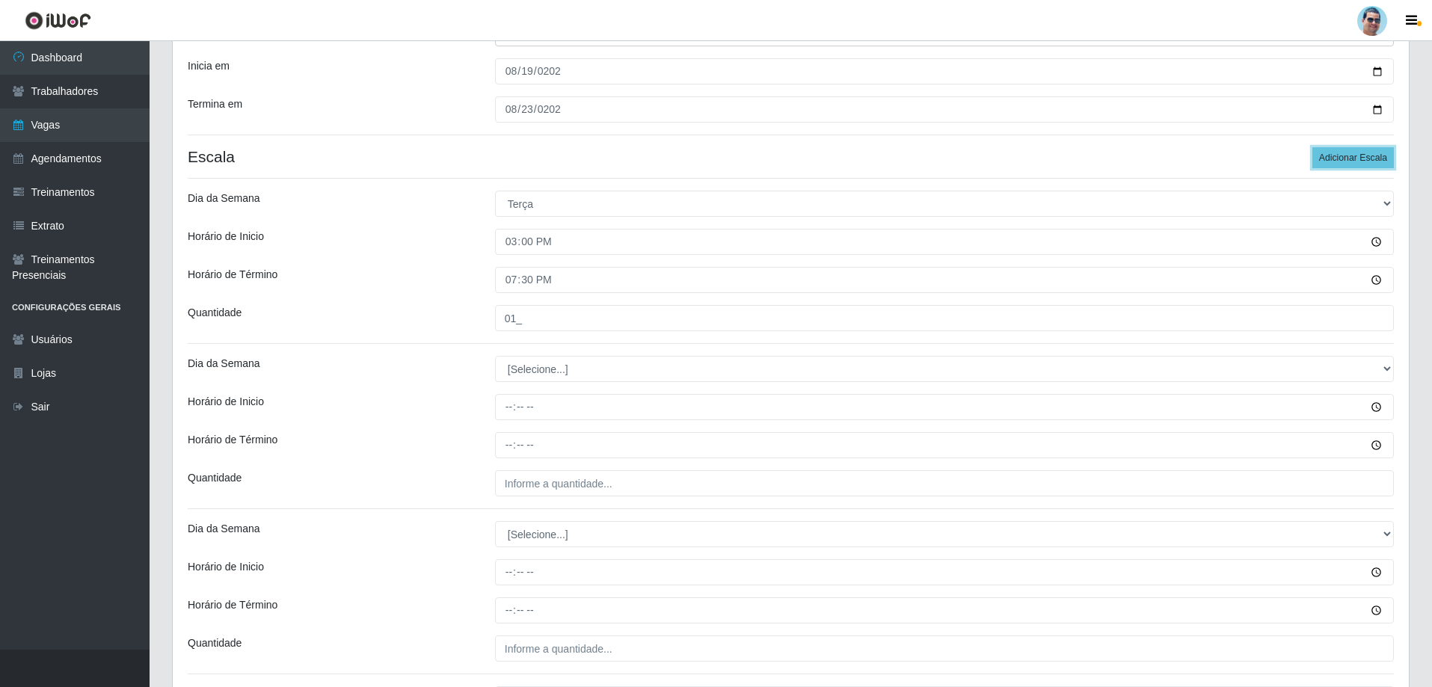
scroll to position [224, 0]
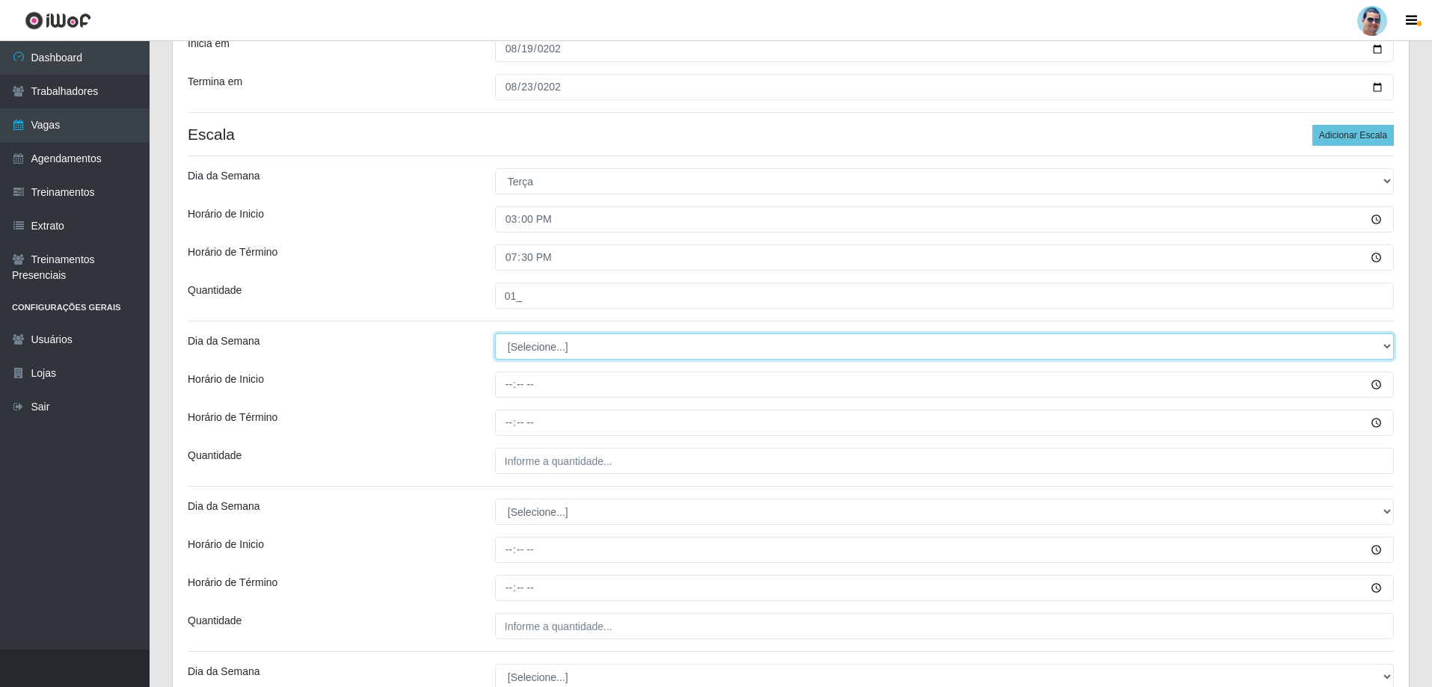
click at [520, 345] on select "[Selecione...] Segunda Terça Quarta Quinta Sexta Sábado Domingo" at bounding box center [944, 346] width 899 height 26
select select "3"
click at [495, 333] on select "[Selecione...] Segunda Terça Quarta Quinta Sexta Sábado Domingo" at bounding box center [944, 346] width 899 height 26
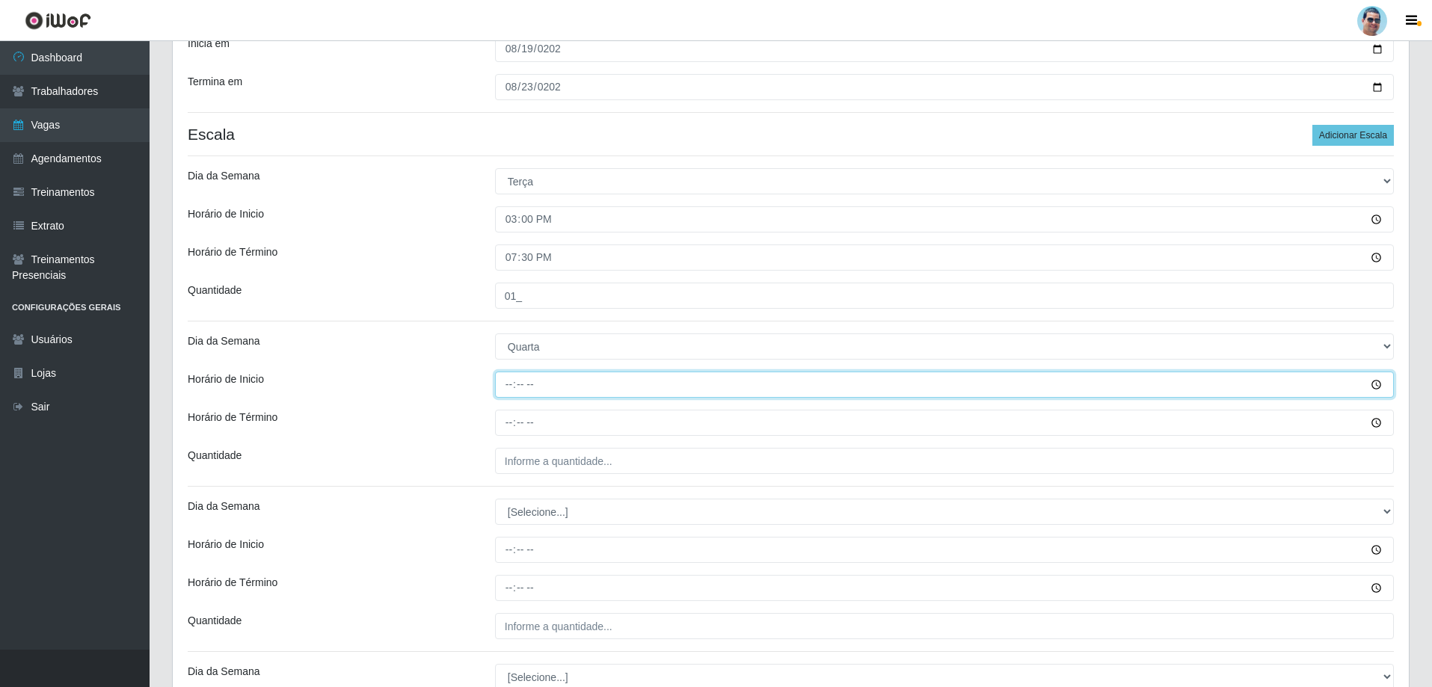
click at [508, 383] on input "Horário de Inicio" at bounding box center [944, 385] width 899 height 26
type input "14:00"
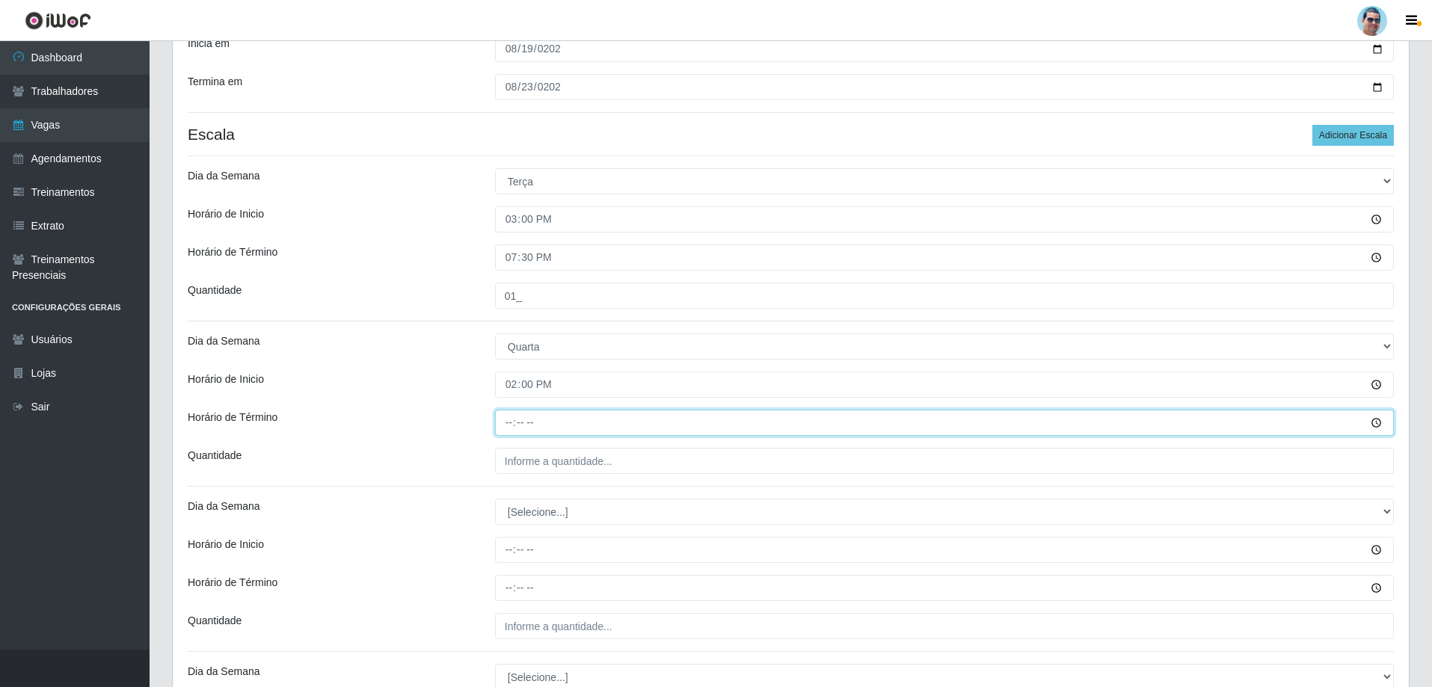
click at [517, 425] on input "Horário de Término" at bounding box center [944, 423] width 899 height 26
click at [511, 424] on input "Horário de Término" at bounding box center [944, 423] width 899 height 26
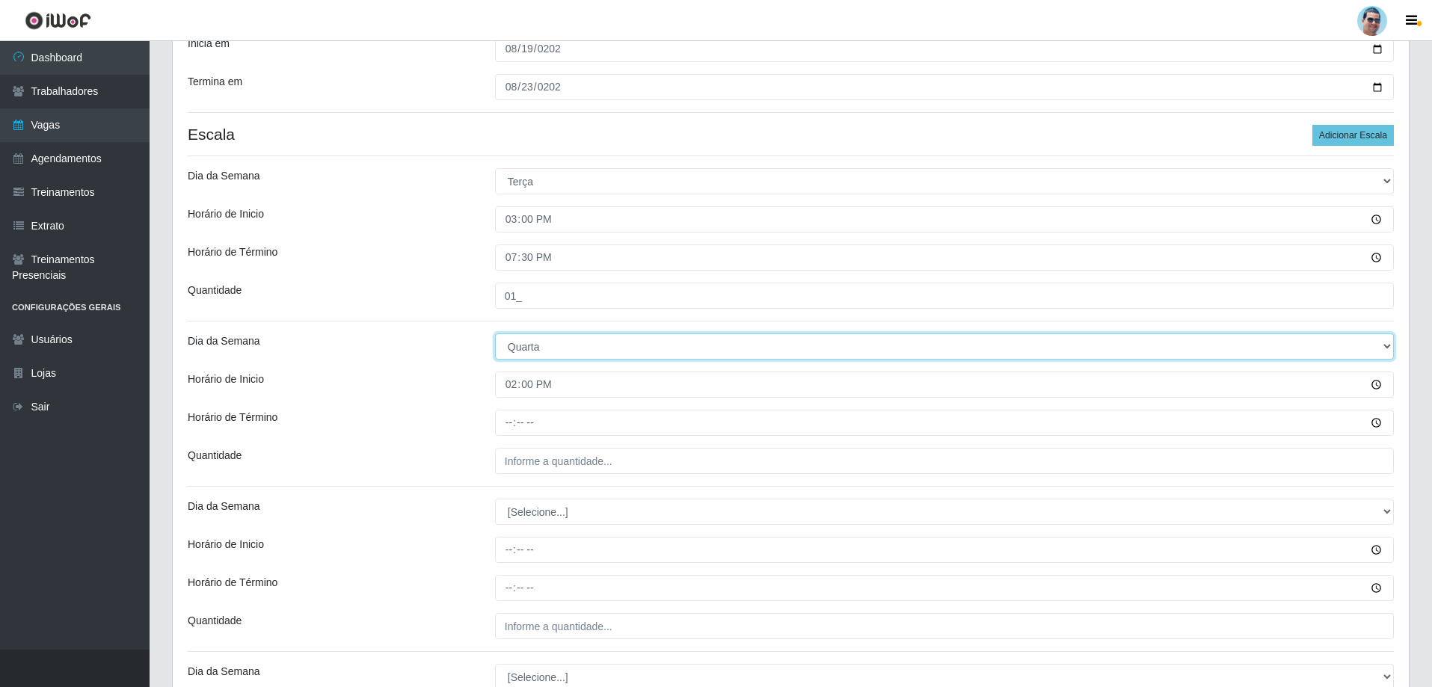
click at [533, 346] on select "[Selecione...] Segunda Terça Quarta Quinta Sexta Sábado Domingo" at bounding box center [944, 346] width 899 height 26
click at [532, 346] on select "[Selecione...] Segunda Terça Quarta Quinta Sexta Sábado Domingo" at bounding box center [944, 346] width 899 height 26
select select "4"
click at [495, 333] on select "[Selecione...] Segunda Terça Quarta Quinta Sexta Sábado Domingo" at bounding box center [944, 346] width 899 height 26
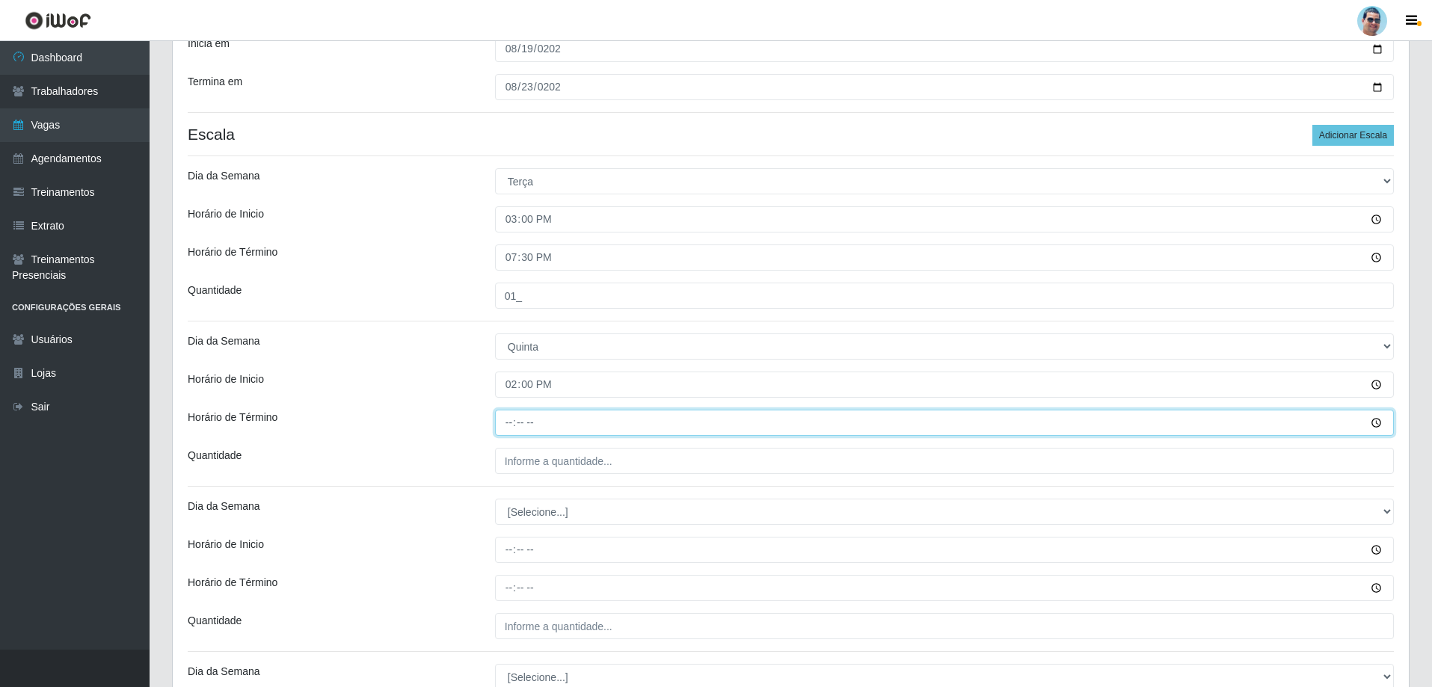
click at [505, 419] on input "Horário de Término" at bounding box center [944, 423] width 899 height 26
type input "19:30"
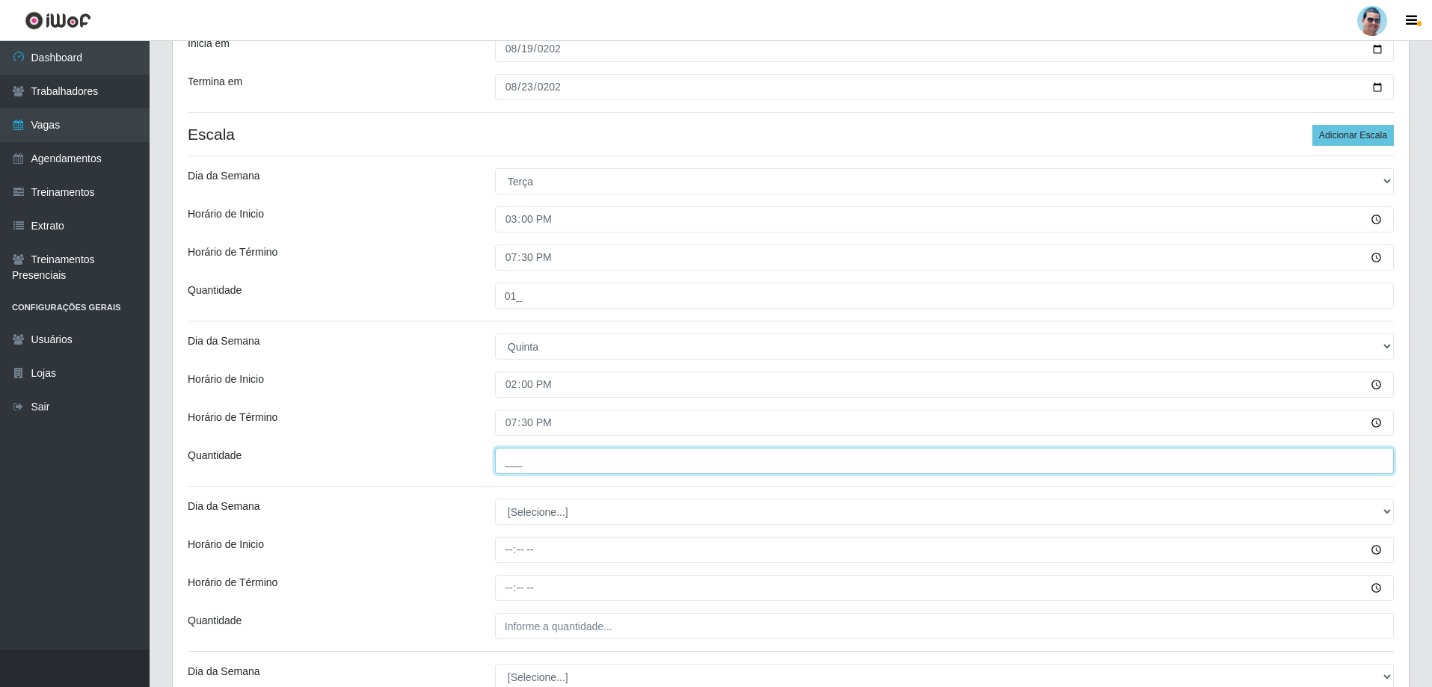
click at [526, 461] on input "___" at bounding box center [944, 461] width 899 height 26
type input "1__"
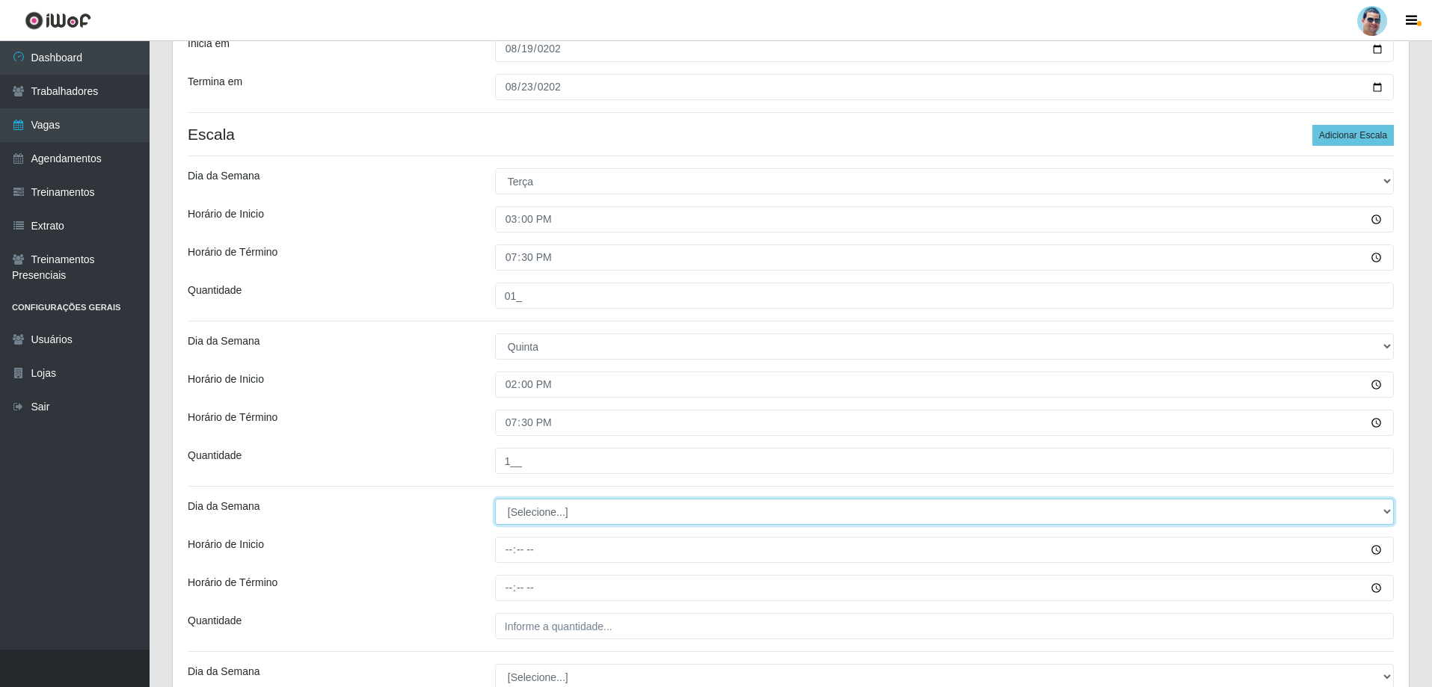
click at [603, 499] on select "[Selecione...] Segunda Terça Quarta Quinta Sexta Sábado Domingo" at bounding box center [944, 512] width 899 height 26
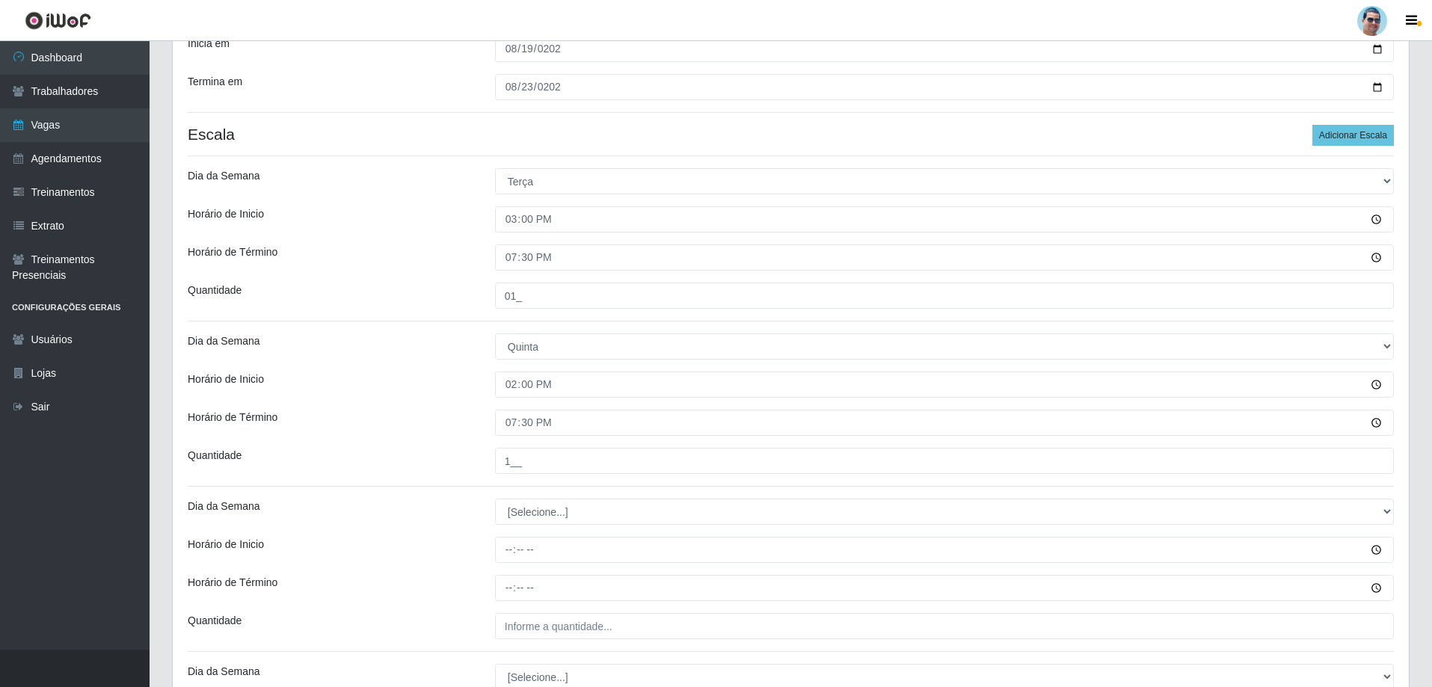
click at [415, 449] on div "Quantidade" at bounding box center [329, 461] width 307 height 26
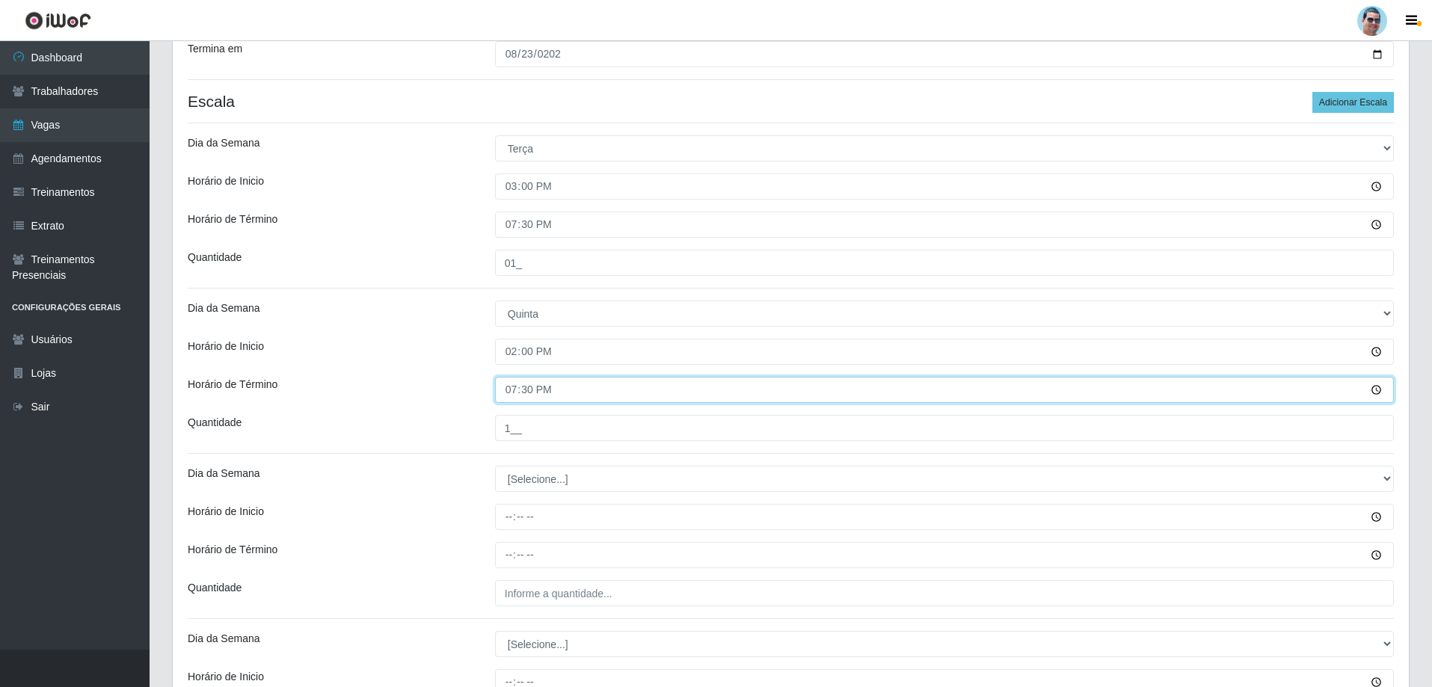
scroll to position [265, 0]
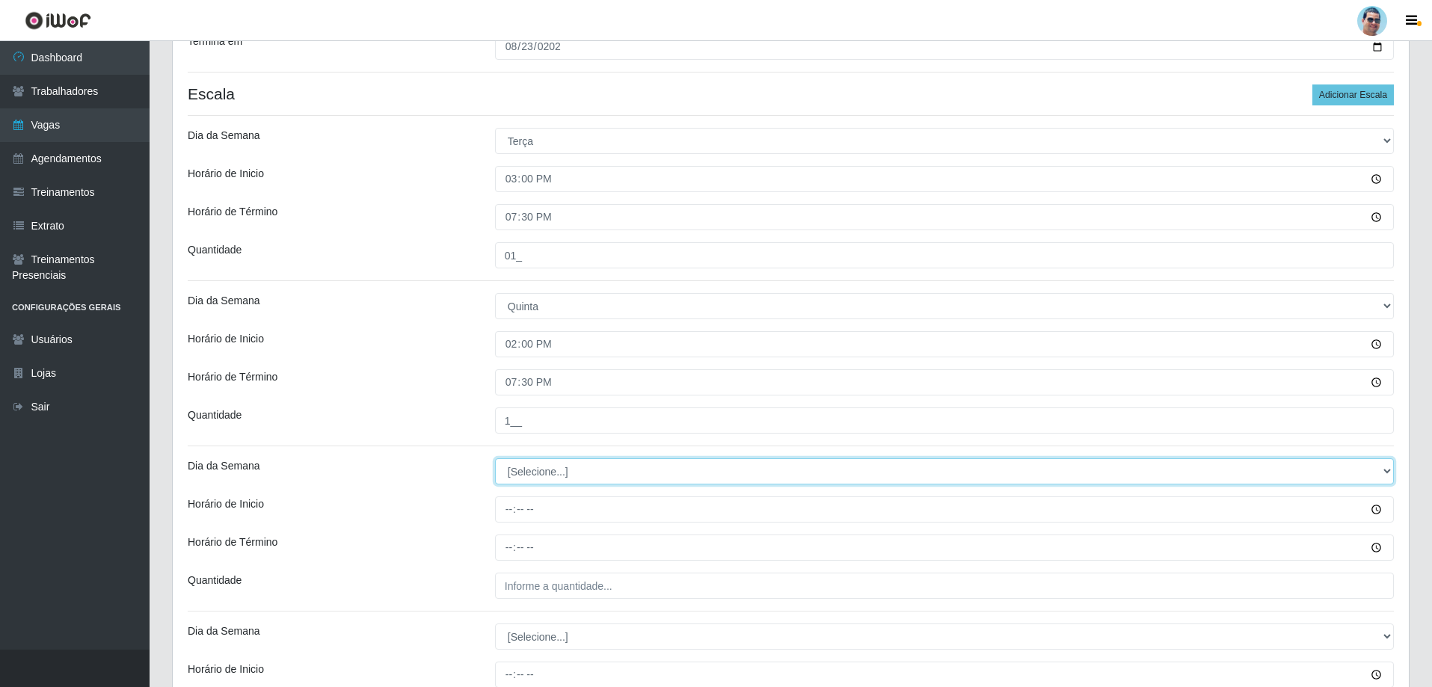
click at [522, 469] on select "[Selecione...] Segunda Terça Quarta Quinta Sexta Sábado Domingo" at bounding box center [944, 471] width 899 height 26
select select "5"
click at [495, 458] on select "[Selecione...] Segunda Terça Quarta Quinta Sexta Sábado Domingo" at bounding box center [944, 471] width 899 height 26
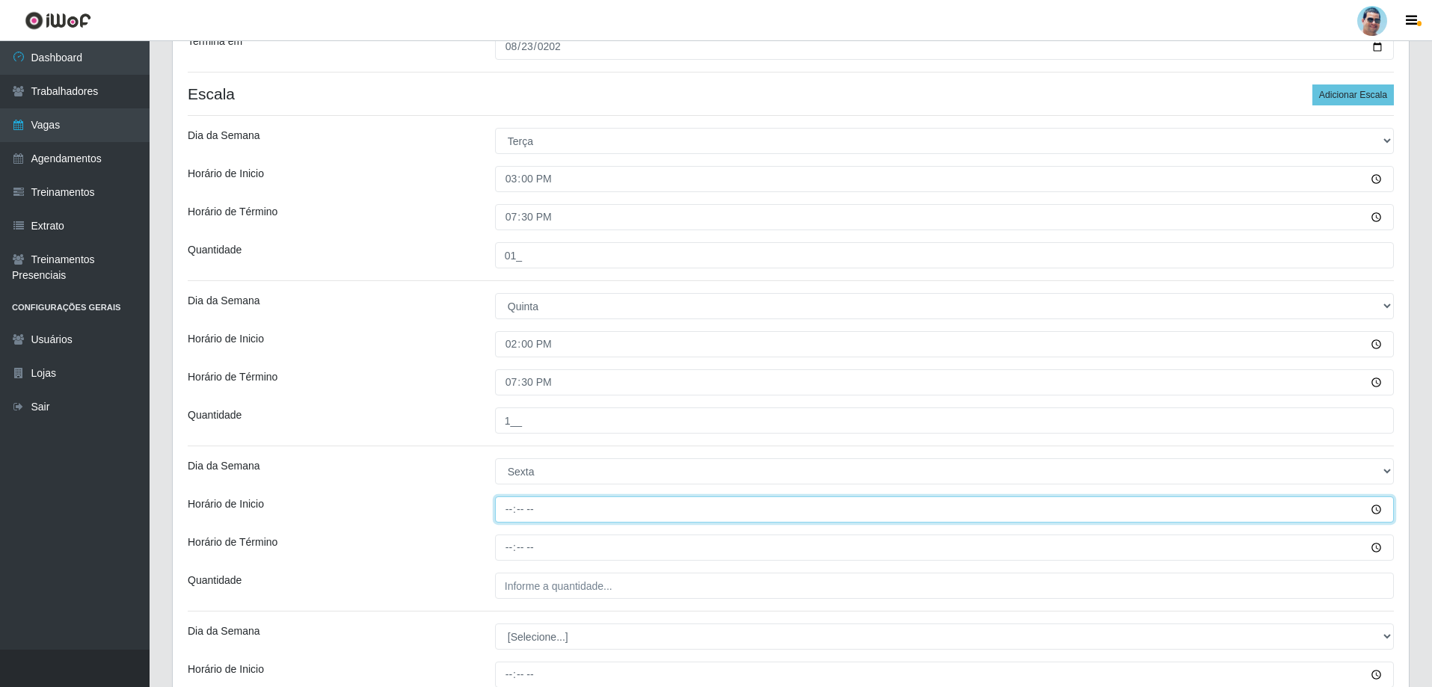
click at [506, 506] on input "Horário de Inicio" at bounding box center [944, 509] width 899 height 26
type input "14:00"
click at [449, 551] on div "Horário de Término" at bounding box center [329, 548] width 307 height 26
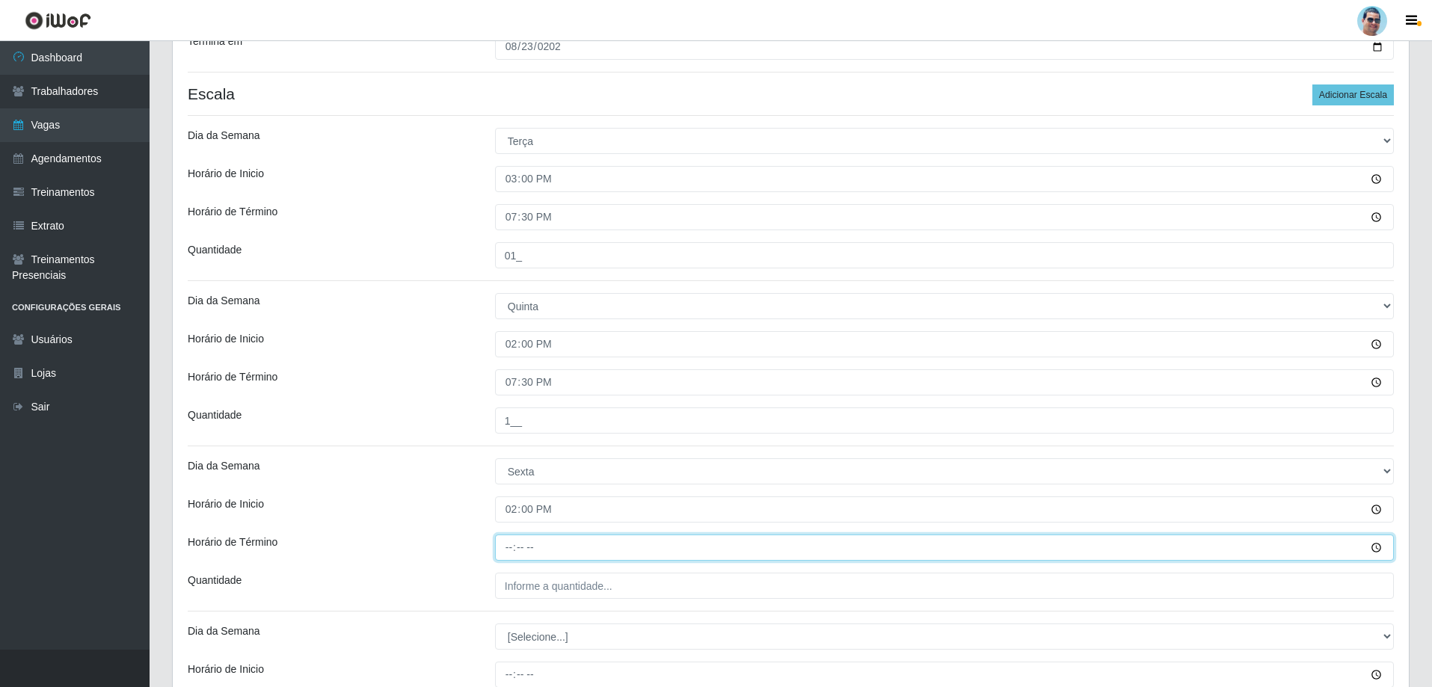
click at [500, 544] on input "Horário de Término" at bounding box center [944, 548] width 899 height 26
type input "19:30"
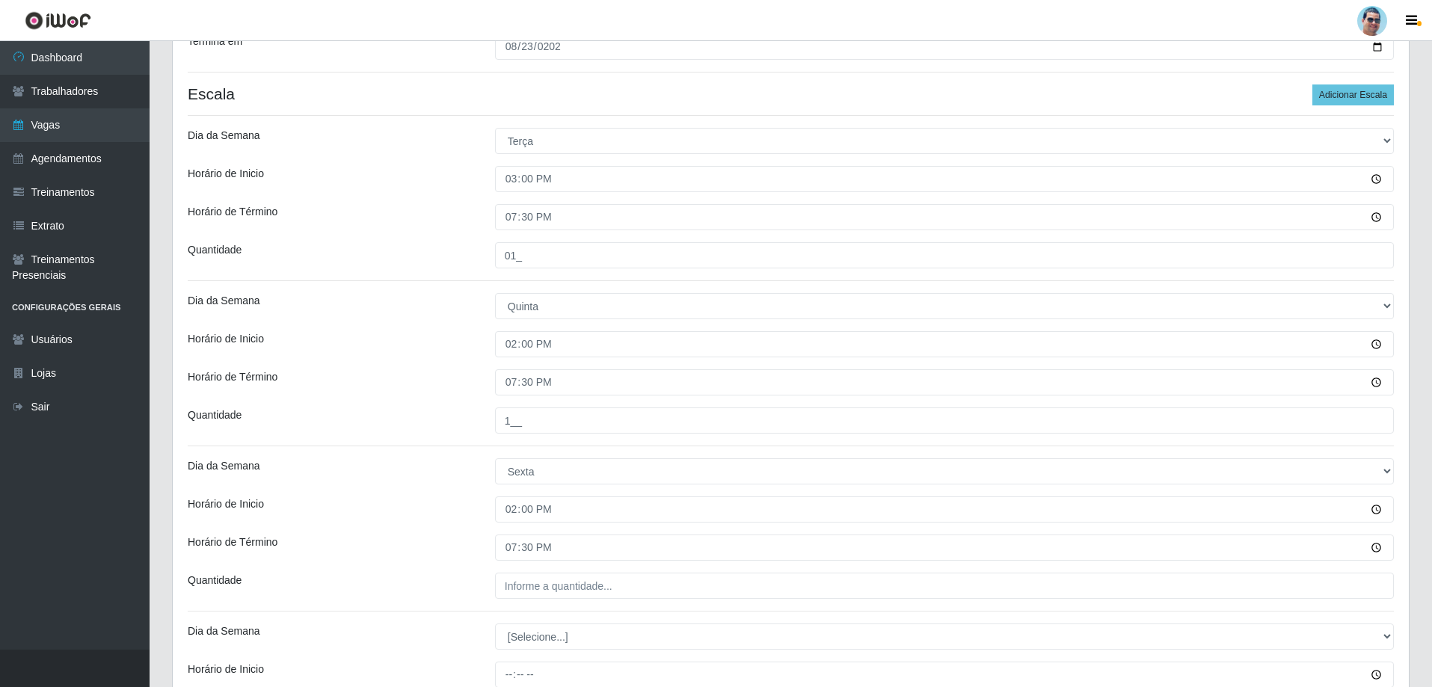
click at [537, 572] on div "[PERSON_NAME] Extrabom Função [Selecione...] ASG ASG + ASG ++ Balconista Balcon…" at bounding box center [791, 499] width 1236 height 1270
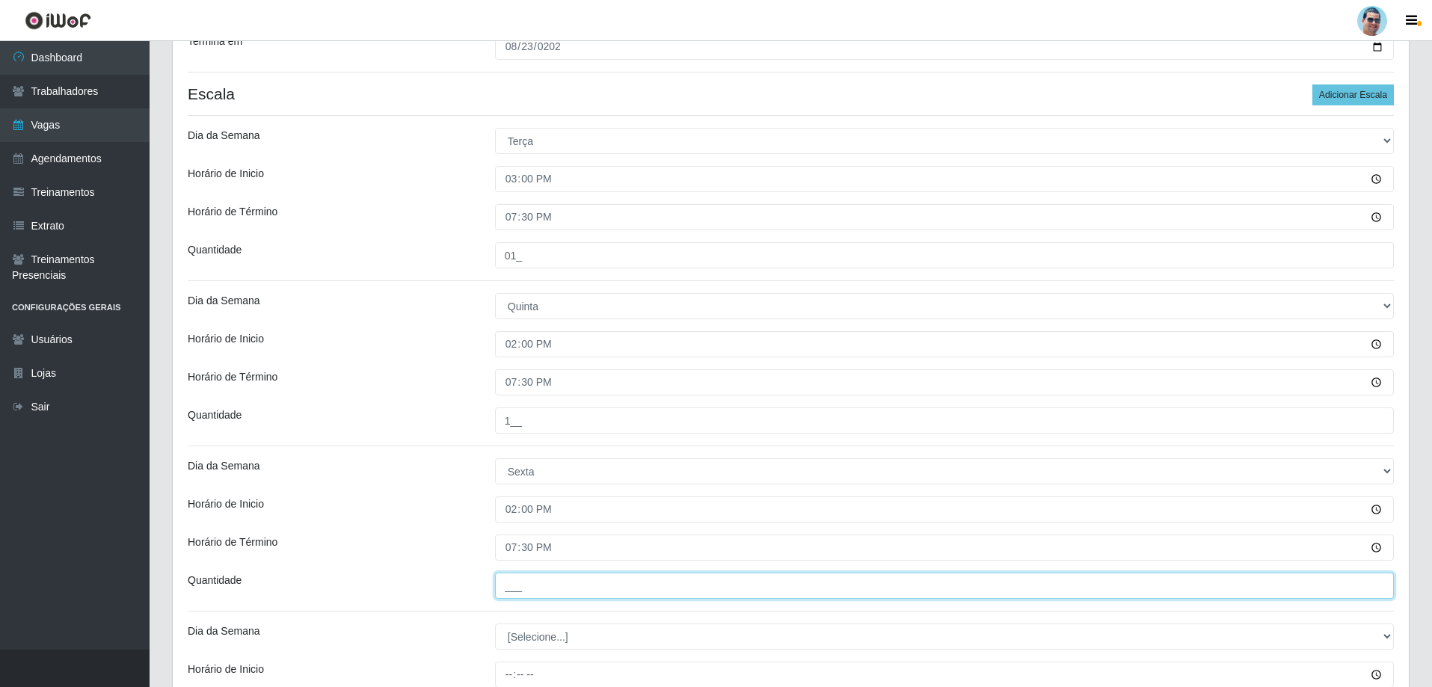
click at [532, 587] on input "___" at bounding box center [944, 586] width 899 height 26
type input "01_"
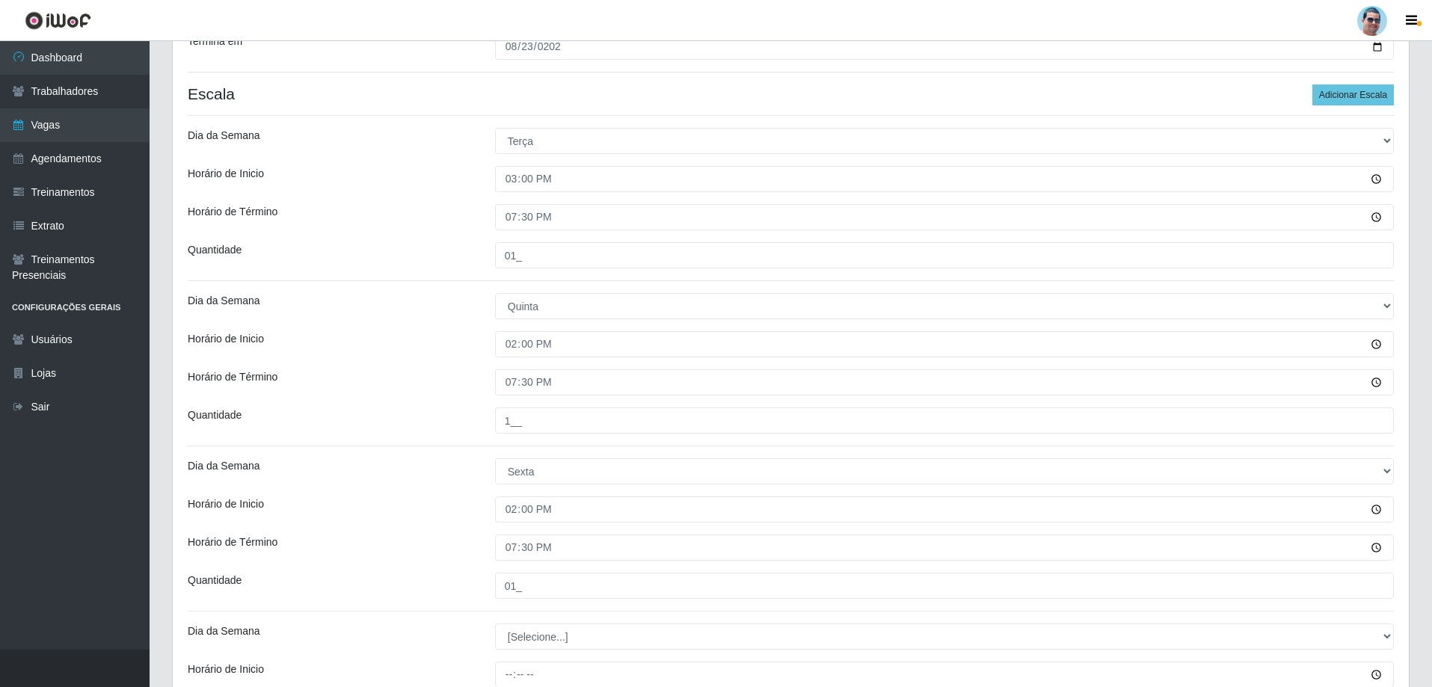
click at [459, 584] on div "Quantidade" at bounding box center [329, 586] width 307 height 26
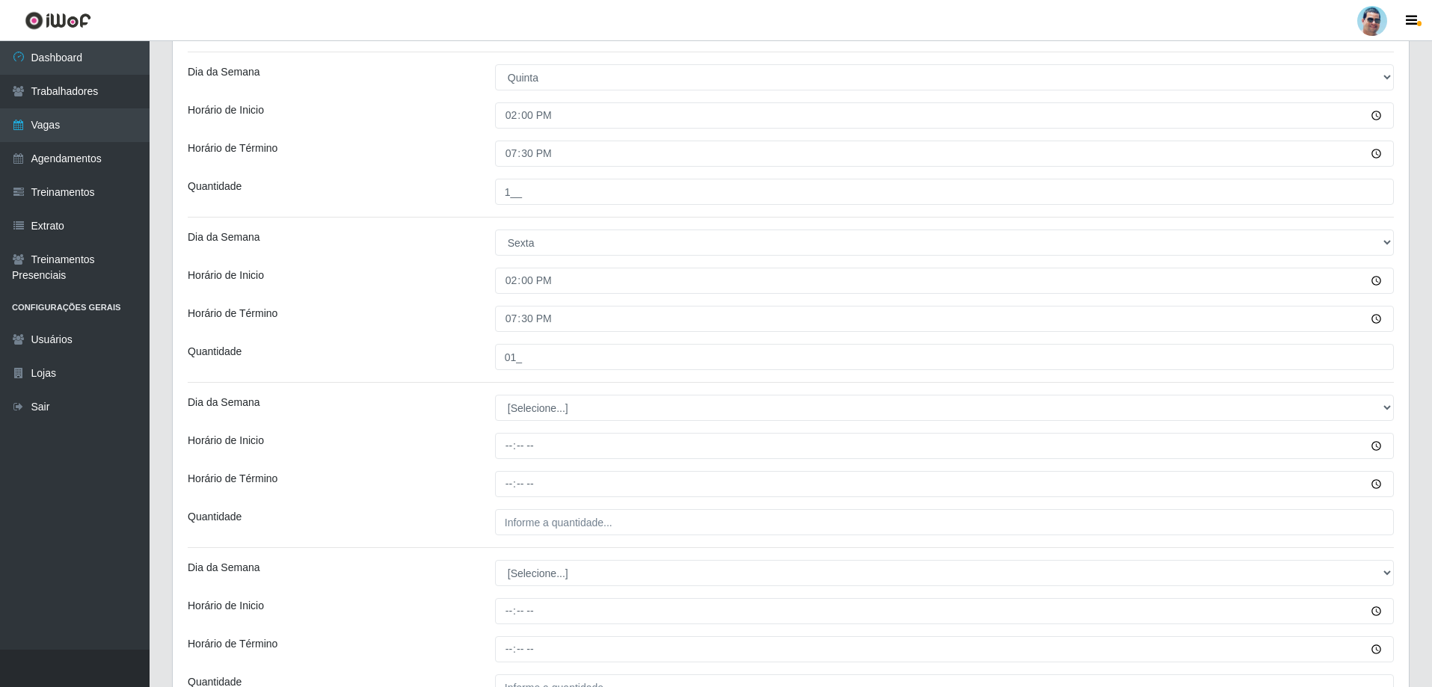
scroll to position [564, 0]
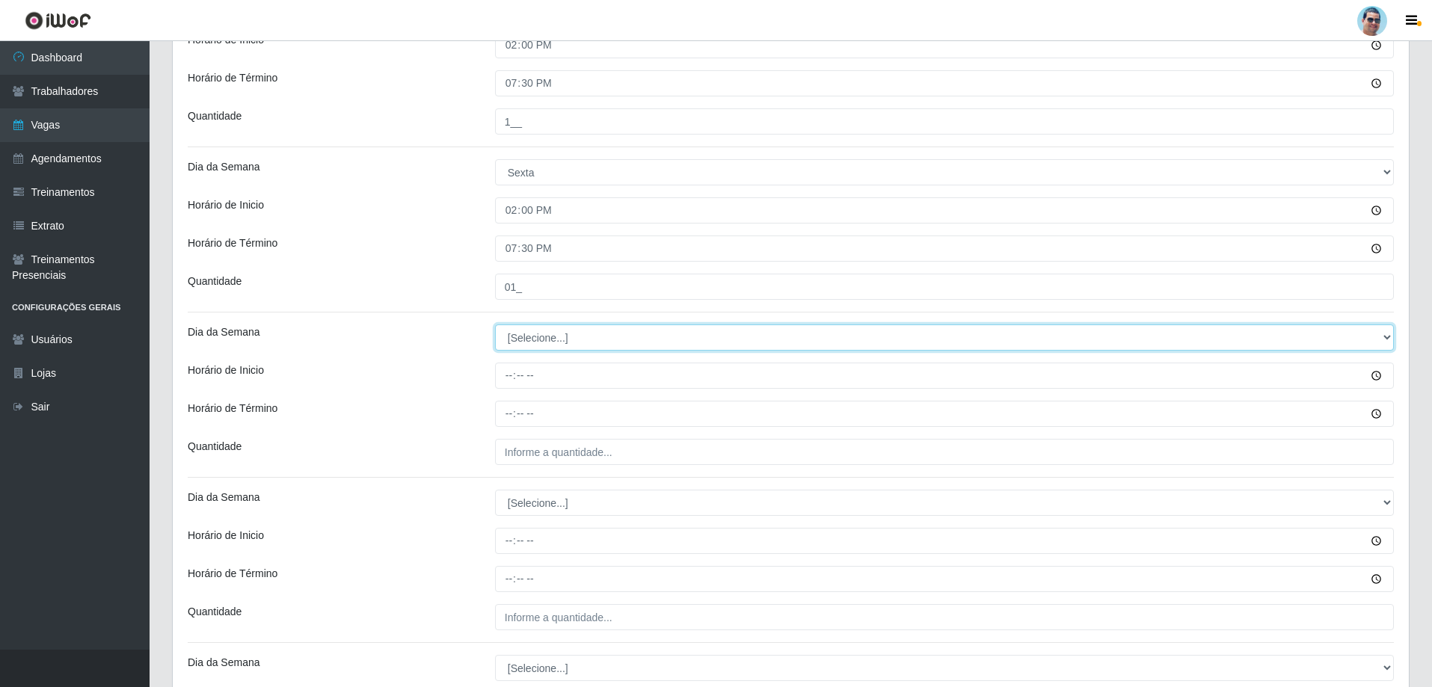
click at [516, 342] on select "[Selecione...] Segunda Terça Quarta Quinta Sexta Sábado Domingo" at bounding box center [944, 337] width 899 height 26
select select "6"
click at [495, 324] on select "[Selecione...] Segunda Terça Quarta Quinta Sexta Sábado Domingo" at bounding box center [944, 337] width 899 height 26
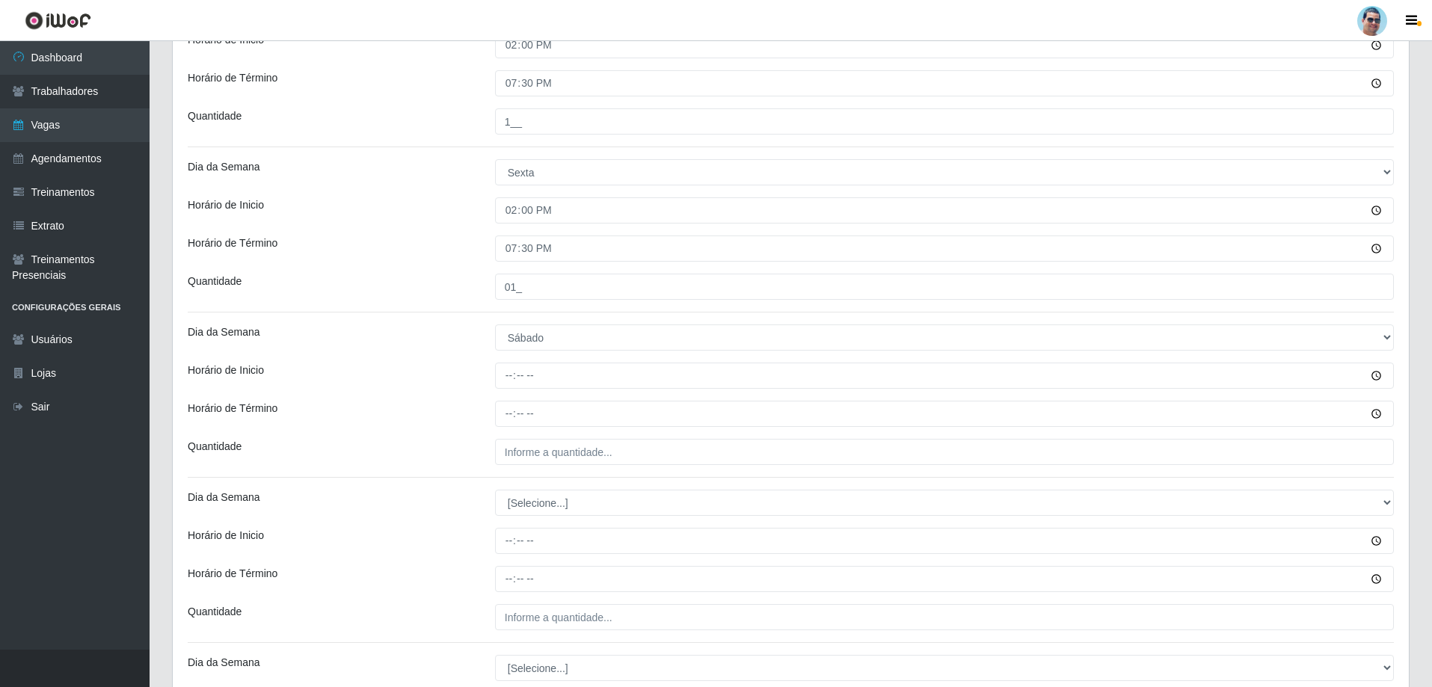
click at [458, 406] on div "Horário de Término" at bounding box center [329, 414] width 307 height 26
click at [523, 375] on input "Horário de Inicio" at bounding box center [944, 376] width 899 height 26
click at [512, 378] on input "Horário de Inicio" at bounding box center [944, 376] width 899 height 26
type input "14:00"
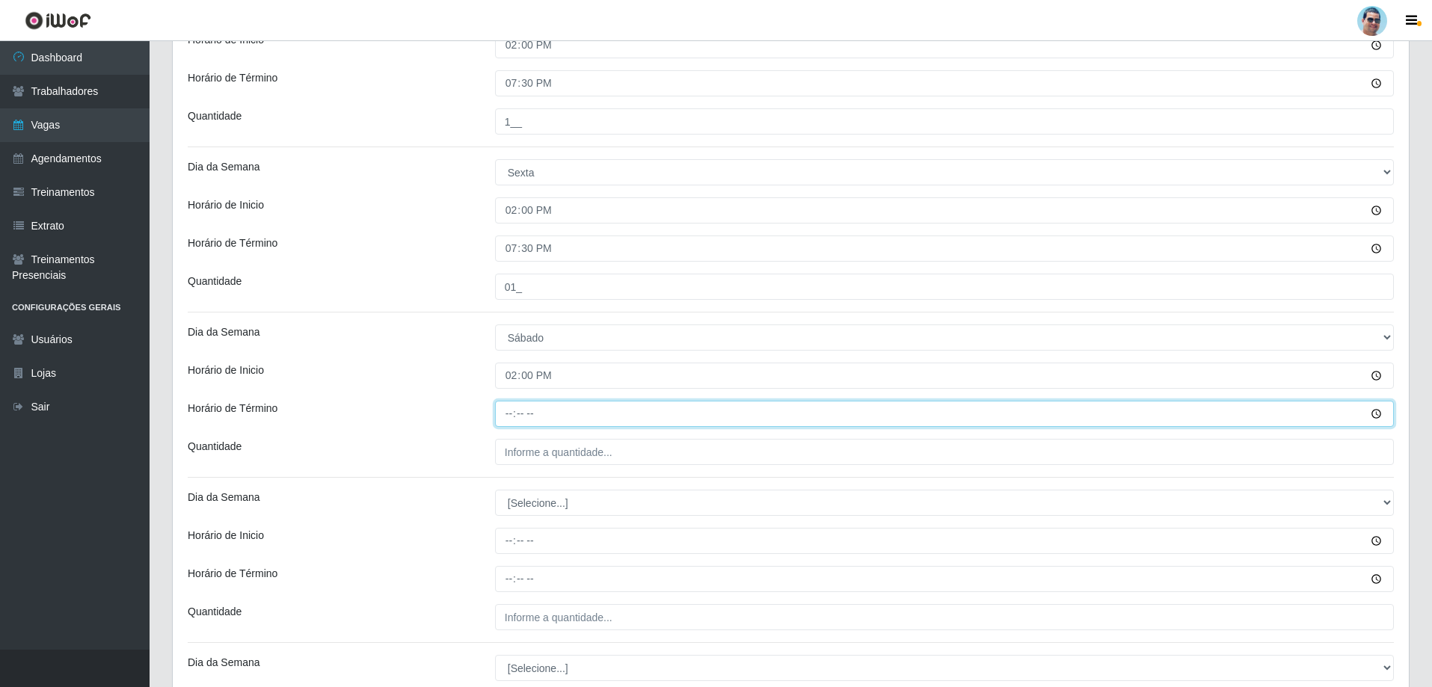
click at [516, 422] on input "Horário de Término" at bounding box center [944, 414] width 899 height 26
type input "19:30"
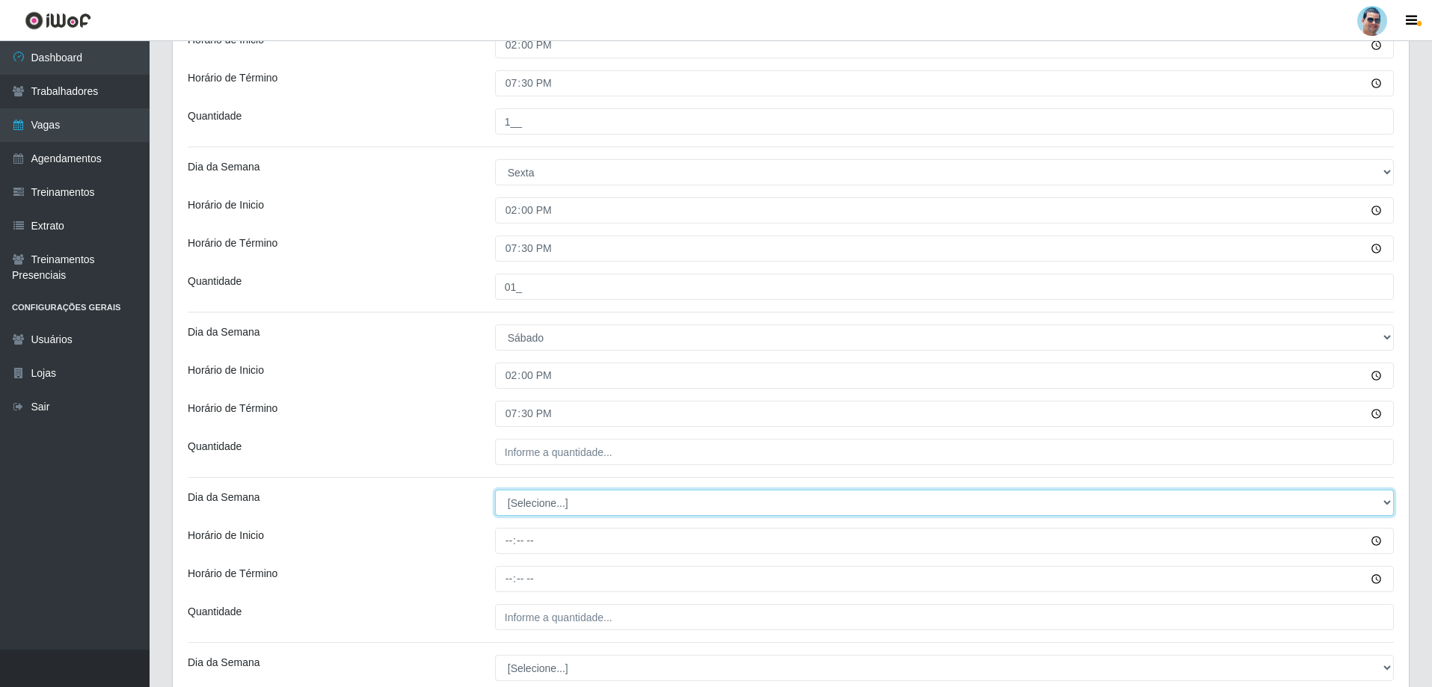
click at [517, 509] on select "[Selecione...] Segunda Terça Quarta Quinta Sexta Sábado Domingo" at bounding box center [944, 503] width 899 height 26
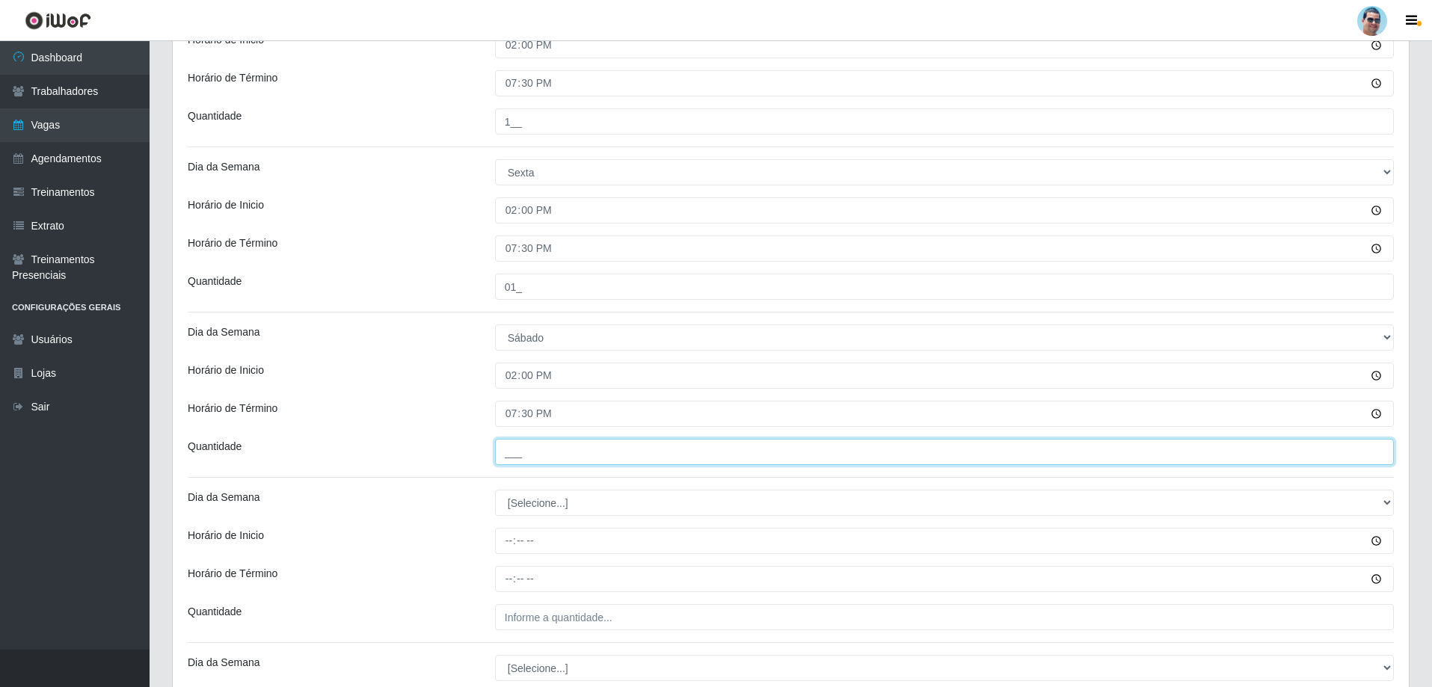
click at [550, 449] on input "___" at bounding box center [944, 452] width 899 height 26
type input "01_"
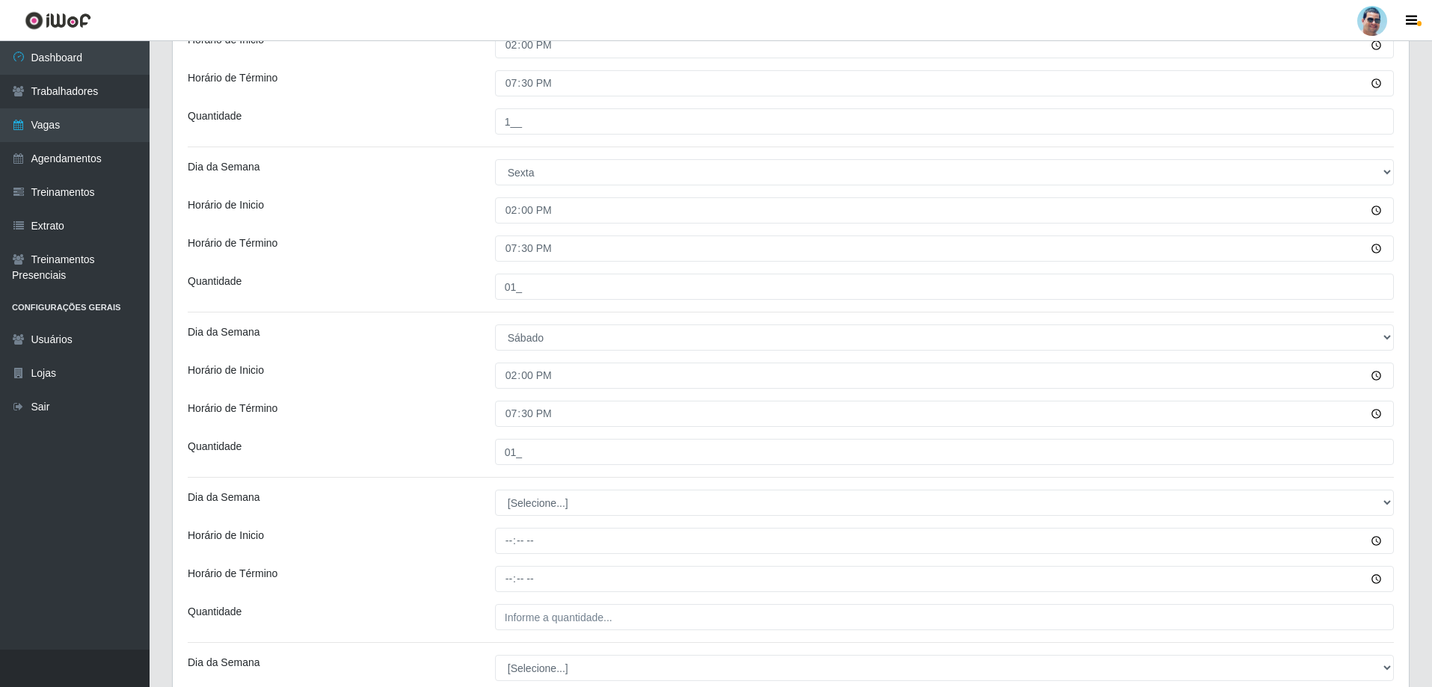
click at [463, 458] on div "Quantidade" at bounding box center [329, 452] width 307 height 26
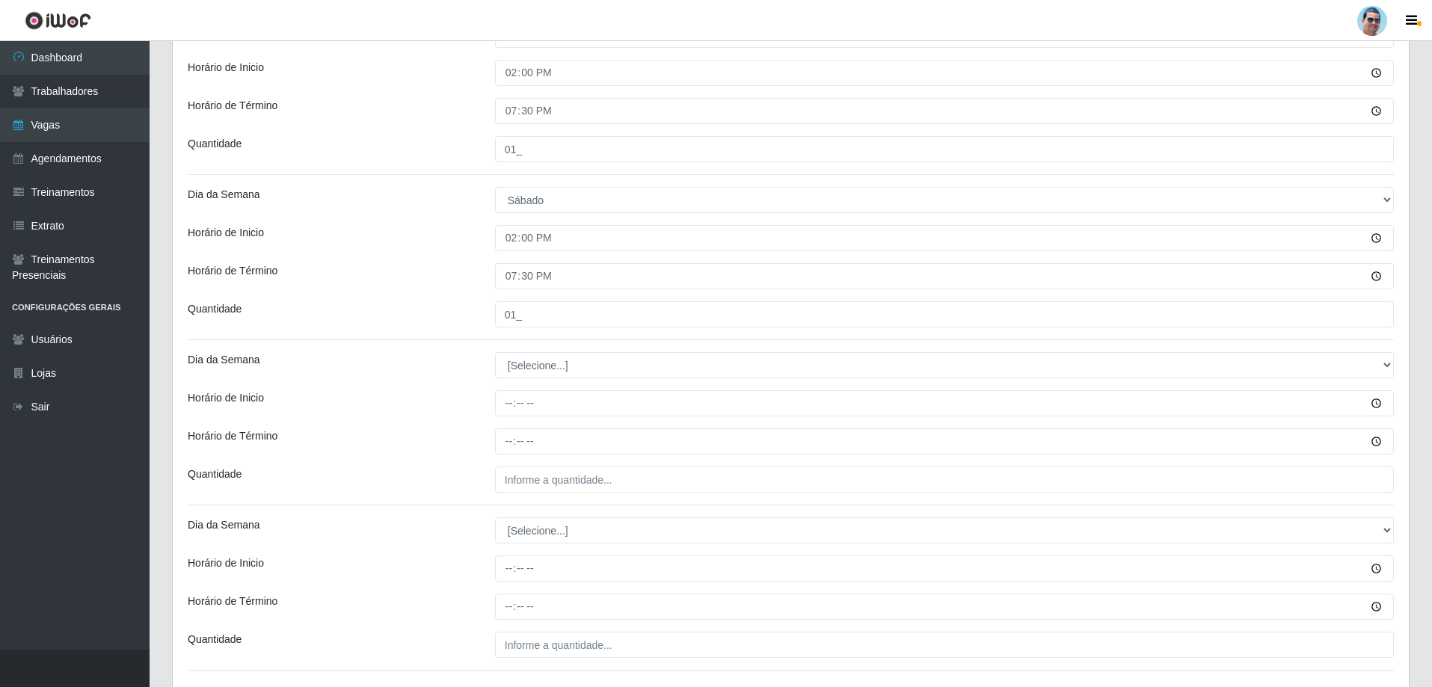
scroll to position [724, 0]
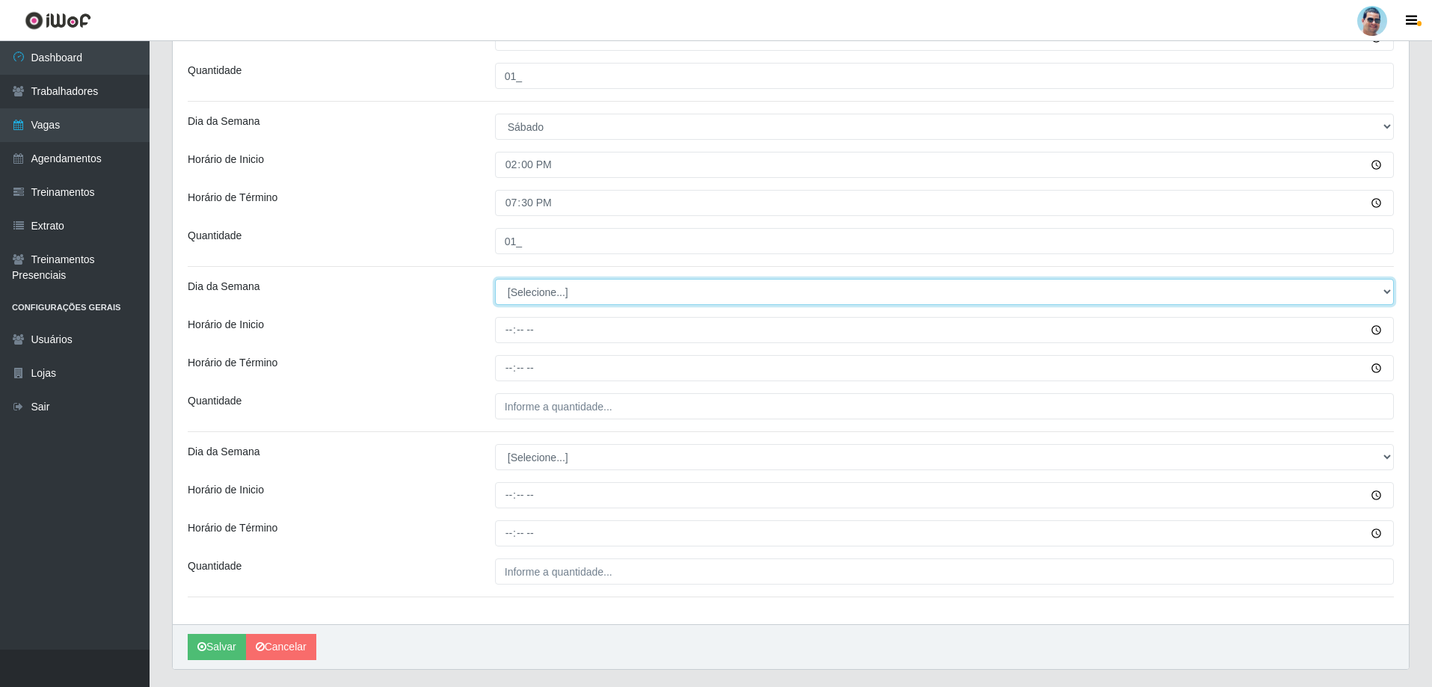
drag, startPoint x: 624, startPoint y: 351, endPoint x: 623, endPoint y: 361, distance: 9.8
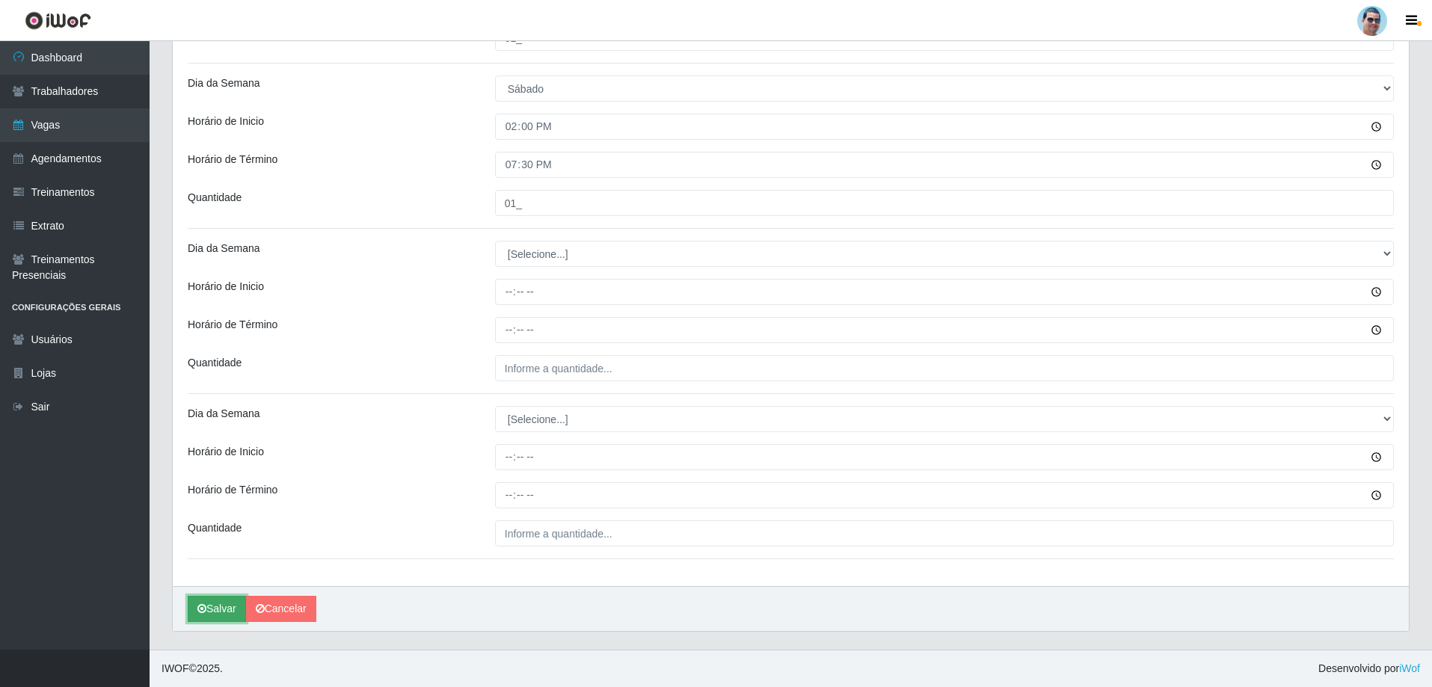
click at [215, 600] on button "Salvar" at bounding box center [217, 609] width 58 height 26
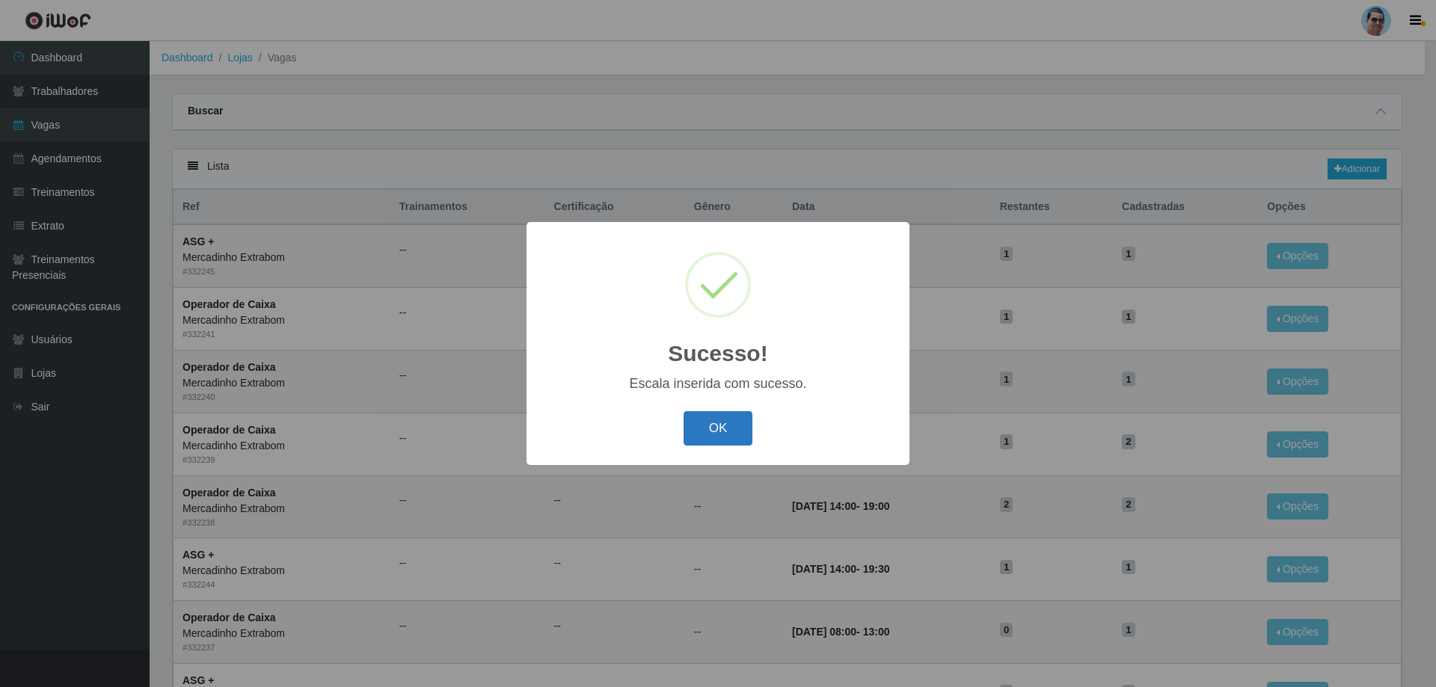
click at [704, 432] on button "OK" at bounding box center [718, 428] width 70 height 35
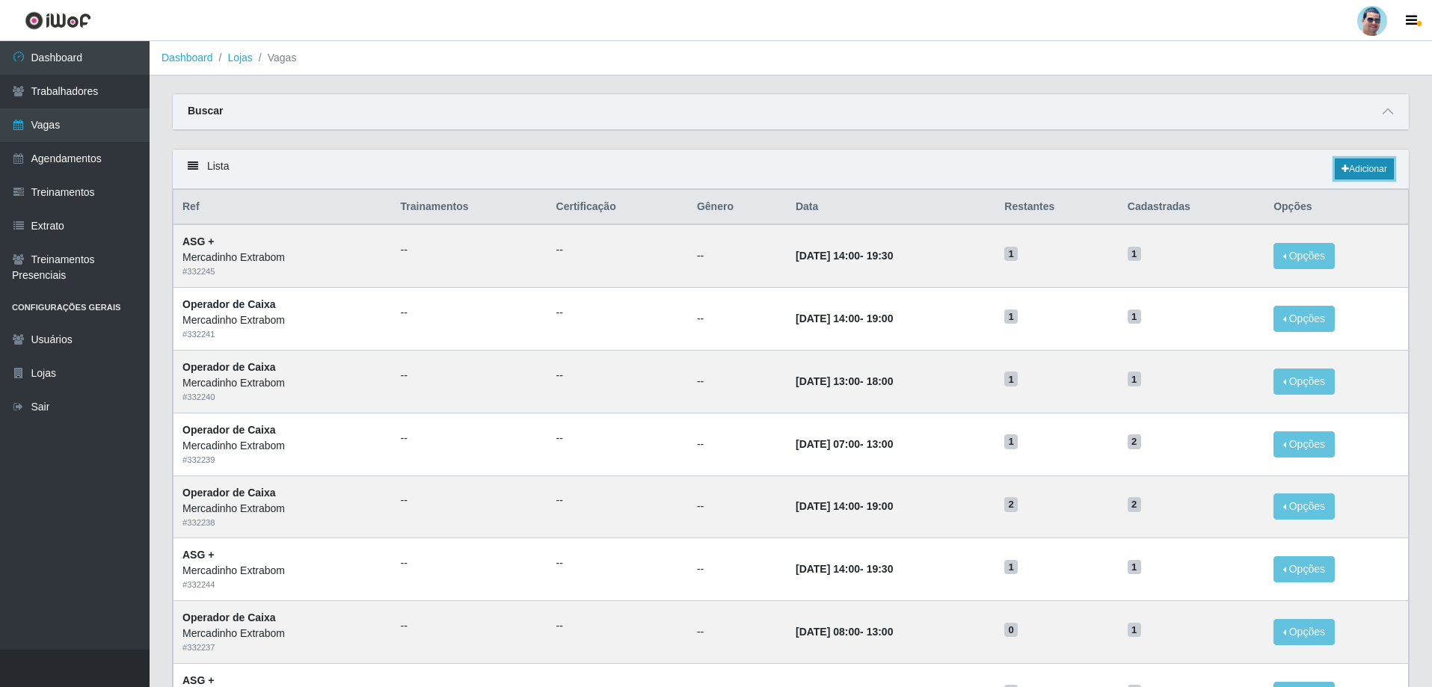
click at [1341, 173] on icon at bounding box center [1344, 168] width 7 height 9
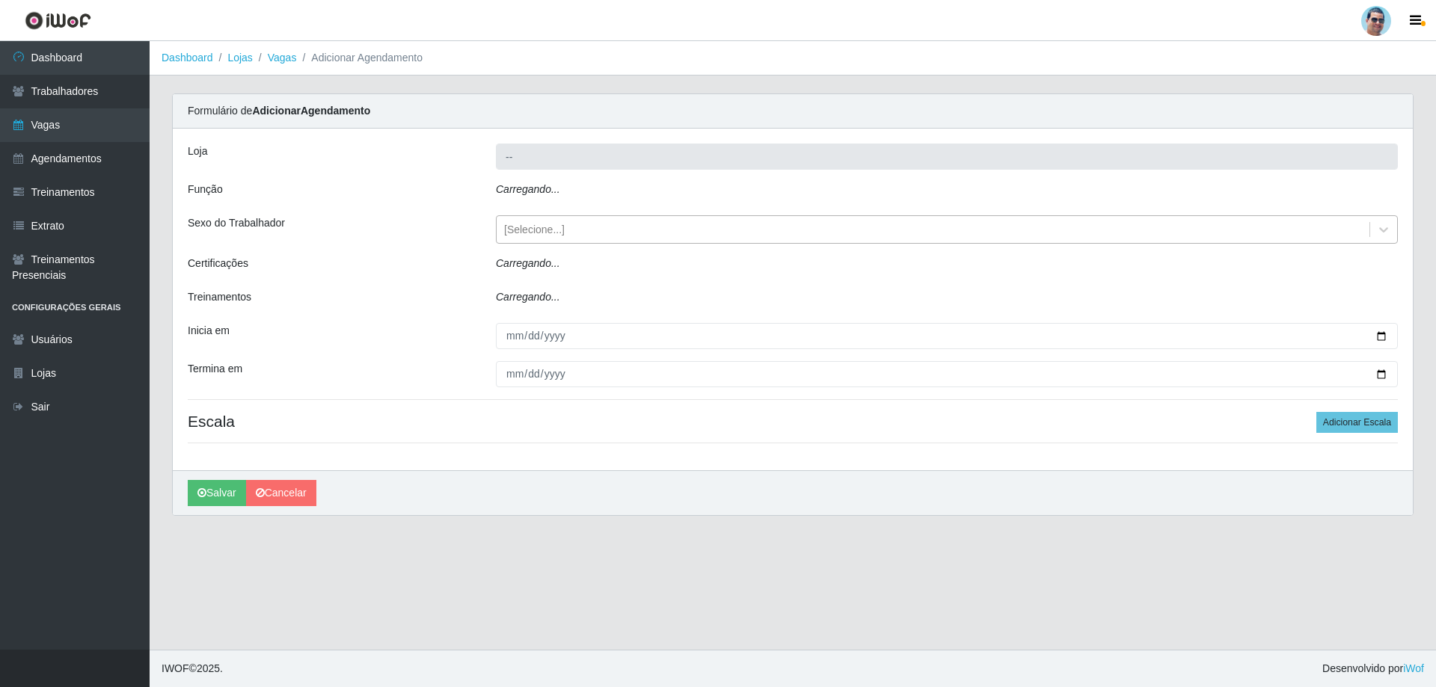
type input "Mercadinho Extrabom"
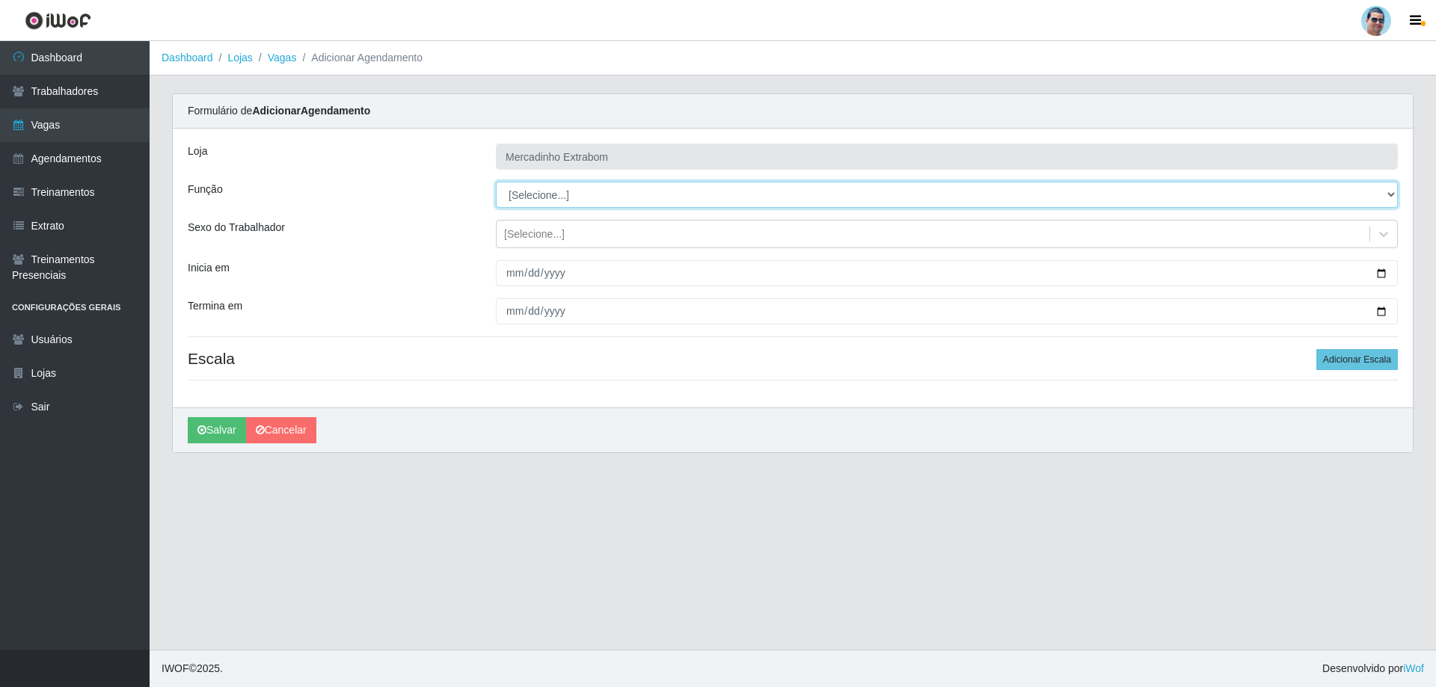
click at [547, 204] on select "[Selecione...] ASG ASG + ASG ++ Balconista Balconista + Balconista ++ Carregado…" at bounding box center [947, 195] width 902 height 26
select select "80"
click at [496, 182] on select "[Selecione...] ASG ASG + ASG ++ Balconista Balconista + Balconista ++ Carregado…" at bounding box center [947, 195] width 902 height 26
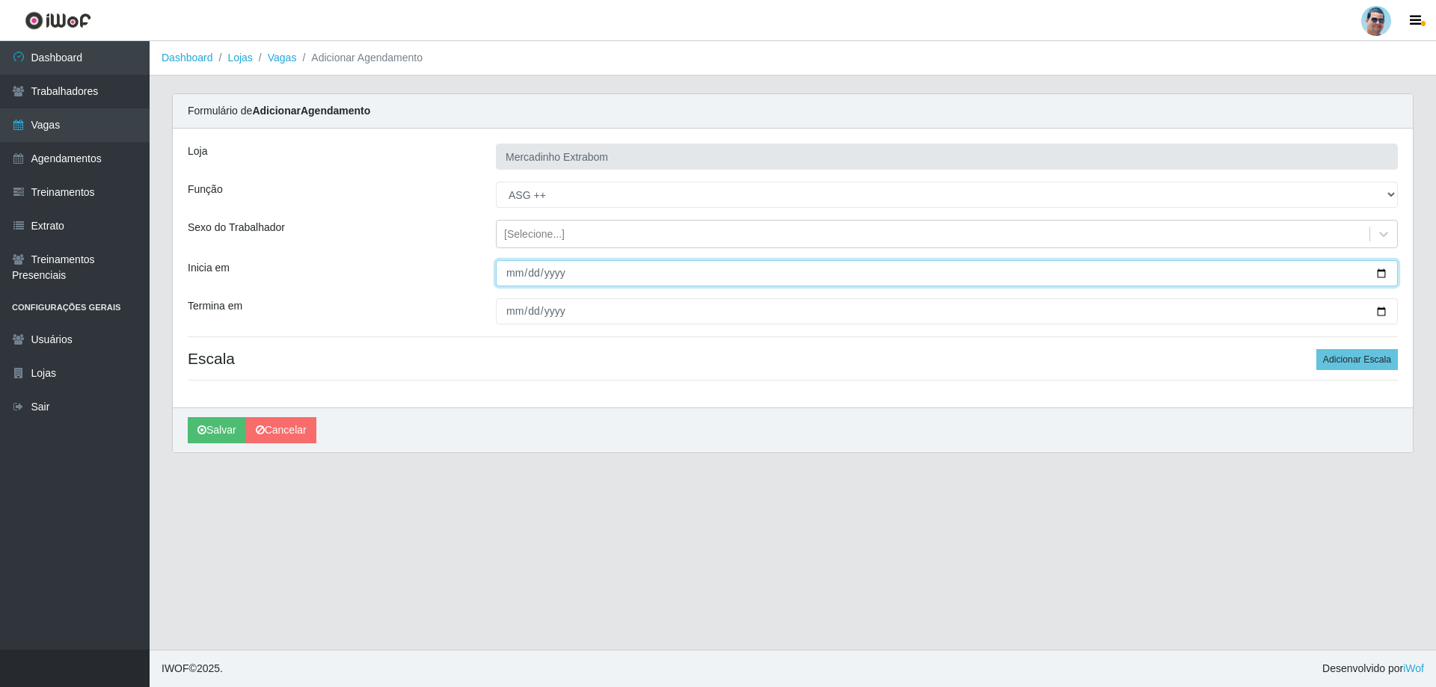
click at [512, 277] on input "Inicia em" at bounding box center [947, 273] width 902 height 26
click at [510, 268] on input "Inicia em" at bounding box center [947, 273] width 902 height 26
type input "[DATE]"
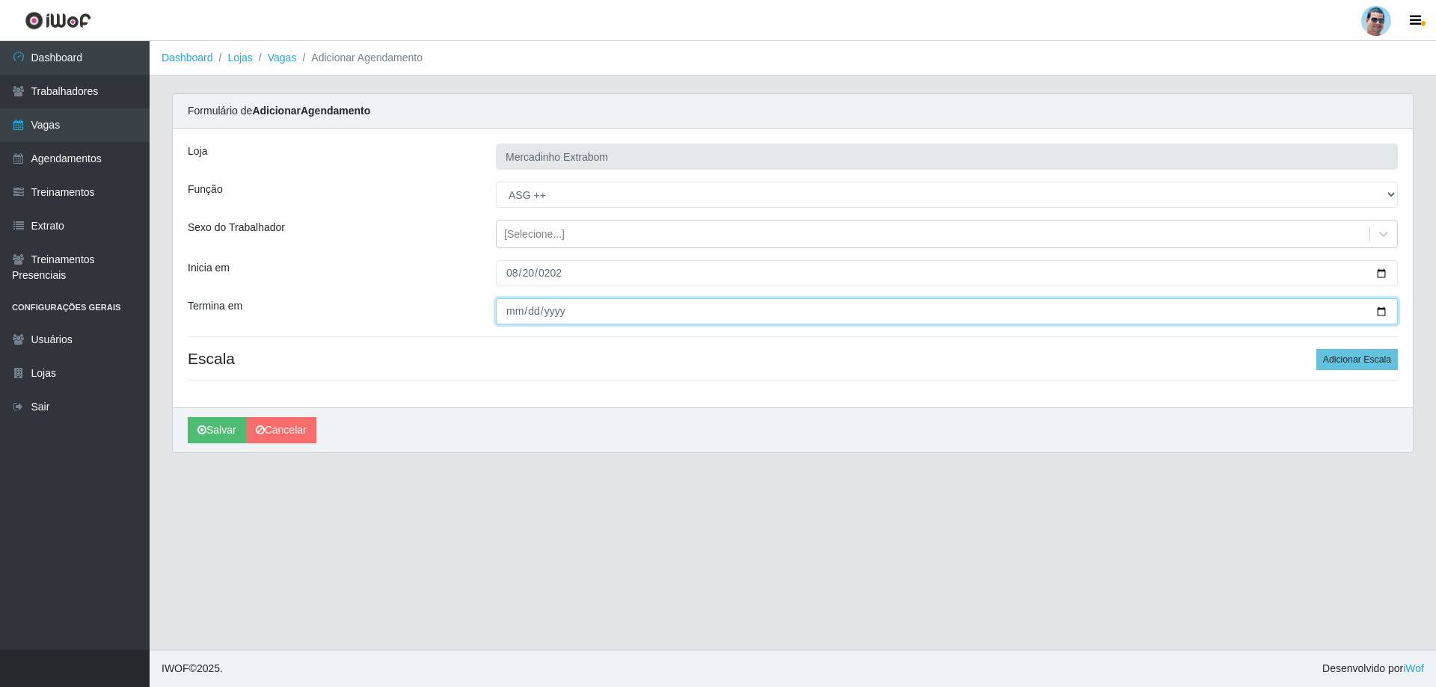
click at [516, 307] on input "Termina em" at bounding box center [947, 311] width 902 height 26
type input "[PHONE_NUMBER]"
type input "[DATE]"
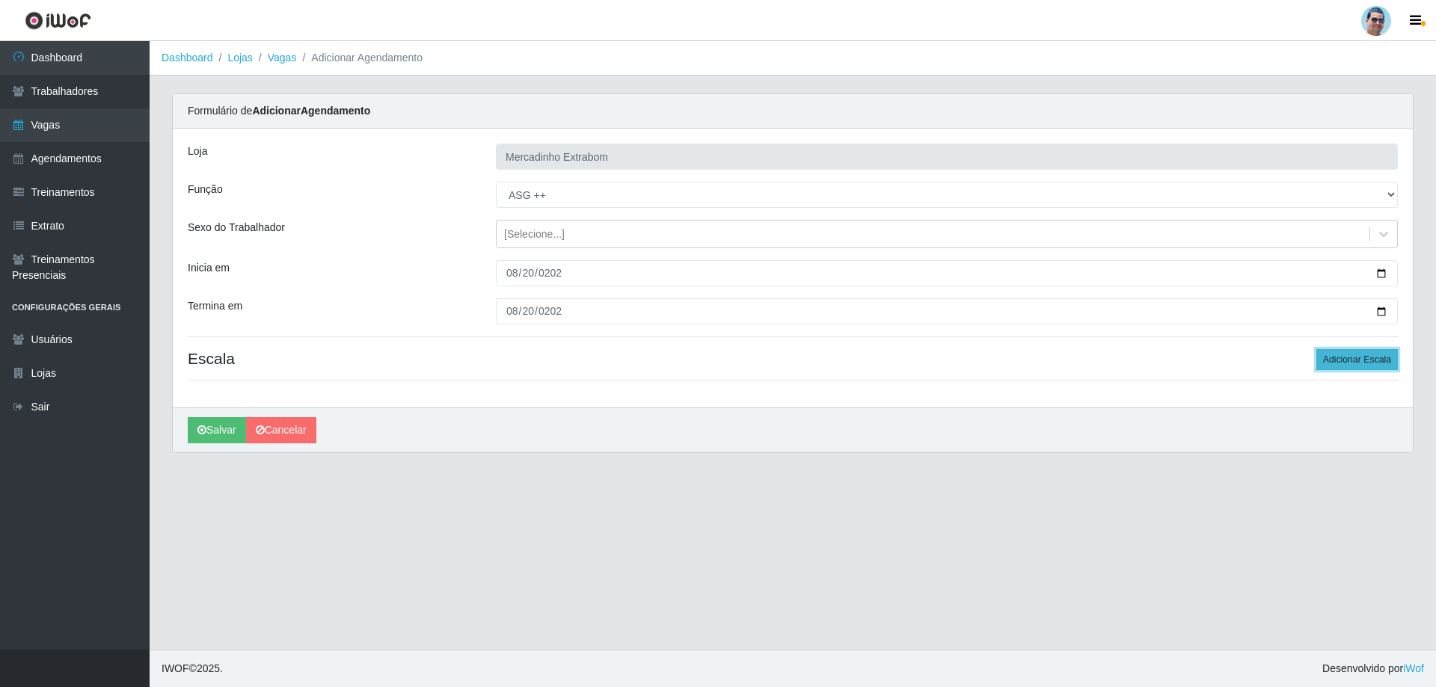
click at [1349, 358] on button "Adicionar Escala" at bounding box center [1356, 359] width 81 height 21
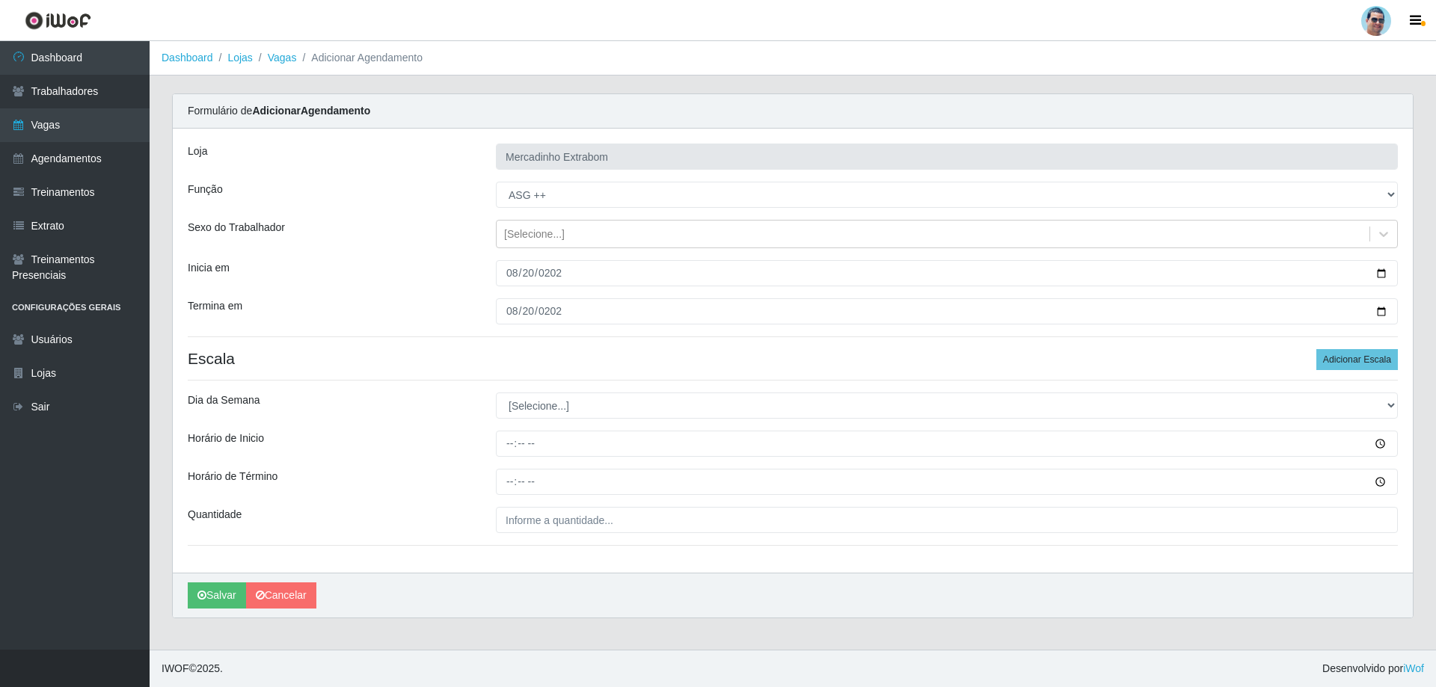
click at [588, 378] on div "[PERSON_NAME] Extrabom Função [Selecione...] ASG ASG + ASG ++ Balconista Balcon…" at bounding box center [793, 351] width 1240 height 444
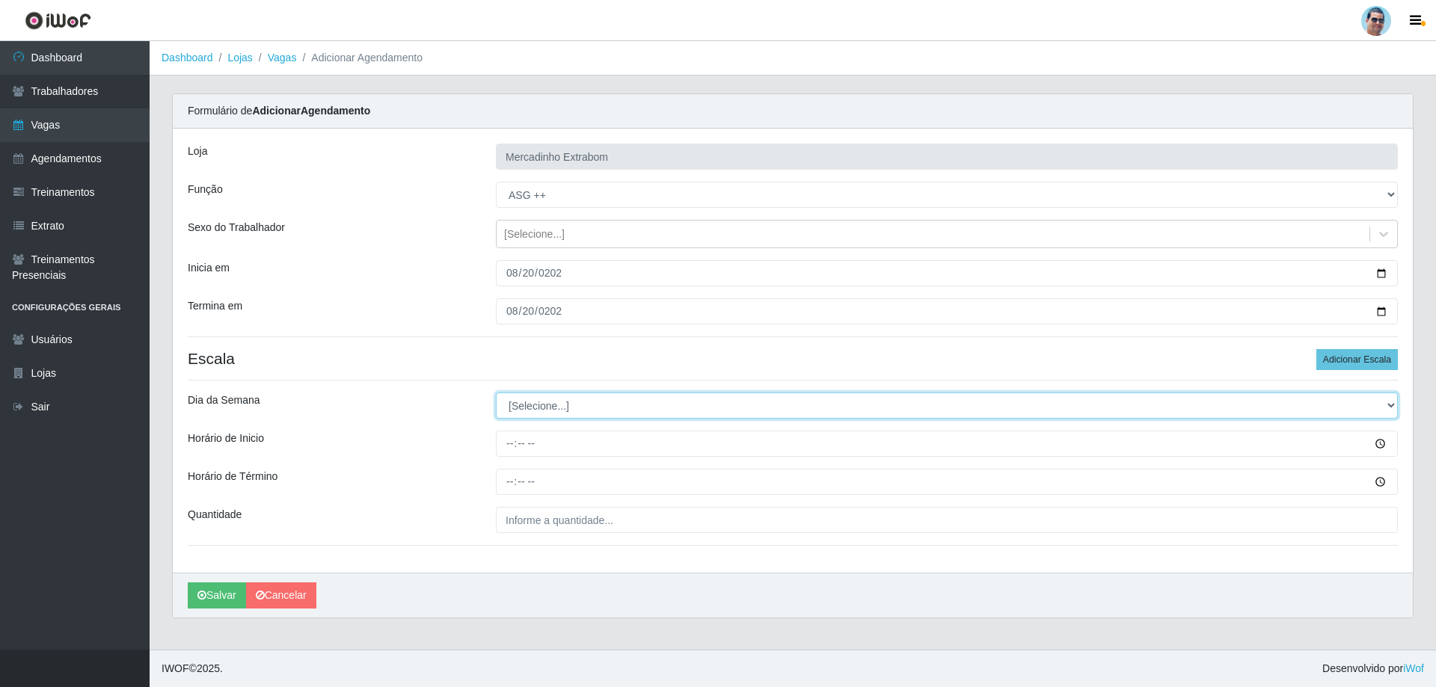
click at [573, 404] on select "[Selecione...] Segunda Terça Quarta Quinta Sexta Sábado Domingo" at bounding box center [947, 406] width 902 height 26
select select "3"
click at [496, 393] on select "[Selecione...] Segunda Terça Quarta Quinta Sexta Sábado Domingo" at bounding box center [947, 406] width 902 height 26
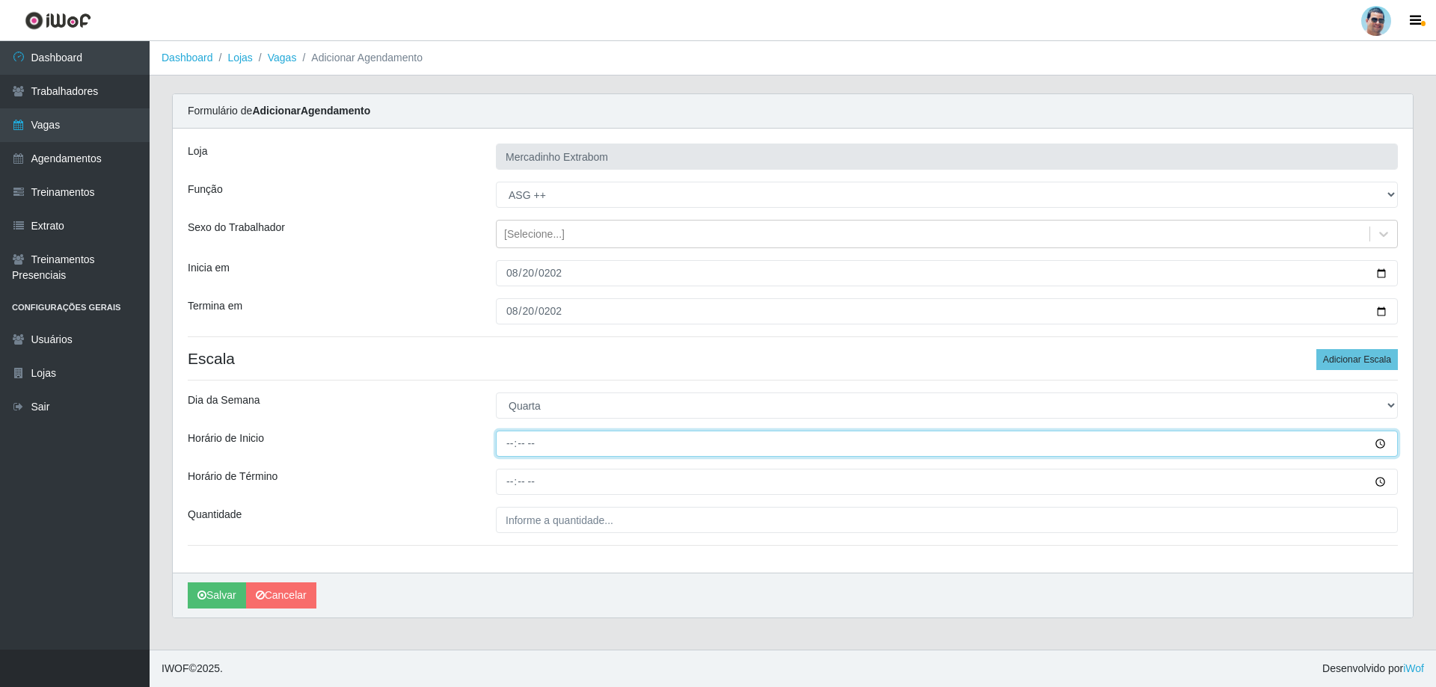
click at [508, 446] on input "Horário de Inicio" at bounding box center [947, 444] width 902 height 26
type input "14:00"
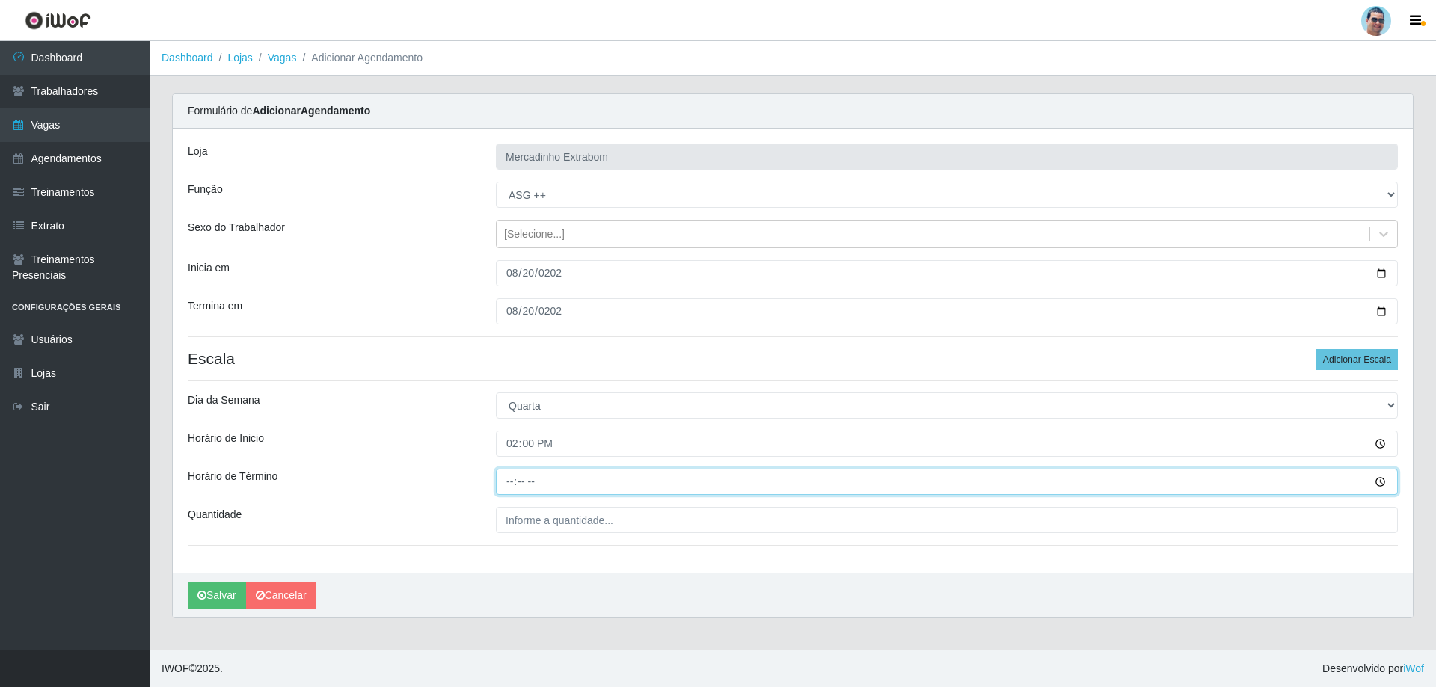
click at [516, 482] on input "Horário de Término" at bounding box center [947, 482] width 902 height 26
type input "19:30"
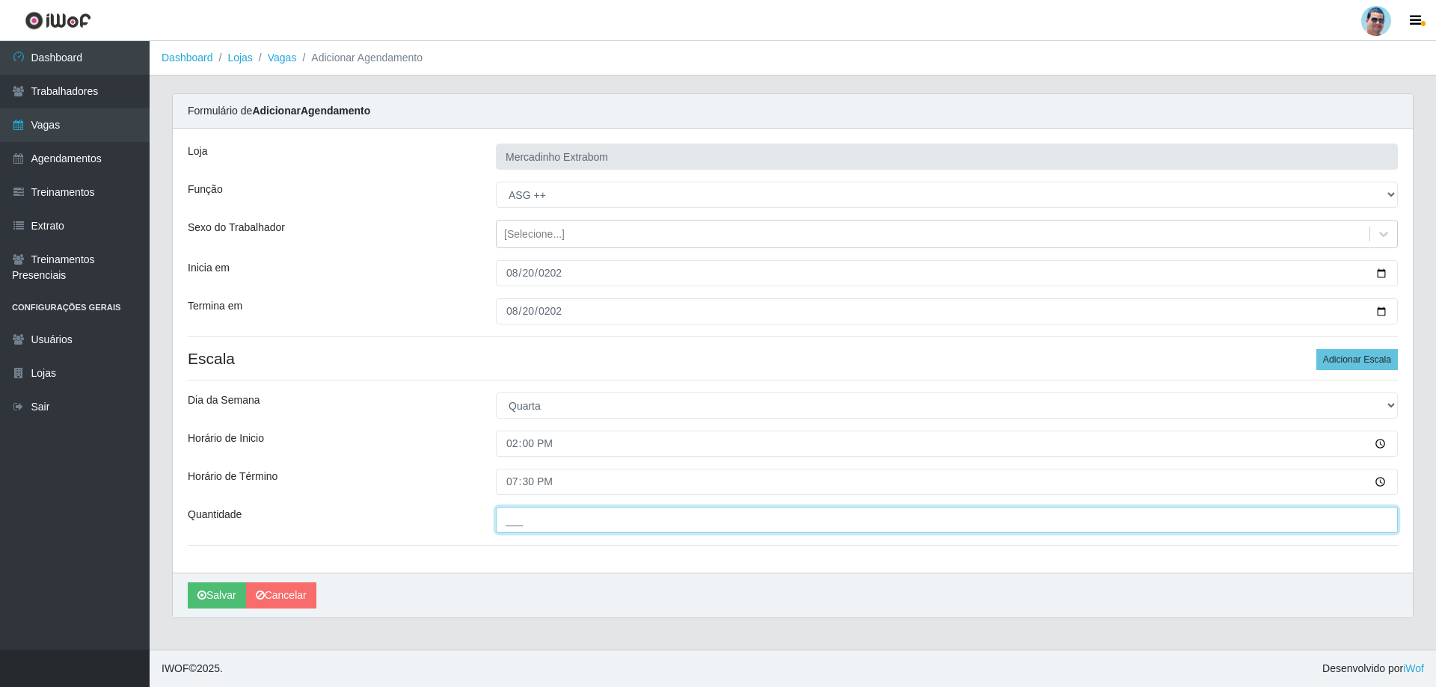
click at [564, 520] on input "___" at bounding box center [947, 520] width 902 height 26
type input "01_"
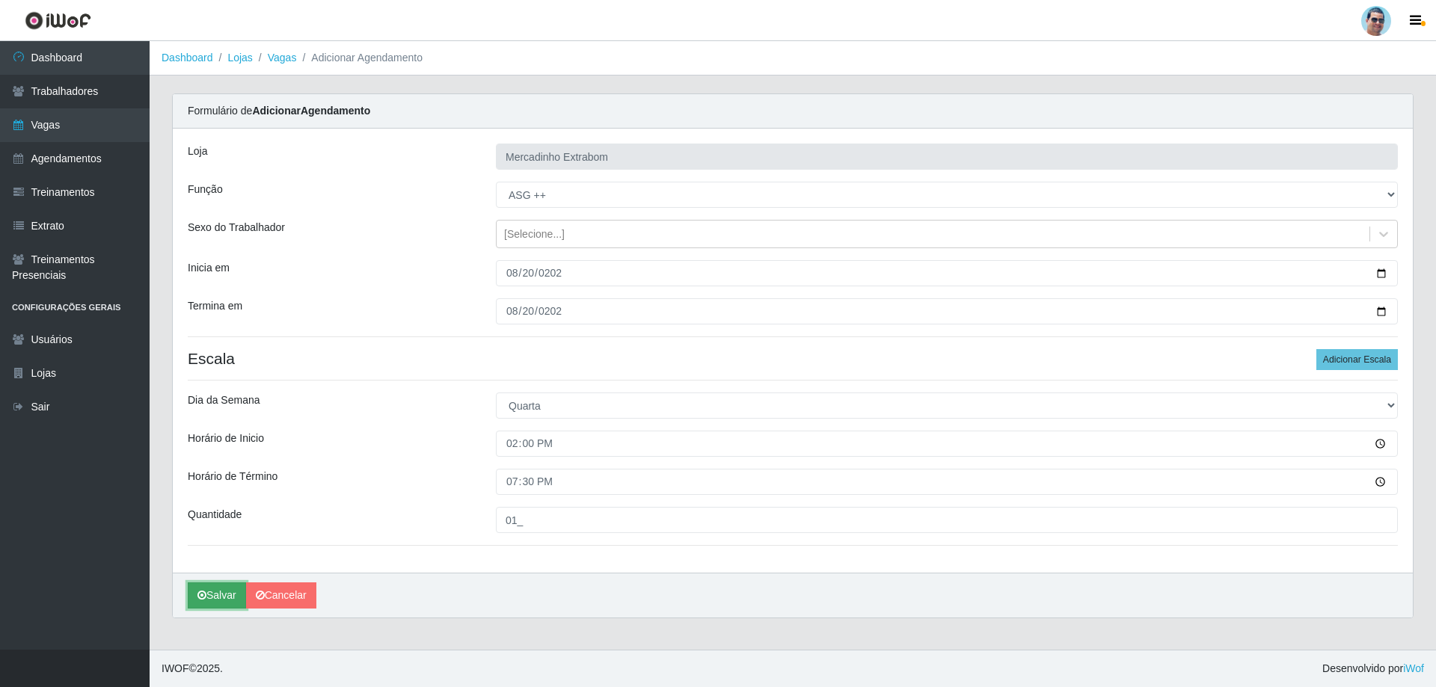
click at [225, 594] on button "Salvar" at bounding box center [217, 595] width 58 height 26
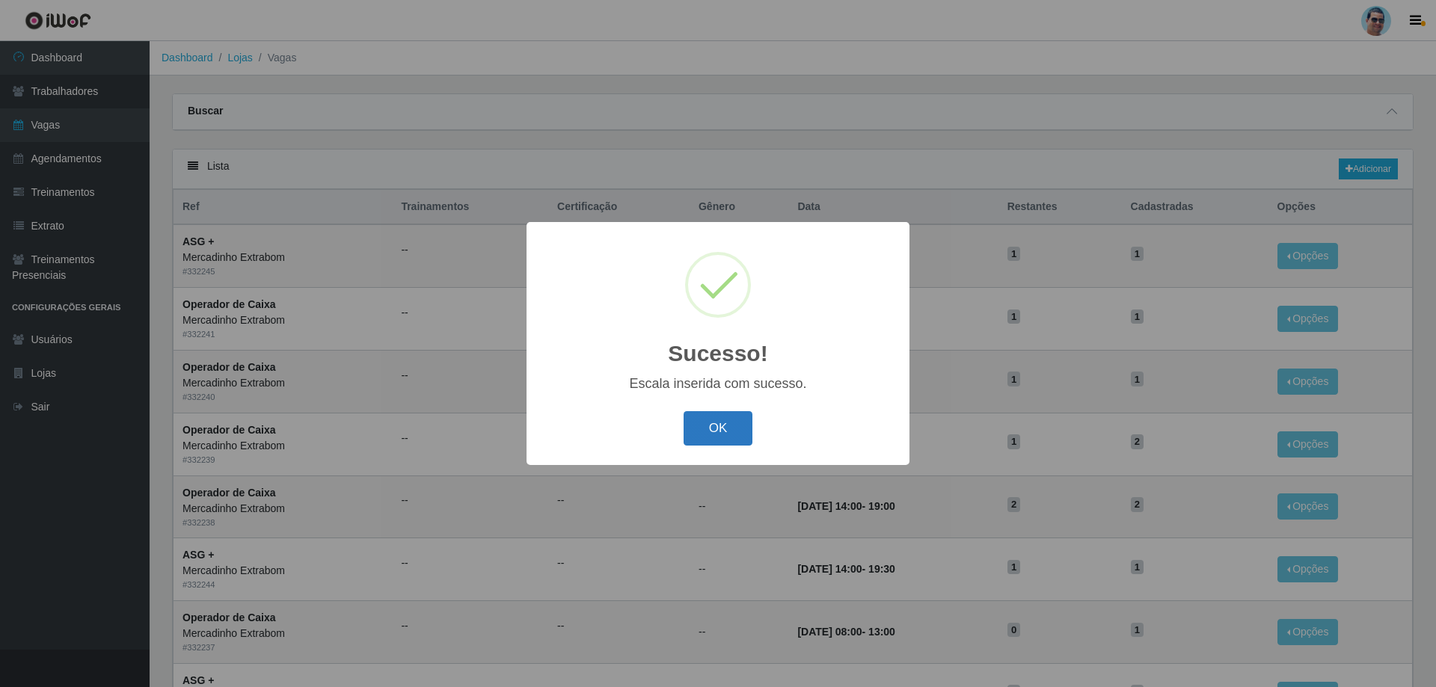
click at [697, 427] on button "OK" at bounding box center [718, 428] width 70 height 35
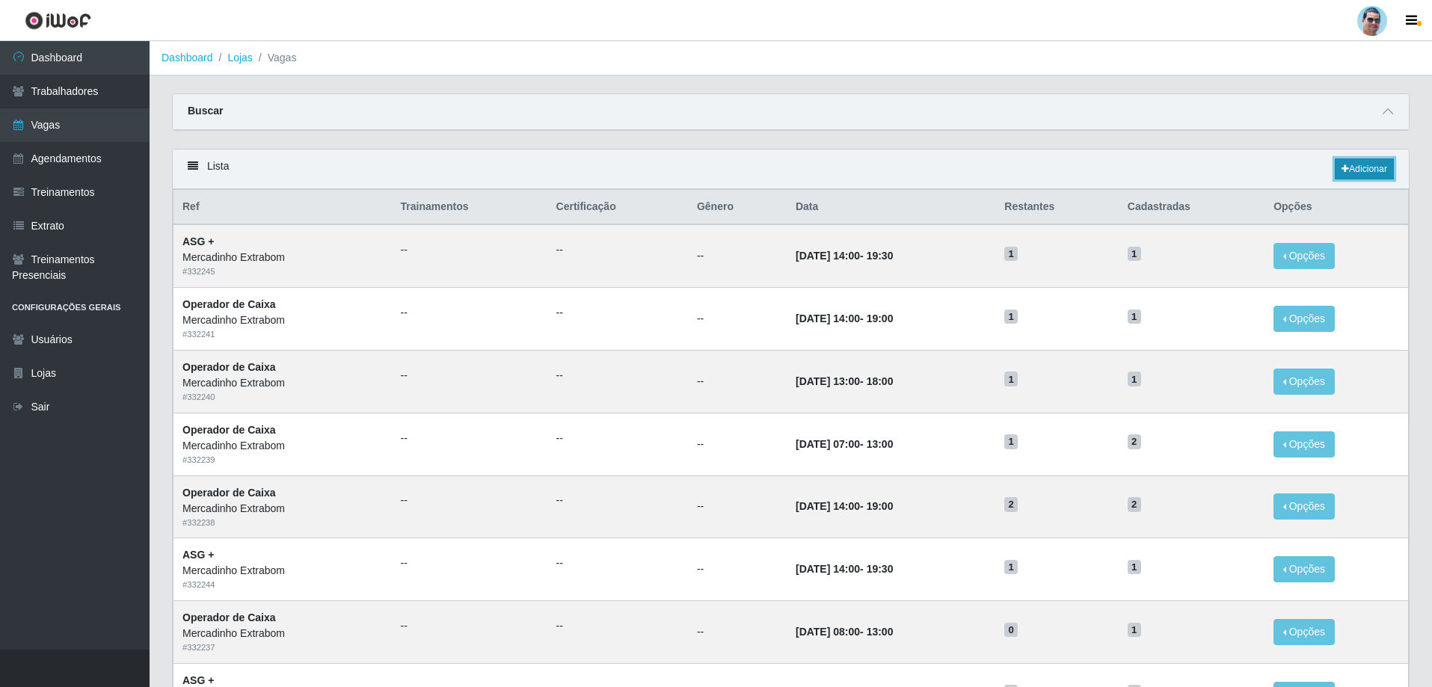
click at [1370, 167] on link "Adicionar" at bounding box center [1364, 169] width 59 height 21
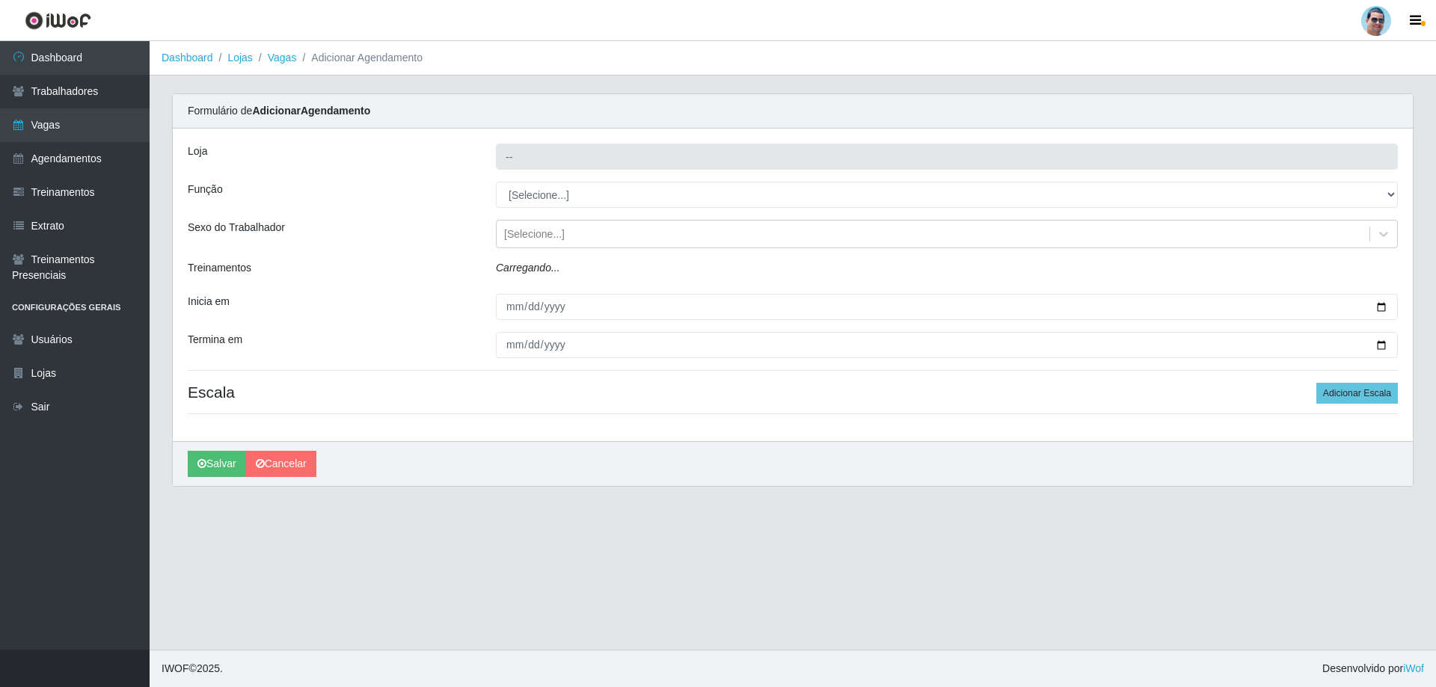
type input "Mercadinho Extrabom"
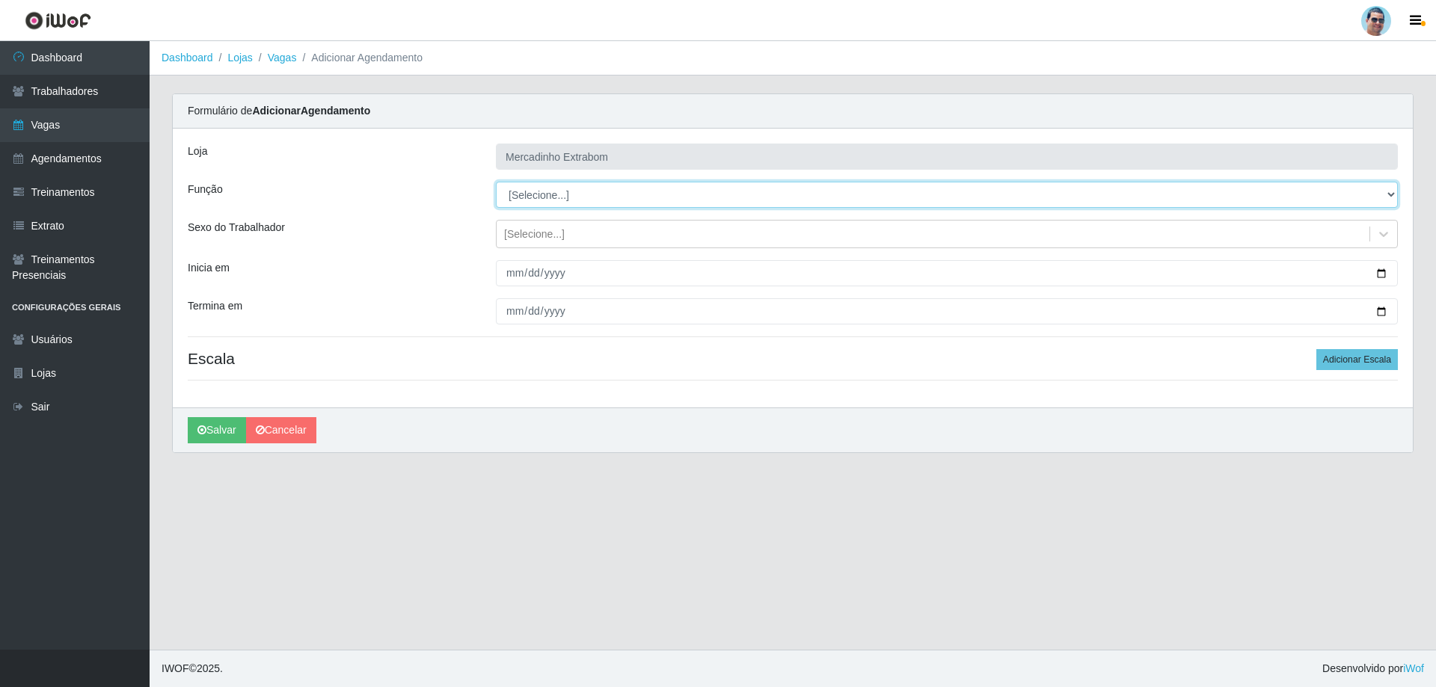
click at [511, 197] on select "[Selecione...] ASG ASG + ASG ++ Balconista Balconista + Balconista ++ Carregado…" at bounding box center [947, 195] width 902 height 26
select select "73"
click at [496, 182] on select "[Selecione...] ASG ASG + ASG ++ Balconista Balconista + Balconista ++ Carregado…" at bounding box center [947, 195] width 902 height 26
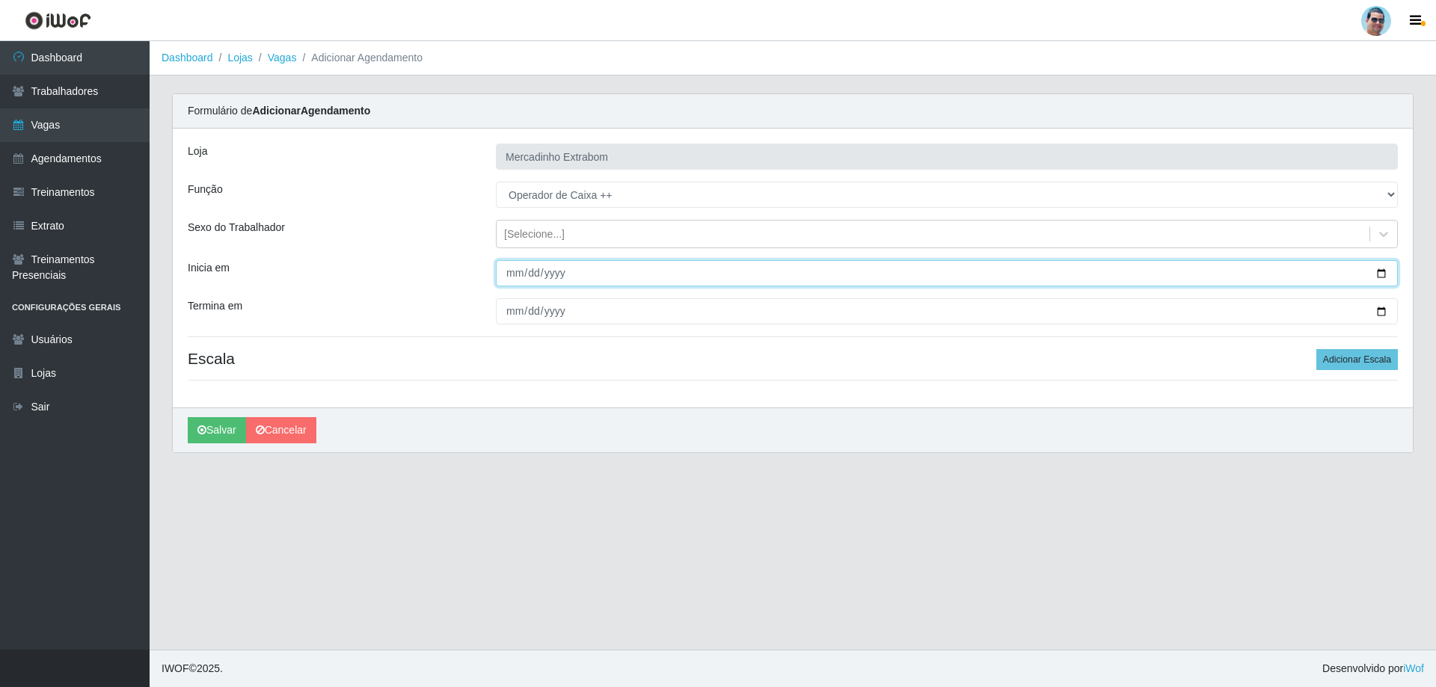
click at [509, 275] on input "Inicia em" at bounding box center [947, 273] width 902 height 26
type input "[DATE]"
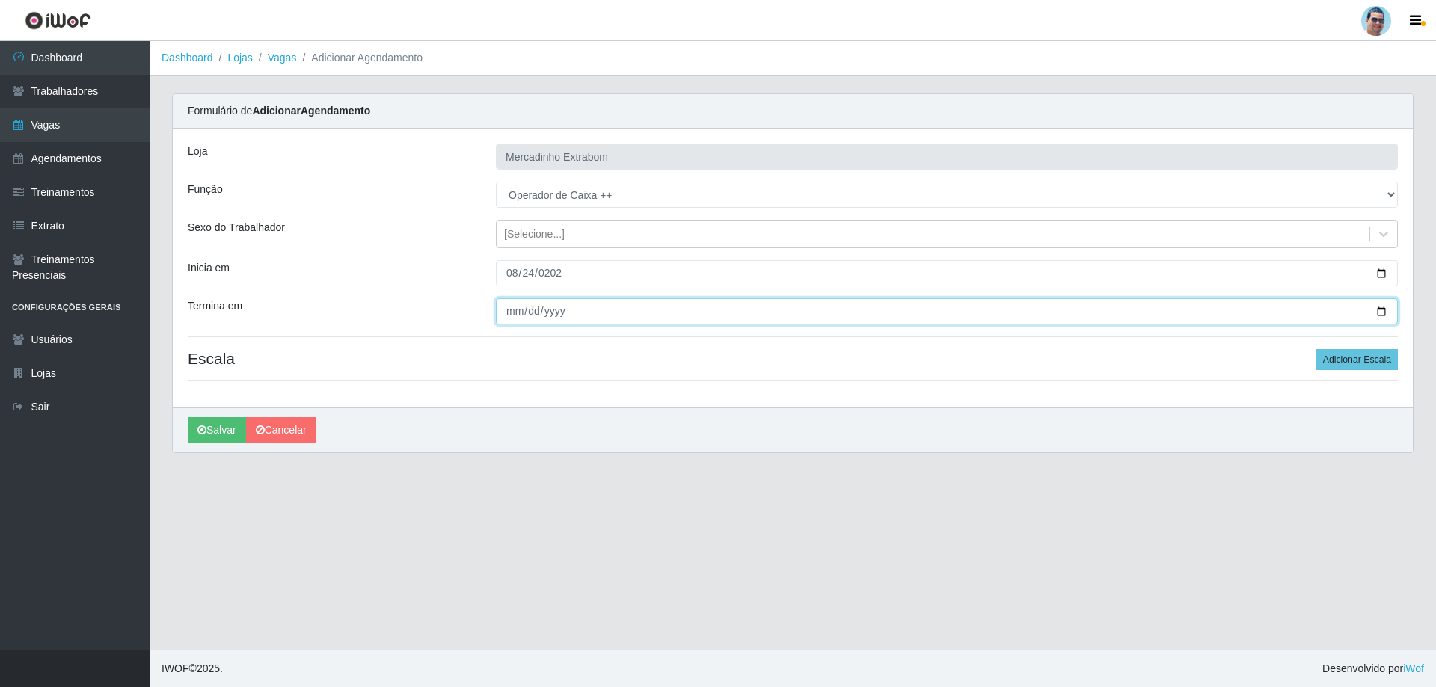
click at [517, 307] on input "Termina em" at bounding box center [947, 311] width 902 height 26
type input "[DATE]"
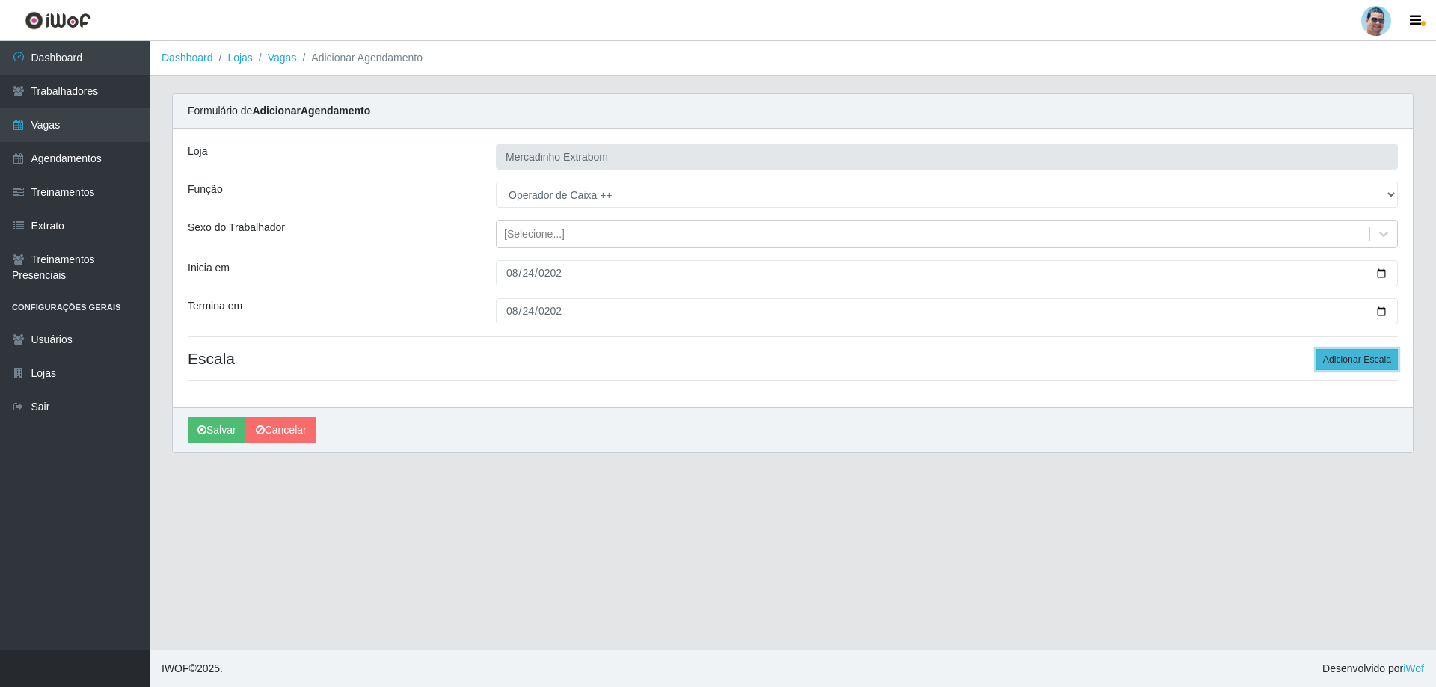
click at [1335, 349] on button "Adicionar Escala" at bounding box center [1356, 359] width 81 height 21
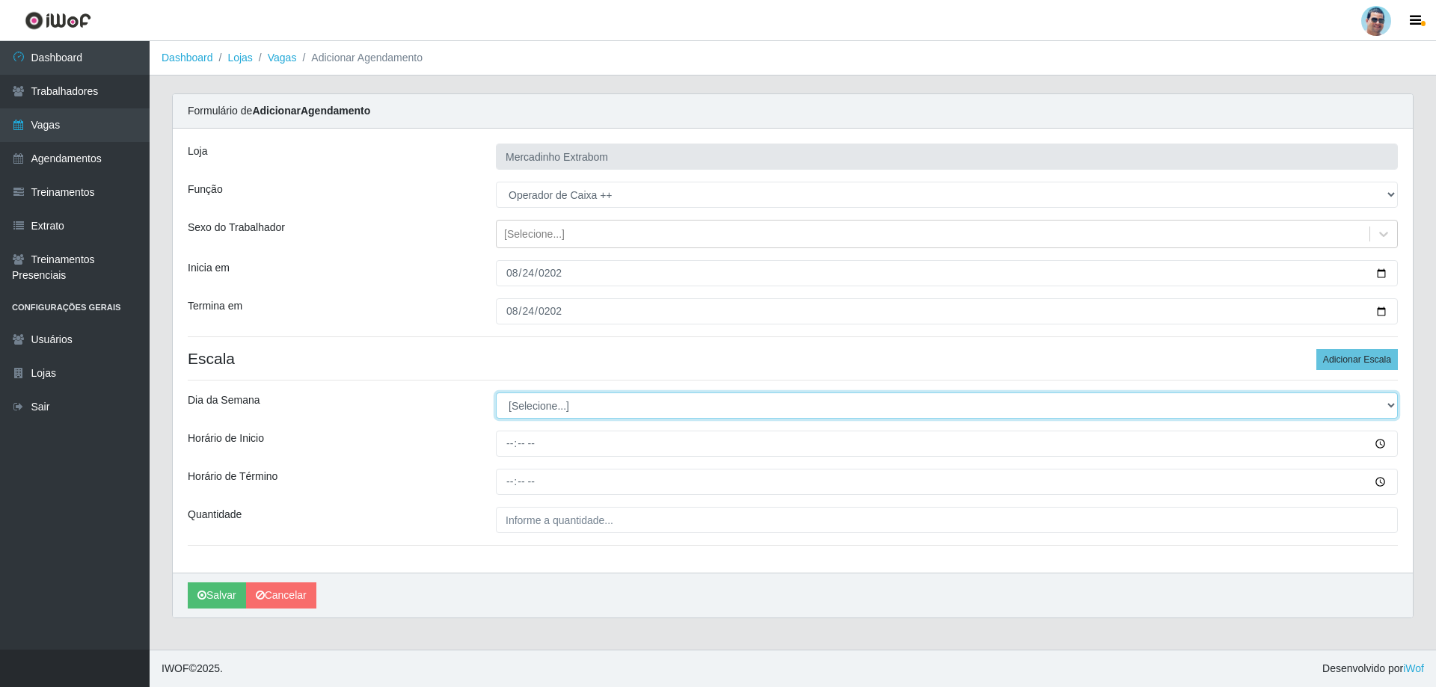
click at [544, 409] on select "[Selecione...] Segunda Terça Quarta Quinta Sexta Sábado Domingo" at bounding box center [947, 406] width 902 height 26
select select "0"
click at [496, 393] on select "[Selecione...] Segunda Terça Quarta Quinta Sexta Sábado Domingo" at bounding box center [947, 406] width 902 height 26
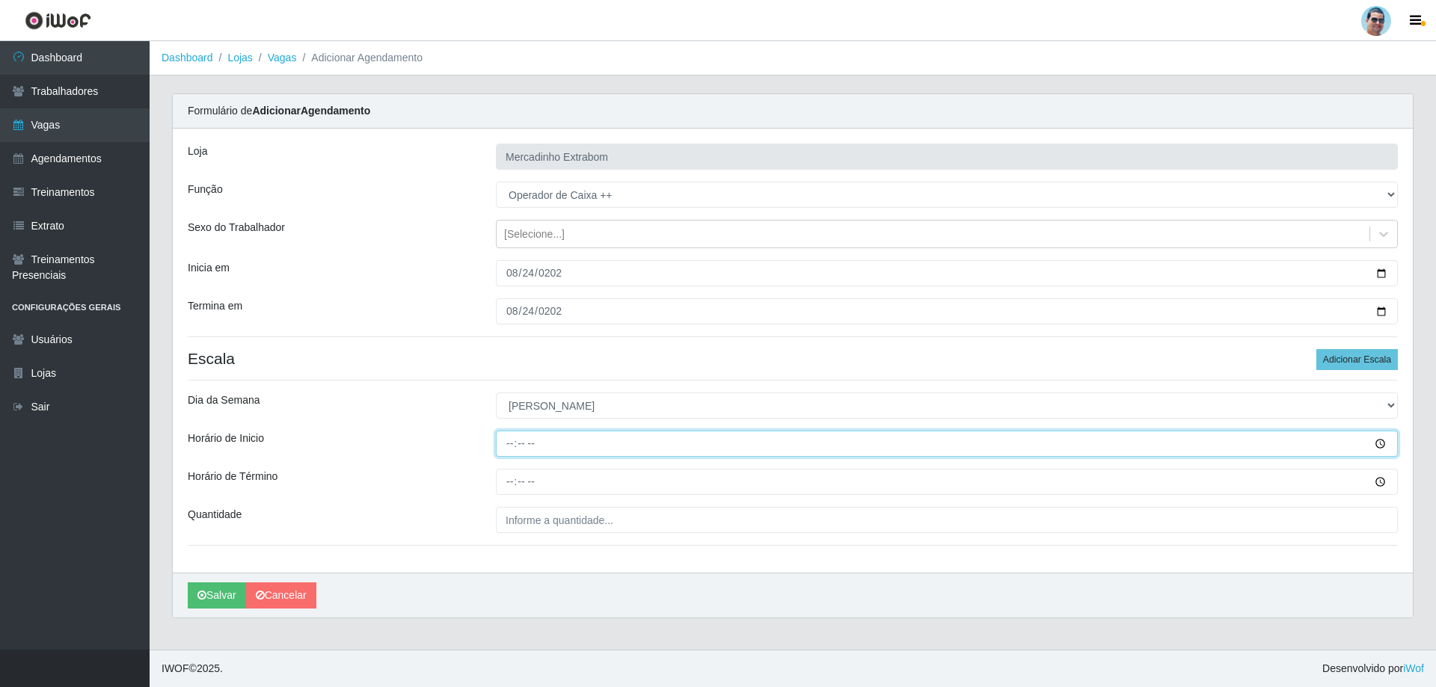
click at [507, 449] on input "Horário de Inicio" at bounding box center [947, 444] width 902 height 26
type input "07:00"
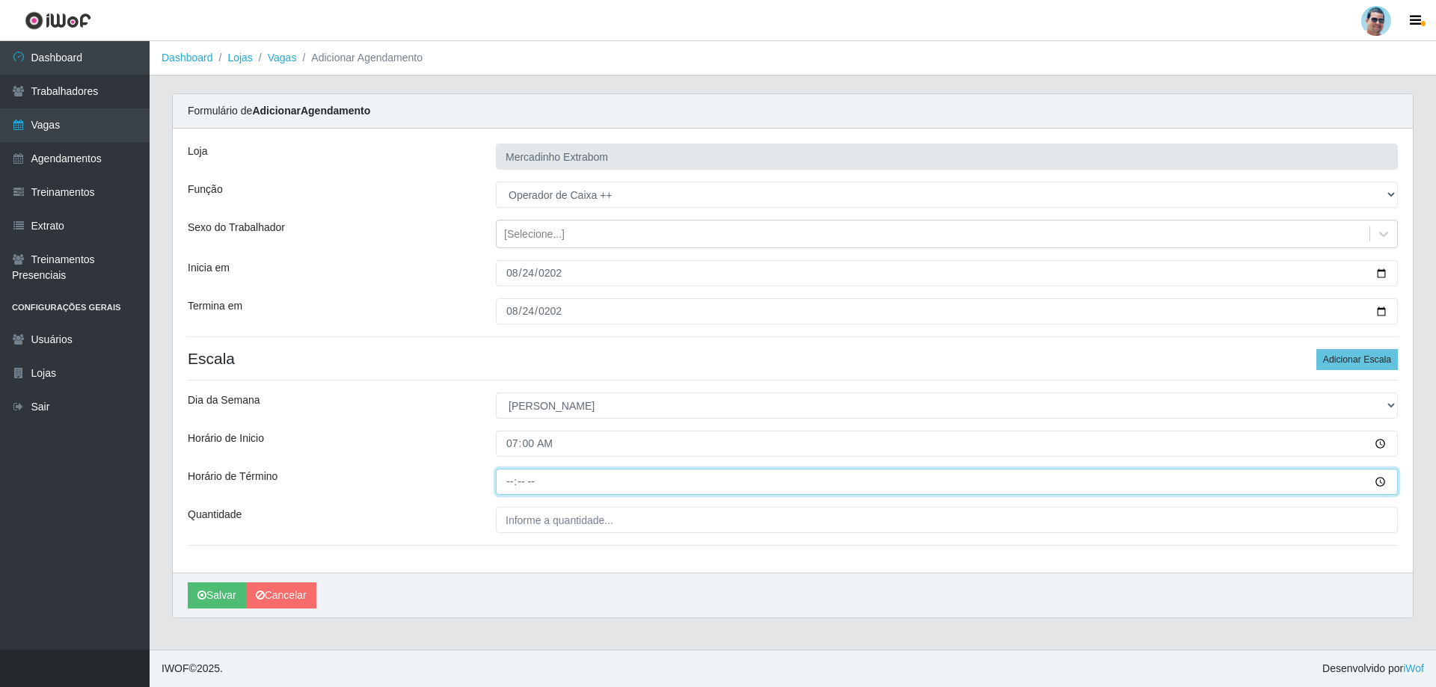
click at [512, 486] on input "Horário de Término" at bounding box center [947, 482] width 902 height 26
type input "12:30"
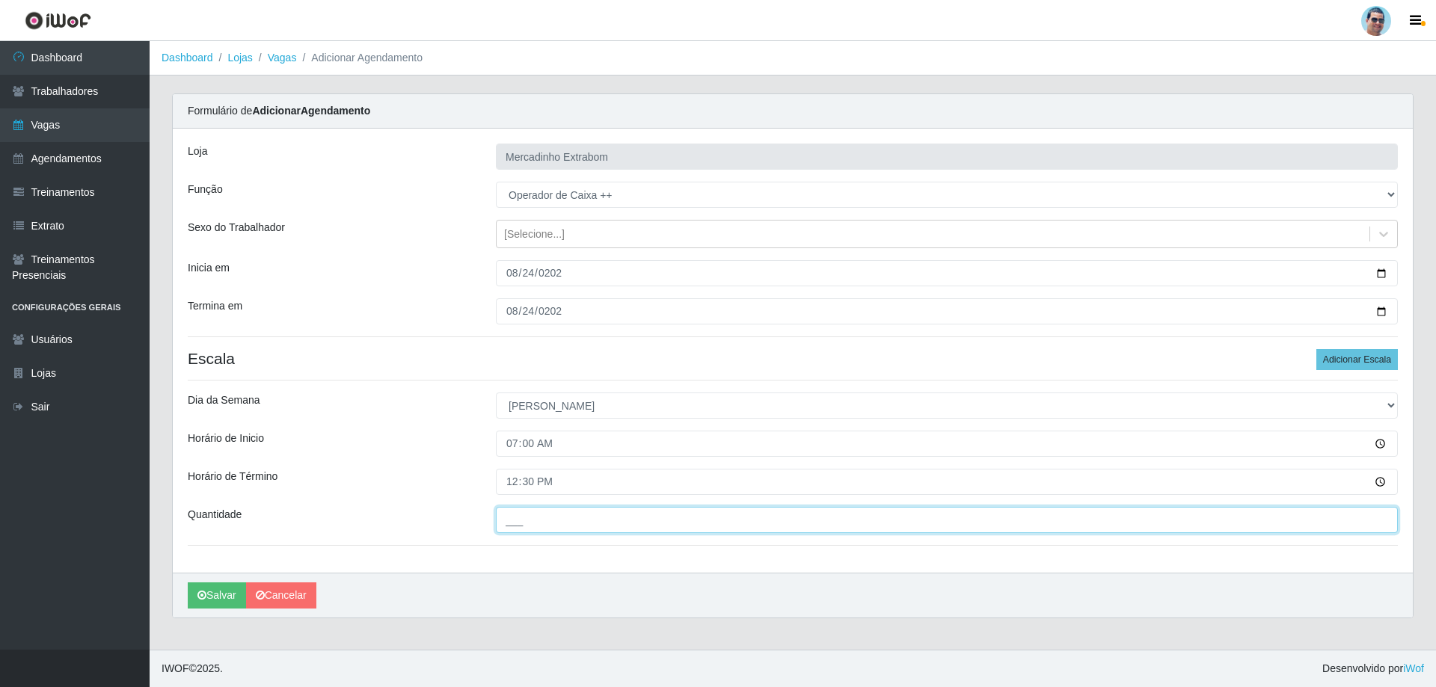
click at [540, 513] on input "___" at bounding box center [947, 520] width 902 height 26
type input "03_"
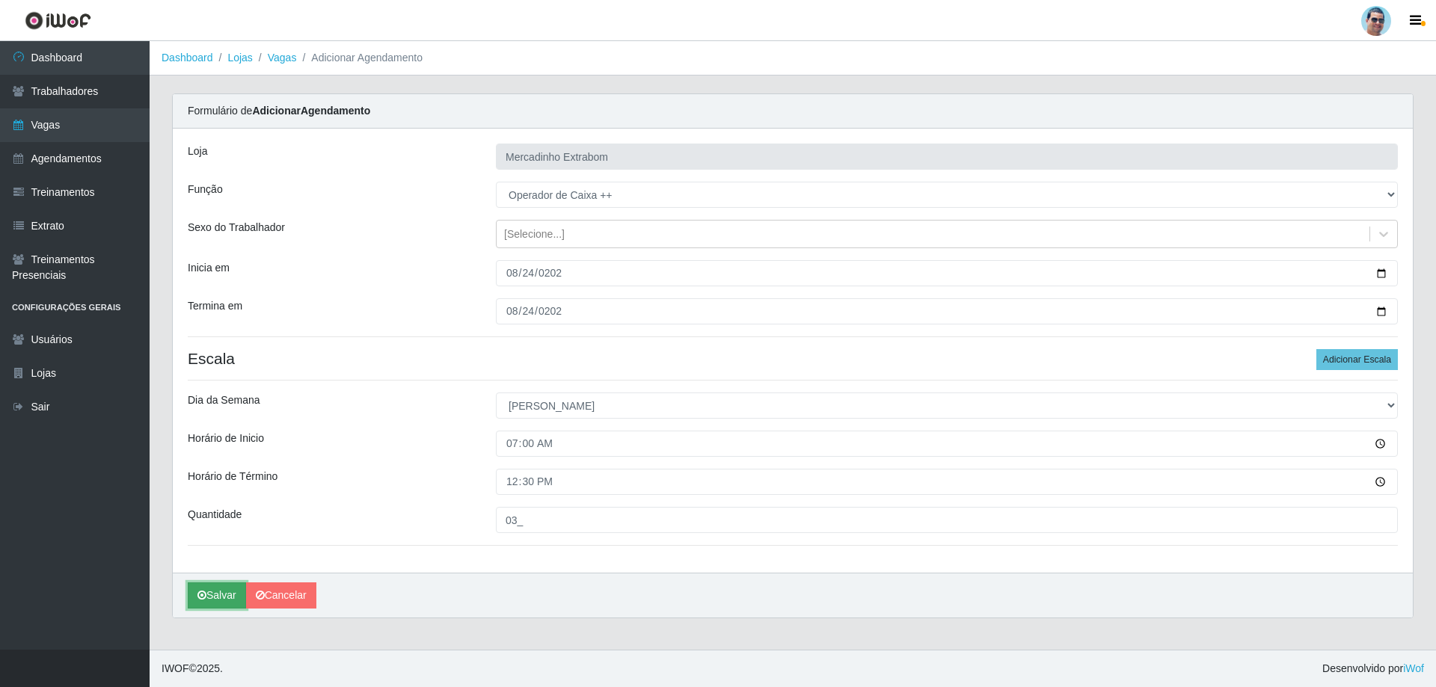
click at [215, 588] on button "Salvar" at bounding box center [217, 595] width 58 height 26
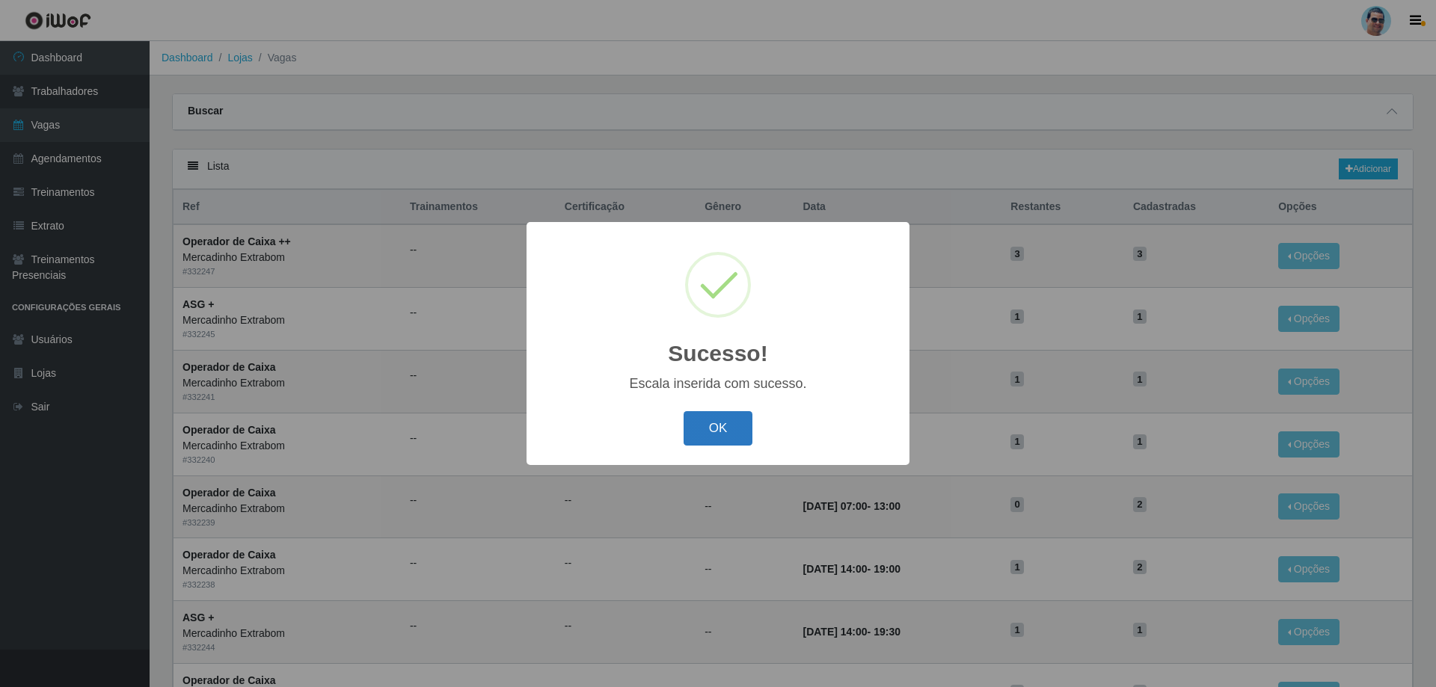
click at [730, 434] on button "OK" at bounding box center [718, 428] width 70 height 35
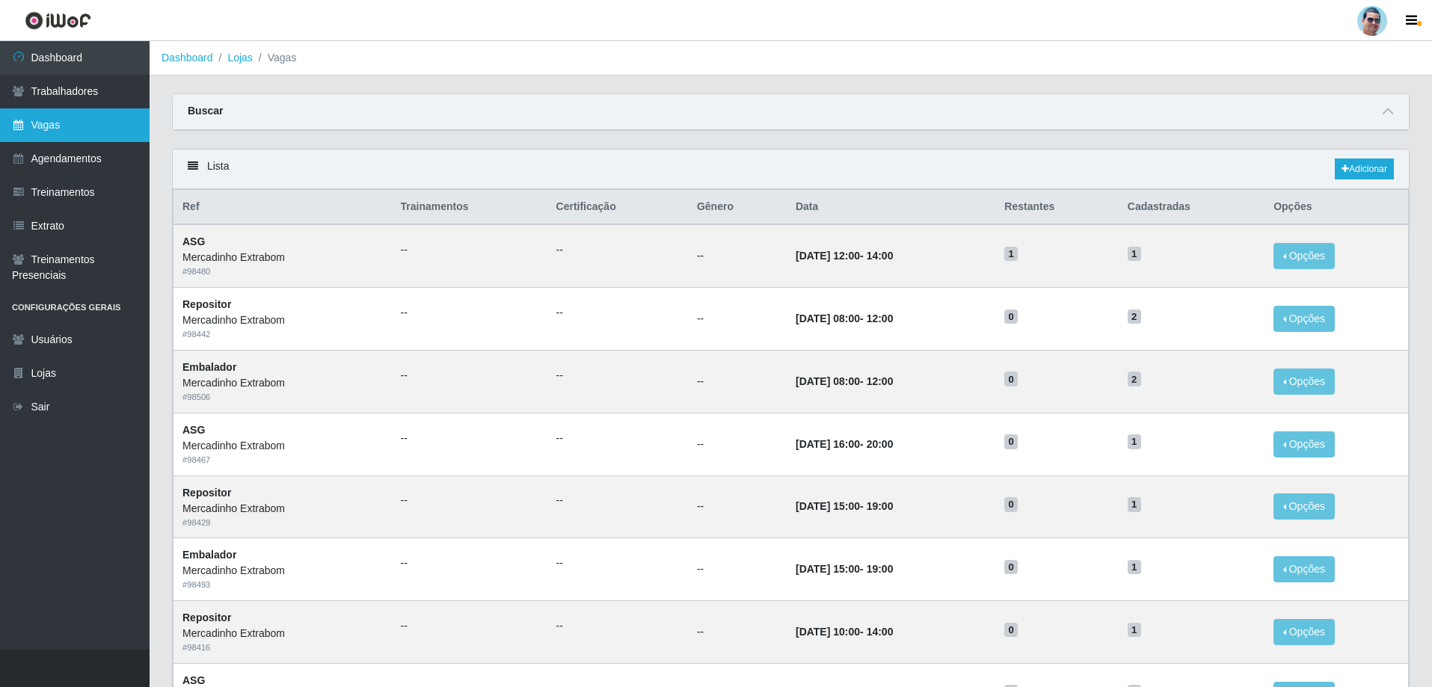
click at [70, 125] on link "Vagas" at bounding box center [75, 125] width 150 height 34
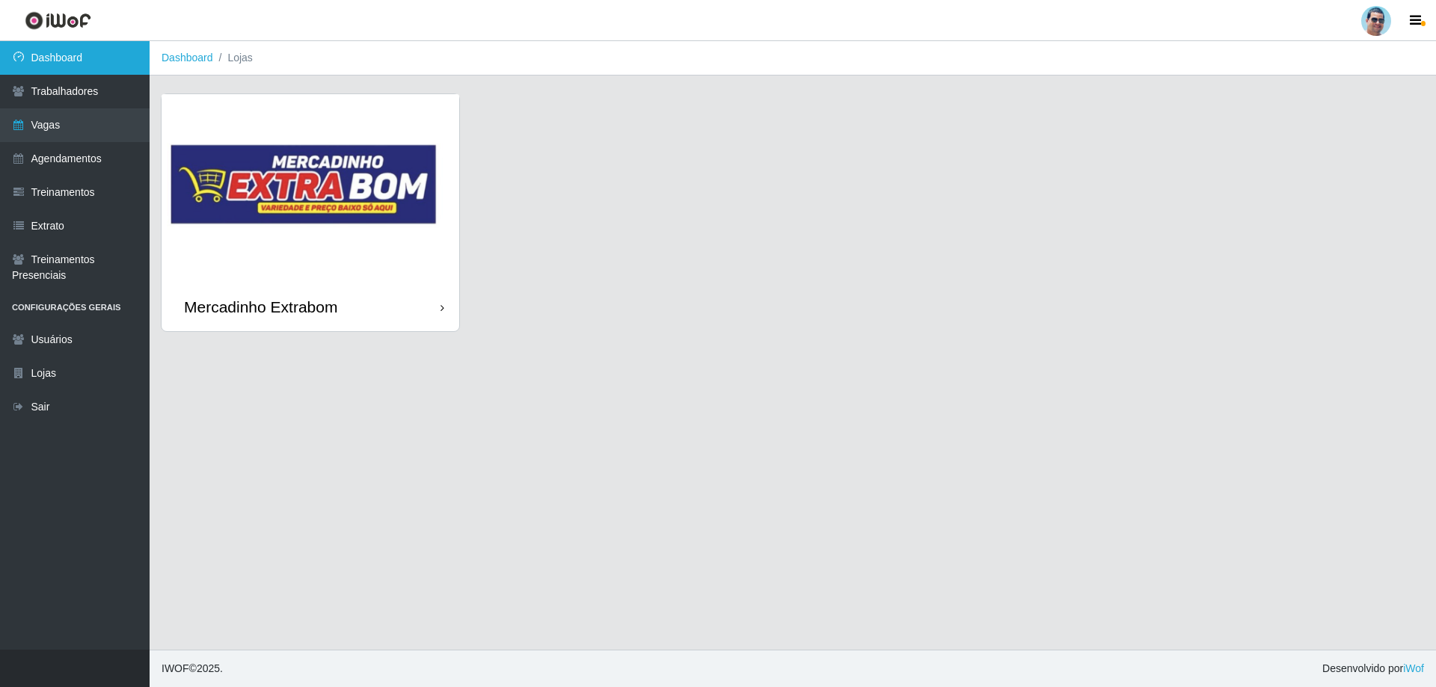
click at [95, 58] on link "Dashboard" at bounding box center [75, 58] width 150 height 34
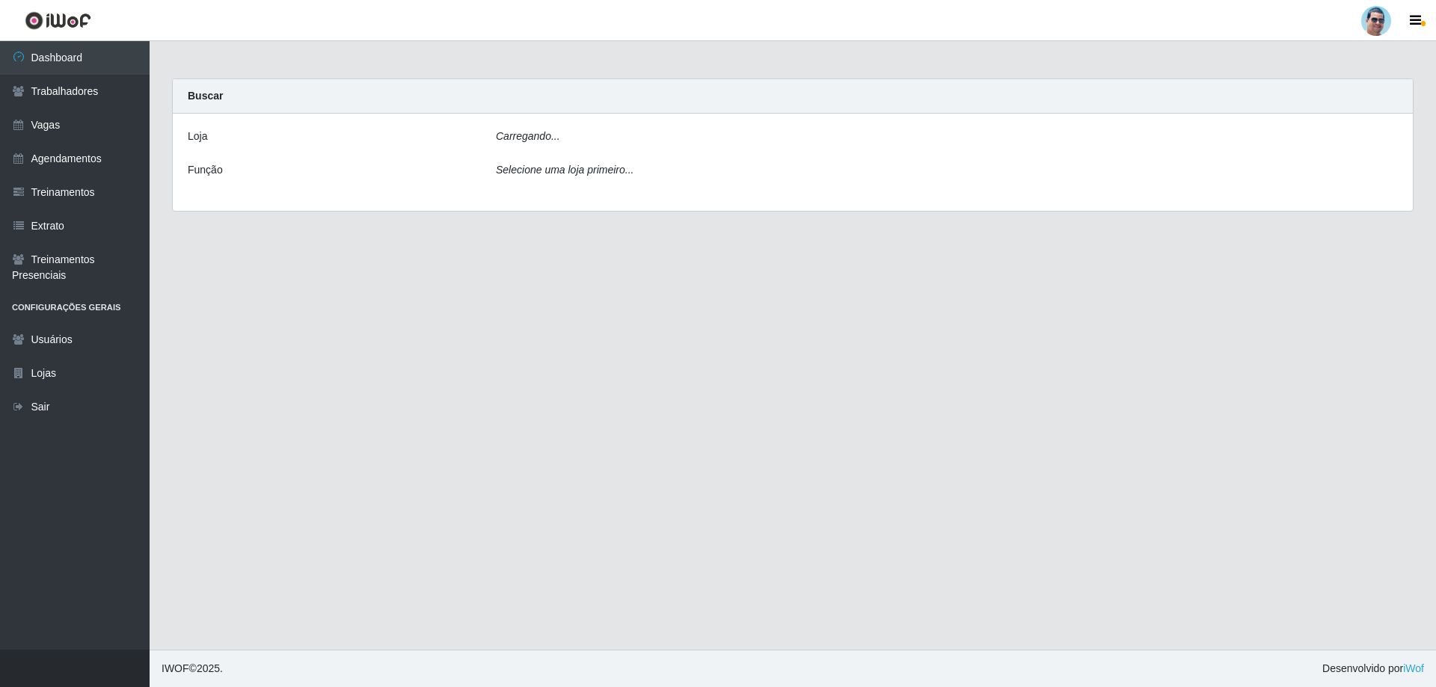
click at [537, 141] on icon "Carregando..." at bounding box center [528, 136] width 64 height 12
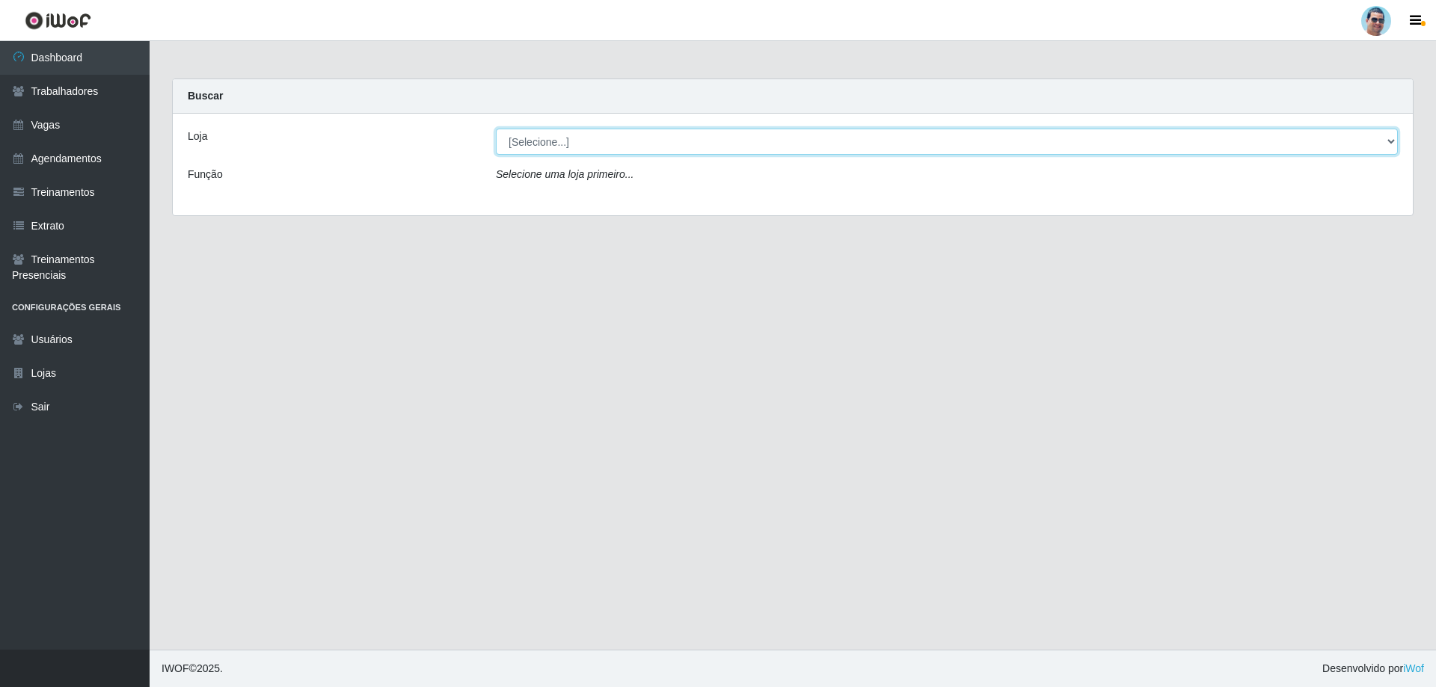
drag, startPoint x: 538, startPoint y: 141, endPoint x: 538, endPoint y: 154, distance: 12.7
click at [538, 141] on select "[Selecione...] Mercadinho Extrabom" at bounding box center [947, 142] width 902 height 26
select select "175"
click at [496, 129] on select "[Selecione...] Mercadinho Extrabom" at bounding box center [947, 142] width 902 height 26
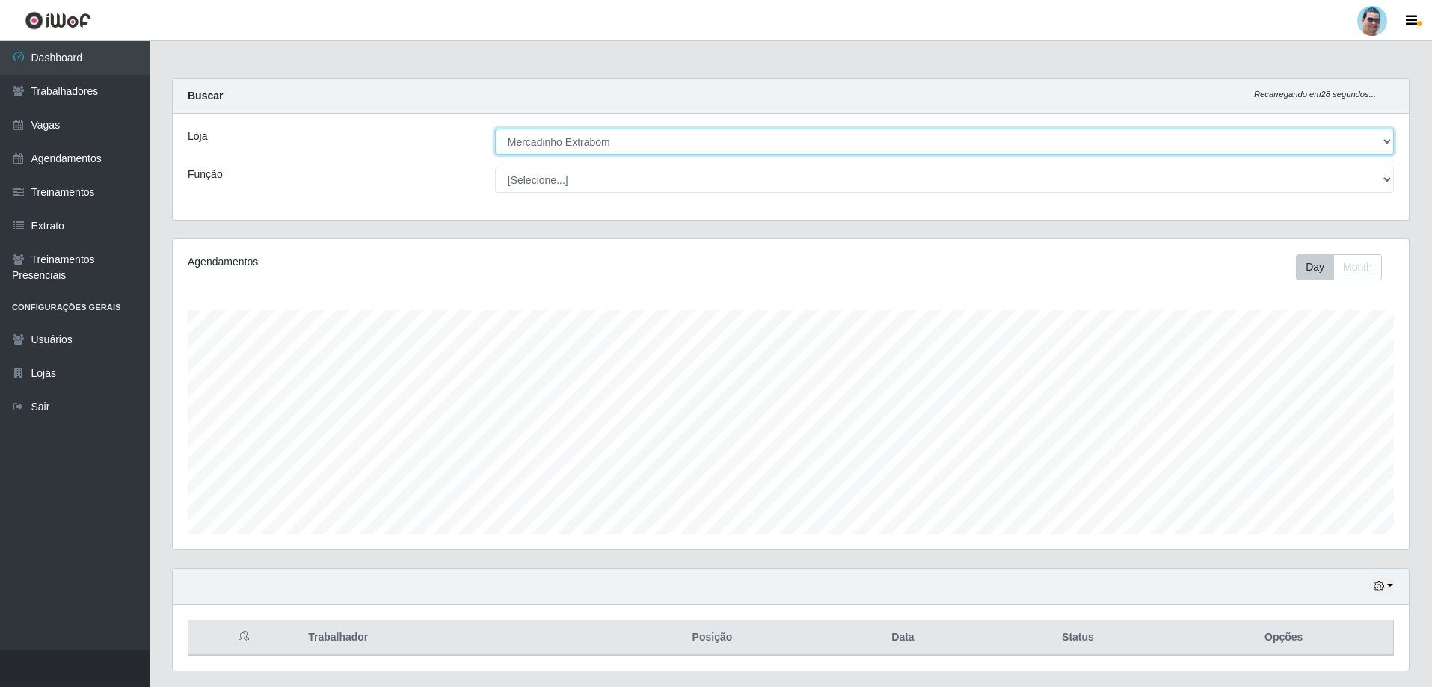
scroll to position [40, 0]
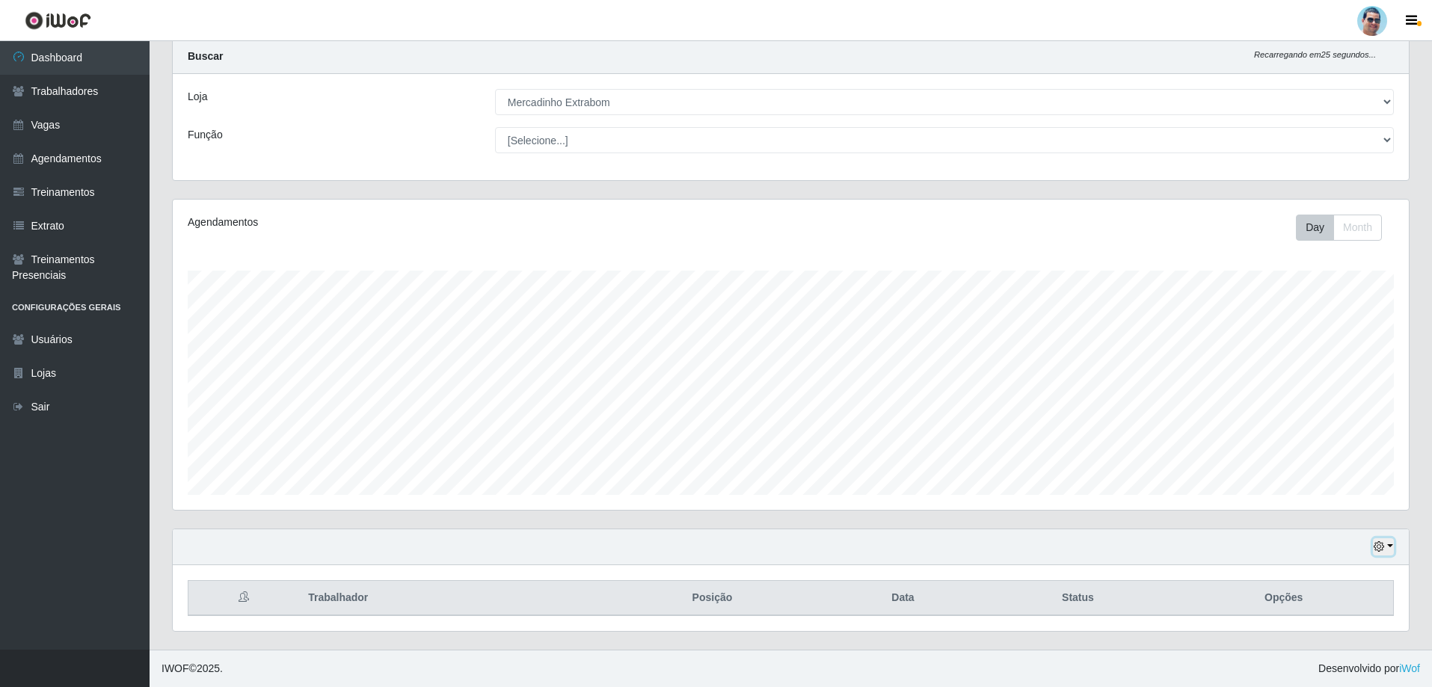
click at [1376, 541] on button "button" at bounding box center [1383, 546] width 21 height 17
click at [1324, 497] on button "1 Semana" at bounding box center [1334, 491] width 118 height 31
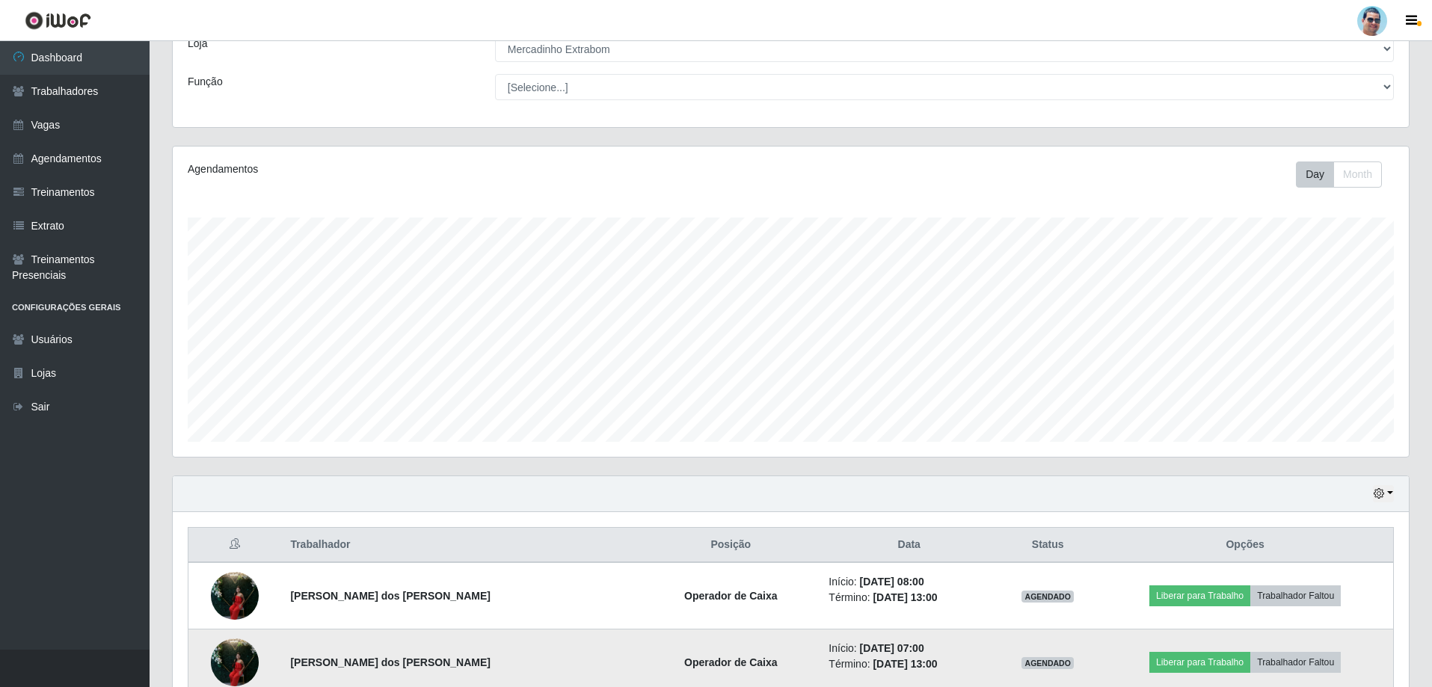
scroll to position [189, 0]
